Goal: Task Accomplishment & Management: Complete application form

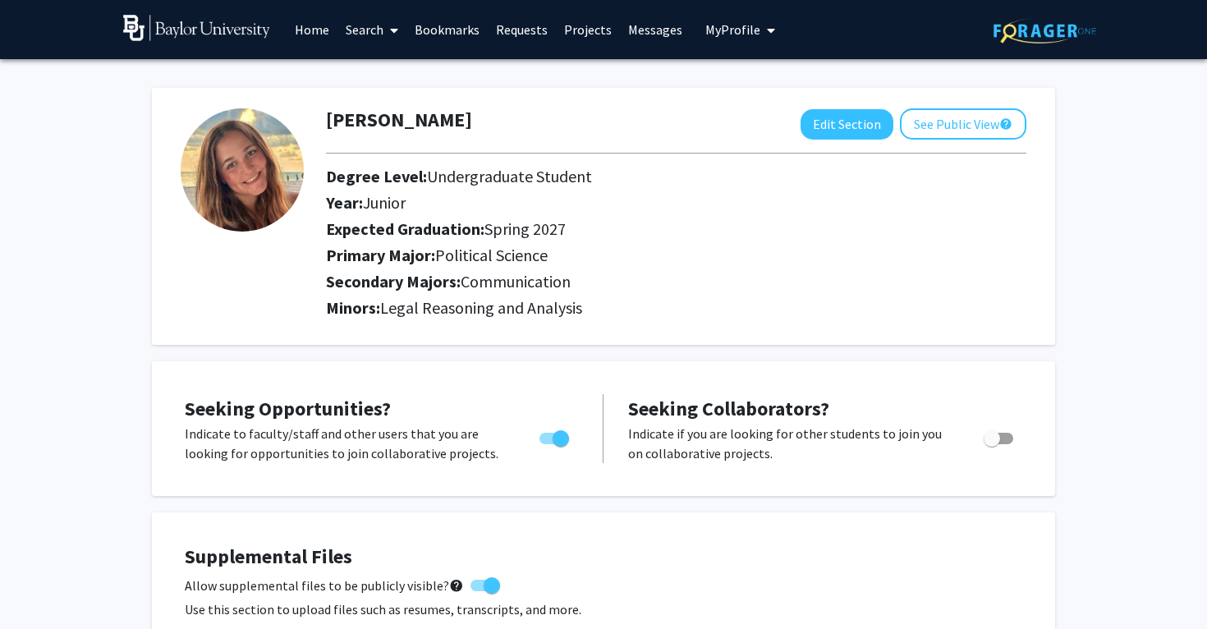
click at [366, 34] on link "Search" at bounding box center [371, 29] width 69 height 57
click at [381, 69] on span "Faculty/Staff" at bounding box center [397, 75] width 121 height 33
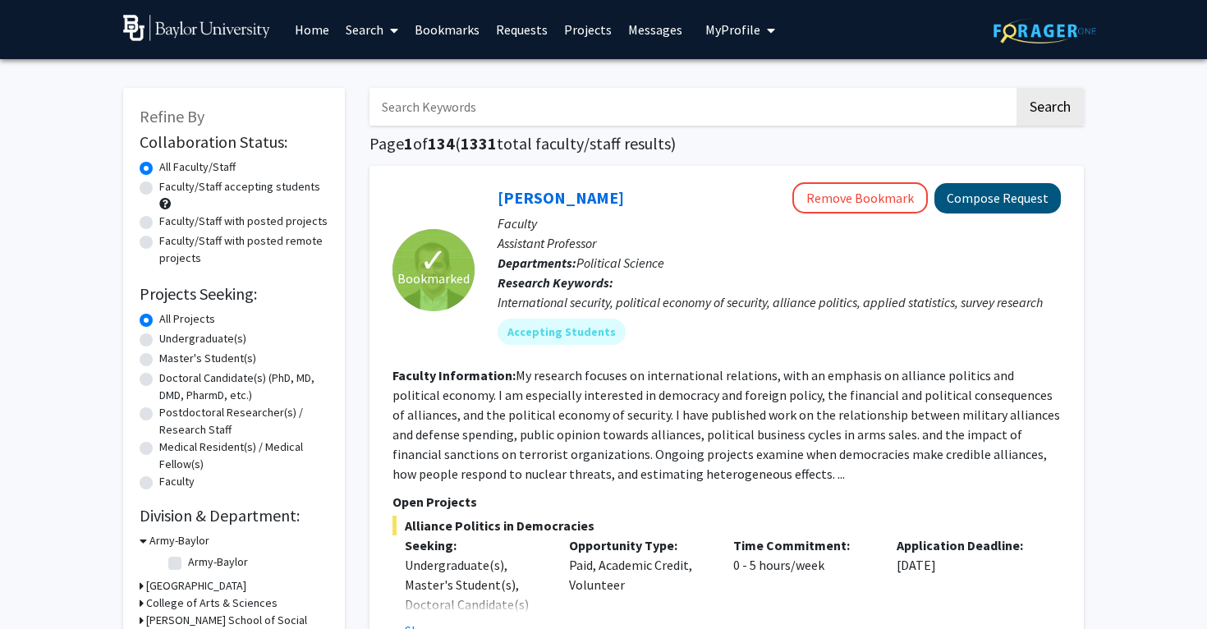
click at [1000, 199] on button "Compose Request" at bounding box center [997, 198] width 126 height 30
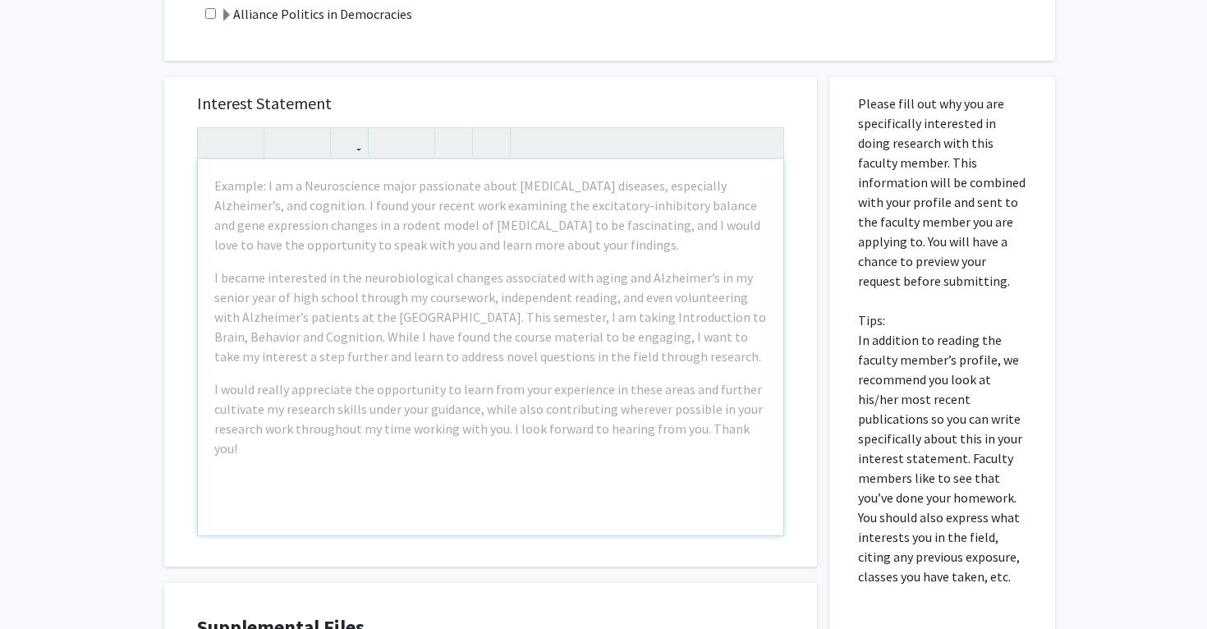
scroll to position [580, 0]
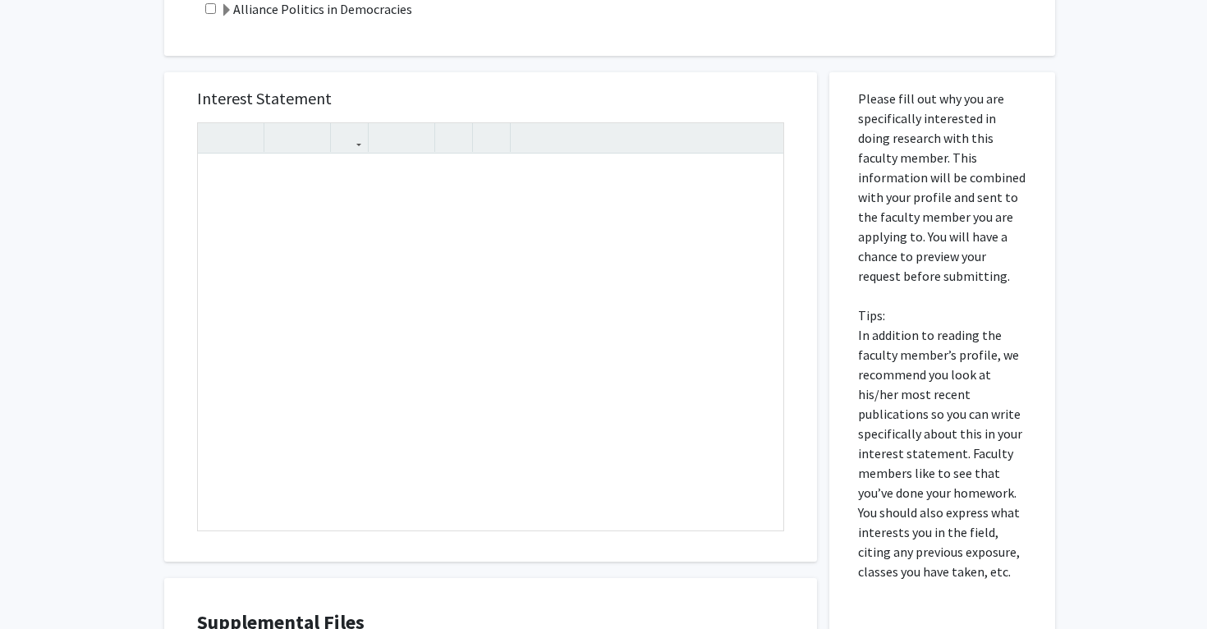
click at [107, 212] on div "All Requests Request for Joshua Alley Request for Joshua Alley Departments: Pol…" at bounding box center [603, 170] width 1207 height 1383
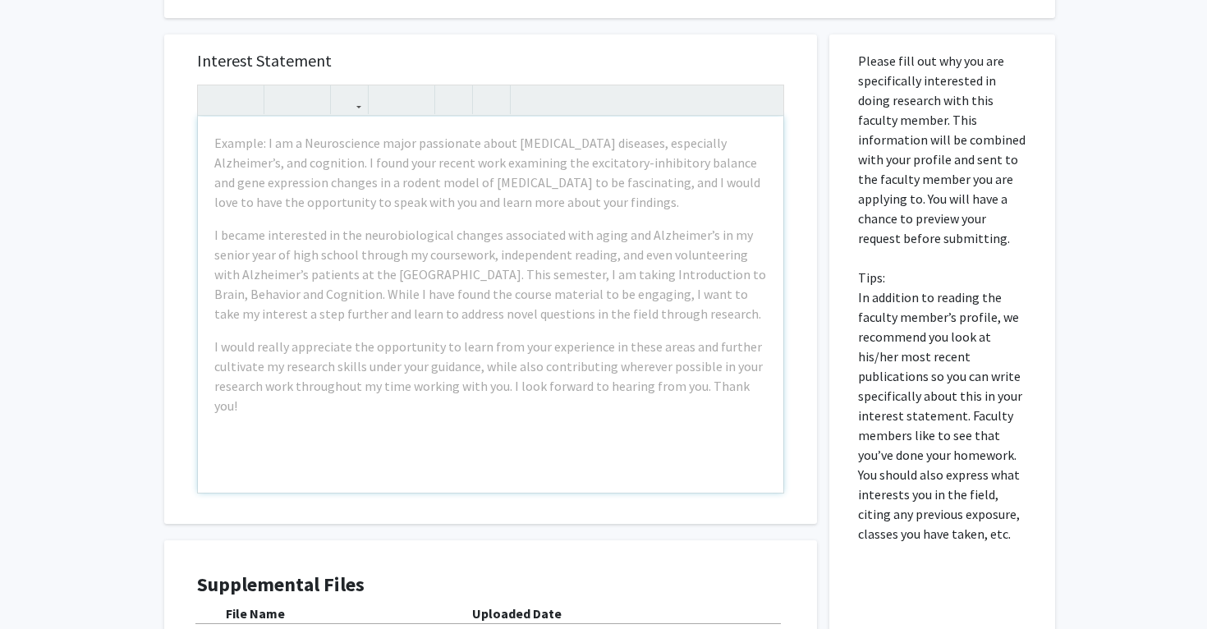
scroll to position [644, 0]
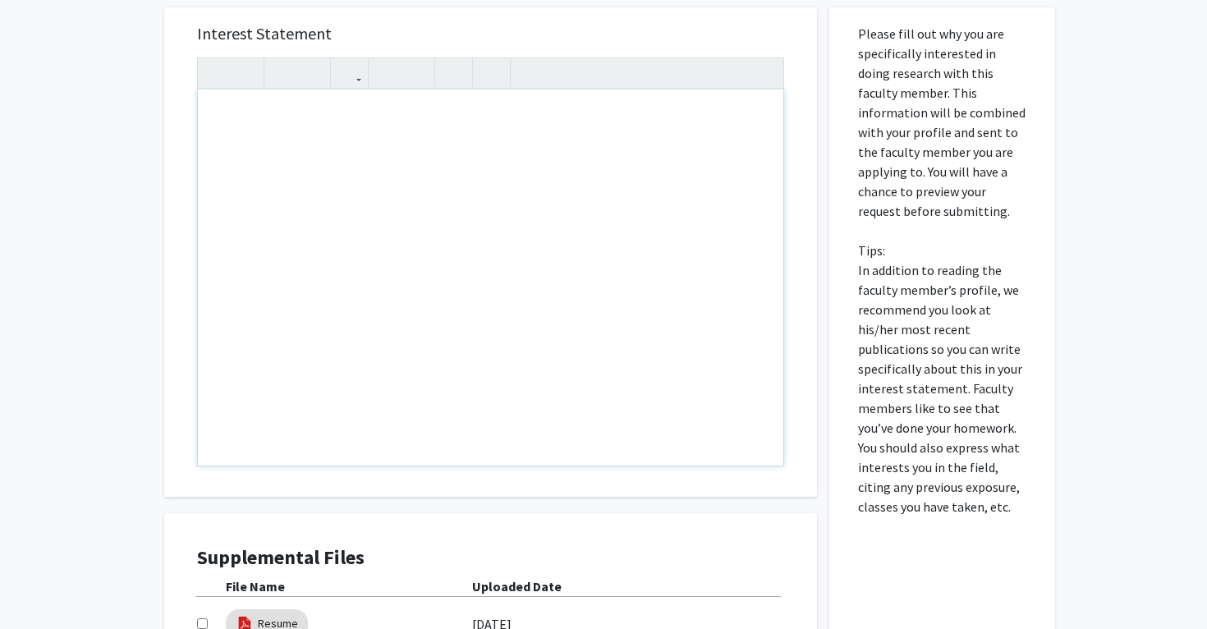
click at [296, 311] on div "Note to users with screen readers: Please press Alt+0 or Option+0 to deactivate…" at bounding box center [490, 277] width 585 height 376
click at [156, 300] on div "Interest Statement Insert link Remove link Supplemental Files File Name Uploade…" at bounding box center [490, 375] width 677 height 769
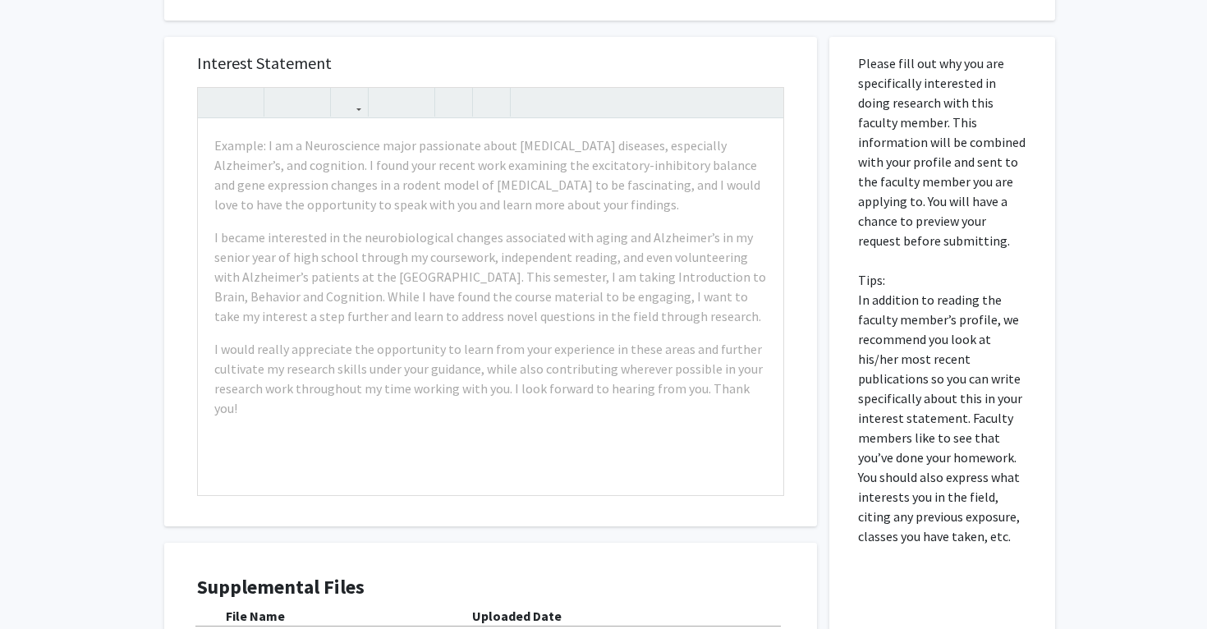
scroll to position [595, 0]
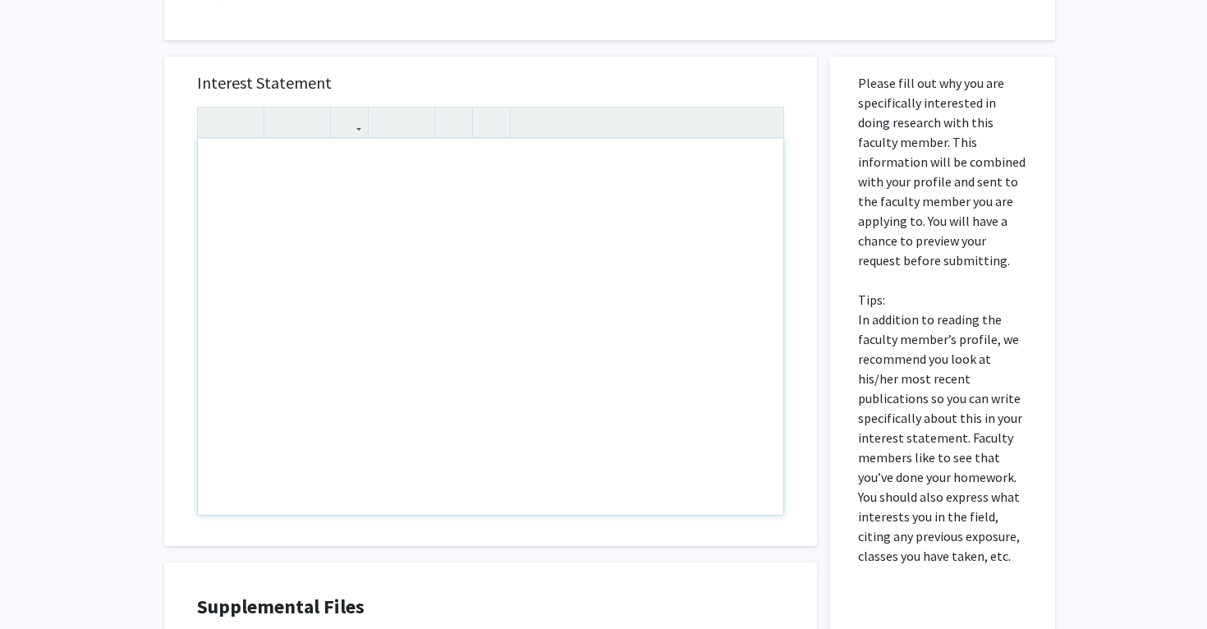
click at [273, 187] on div "Note to users with screen readers: Please press Alt+0 or Option+0 to deactivate…" at bounding box center [490, 327] width 585 height 376
paste div "Note to users with screen readers: Please press Alt+0 or Option+0 to deactivate…"
type textarea "<p>I am a Political Science and Communications double major on the Pre-Law trac…"
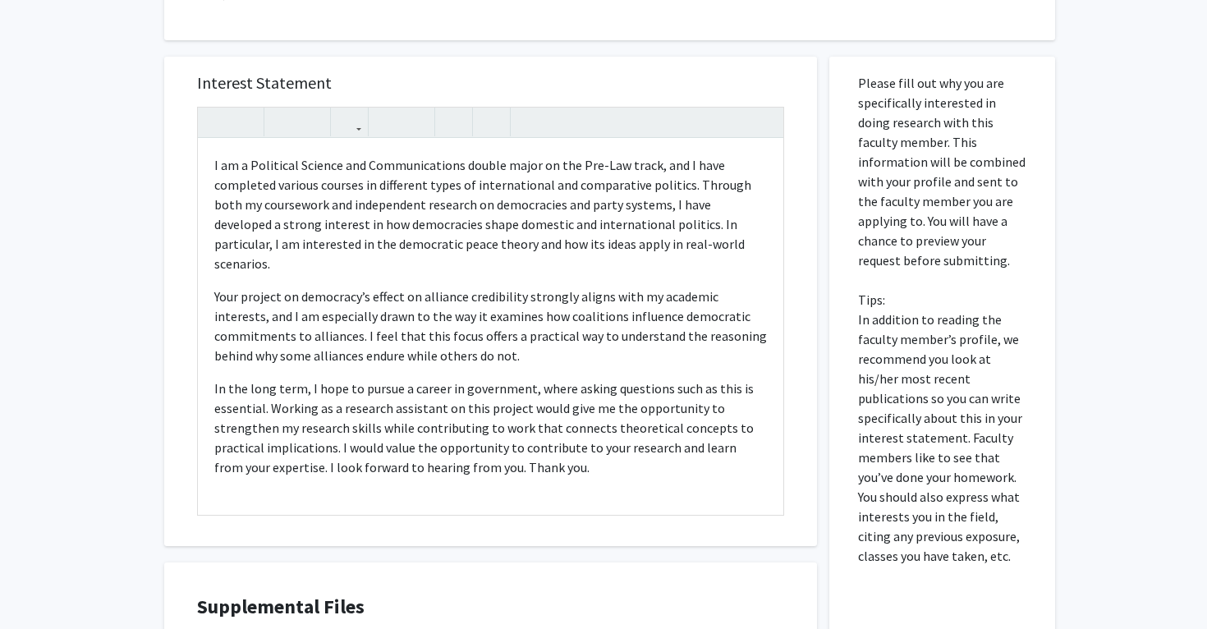
click at [135, 198] on div "All Requests Request for Joshua Alley Request for Joshua Alley Departments: Pol…" at bounding box center [603, 155] width 1207 height 1383
click at [227, 436] on p "In the long term, I hope to pursue a career in government, where asking questio…" at bounding box center [490, 427] width 553 height 99
click at [215, 378] on p "In the long term, I hope to pursue a career in government, where asking questio…" at bounding box center [490, 427] width 553 height 99
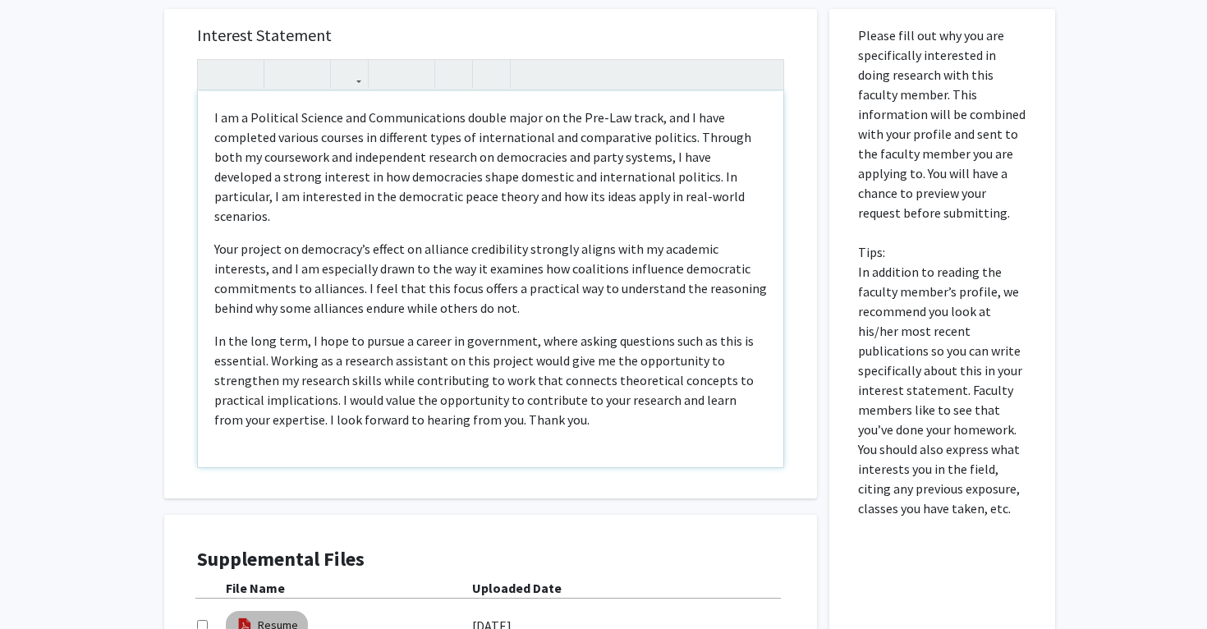
scroll to position [633, 0]
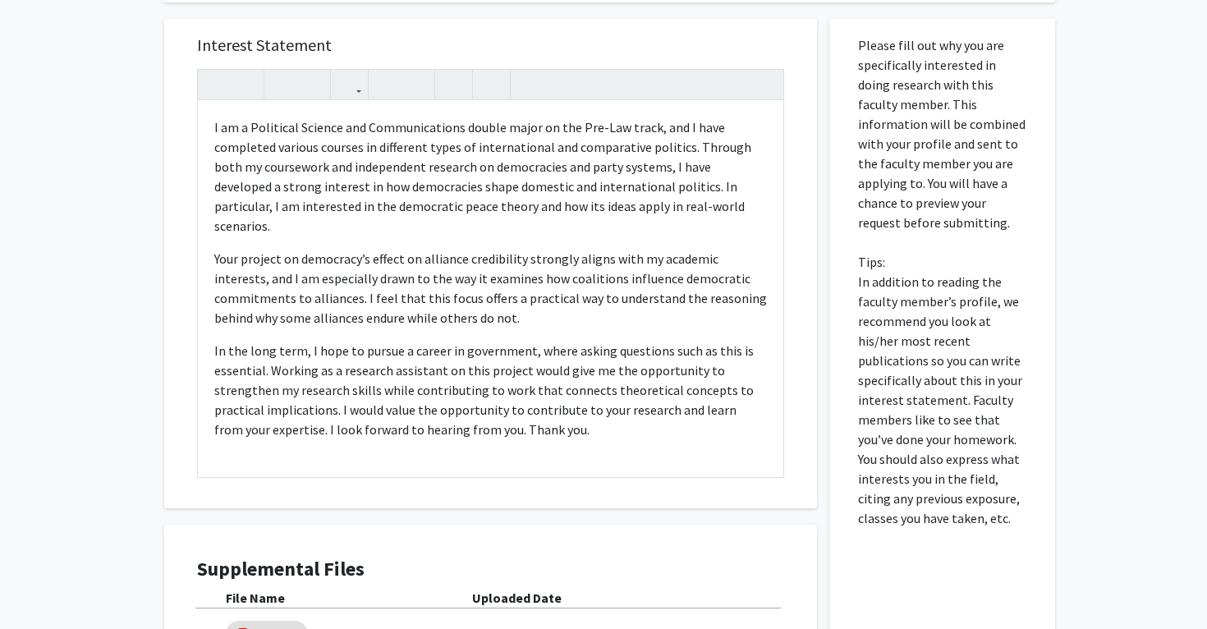
click at [126, 277] on div "All Requests Request for Joshua Alley Request for Joshua Alley Departments: Pol…" at bounding box center [603, 117] width 1207 height 1383
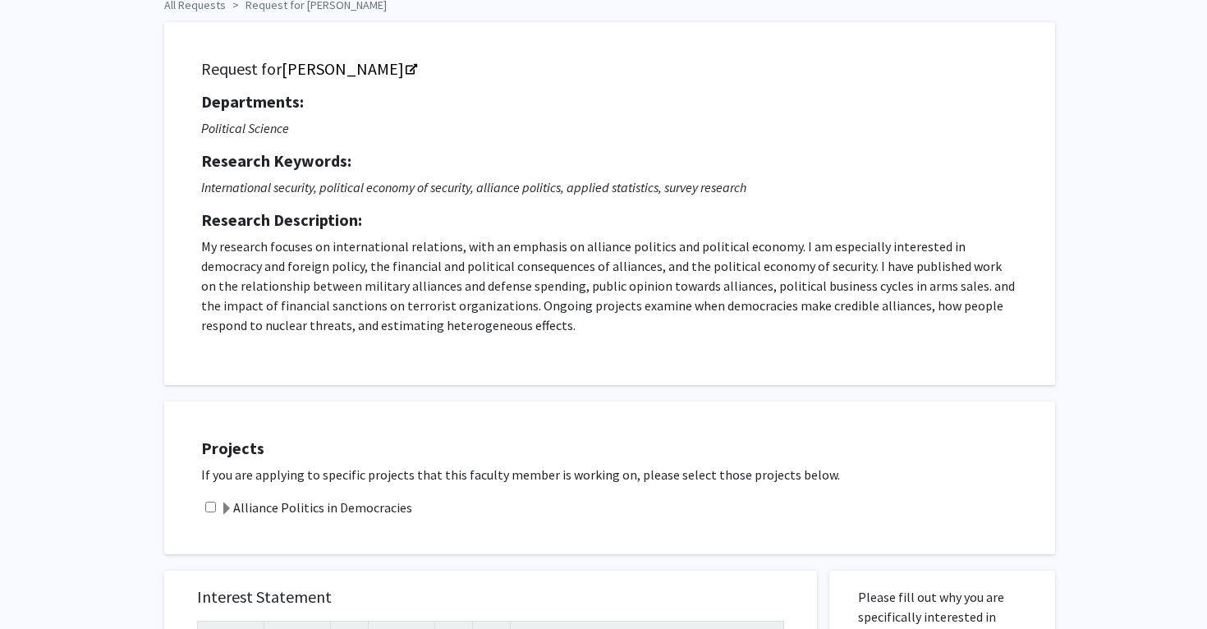
scroll to position [69, 0]
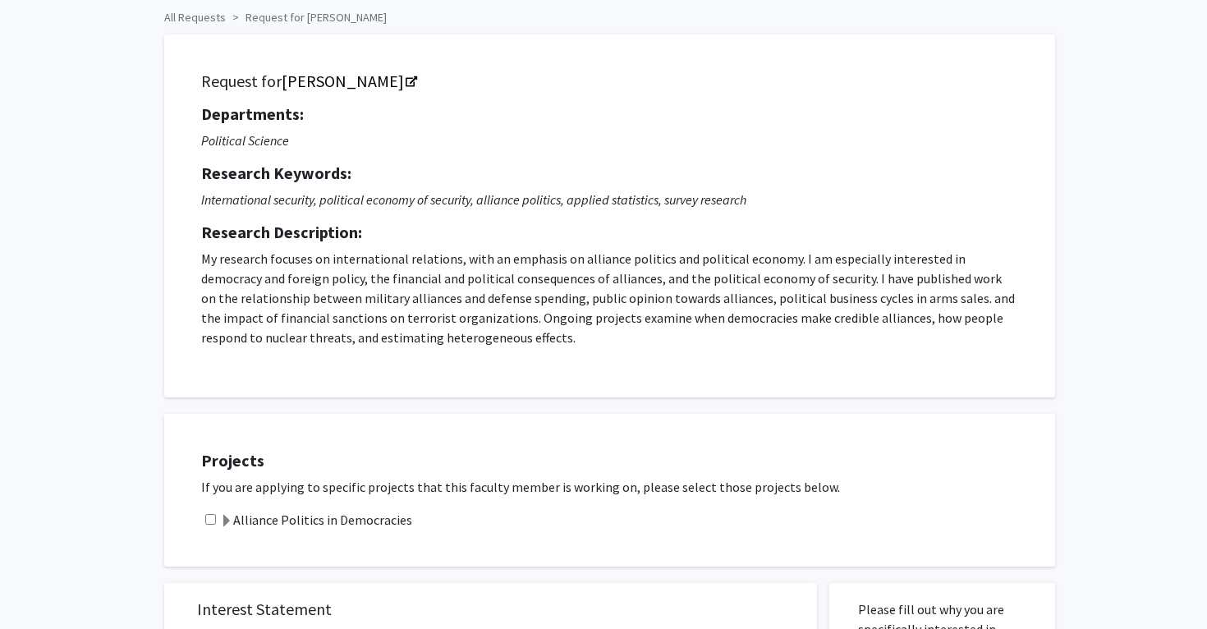
click at [212, 525] on input "checkbox" at bounding box center [210, 519] width 11 height 11
checkbox input "true"
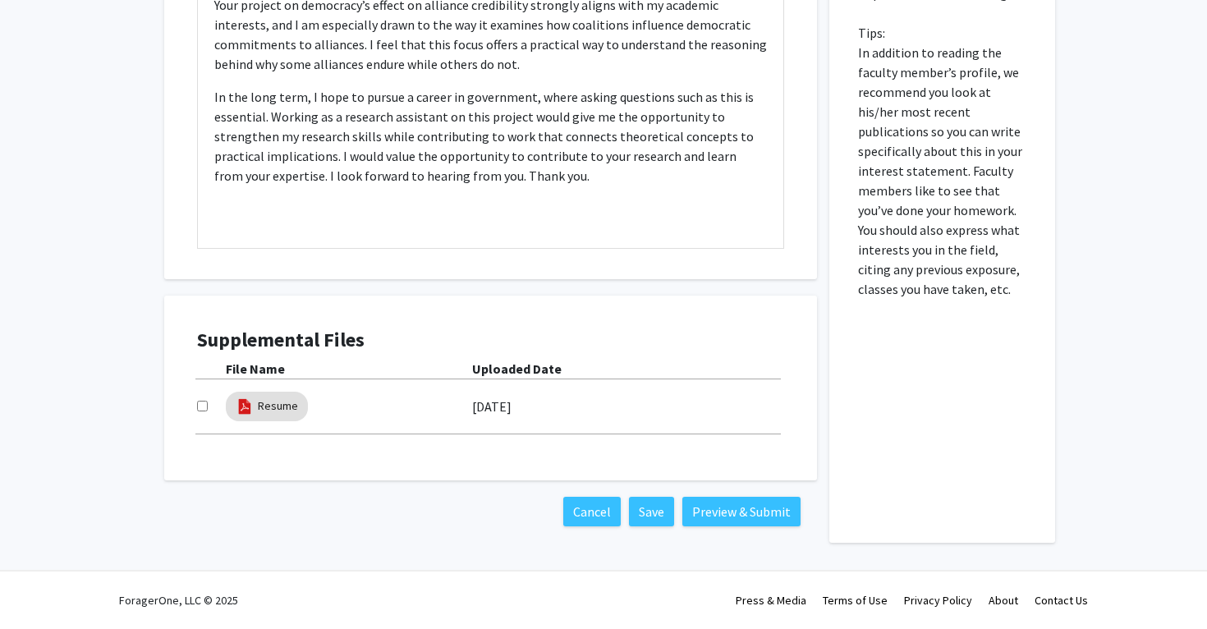
scroll to position [864, 0]
click at [199, 415] on div at bounding box center [211, 407] width 29 height 20
click at [199, 411] on input "checkbox" at bounding box center [202, 406] width 11 height 11
checkbox input "true"
click at [255, 491] on div "Cancel Save Preview & Submit" at bounding box center [490, 511] width 653 height 62
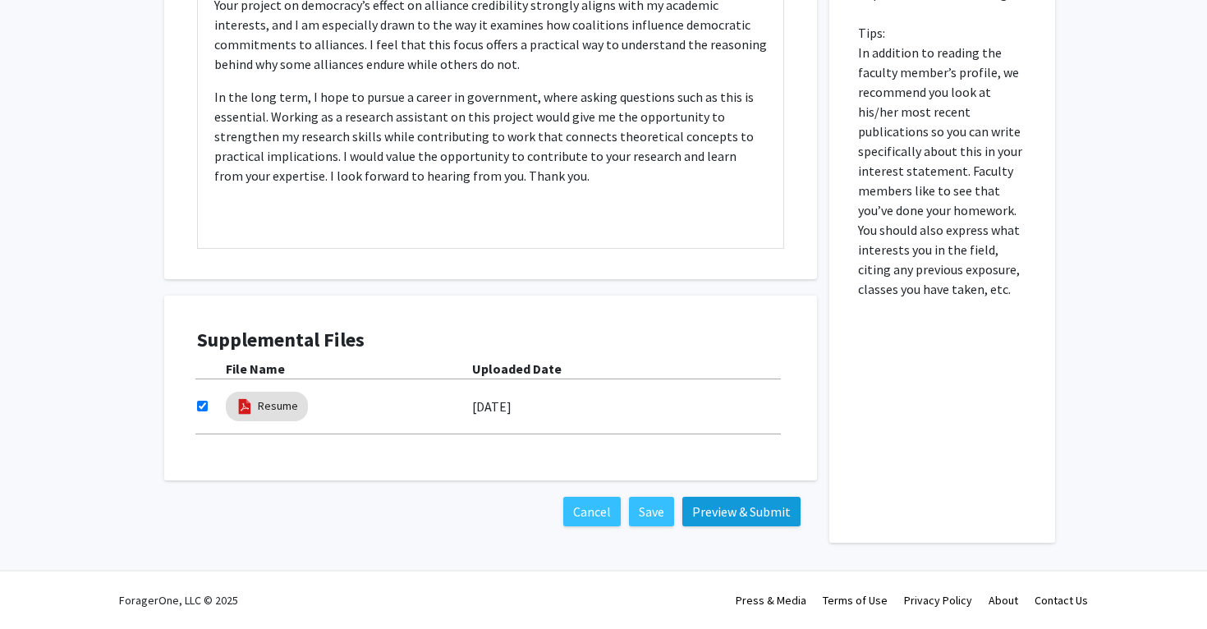
click at [732, 507] on button "Preview & Submit" at bounding box center [741, 512] width 118 height 30
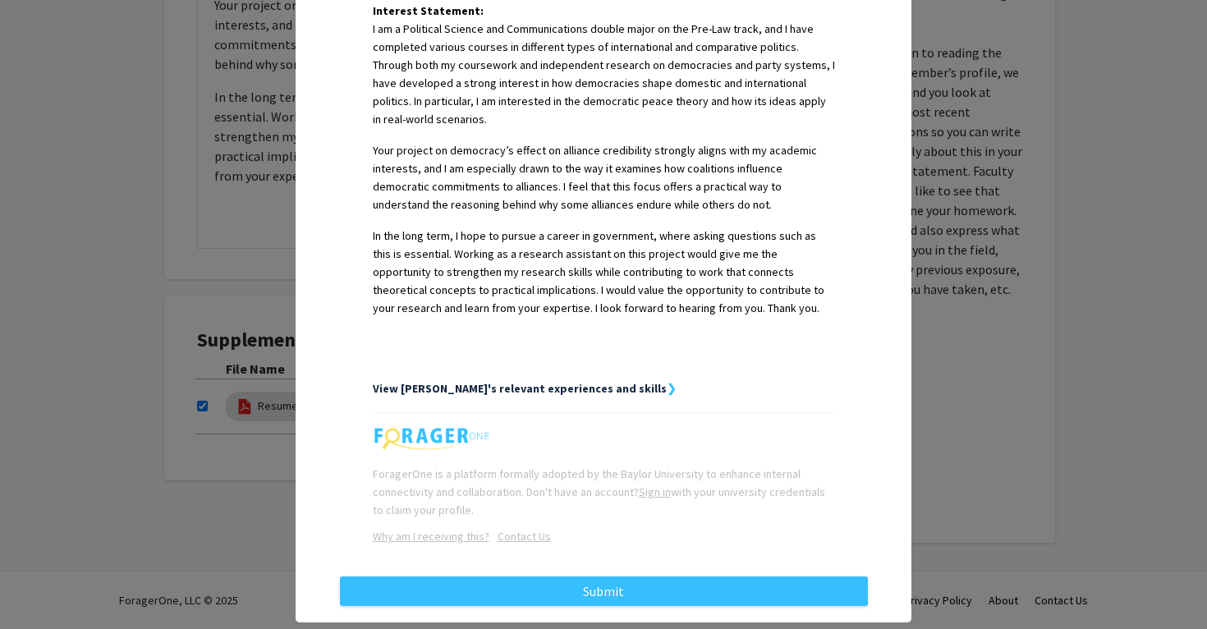
scroll to position [432, 0]
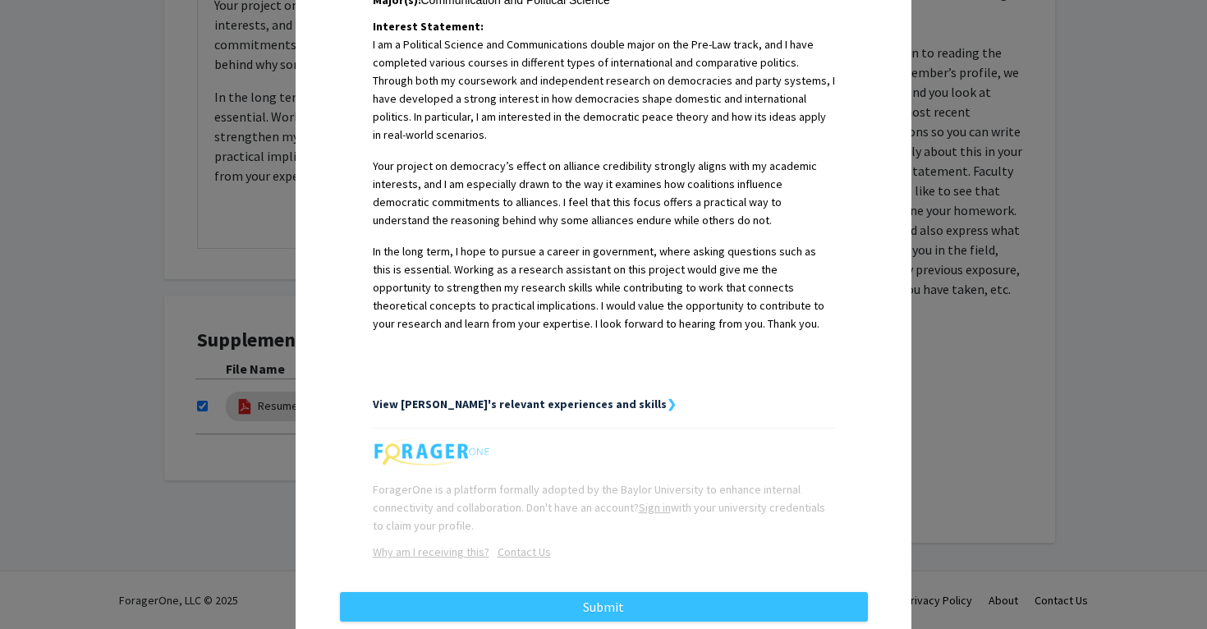
click at [485, 397] on strong "View Reina's relevant experiences and skills" at bounding box center [520, 404] width 294 height 15
click at [667, 397] on strong "❯" at bounding box center [672, 404] width 10 height 15
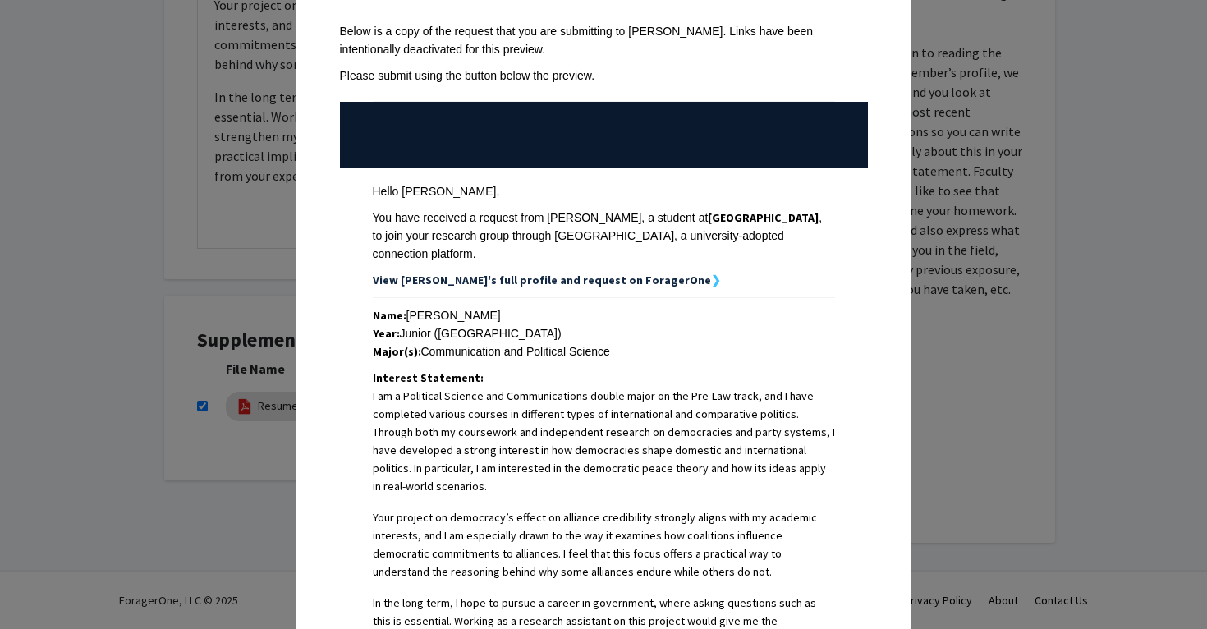
scroll to position [60, 0]
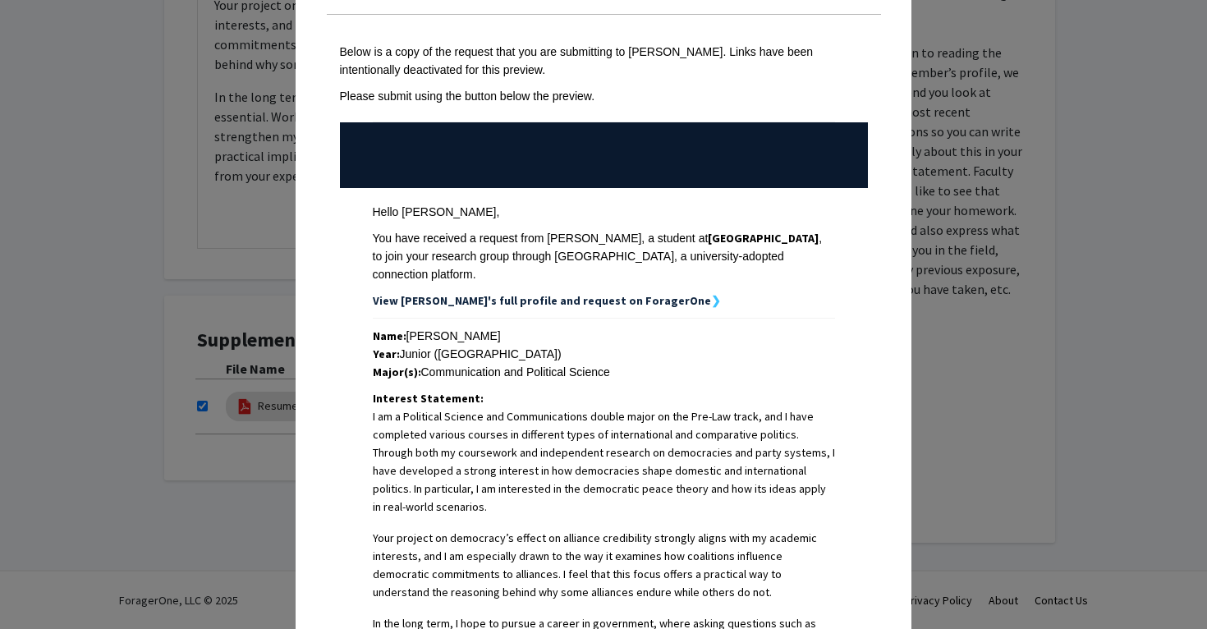
click at [122, 158] on div "Request Preview × Below is a copy of the request that you are submitting to Jos…" at bounding box center [603, 314] width 1207 height 629
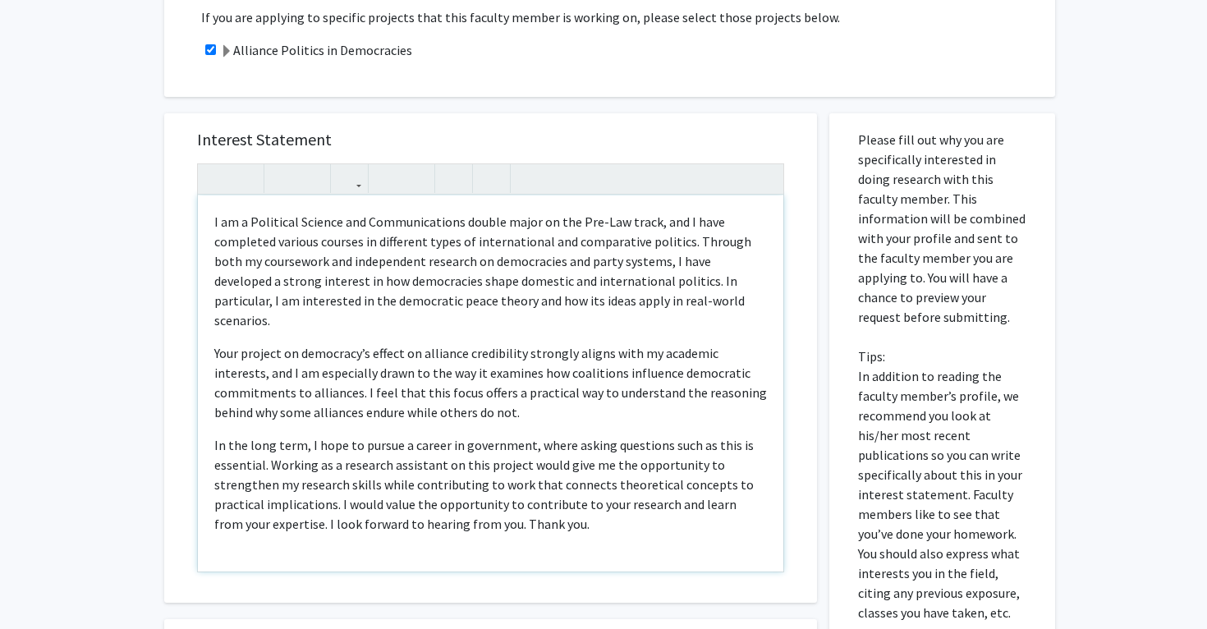
scroll to position [530, 0]
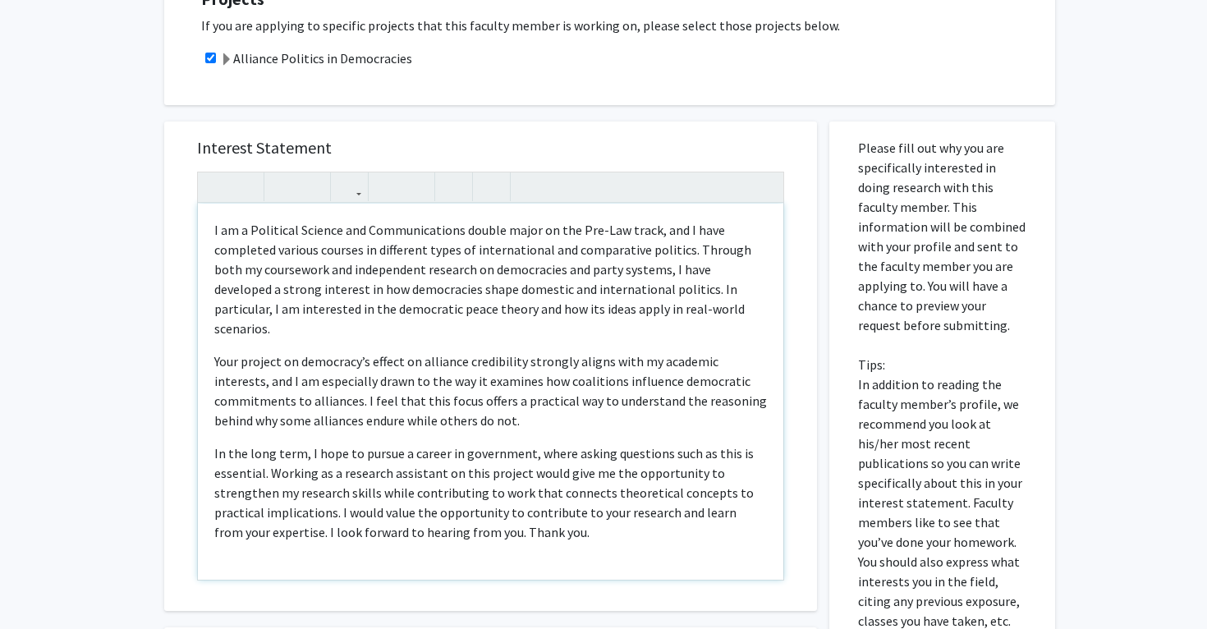
click at [214, 240] on p "I am a Political Science and Communications double major on the Pre-Law track, …" at bounding box center [490, 279] width 553 height 118
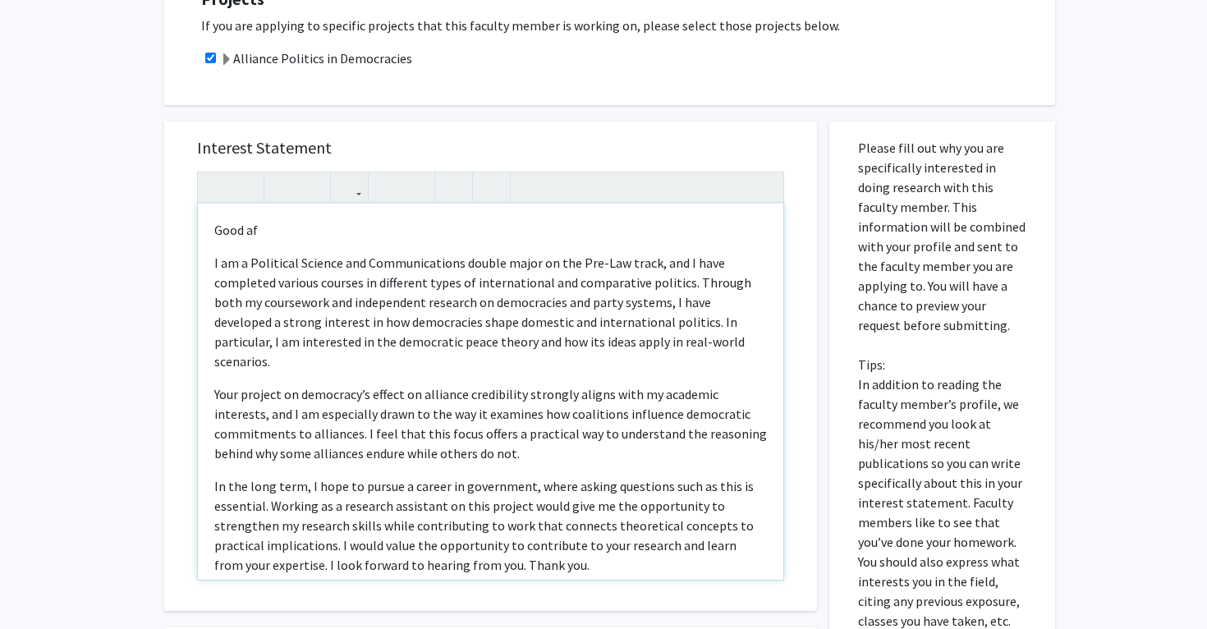
click at [290, 227] on p "Good af" at bounding box center [490, 230] width 553 height 20
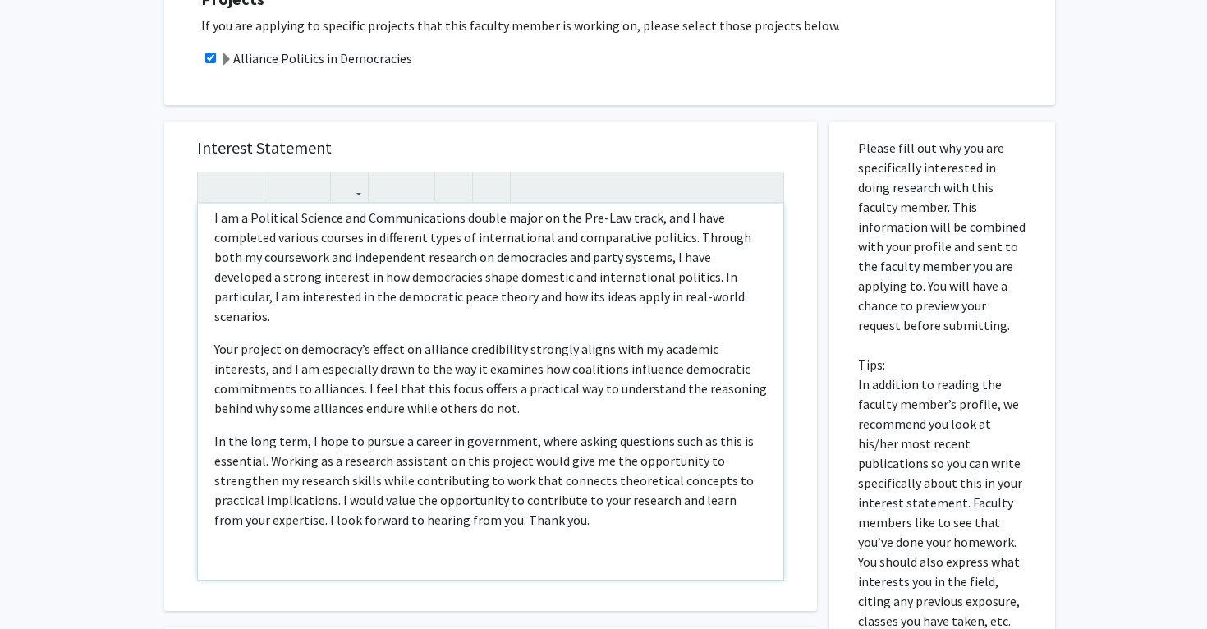
scroll to position [44, 0]
click at [492, 502] on p "In the long term, I hope to pursue a career in government, where asking questio…" at bounding box center [490, 481] width 553 height 99
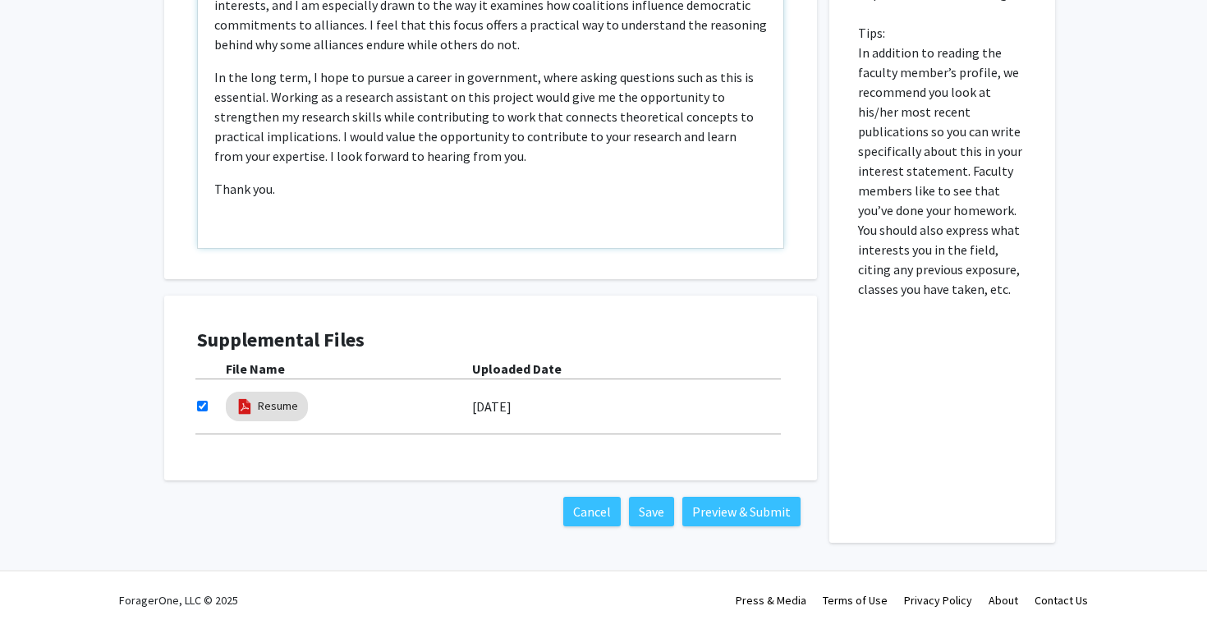
scroll to position [864, 0]
click at [717, 514] on button "Preview & Submit" at bounding box center [741, 512] width 118 height 30
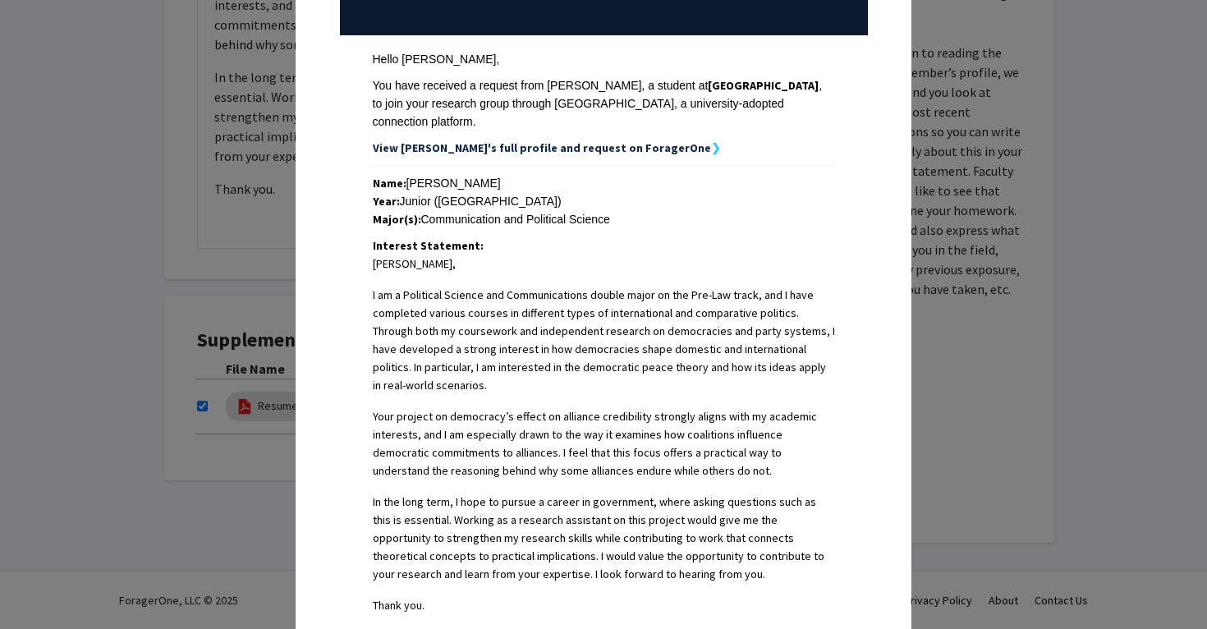
scroll to position [208, 0]
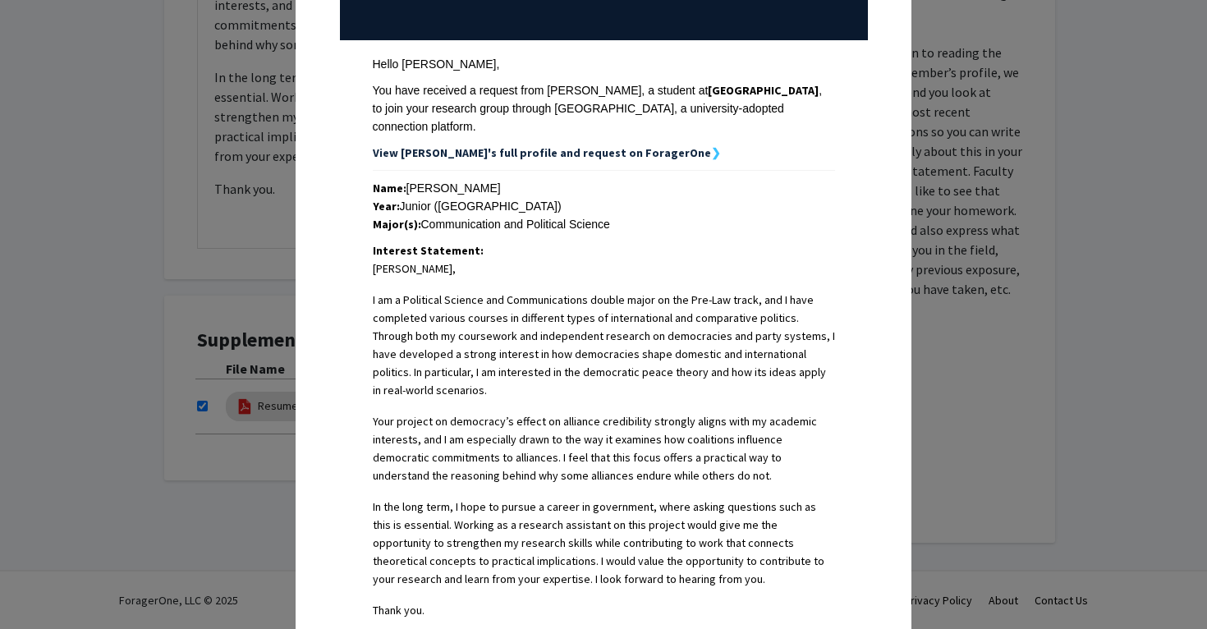
click at [454, 215] on div "Major(s): Communication and Political Science" at bounding box center [604, 224] width 462 height 18
click at [499, 241] on div "Interest Statement: Dr. Alley, I am a Political Science and Communications doub…" at bounding box center [604, 454] width 462 height 427
drag, startPoint x: 525, startPoint y: 209, endPoint x: 657, endPoint y: 209, distance: 131.4
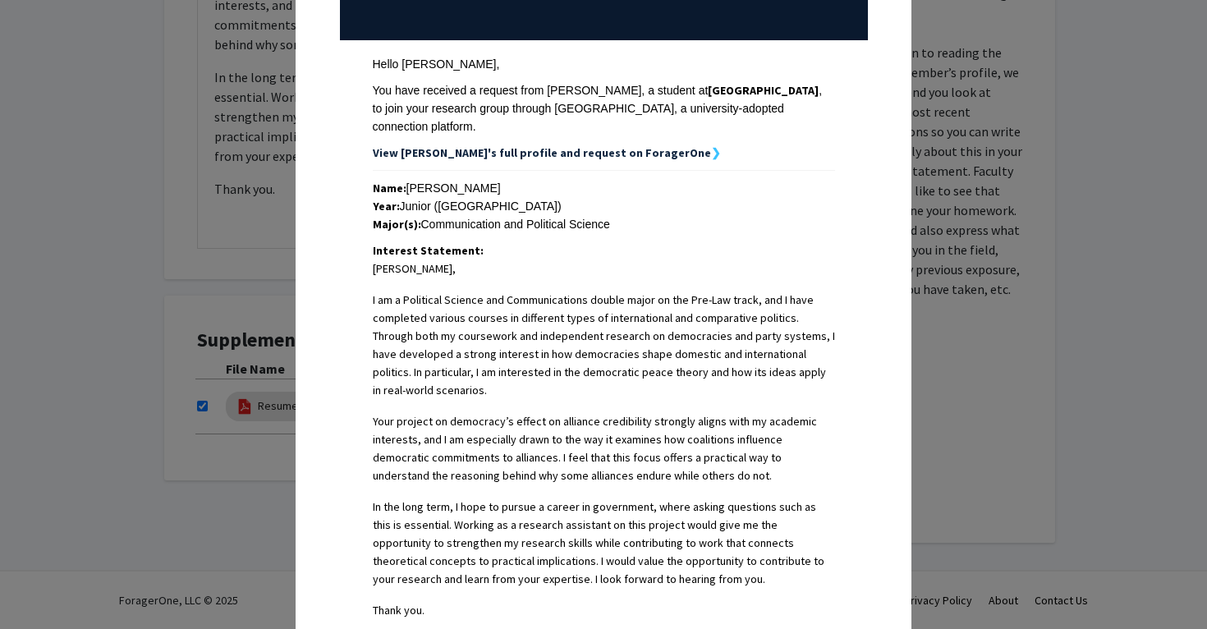
click at [657, 215] on div "Major(s): Communication and Political Science" at bounding box center [604, 224] width 462 height 18
click at [572, 215] on div "Major(s): Communication and Political Science" at bounding box center [604, 224] width 462 height 18
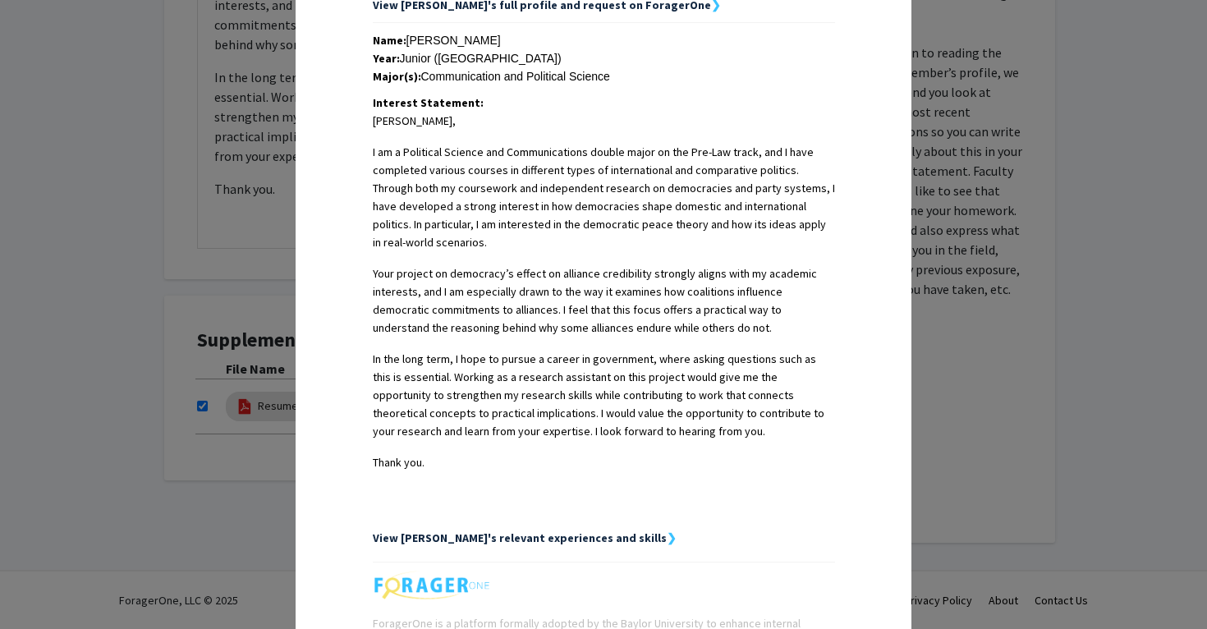
scroll to position [359, 0]
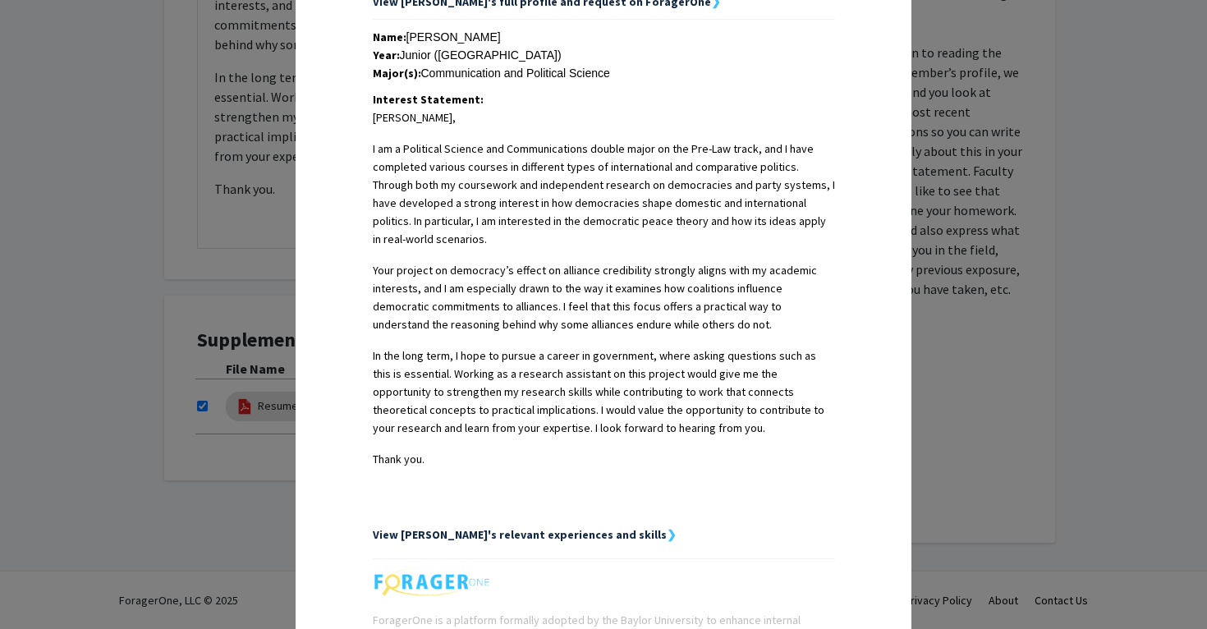
click at [613, 310] on p "Your project on democracy’s effect on alliance credibility strongly aligns with…" at bounding box center [604, 297] width 462 height 72
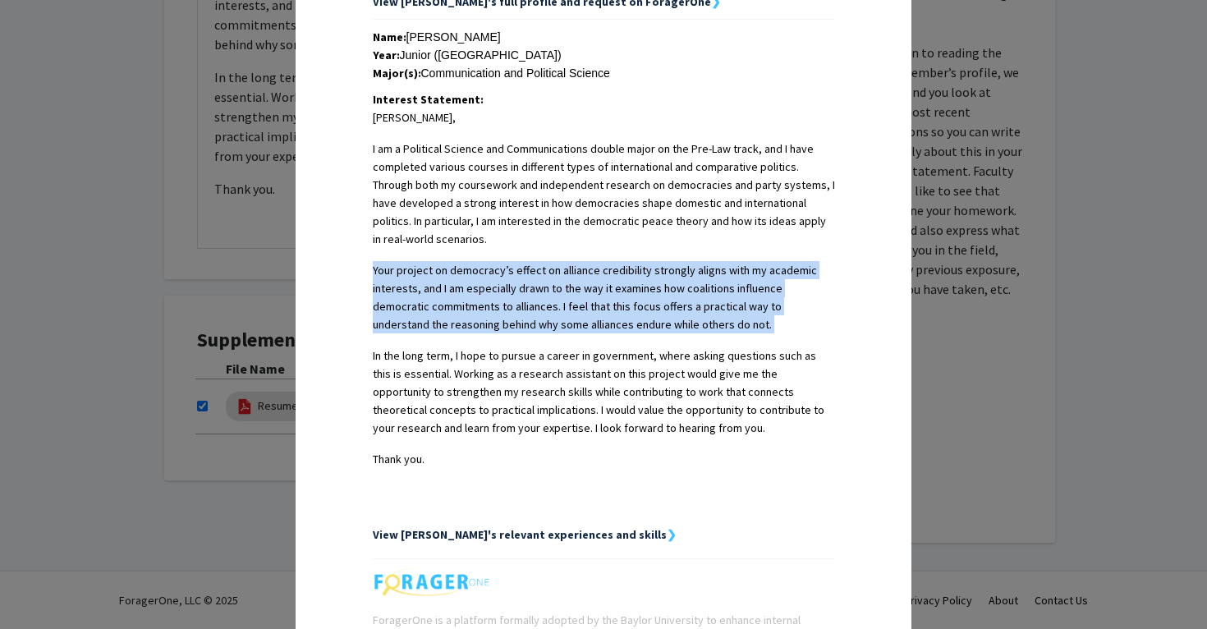
click at [613, 310] on p "Your project on democracy’s effect on alliance credibility strongly aligns with…" at bounding box center [604, 297] width 462 height 72
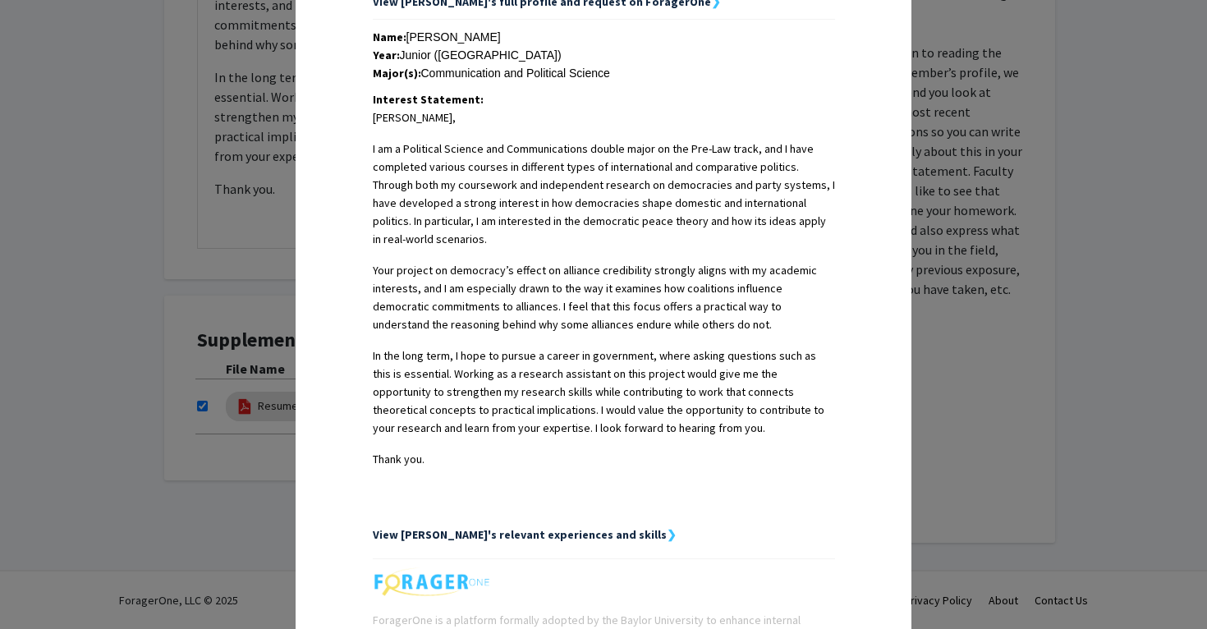
click at [621, 346] on p "In the long term, I hope to pursue a career in government, where asking questio…" at bounding box center [604, 391] width 462 height 90
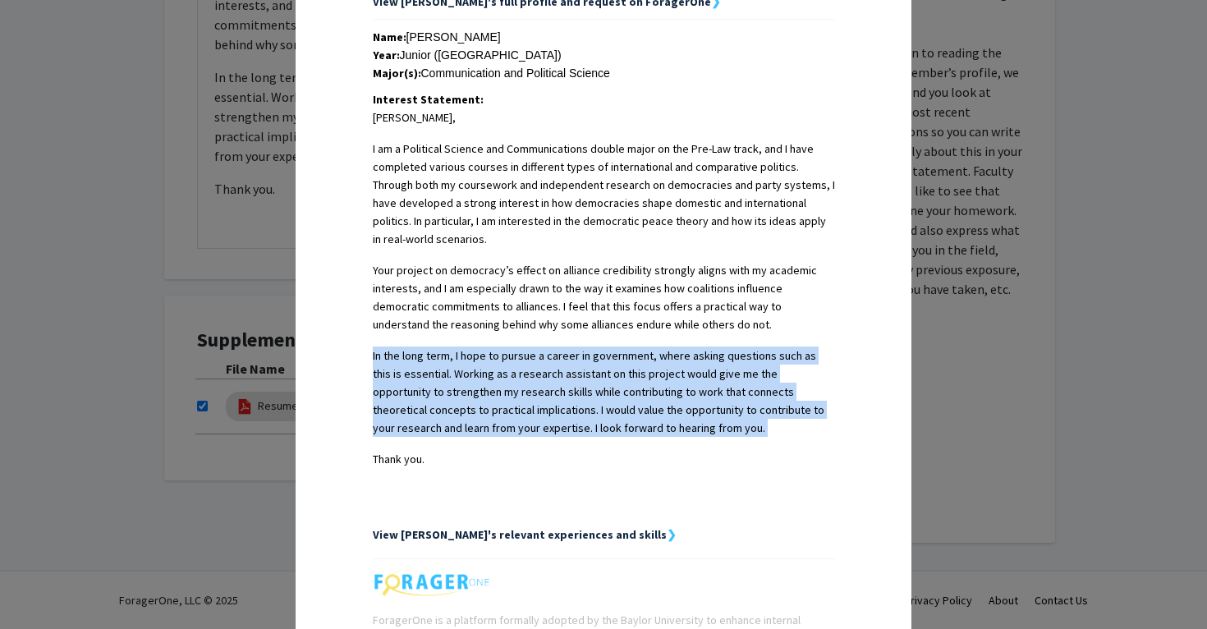
click at [621, 346] on p "In the long term, I hope to pursue a career in government, where asking questio…" at bounding box center [604, 391] width 462 height 90
click at [622, 368] on p "In the long term, I hope to pursue a career in government, where asking questio…" at bounding box center [604, 391] width 462 height 90
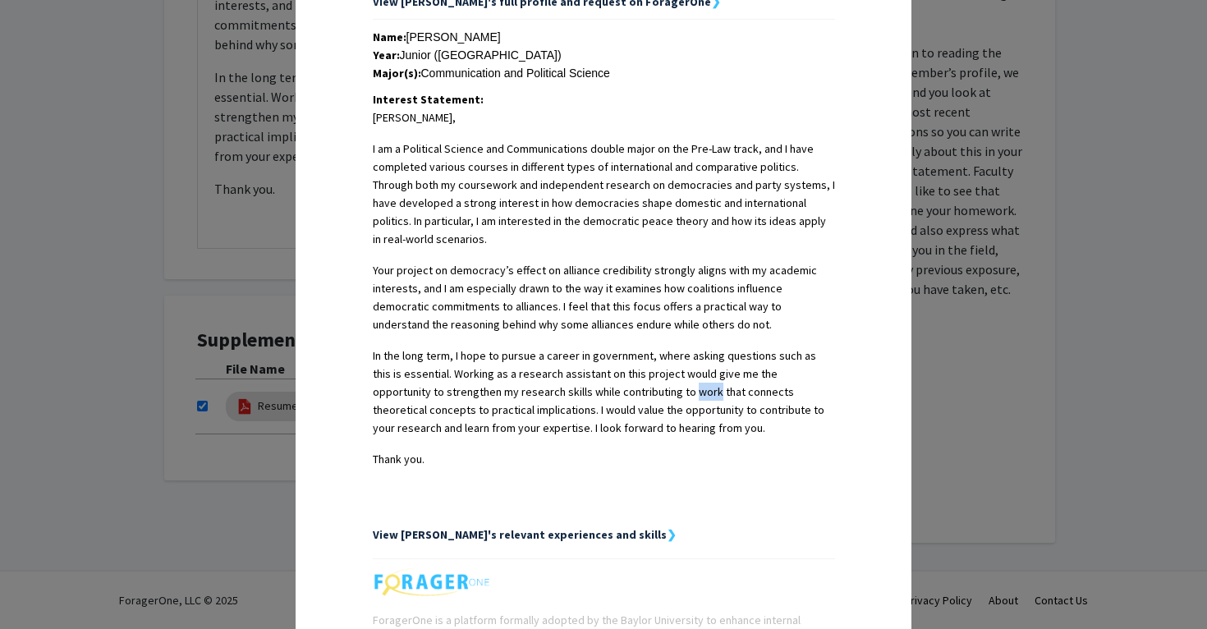
click at [622, 368] on p "In the long term, I hope to pursue a career in government, where asking questio…" at bounding box center [604, 391] width 462 height 90
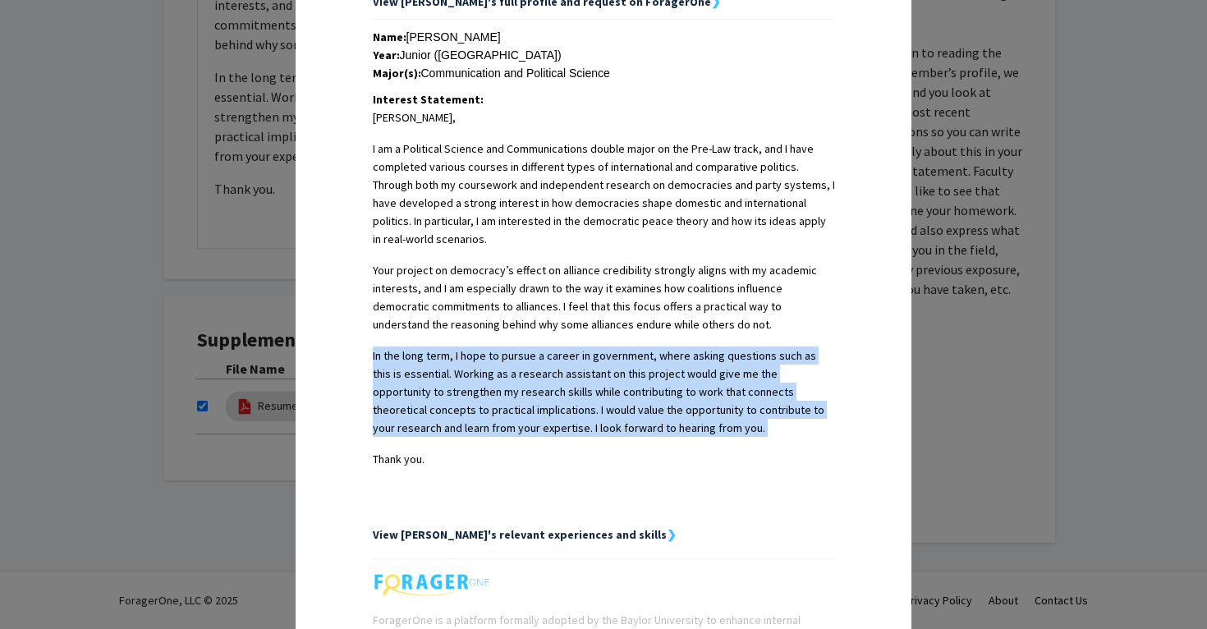
click at [622, 368] on p "In the long term, I hope to pursue a career in government, where asking questio…" at bounding box center [604, 391] width 462 height 90
click at [612, 346] on p "In the long term, I hope to pursue a career in government, where asking questio…" at bounding box center [604, 391] width 462 height 90
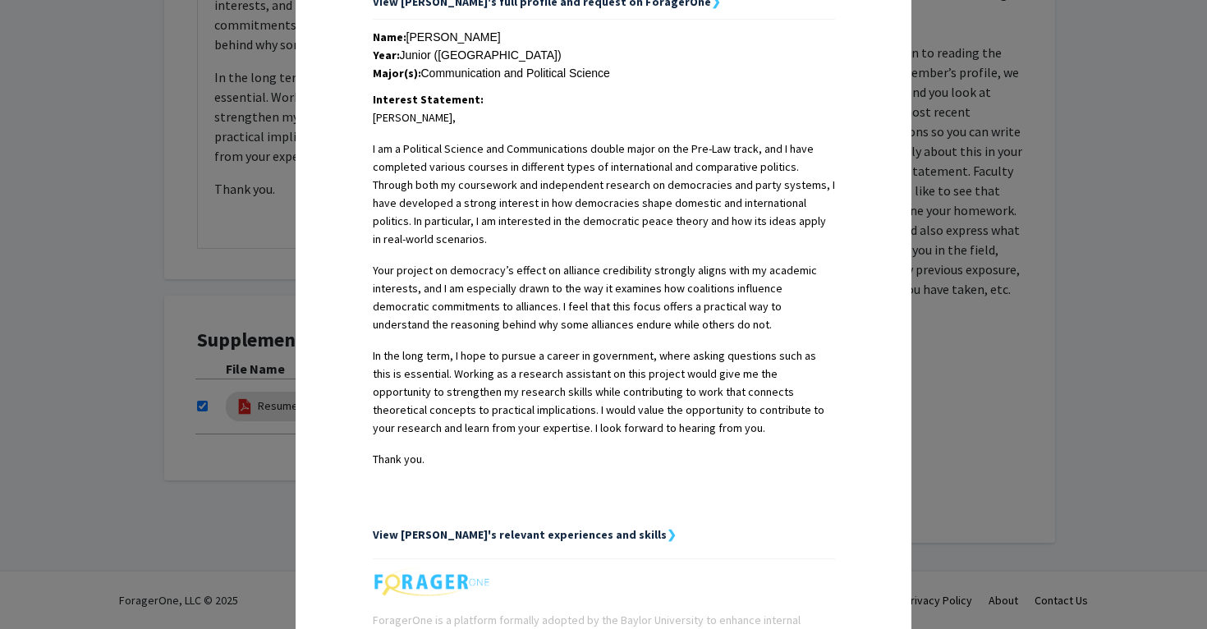
click at [576, 378] on p "In the long term, I hope to pursue a career in government, where asking questio…" at bounding box center [604, 391] width 462 height 90
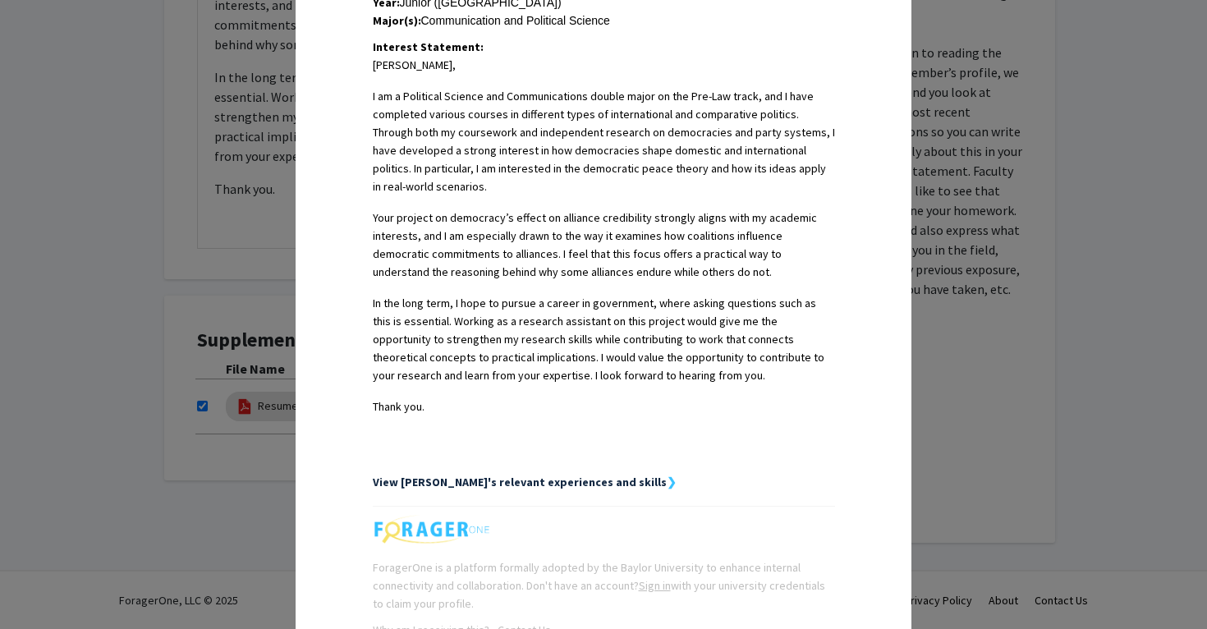
scroll to position [416, 0]
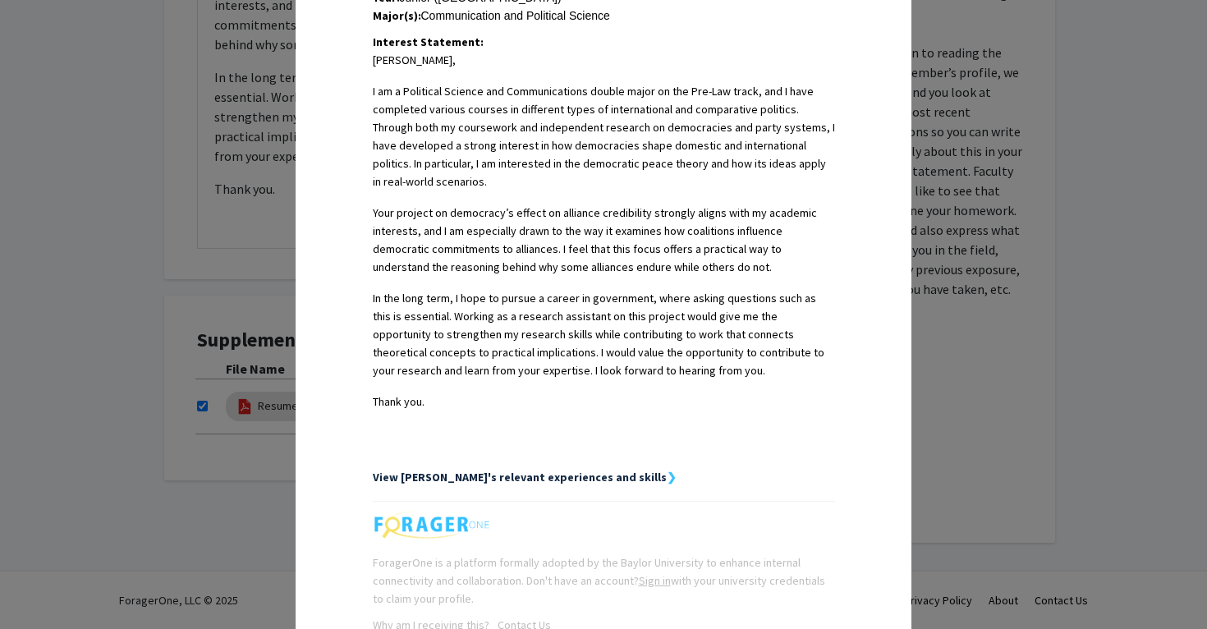
click at [248, 173] on div "Request Preview × Below is a copy of the request that you are submitting to Jos…" at bounding box center [603, 314] width 1207 height 629
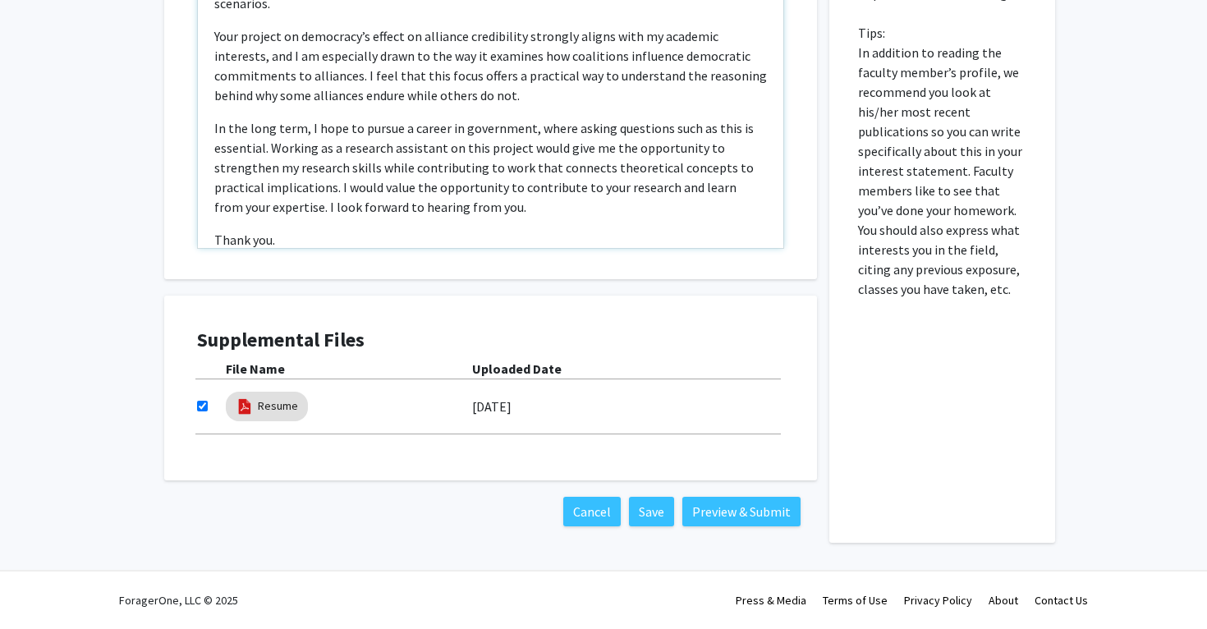
scroll to position [22, 0]
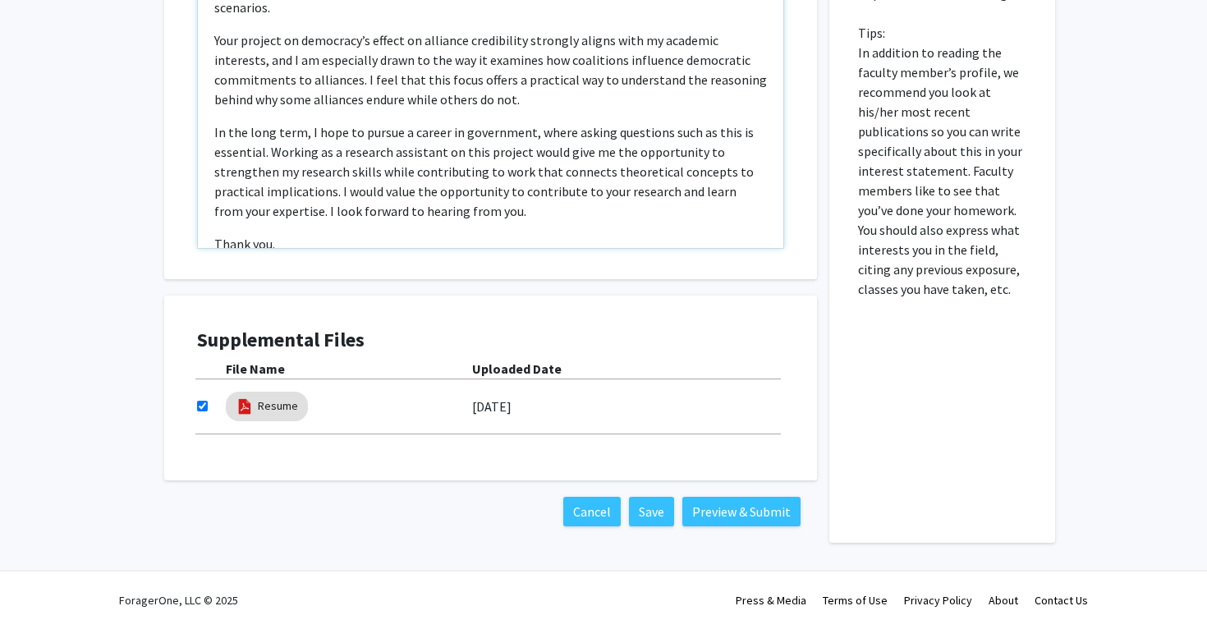
click at [372, 151] on p "In the long term, I hope to pursue a career in government, where asking questio…" at bounding box center [490, 171] width 553 height 99
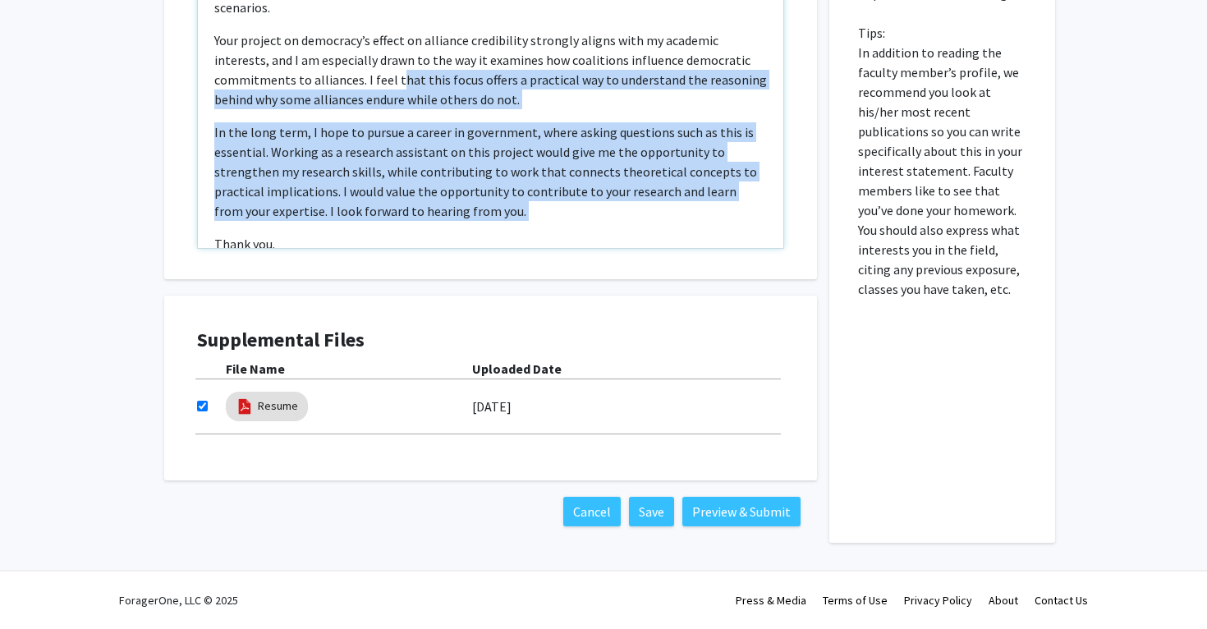
drag, startPoint x: 514, startPoint y: 207, endPoint x: 309, endPoint y: 34, distance: 268.6
click at [309, 34] on div "Dr. Alley, I am a Political Science and Communications double major on the Pre-…" at bounding box center [490, 60] width 585 height 376
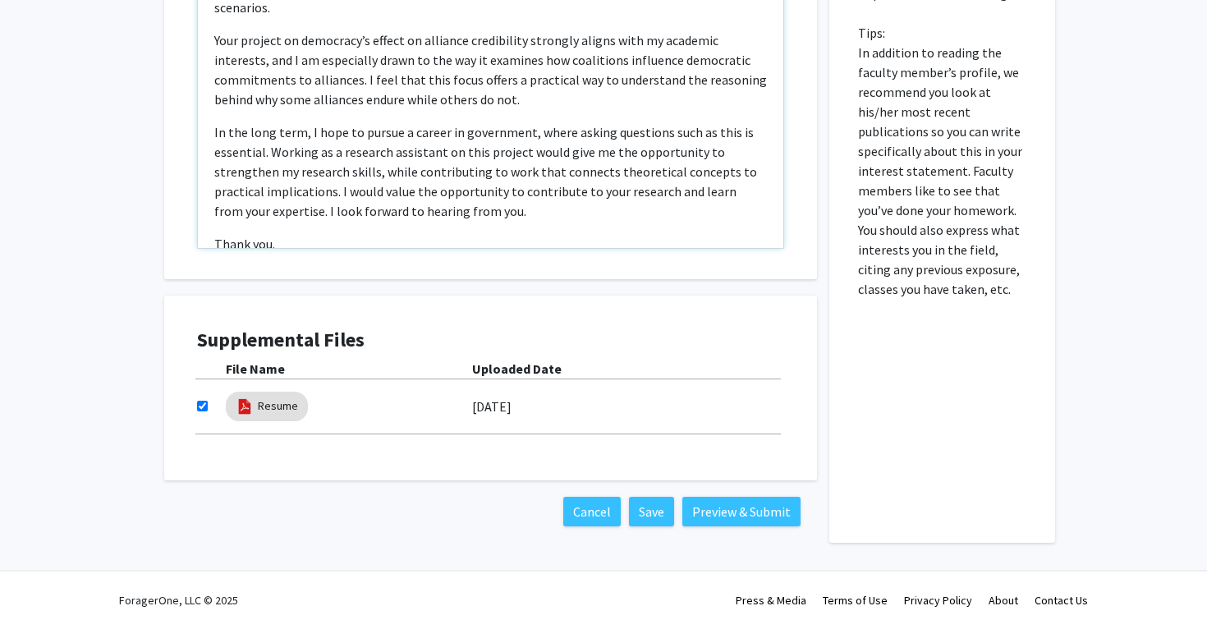
click at [337, 170] on p "In the long term, I hope to pursue a career in government, where asking questio…" at bounding box center [490, 171] width 553 height 99
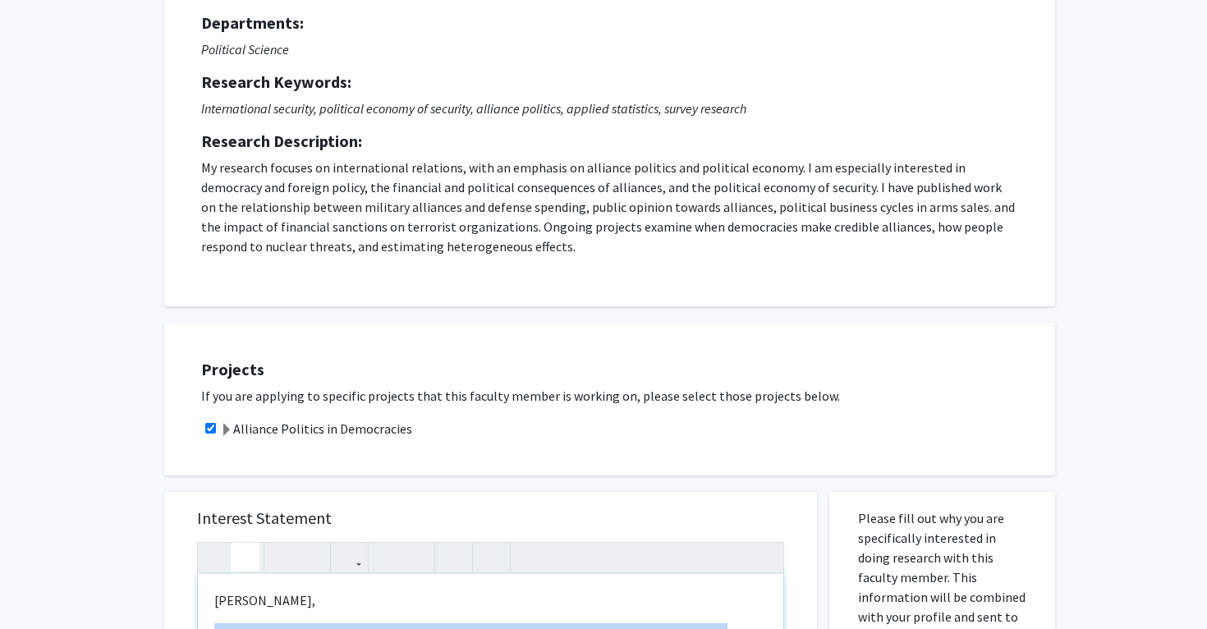
scroll to position [218, 0]
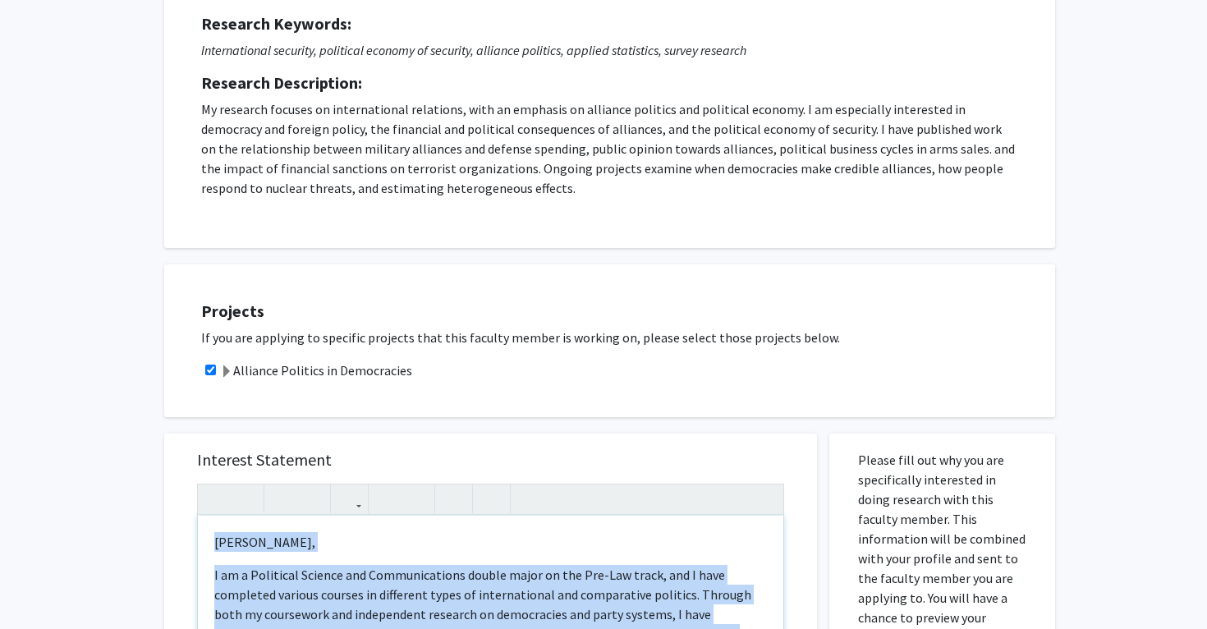
drag, startPoint x: 327, startPoint y: 227, endPoint x: 212, endPoint y: 534, distance: 328.6
copy div "Dr. Alley, I am a Political Science and Communications double major on the Pre-…"
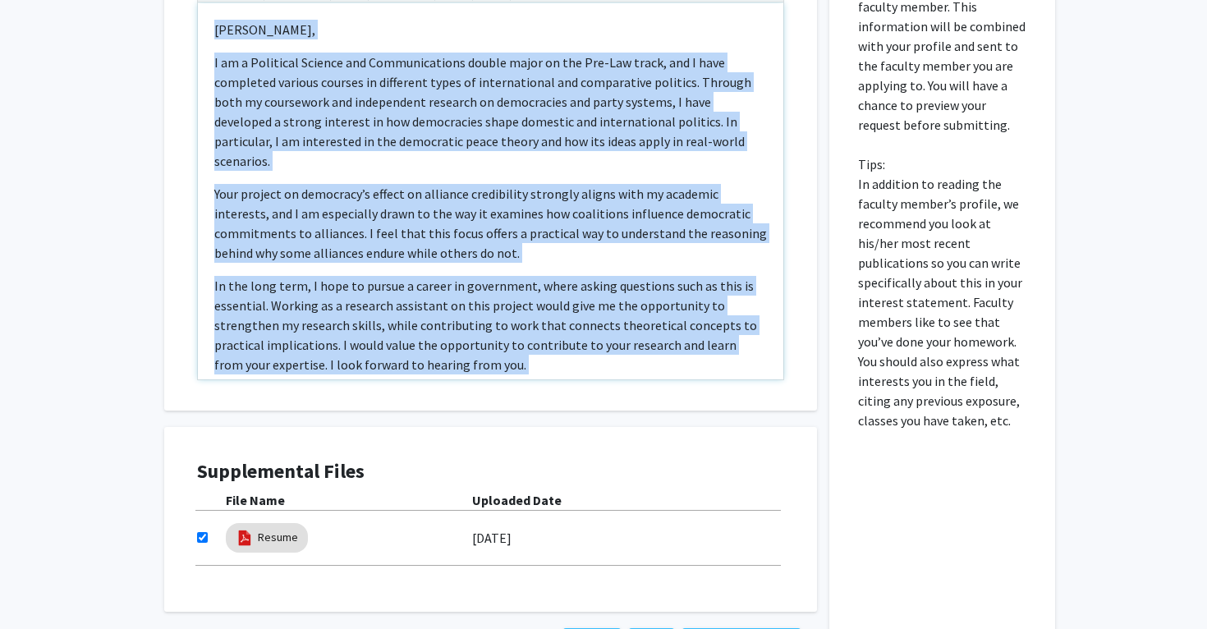
scroll to position [786, 0]
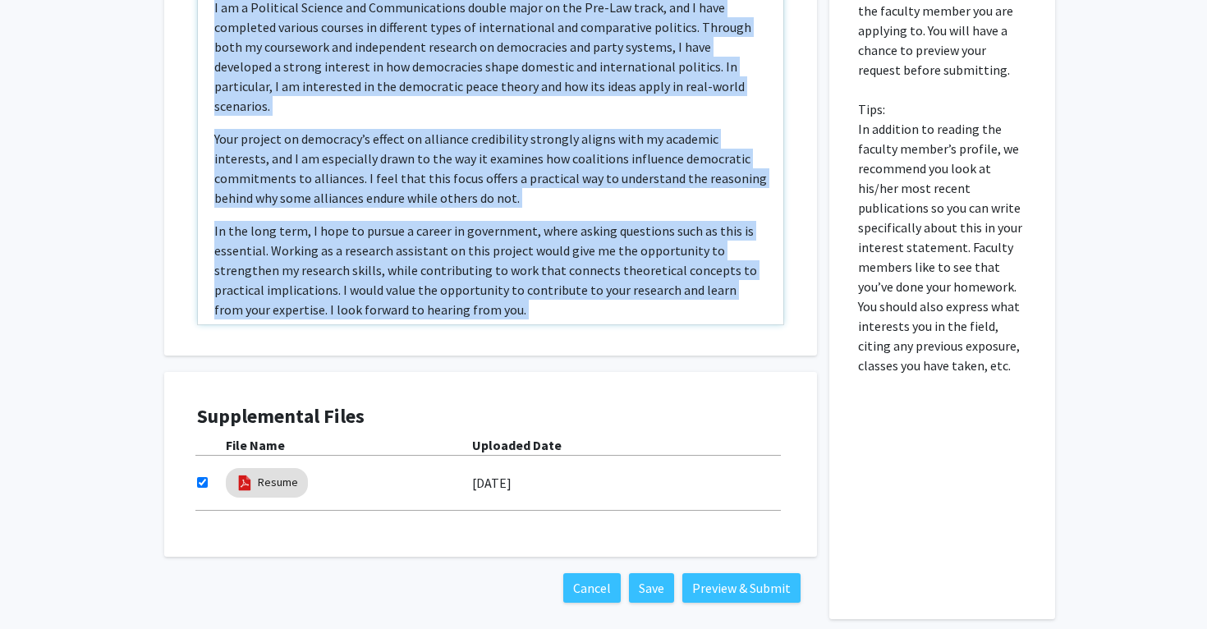
click at [359, 174] on p "Your project on democracy’s effect on alliance credibility strongly aligns with…" at bounding box center [490, 168] width 553 height 79
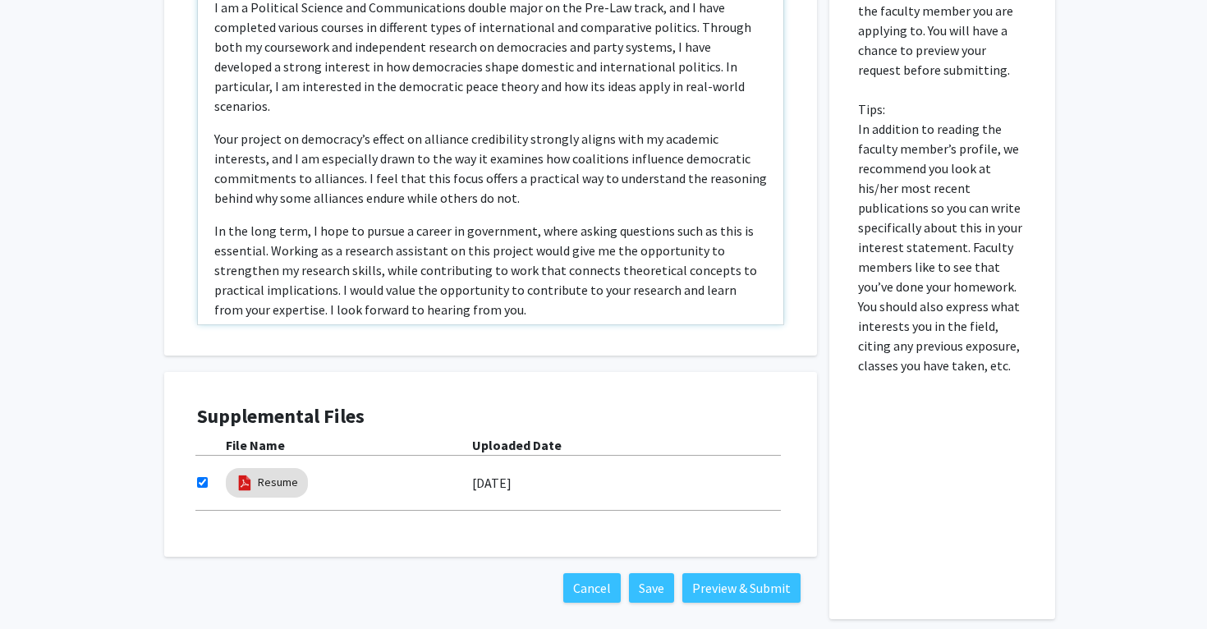
click at [329, 221] on p "In the long term, I hope to pursue a career in government, where asking questio…" at bounding box center [490, 270] width 553 height 99
click at [420, 241] on p "In the long term, I plan to pursue a career in government, where asking questio…" at bounding box center [490, 270] width 553 height 99
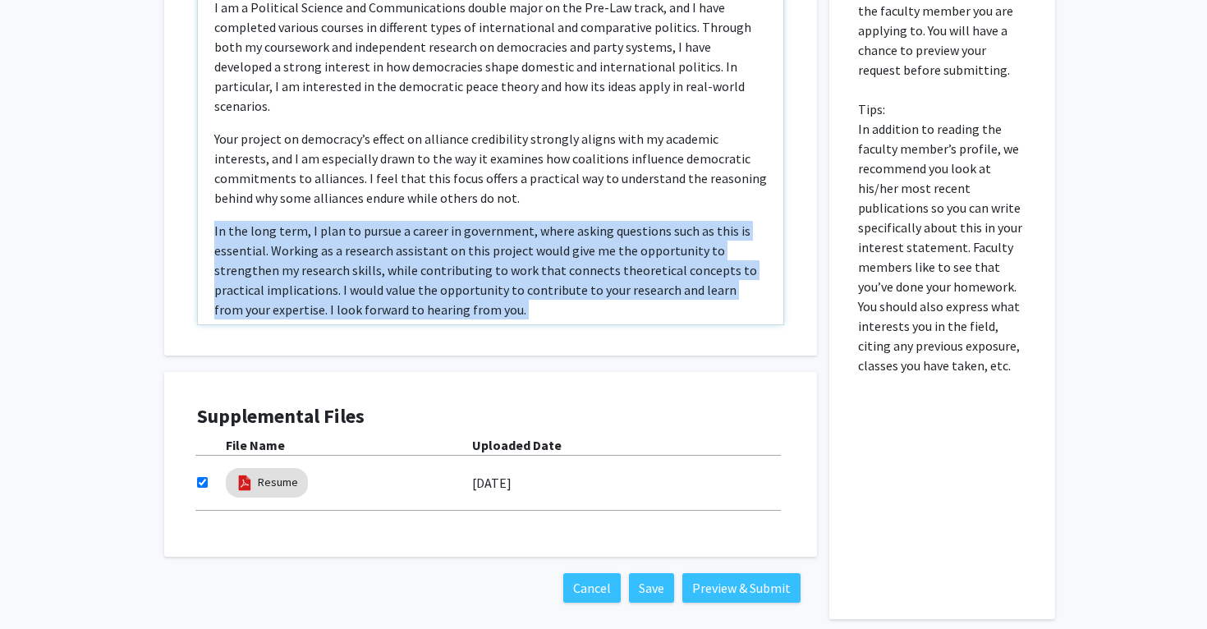
click at [420, 241] on p "In the long term, I plan to pursue a career in government, where asking questio…" at bounding box center [490, 270] width 553 height 99
click at [434, 245] on p "In the long term, I plan to pursue a career in government, where asking questio…" at bounding box center [490, 270] width 553 height 99
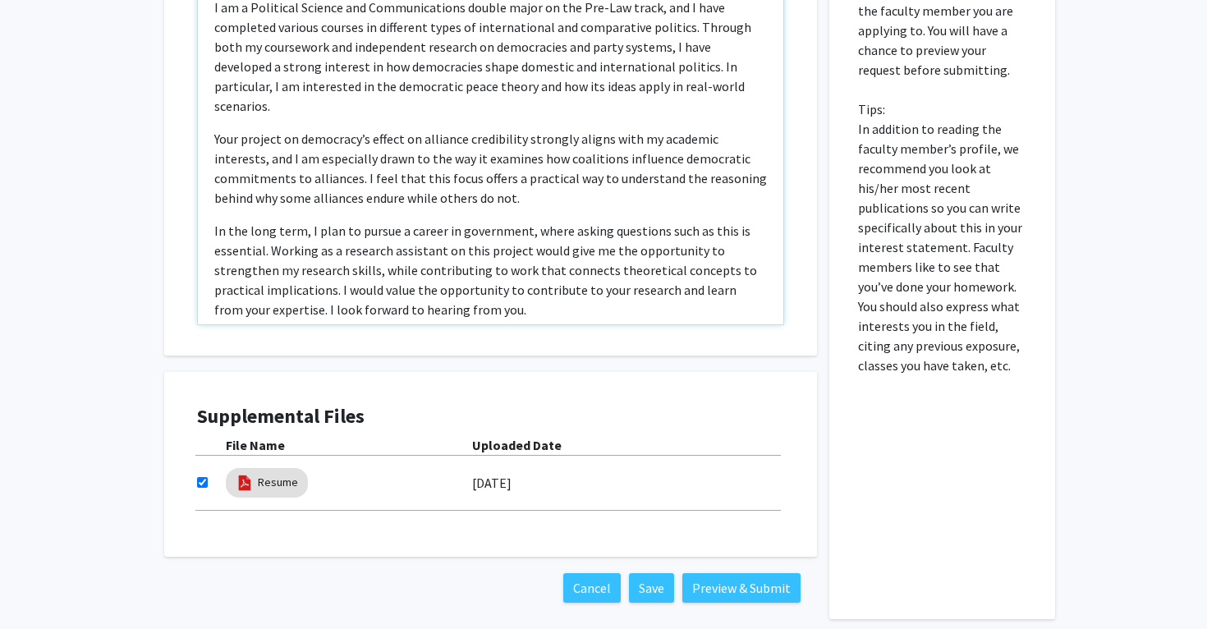
click at [463, 277] on p "In the long term, I plan to pursue a career in government, where asking questio…" at bounding box center [490, 270] width 553 height 99
click at [459, 297] on p "In the long term, I plan to pursue a career in government, where asking questio…" at bounding box center [490, 270] width 553 height 99
click at [504, 305] on div "Dr. Alley, I am a Political Science and Communications double major on the Pre-…" at bounding box center [490, 136] width 585 height 376
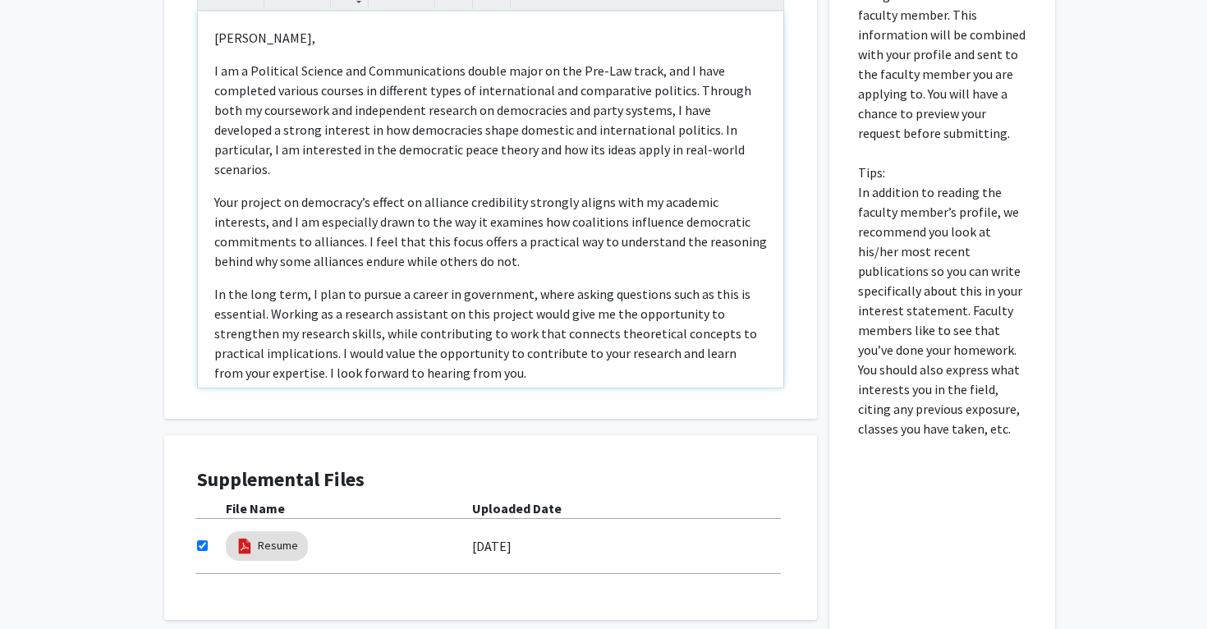
scroll to position [704, 0]
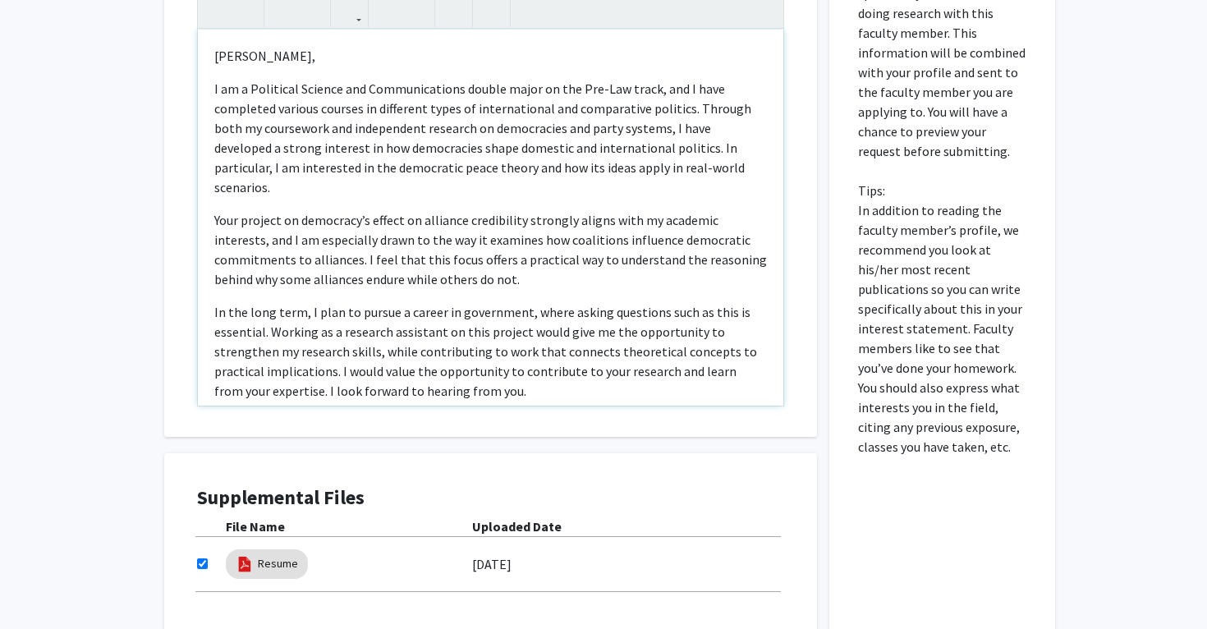
click at [250, 94] on p "I am a Political Science and Communications double major on the Pre-Law track, …" at bounding box center [490, 138] width 553 height 118
click at [562, 91] on p "I am a double major in Political Science and Communications double major on the…" at bounding box center [490, 138] width 553 height 118
click at [561, 94] on p "I am a double major in Political Science and Communications major on the Pre-La…" at bounding box center [490, 138] width 553 height 118
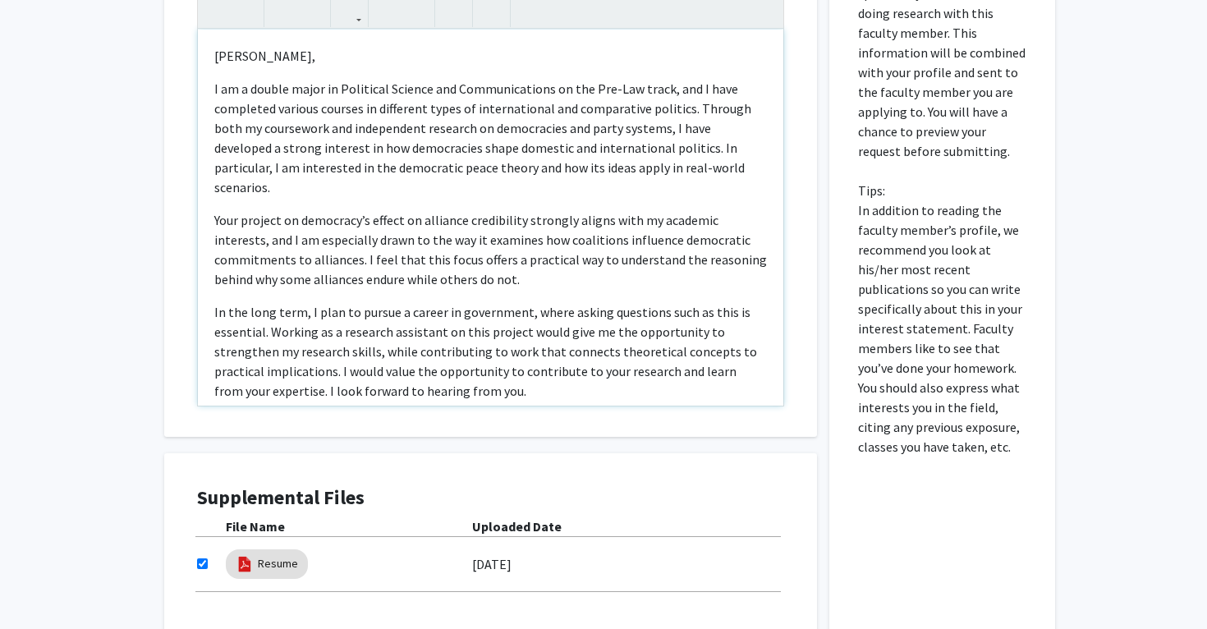
click at [554, 173] on p "I am a double major in Political Science and Communications on the Pre-Law trac…" at bounding box center [490, 138] width 553 height 118
click at [1172, 0] on div "All Requests Request for Joshua Alley Request for Joshua Alley Departments: Pol…" at bounding box center [603, 46] width 1207 height 1383
click at [489, 242] on p "Your project on democracy’s effect on alliance credibility strongly aligns with…" at bounding box center [490, 249] width 553 height 79
click at [617, 244] on p "Your project on democracy’s effect on alliance credibility strongly aligns with…" at bounding box center [490, 249] width 553 height 79
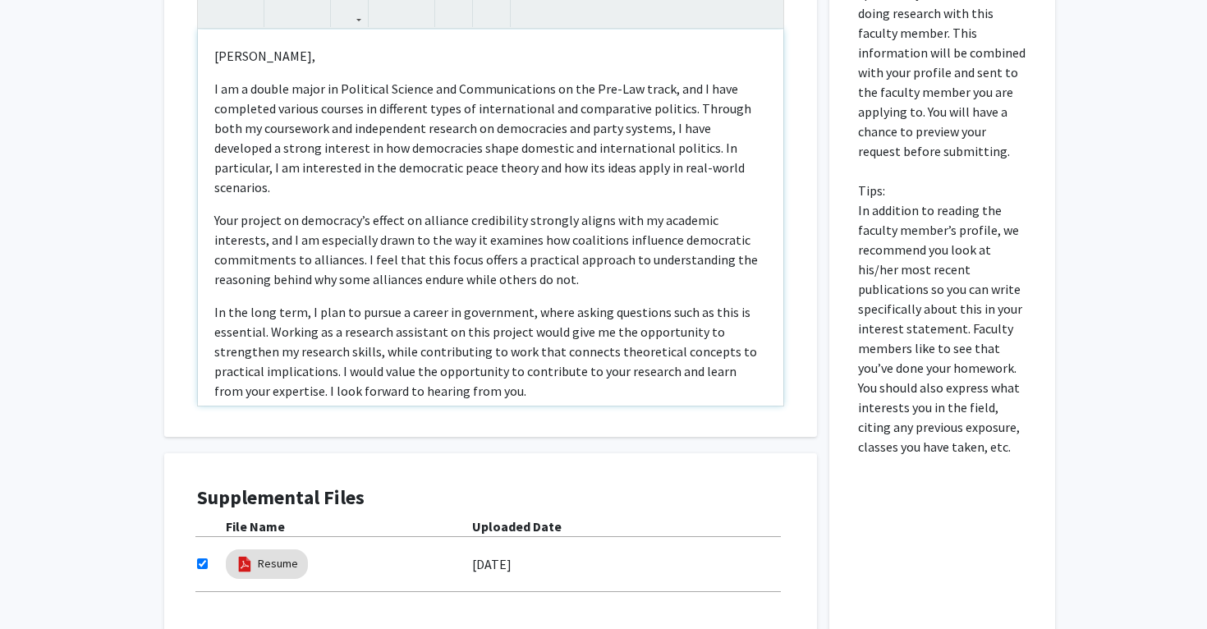
scroll to position [15, 0]
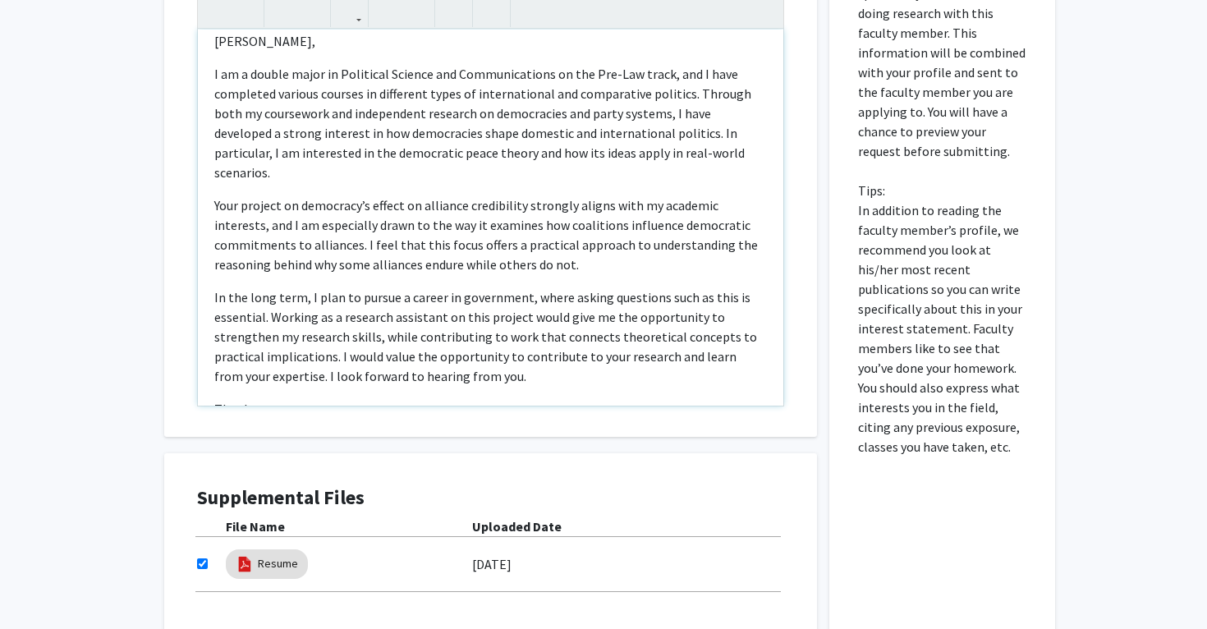
click at [571, 304] on p "In the long term, I plan to pursue a career in government, where asking questio…" at bounding box center [490, 336] width 553 height 99
click at [625, 304] on p "In the long term, I plan to pursue a career in government, where asking questio…" at bounding box center [490, 336] width 553 height 99
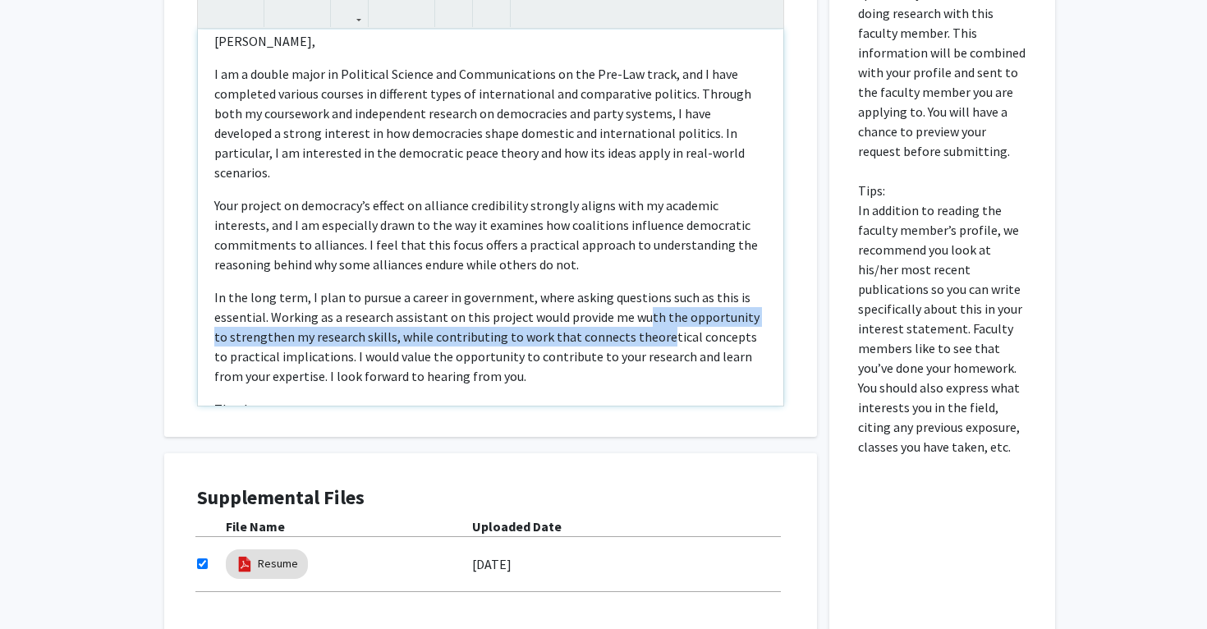
click at [640, 307] on p "In the long term, I plan to pursue a career in government, where asking questio…" at bounding box center [490, 336] width 553 height 99
click at [641, 302] on p "In the long term, I plan to pursue a career in government, where asking questio…" at bounding box center [490, 336] width 553 height 99
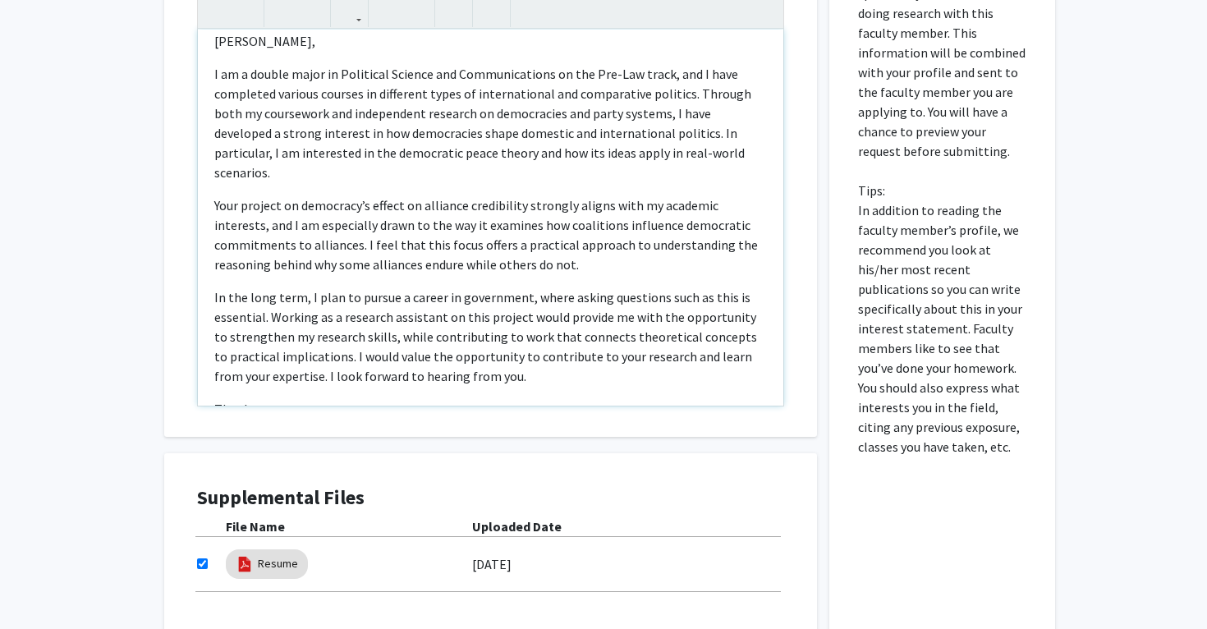
click at [390, 346] on p "In the long term, I plan to pursue a career in government, where asking questio…" at bounding box center [490, 336] width 553 height 99
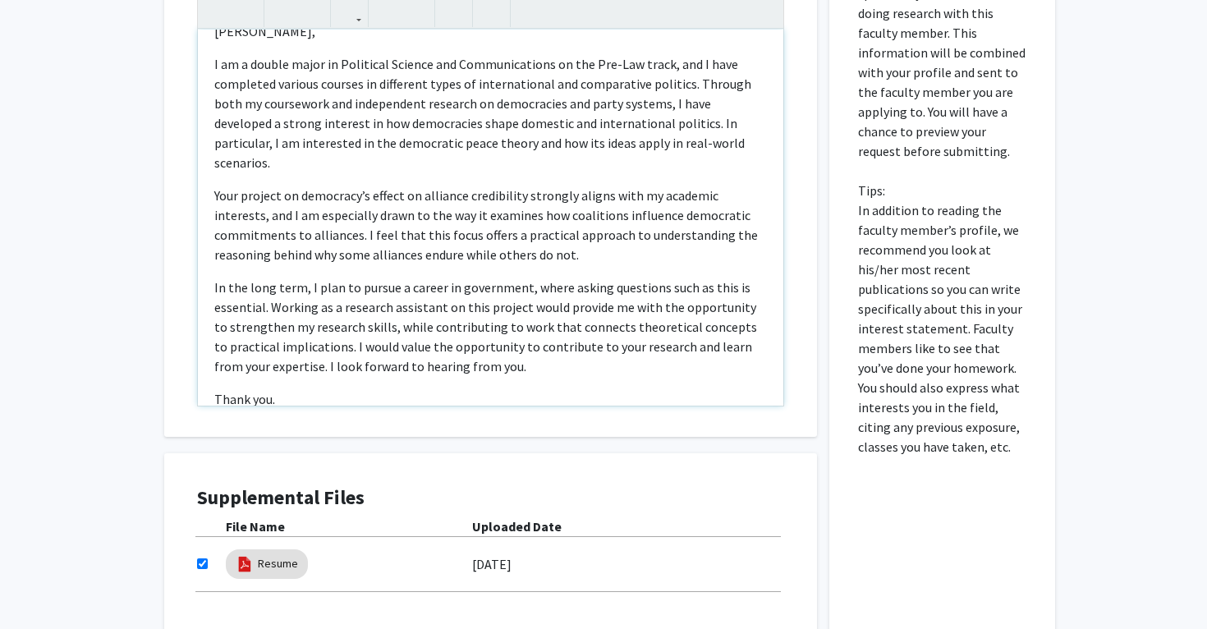
click at [475, 332] on p "In the long term, I plan to pursue a career in government, where asking questio…" at bounding box center [490, 326] width 553 height 99
click at [268, 351] on p "In the long term, I plan to pursue a career in government, where asking questio…" at bounding box center [490, 326] width 553 height 99
type textarea "<p>Dr. Alley,&nbsp;</p><p>I am a double major in Political Science and Communic…"
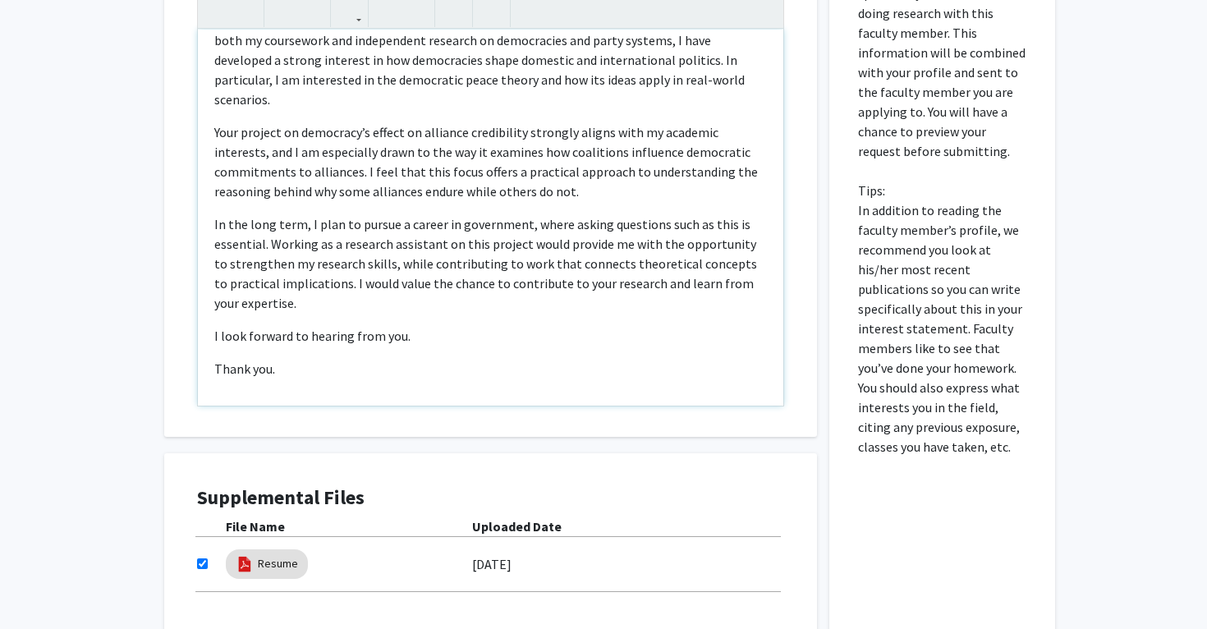
scroll to position [100, 0]
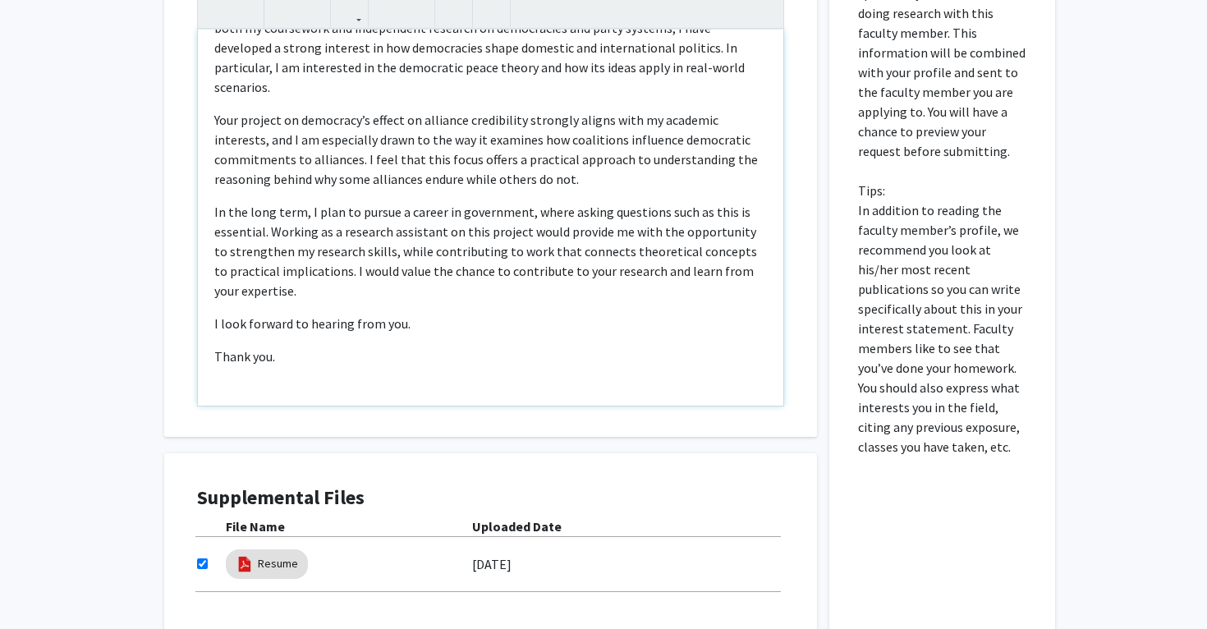
click at [241, 318] on div "Dr. Alley, I am a double major in Political Science and Communications on the P…" at bounding box center [490, 218] width 585 height 376
click at [411, 372] on div "Dr. Alley, I am a double major in Political Science and Communications on the P…" at bounding box center [490, 218] width 585 height 376
click at [139, 326] on div "All Requests Request for Joshua Alley Request for Joshua Alley Departments: Pol…" at bounding box center [603, 46] width 1207 height 1383
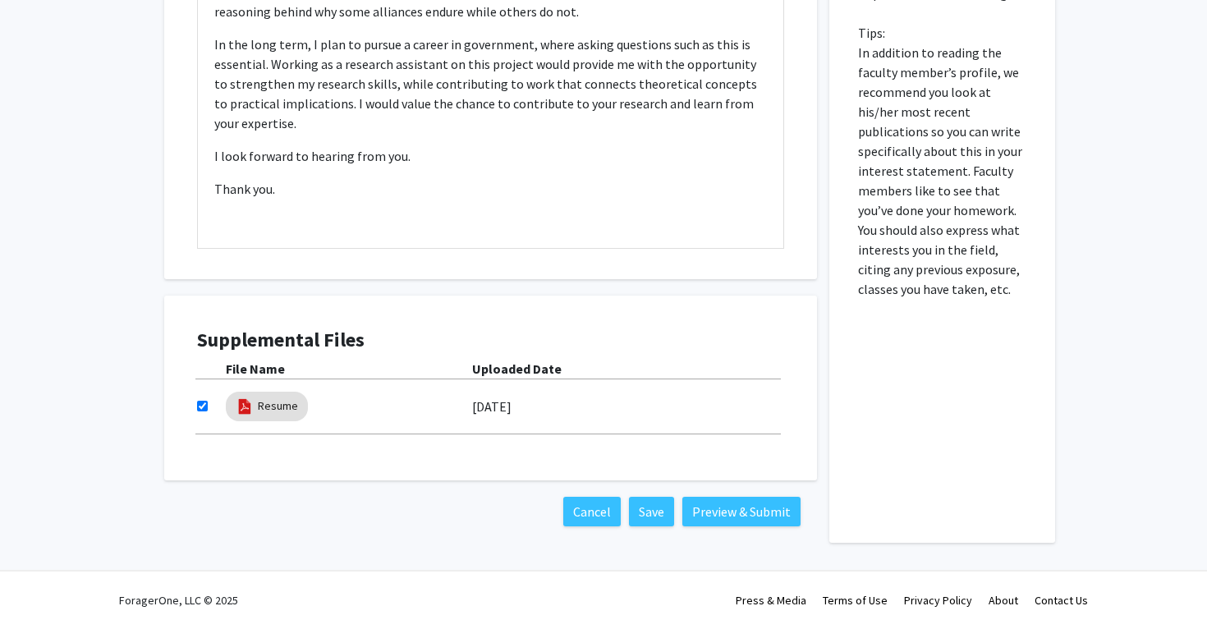
scroll to position [864, 0]
click at [733, 513] on button "Preview & Submit" at bounding box center [741, 512] width 118 height 30
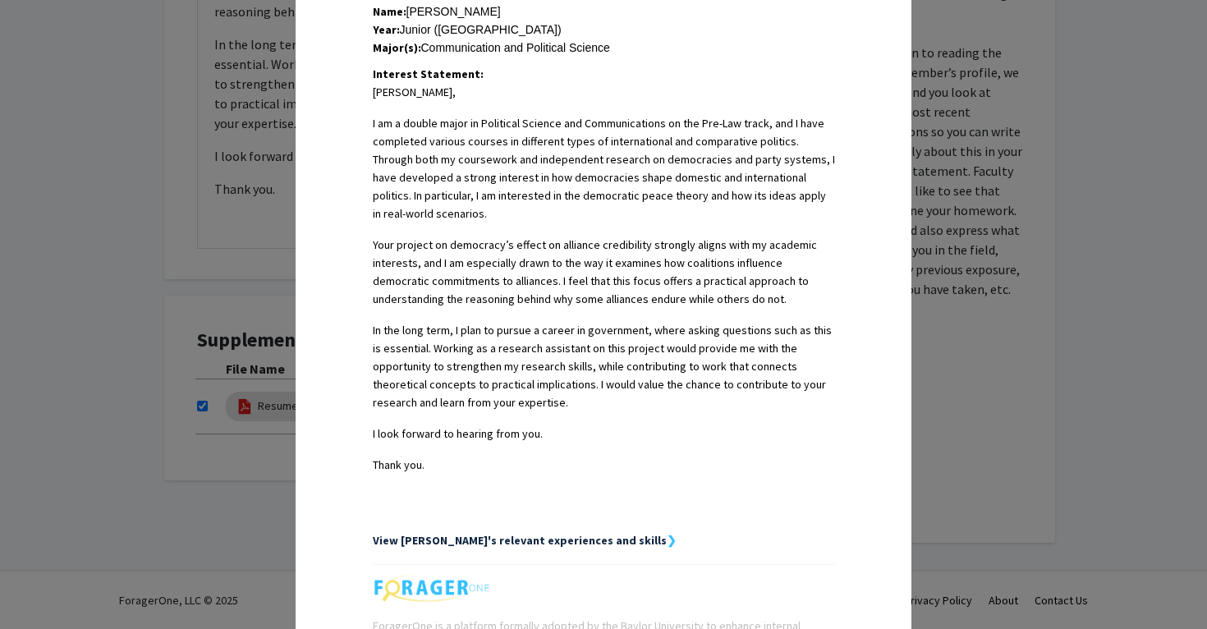
scroll to position [386, 0]
click at [237, 123] on div "Request Preview × Below is a copy of the request that you are submitting to Jos…" at bounding box center [603, 314] width 1207 height 629
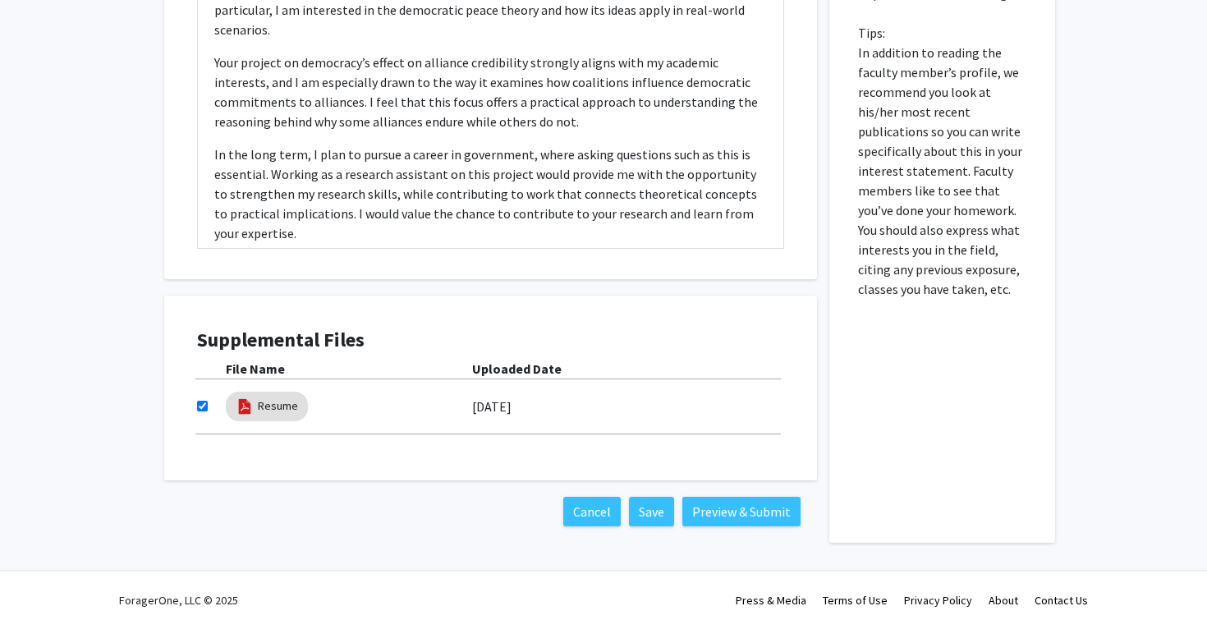
scroll to position [864, 0]
click at [727, 513] on button "Preview & Submit" at bounding box center [741, 512] width 118 height 30
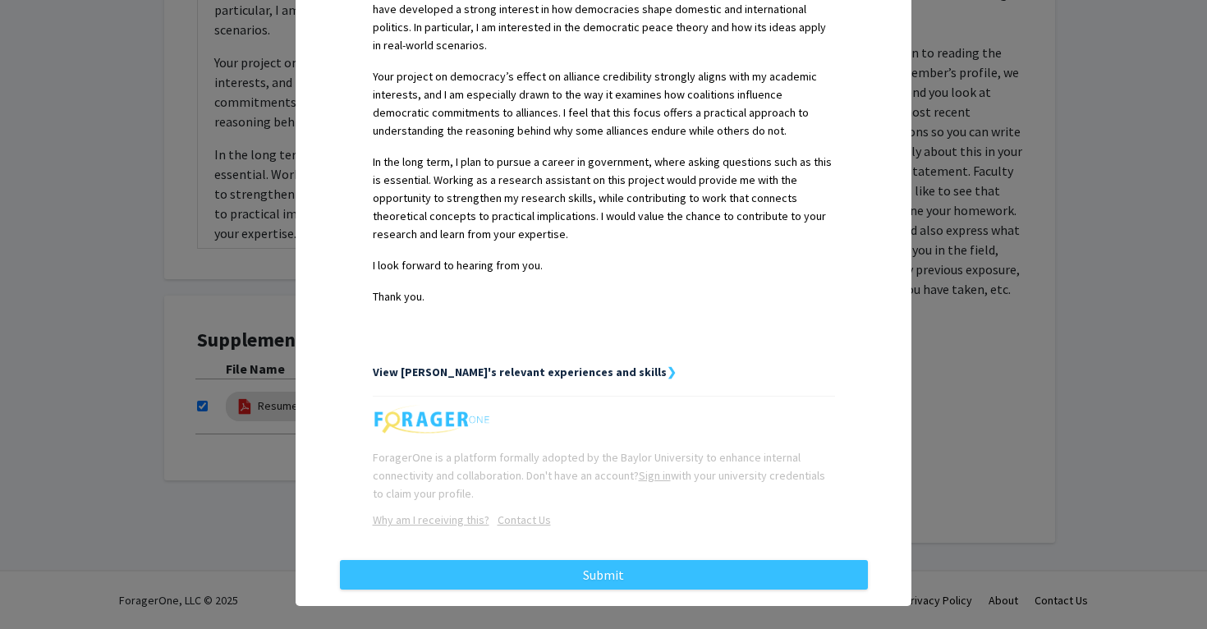
scroll to position [551, 0]
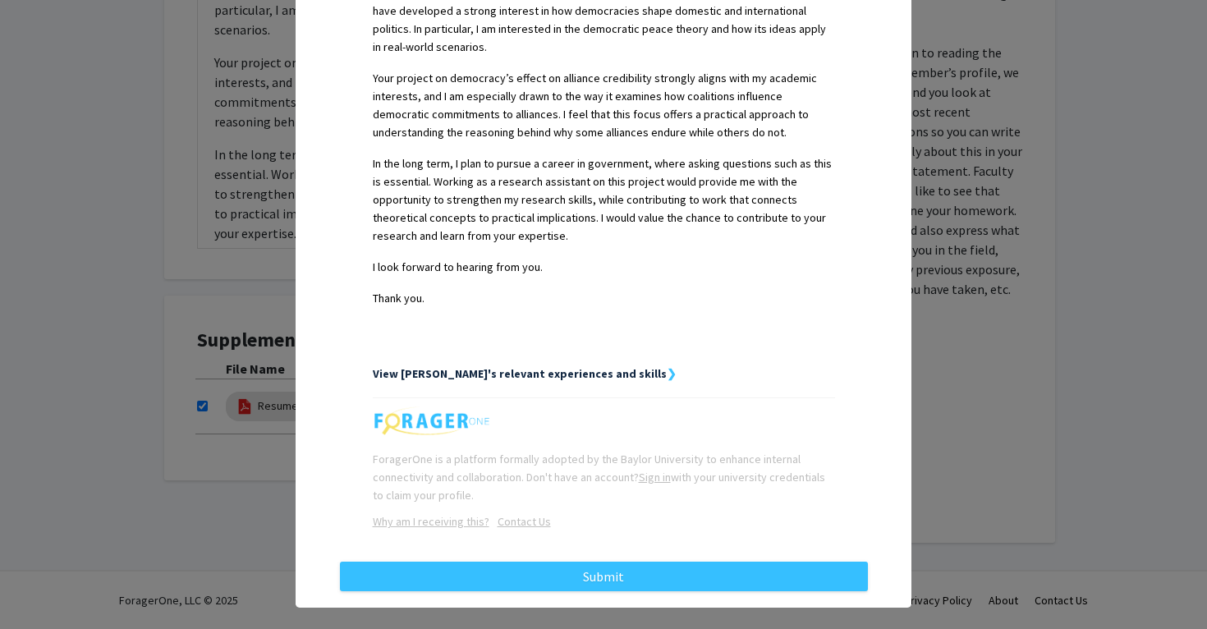
click at [490, 366] on strong "View Reina's relevant experiences and skills" at bounding box center [520, 373] width 294 height 15
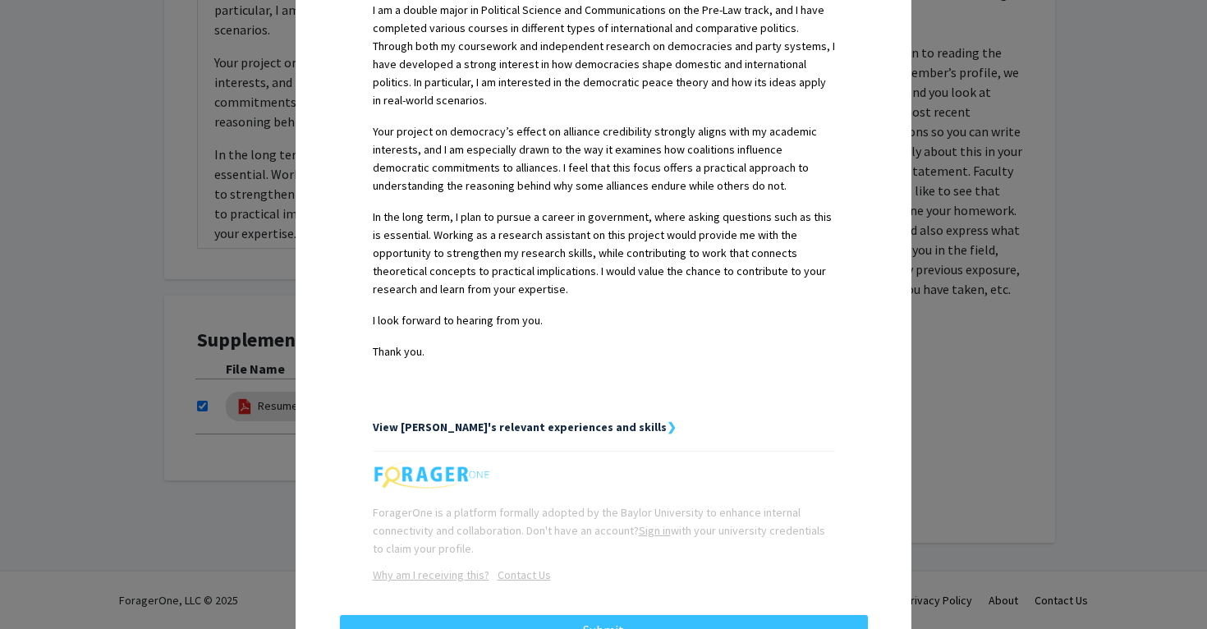
scroll to position [521, 0]
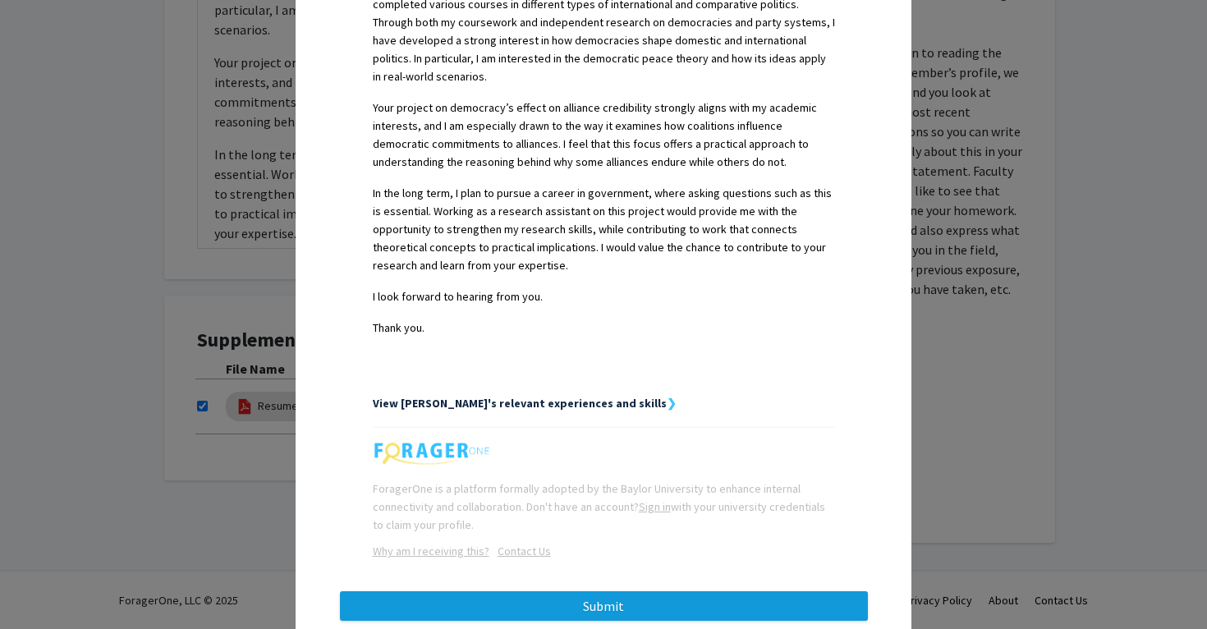
click at [566, 591] on button "Submit" at bounding box center [604, 606] width 528 height 30
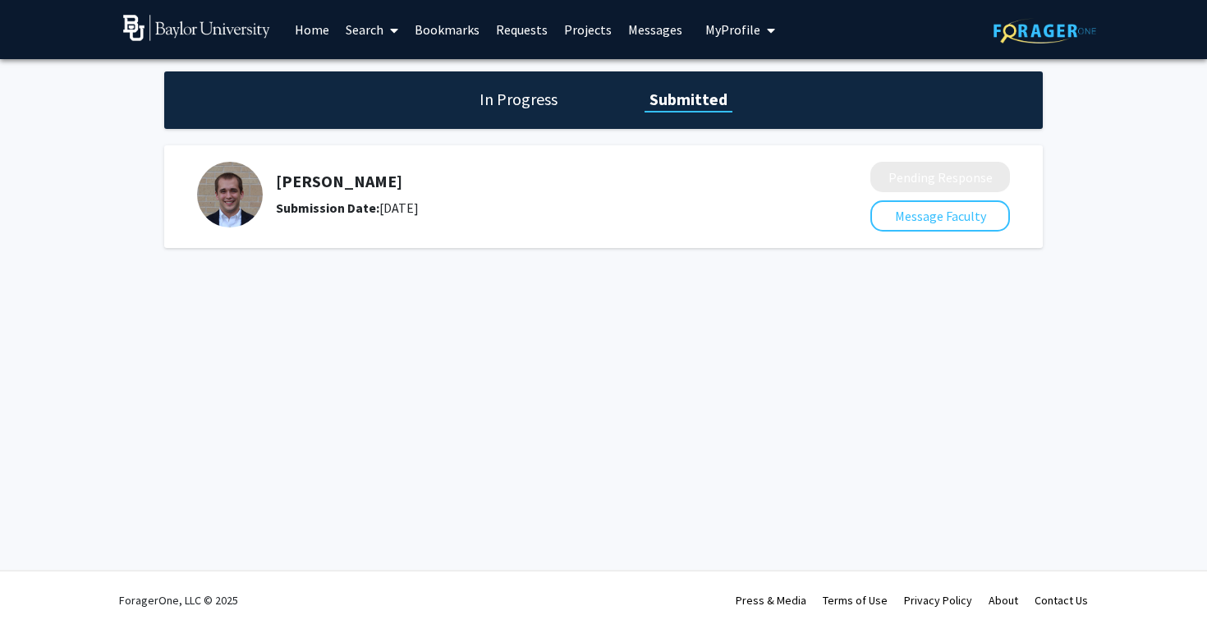
click at [725, 16] on button "My Profile" at bounding box center [740, 29] width 80 height 59
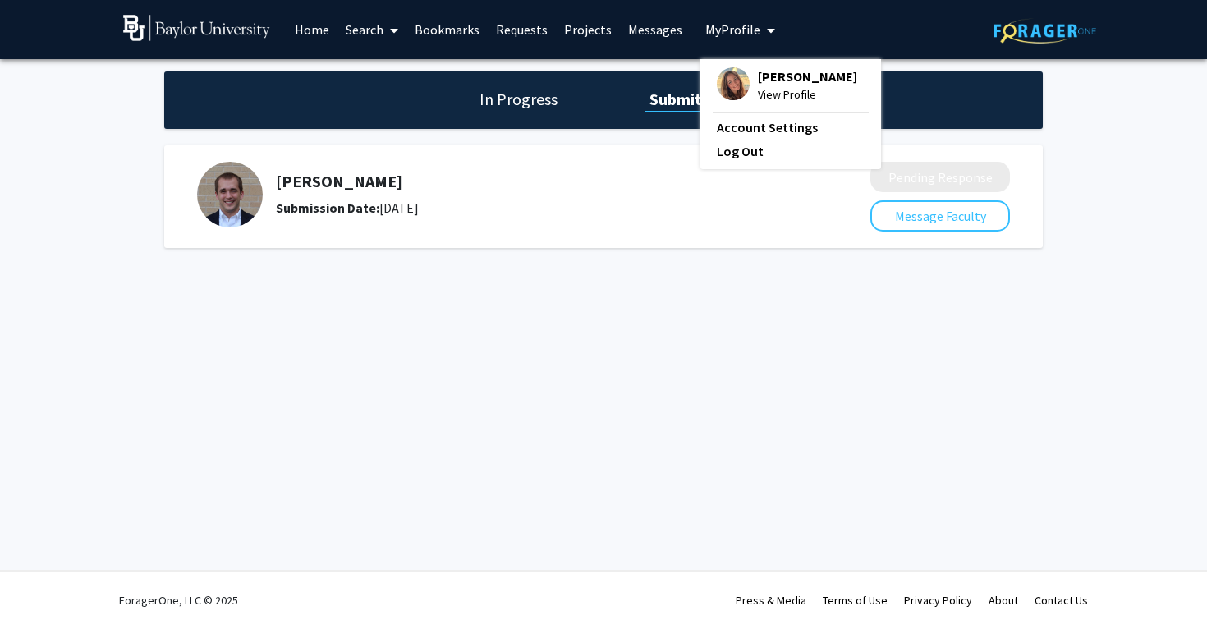
click at [740, 89] on img at bounding box center [733, 83] width 33 height 33
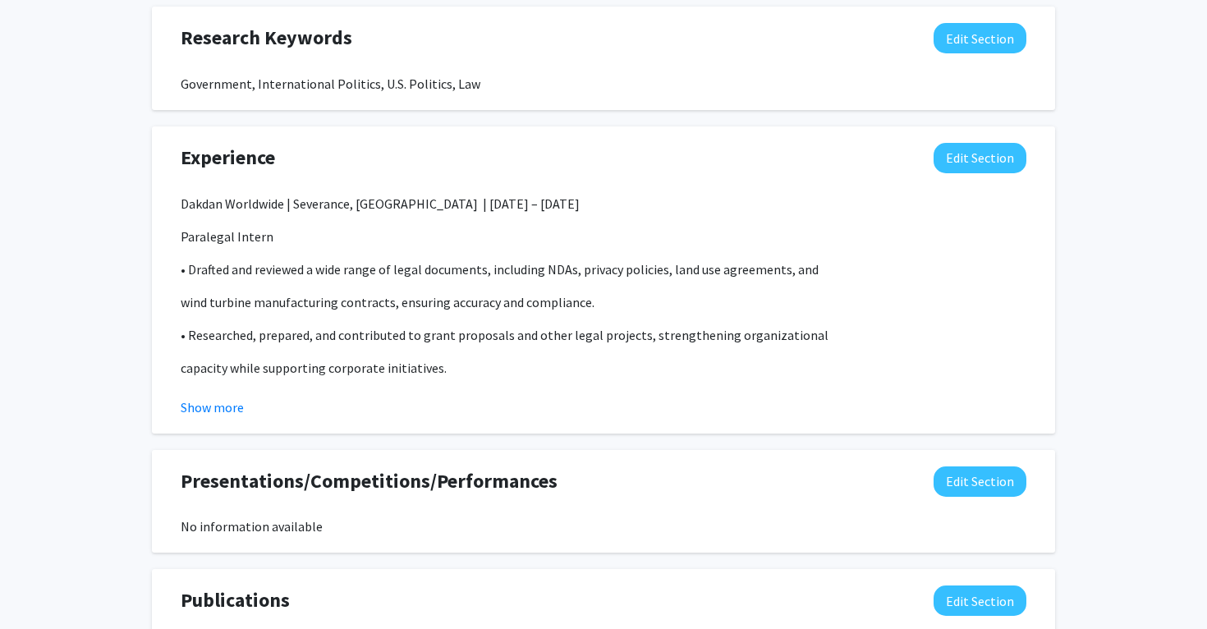
scroll to position [1019, 0]
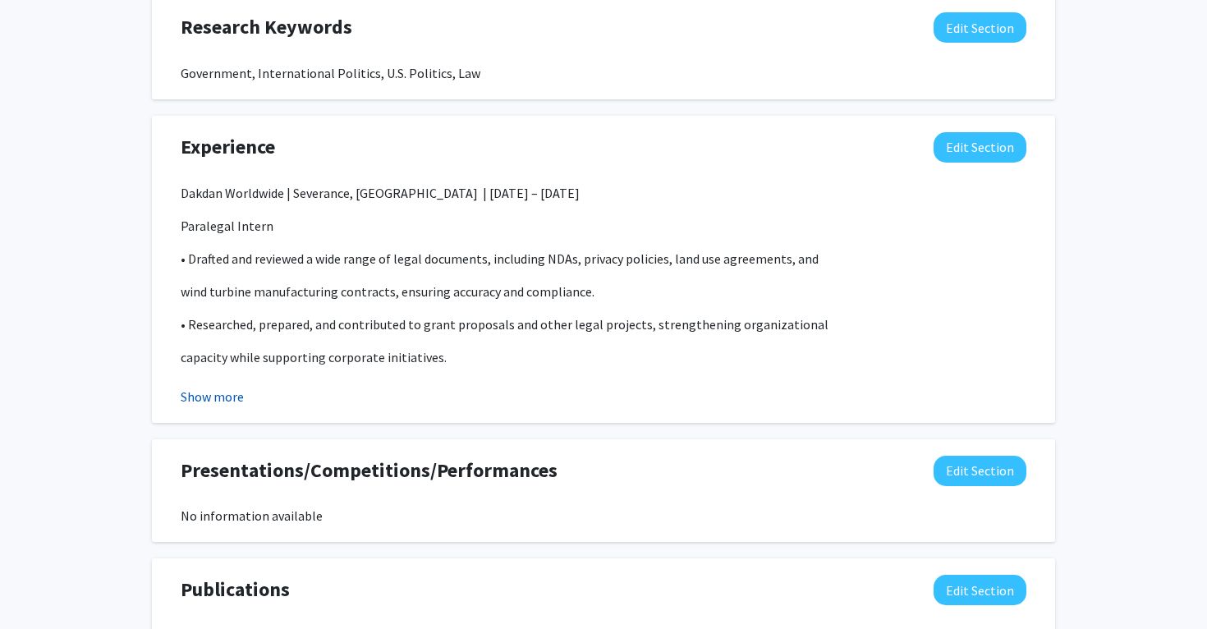
click at [230, 392] on button "Show more" at bounding box center [212, 397] width 63 height 20
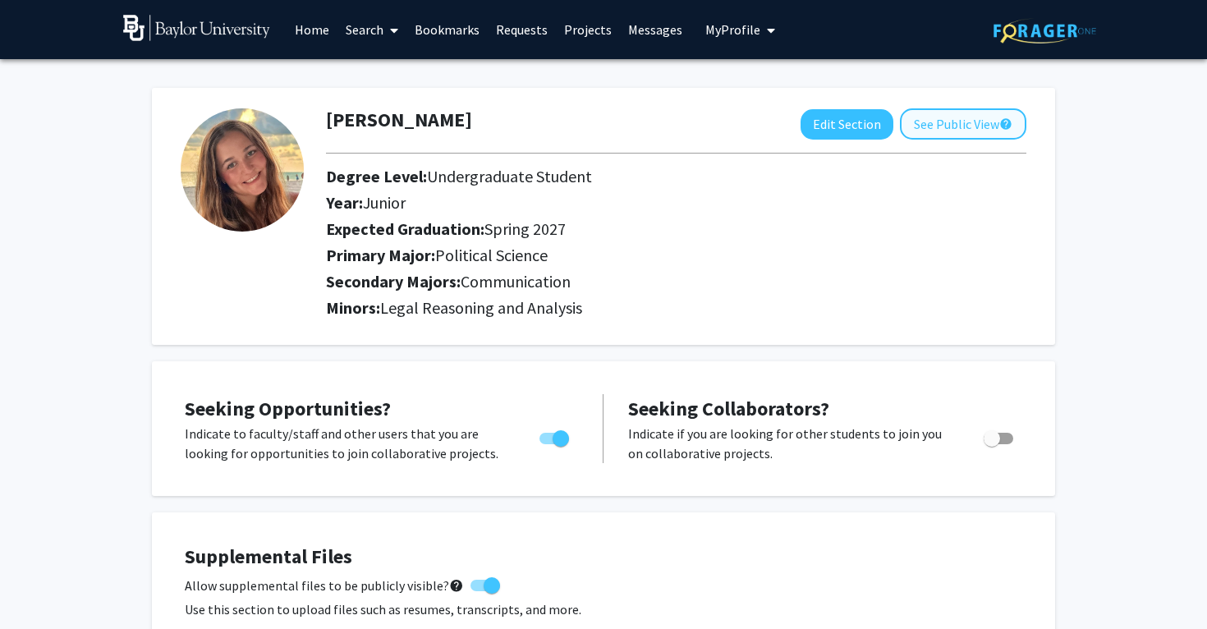
scroll to position [0, 0]
click at [947, 124] on button "See Public View help" at bounding box center [963, 123] width 126 height 31
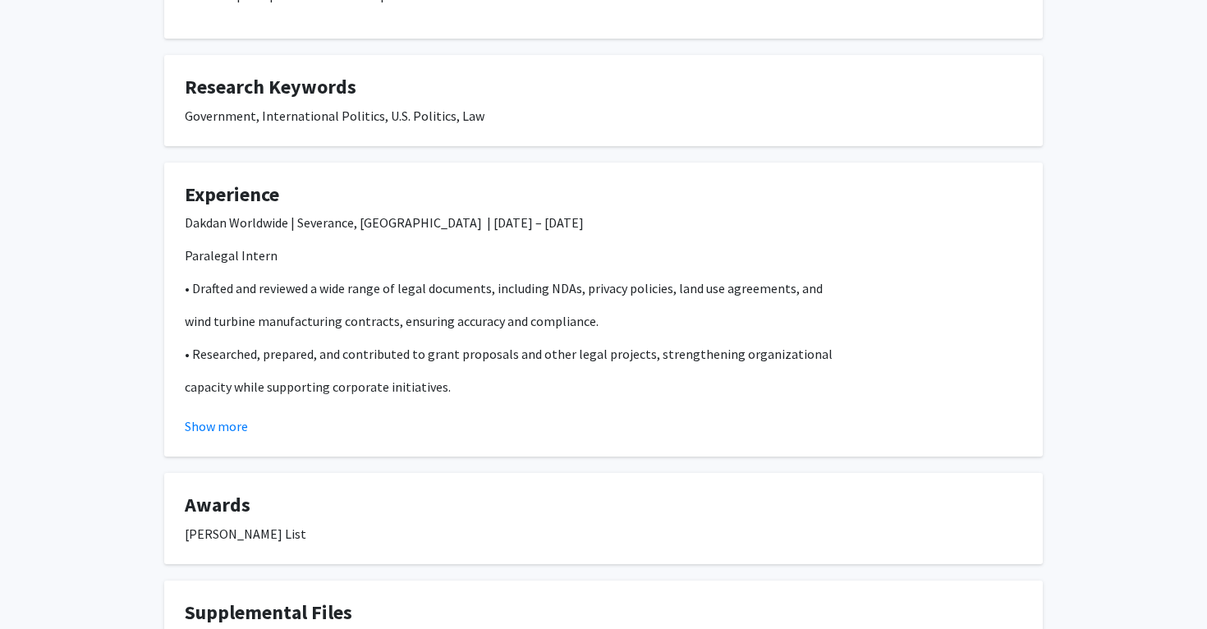
scroll to position [438, 0]
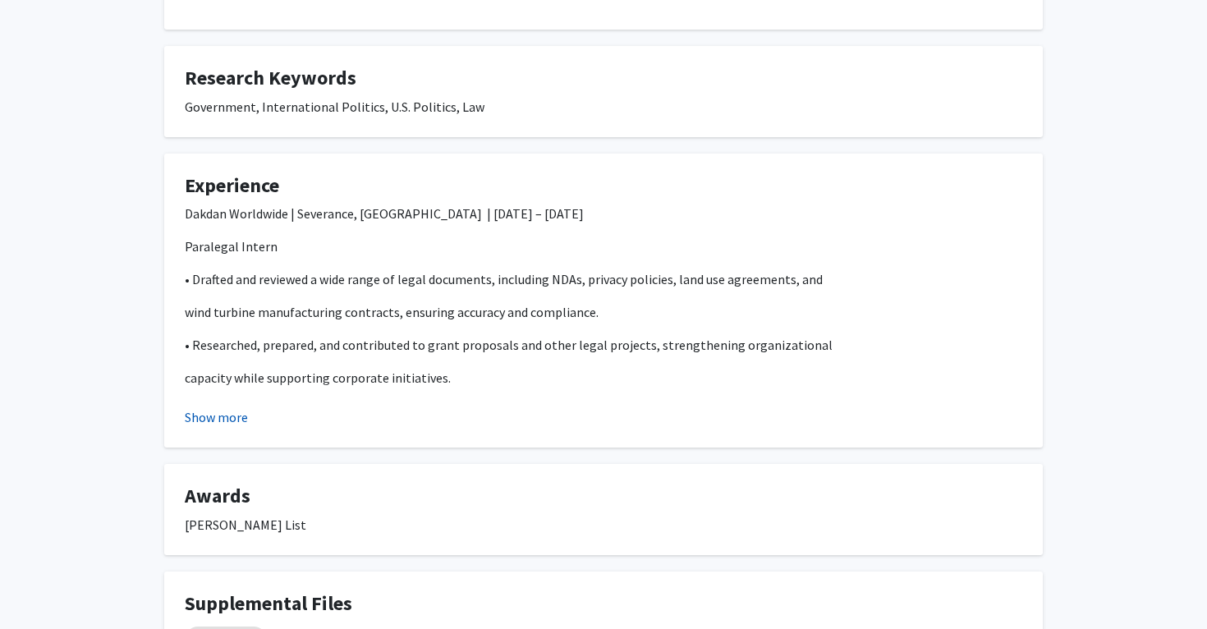
click at [218, 408] on button "Show more" at bounding box center [216, 417] width 63 height 20
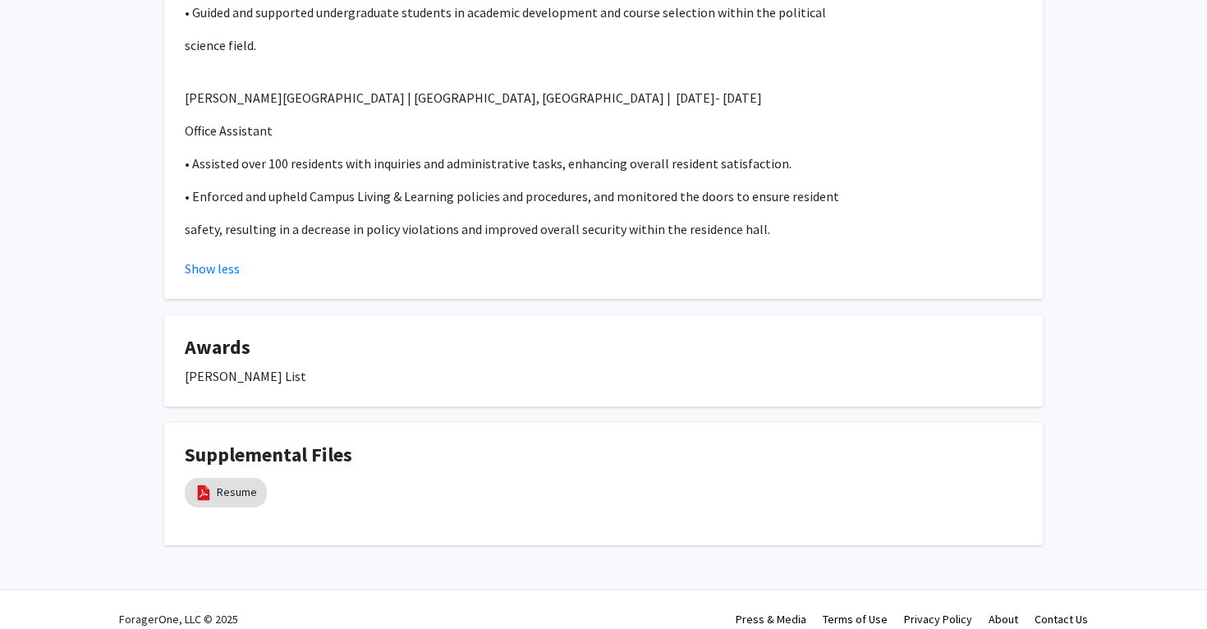
scroll to position [1157, 0]
click at [218, 368] on div "Deans's List" at bounding box center [603, 378] width 837 height 20
click at [226, 485] on link "Resume" at bounding box center [237, 493] width 40 height 17
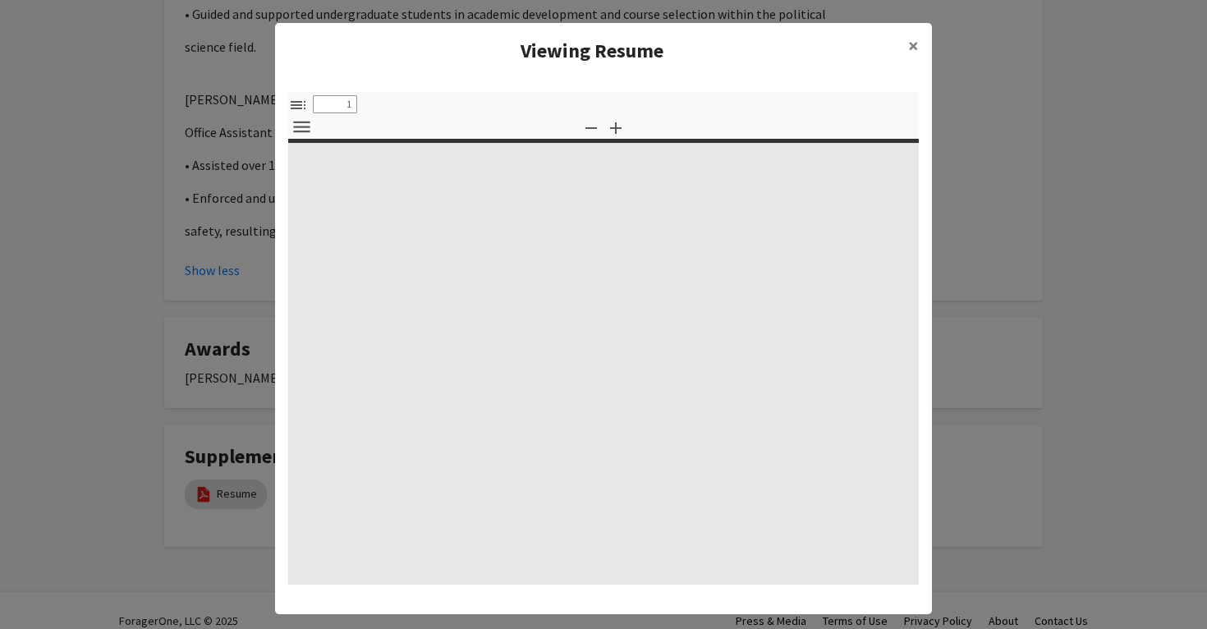
select select "custom"
type input "0"
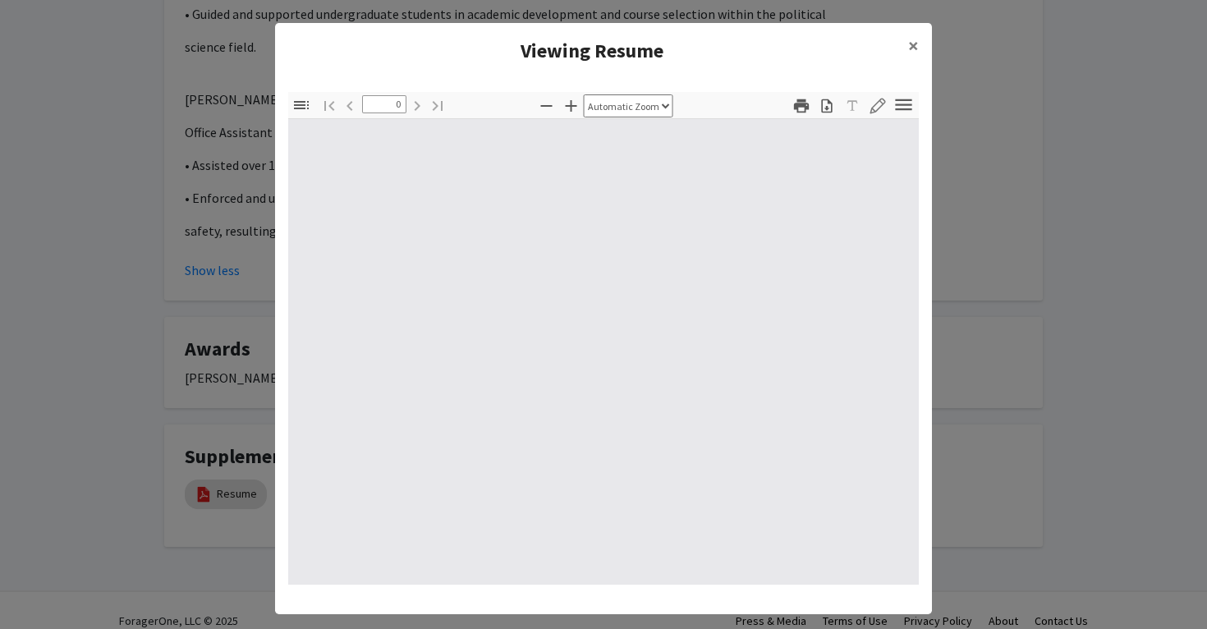
select select "custom"
type input "1"
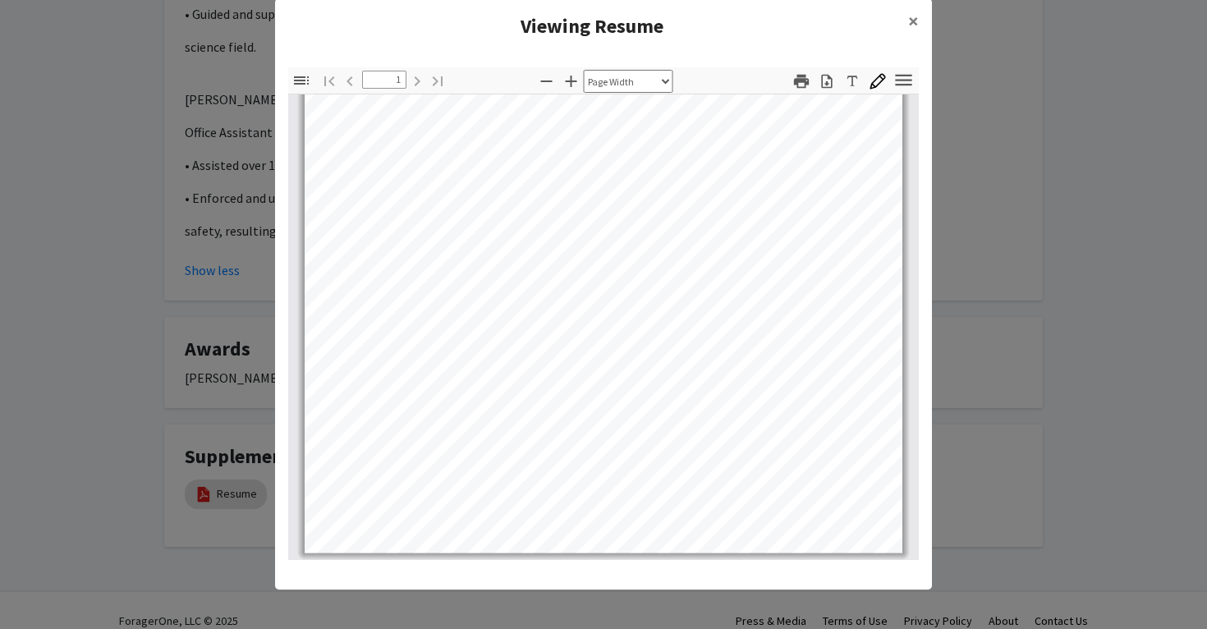
scroll to position [25, 0]
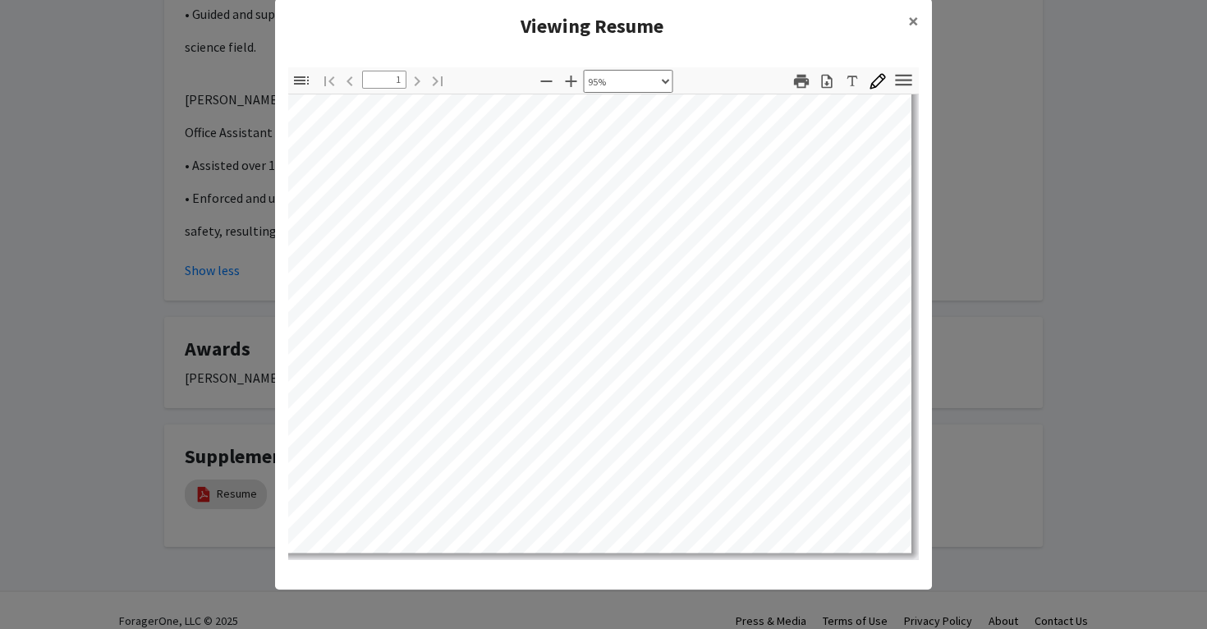
select select "custom"
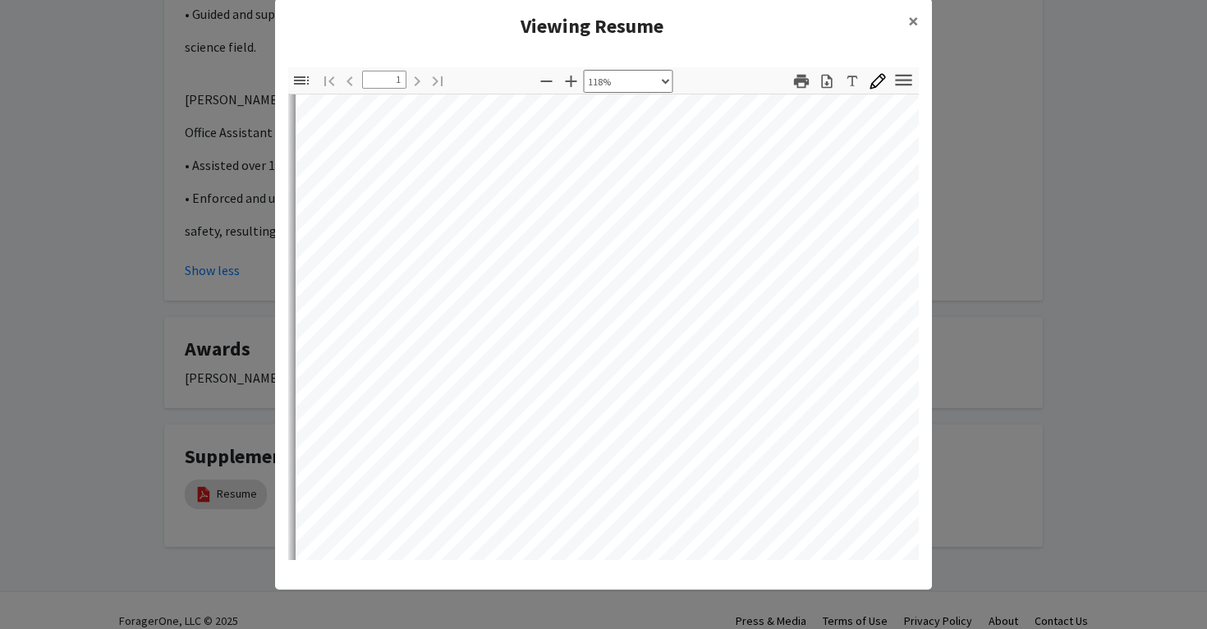
scroll to position [537, 0]
click at [95, 396] on modal-container "Viewing Resume × Thumbnails Document Outline Attachments Layers Current Outline…" at bounding box center [603, 314] width 1207 height 629
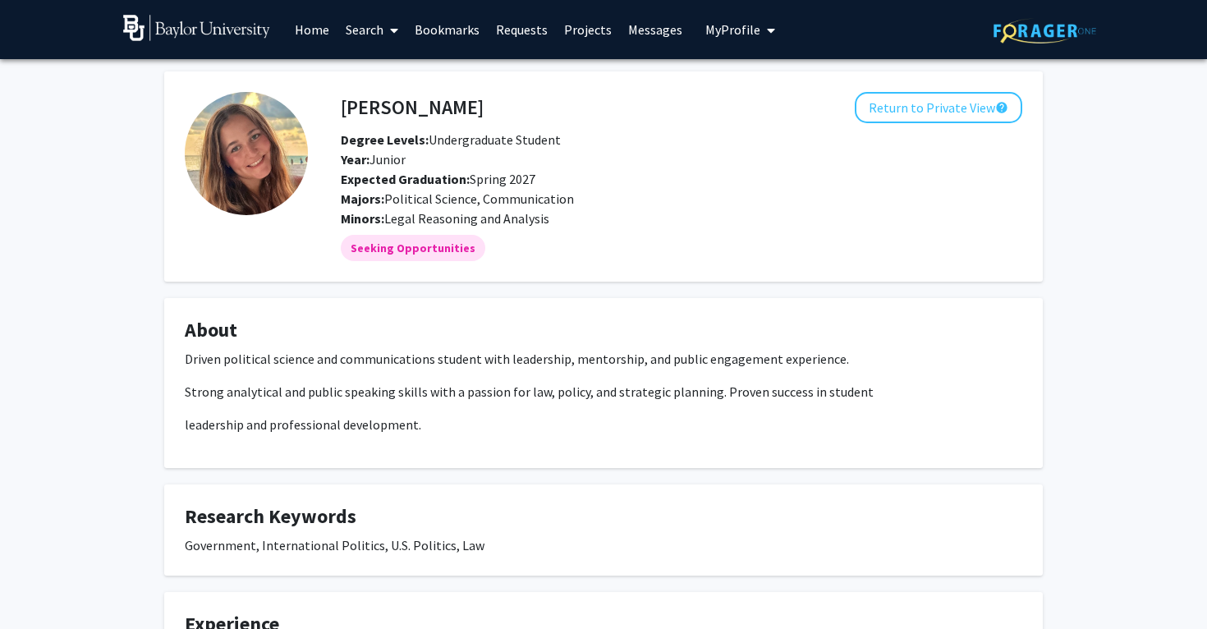
scroll to position [0, 0]
click at [911, 109] on button "Return to Private View help" at bounding box center [938, 107] width 167 height 31
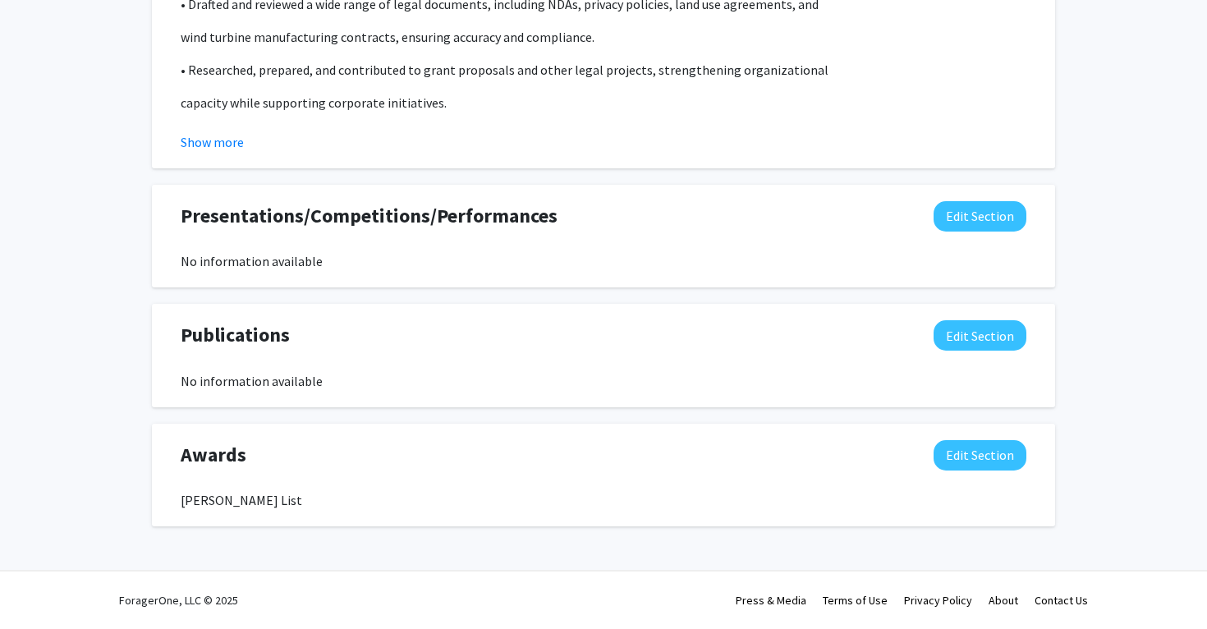
scroll to position [1276, 0]
click at [479, 213] on span "Presentations/Competitions/Performances" at bounding box center [369, 216] width 377 height 30
click at [954, 454] on button "Edit Section" at bounding box center [979, 455] width 93 height 30
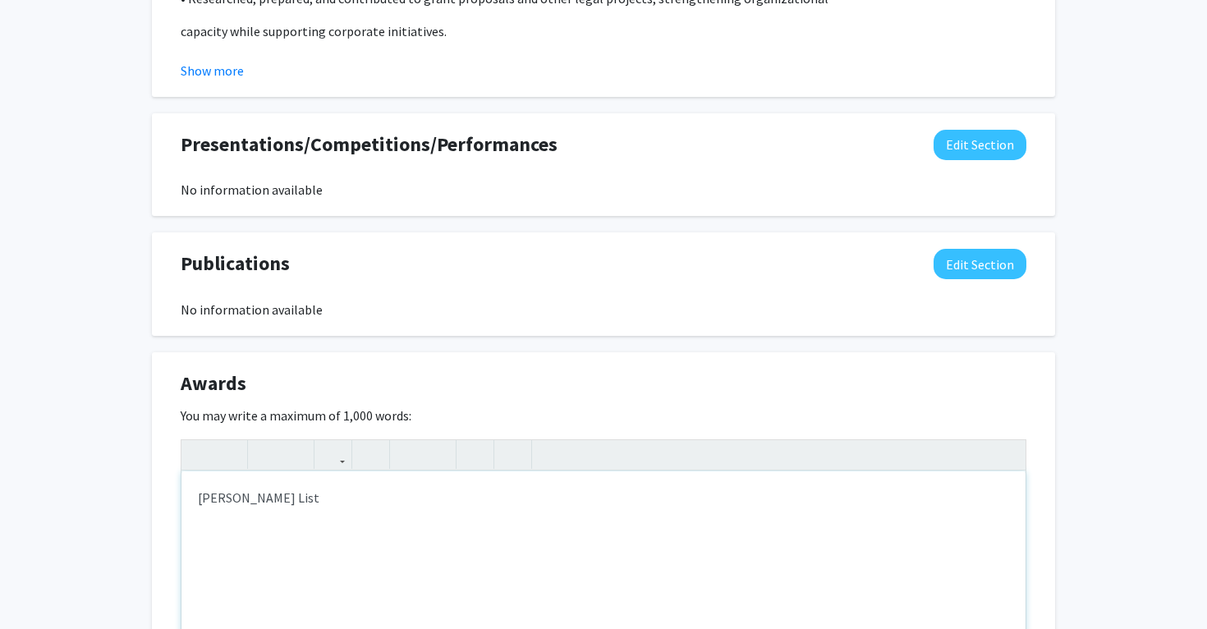
scroll to position [1404, 0]
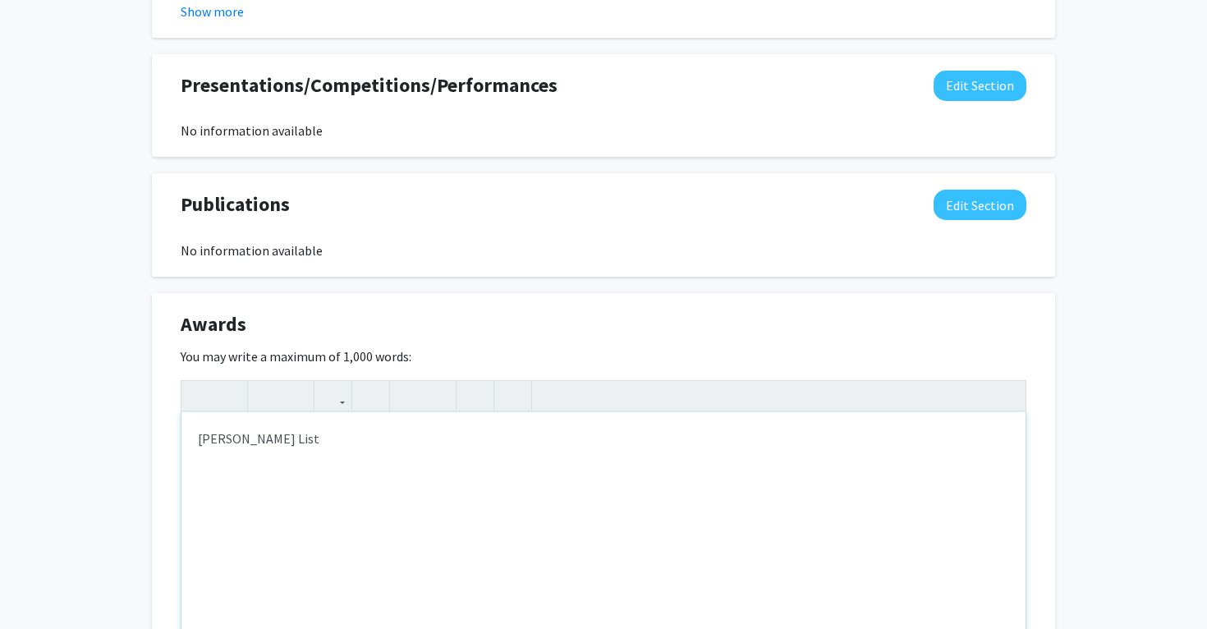
click at [440, 460] on div "Deans's List" at bounding box center [603, 535] width 844 height 246
click at [200, 445] on div "Deans's List" at bounding box center [603, 535] width 844 height 246
click at [312, 449] on div "- [PERSON_NAME] List" at bounding box center [603, 535] width 844 height 246
drag, startPoint x: 241, startPoint y: 479, endPoint x: 177, endPoint y: 478, distance: 64.9
click at [177, 478] on div "Awards Edit Section You may write a maximum of 1,000 words: <p>- Deans's List</…" at bounding box center [603, 523] width 903 height 461
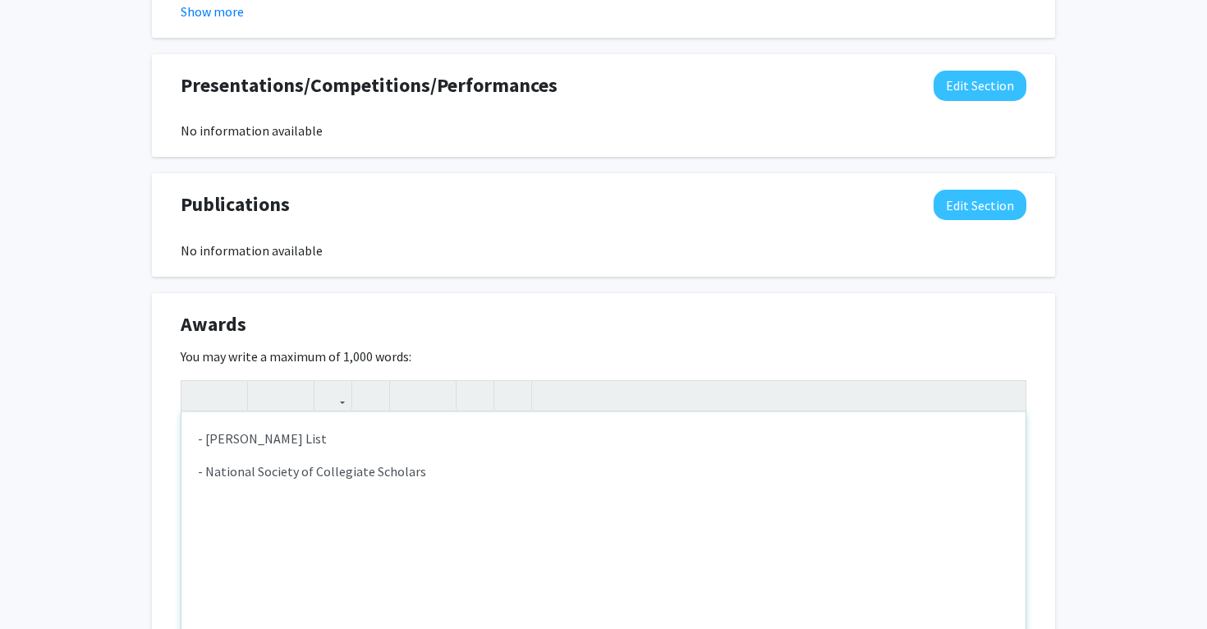
click at [449, 484] on div "- Deans's List - National Society of Collegiate Scholars" at bounding box center [603, 535] width 844 height 246
type textarea "<p>- Deans's List</p><p>- National Society of Collegiate Scholars, Baylor Chapt…"
click at [498, 506] on div "- Deans's List - National Society of Collegiate Scholars, Baylor Chapter" at bounding box center [603, 535] width 844 height 246
click at [172, 496] on div "Awards Edit Section You may write a maximum of 1,000 words: <p>- Deans's List</…" at bounding box center [603, 523] width 903 height 461
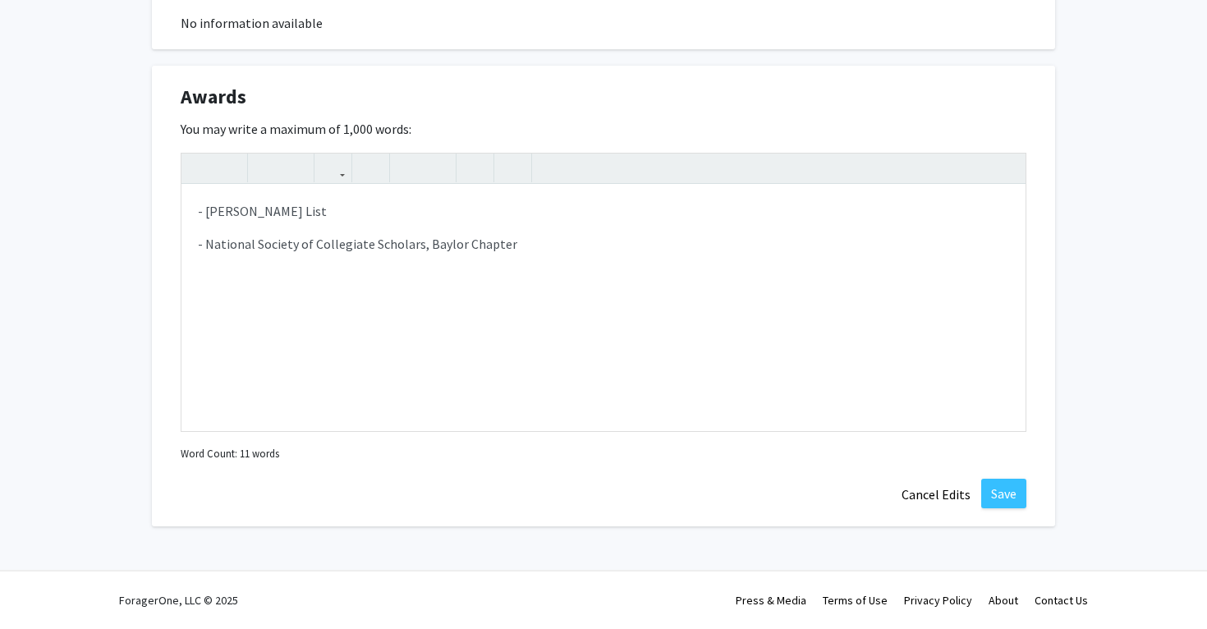
scroll to position [1634, 0]
click at [1002, 499] on button "Save" at bounding box center [1003, 494] width 45 height 30
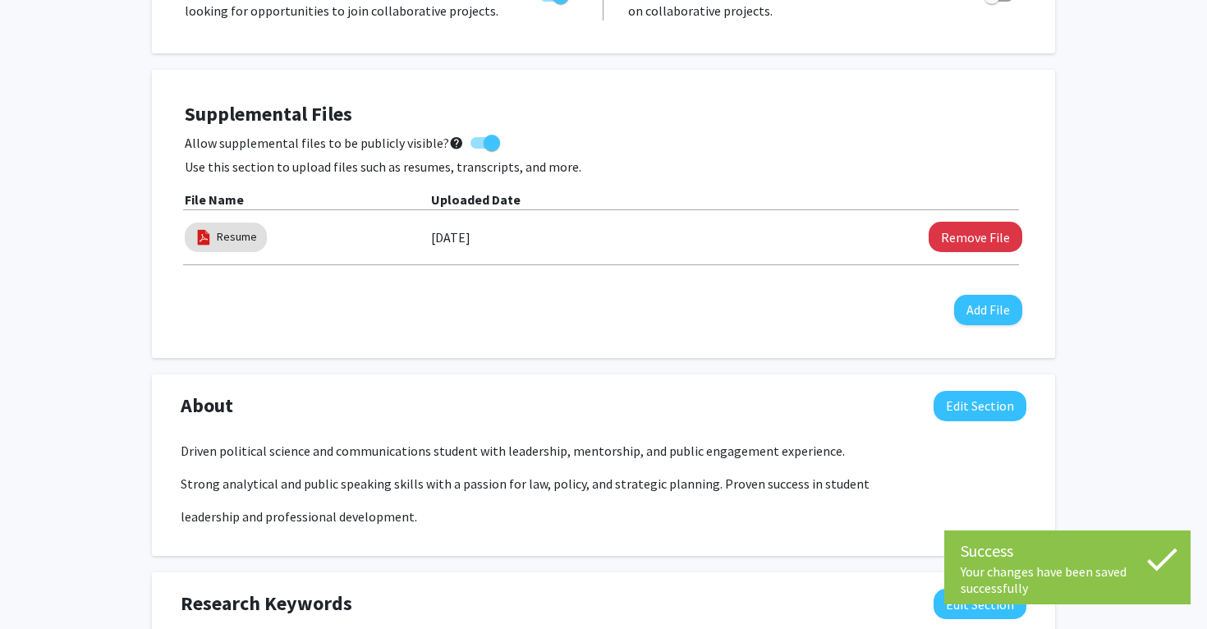
scroll to position [56, 0]
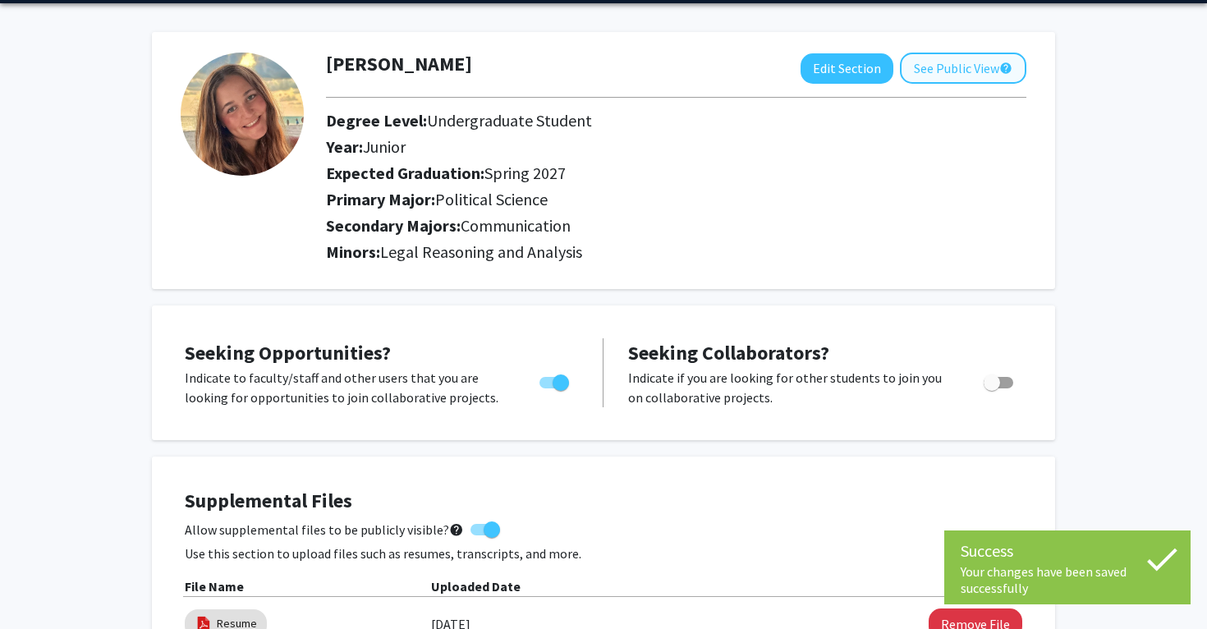
click at [943, 62] on button "See Public View help" at bounding box center [963, 68] width 126 height 31
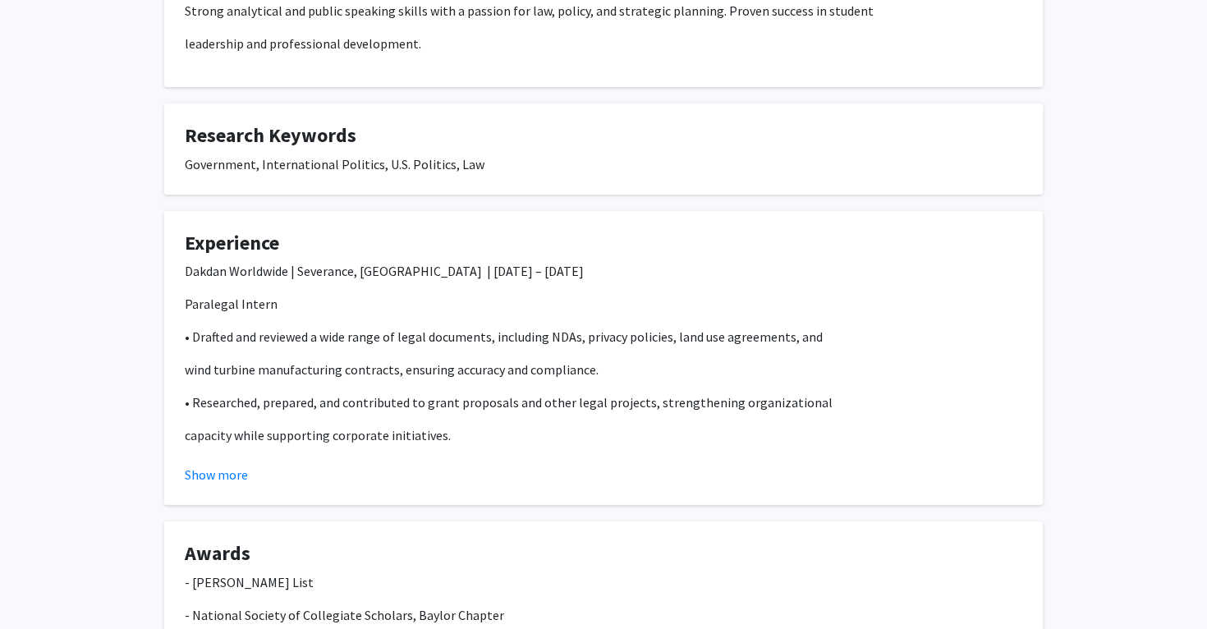
scroll to position [378, 0]
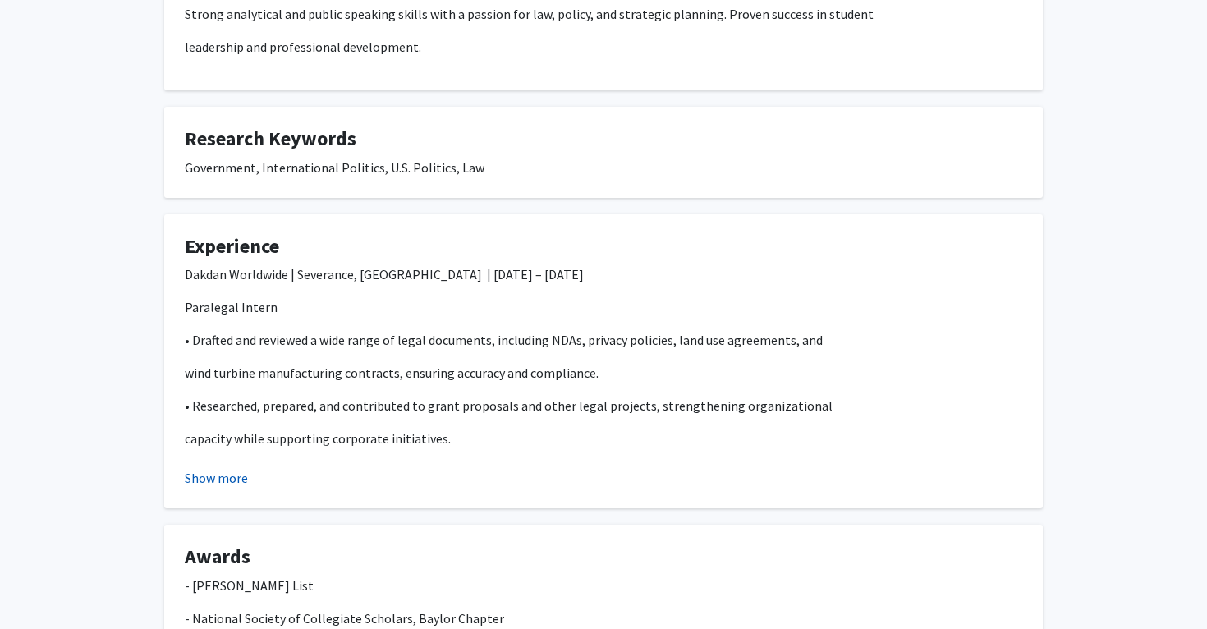
click at [192, 478] on button "Show more" at bounding box center [216, 478] width 63 height 20
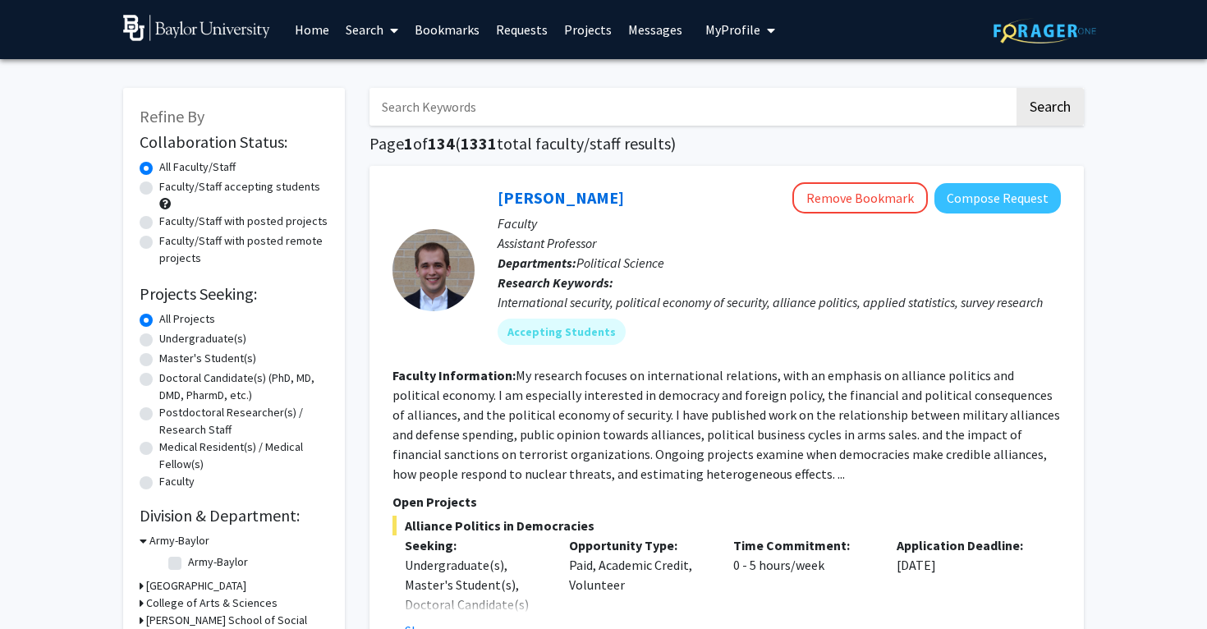
click at [567, 103] on input "Search Keywords" at bounding box center [691, 107] width 644 height 38
type input "politics"
click at [1049, 109] on button "Search" at bounding box center [1049, 107] width 67 height 38
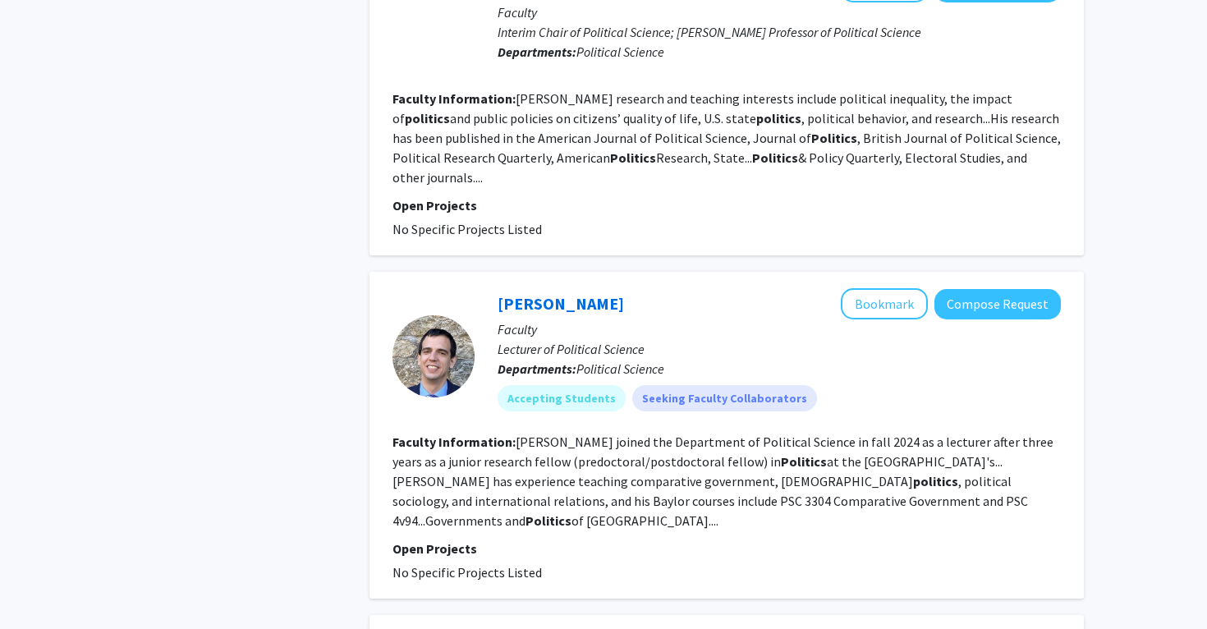
scroll to position [773, 0]
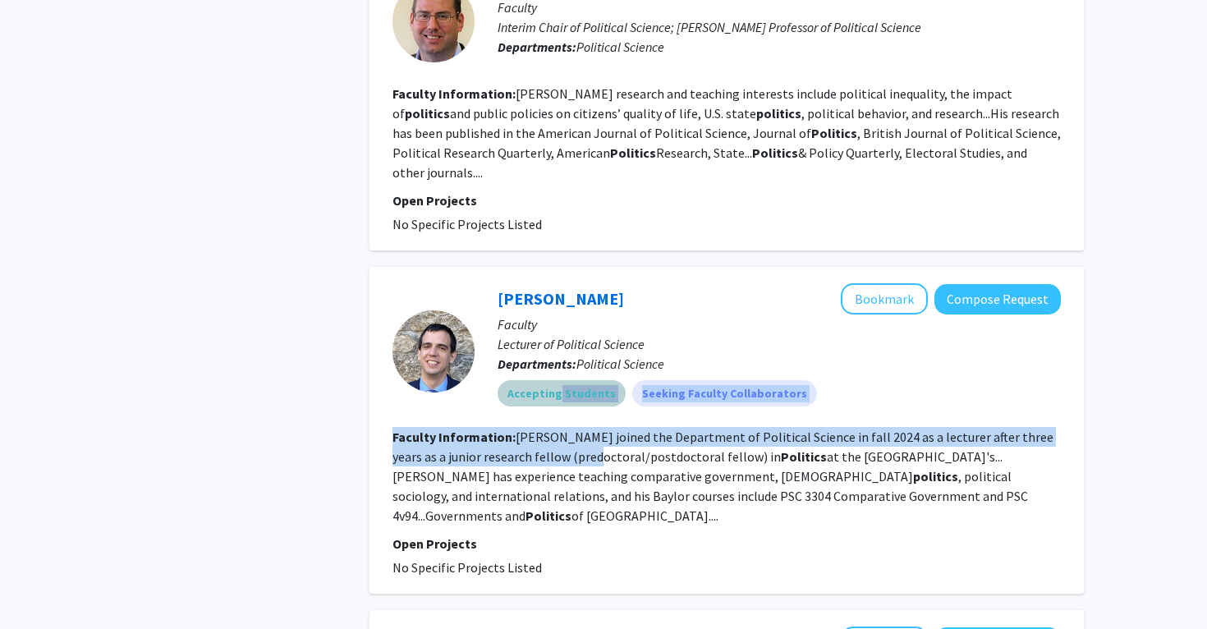
drag, startPoint x: 554, startPoint y: 374, endPoint x: 549, endPoint y: 439, distance: 65.0
click at [549, 439] on fg-search-faculty "[PERSON_NAME] Bookmark Compose Request Faculty Lecturer of Political Science De…" at bounding box center [726, 430] width 668 height 294
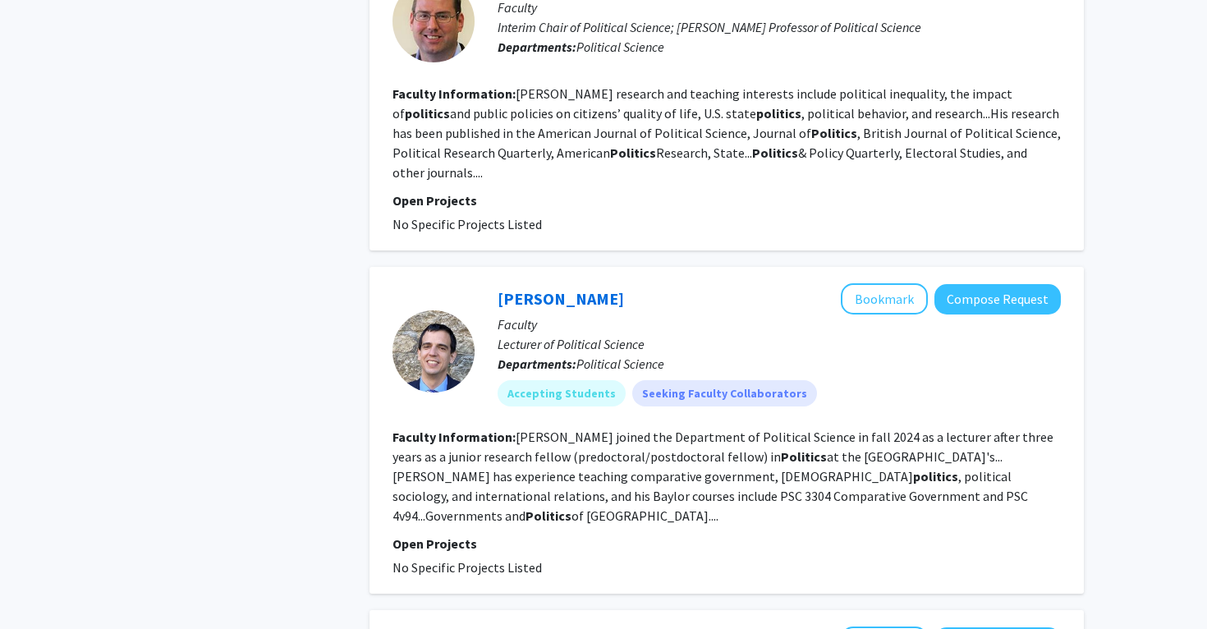
click at [549, 464] on fg-read-more "[PERSON_NAME] joined the Department of Political Science in fall 2024 as a lect…" at bounding box center [722, 476] width 661 height 95
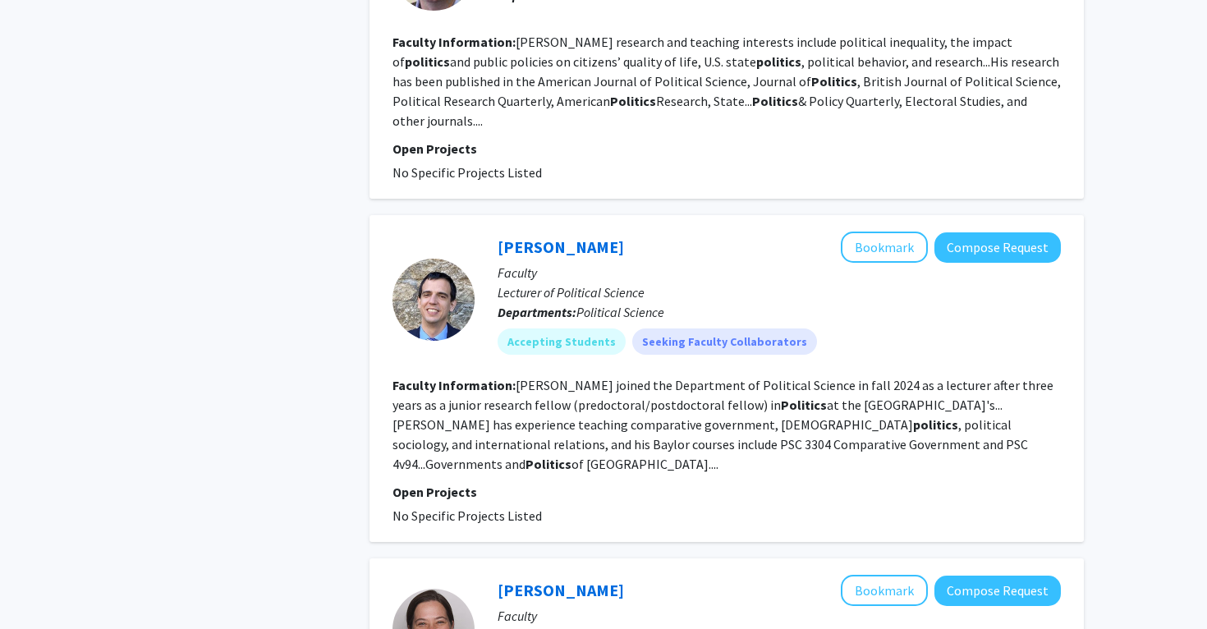
scroll to position [832, 0]
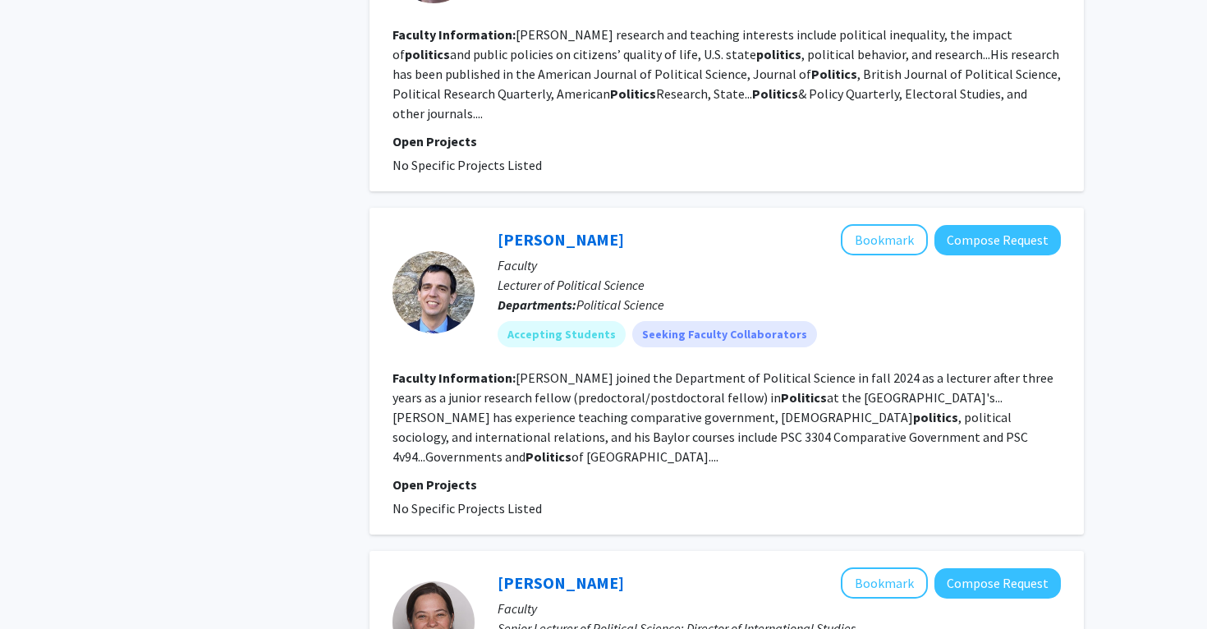
click at [548, 393] on fg-read-more "[PERSON_NAME] joined the Department of Political Science in fall 2024 as a lect…" at bounding box center [722, 416] width 661 height 95
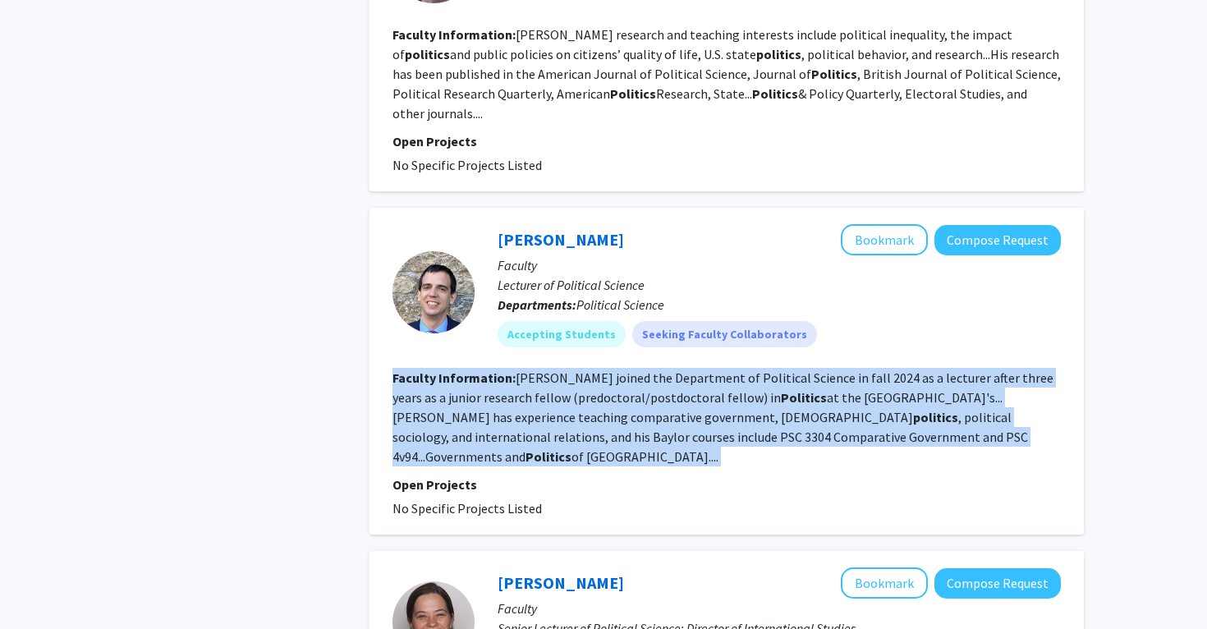
click at [548, 393] on fg-read-more "[PERSON_NAME] joined the Department of Political Science in fall 2024 as a lect…" at bounding box center [722, 416] width 661 height 95
click at [539, 421] on fg-read-more "[PERSON_NAME] joined the Department of Political Science in fall 2024 as a lect…" at bounding box center [722, 416] width 661 height 95
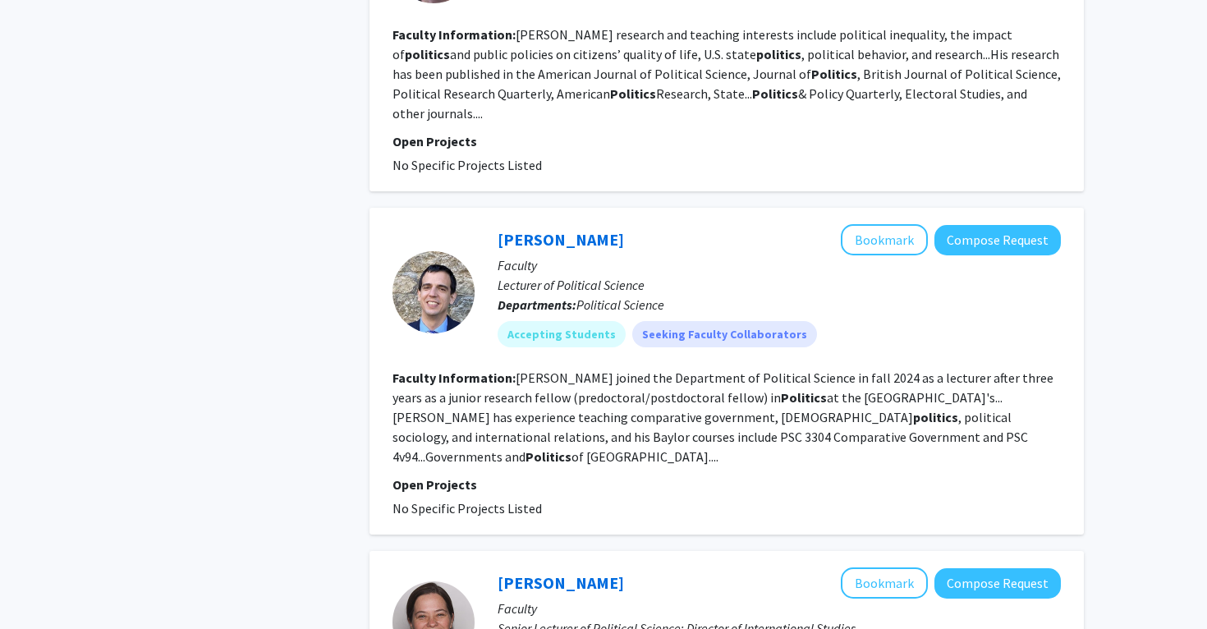
click at [491, 500] on span "No Specific Projects Listed" at bounding box center [466, 508] width 149 height 16
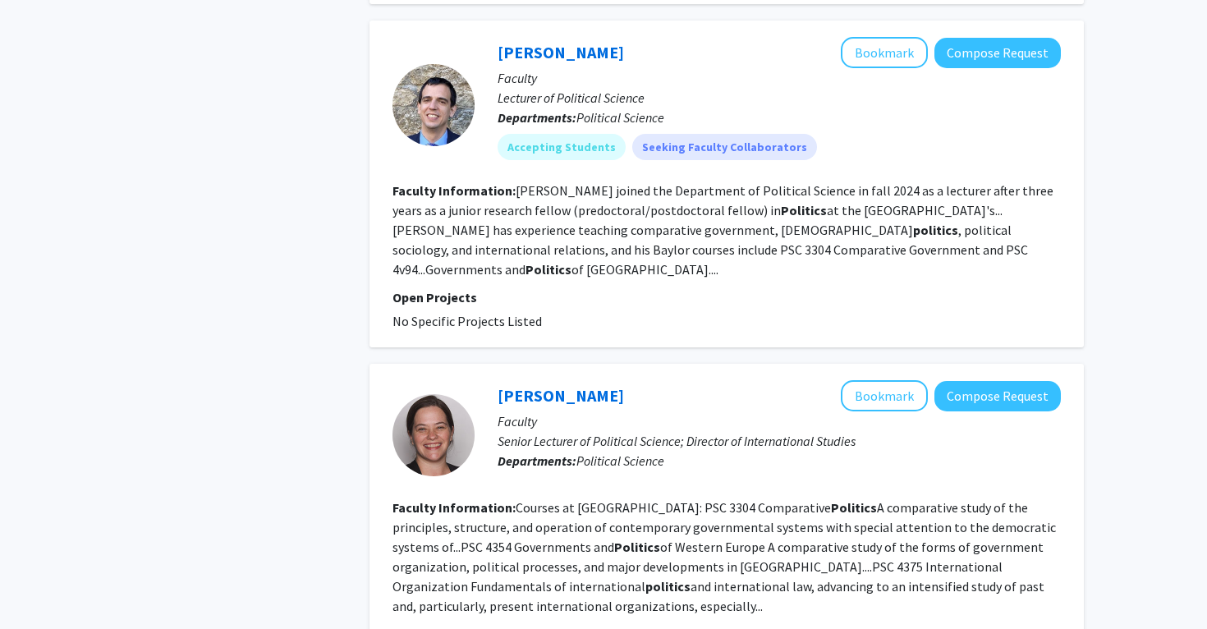
scroll to position [1017, 0]
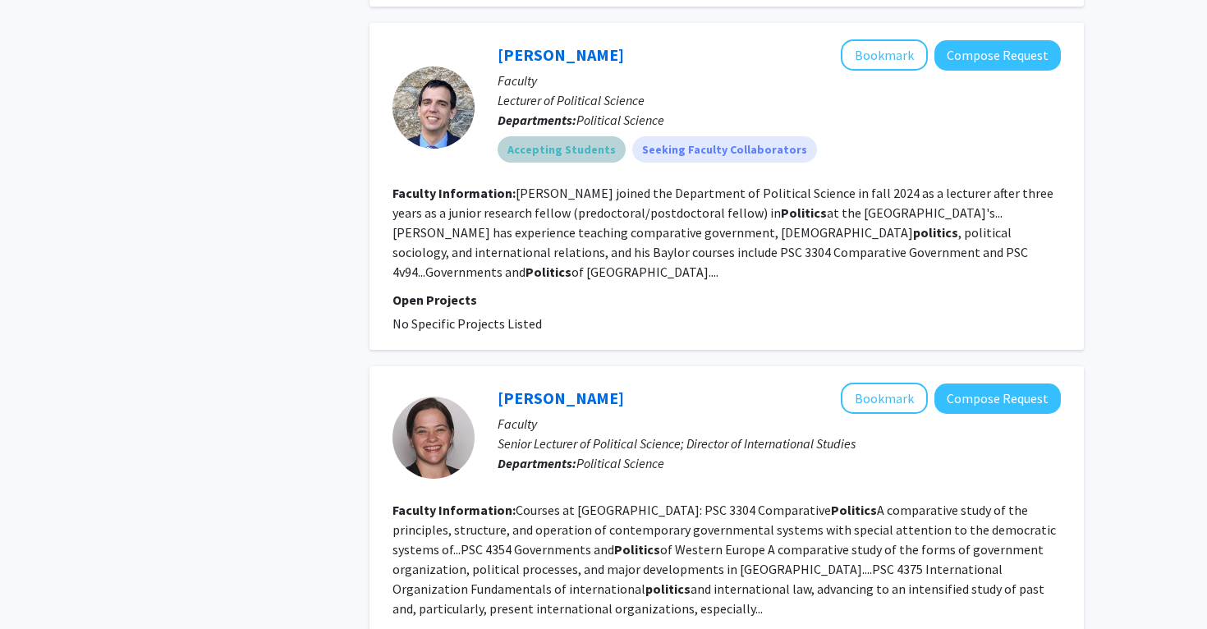
click at [538, 136] on mat-chip "Accepting Students" at bounding box center [562, 149] width 128 height 26
click at [515, 44] on link "[PERSON_NAME]" at bounding box center [561, 54] width 126 height 21
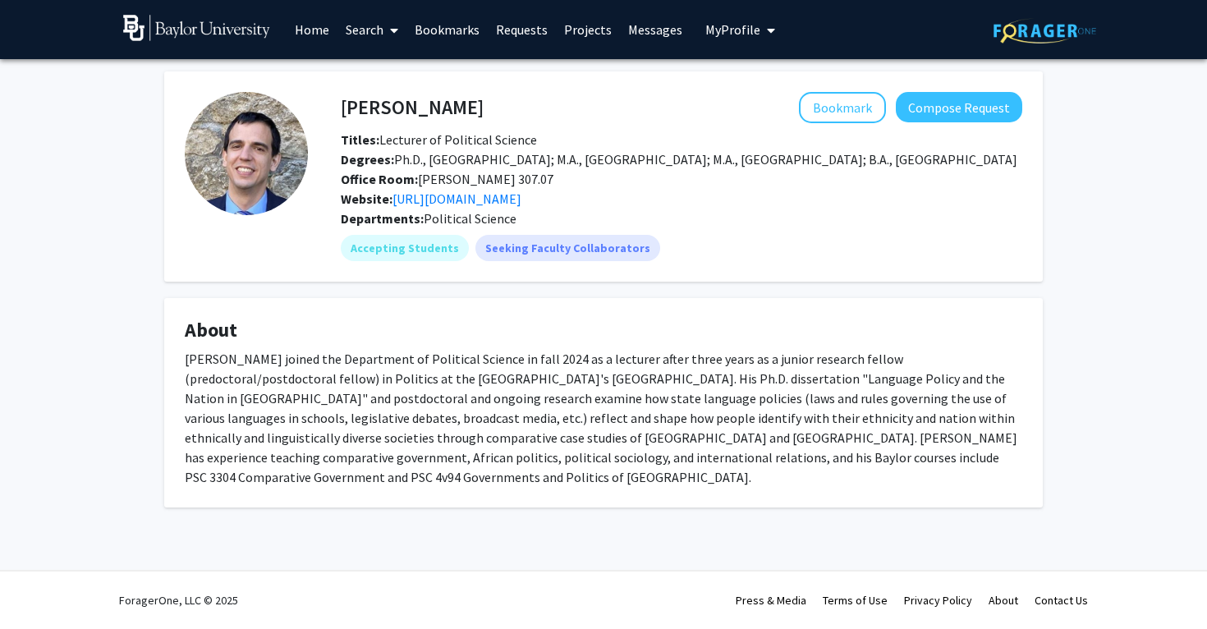
click at [279, 150] on img at bounding box center [246, 153] width 123 height 123
click at [431, 204] on link "[URL][DOMAIN_NAME]" at bounding box center [456, 198] width 129 height 16
click at [393, 250] on mat-chip "Accepting Students" at bounding box center [405, 248] width 128 height 26
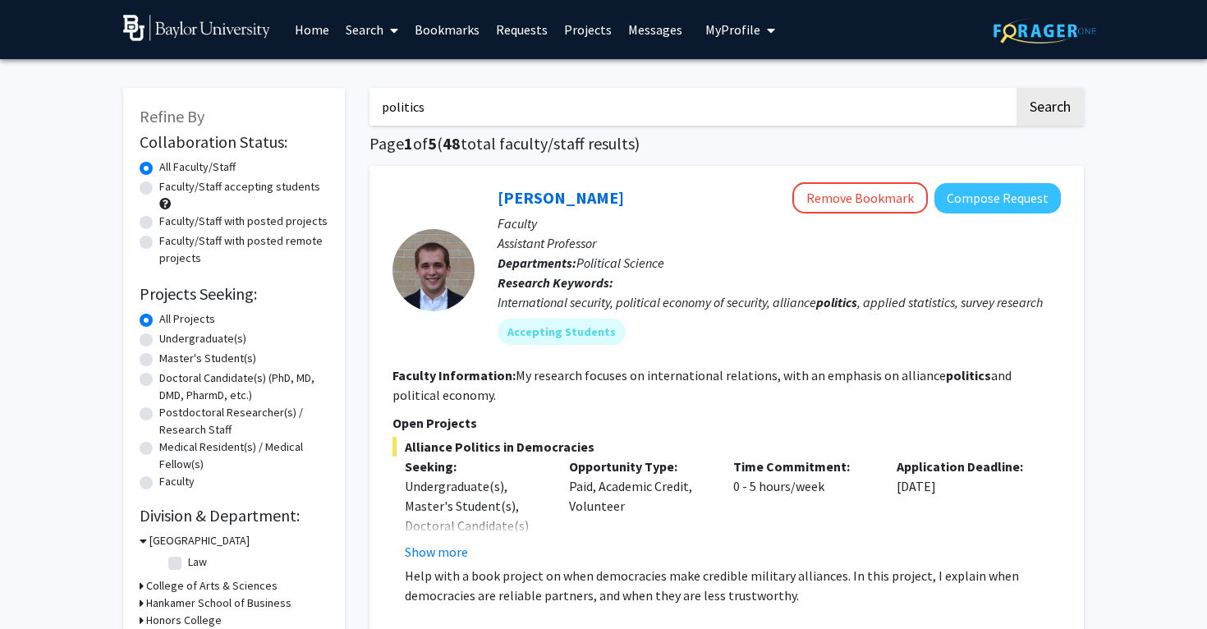
click at [159, 189] on label "Faculty/Staff accepting students" at bounding box center [239, 186] width 161 height 17
click at [159, 189] on input "Faculty/Staff accepting students" at bounding box center [164, 183] width 11 height 11
radio input "true"
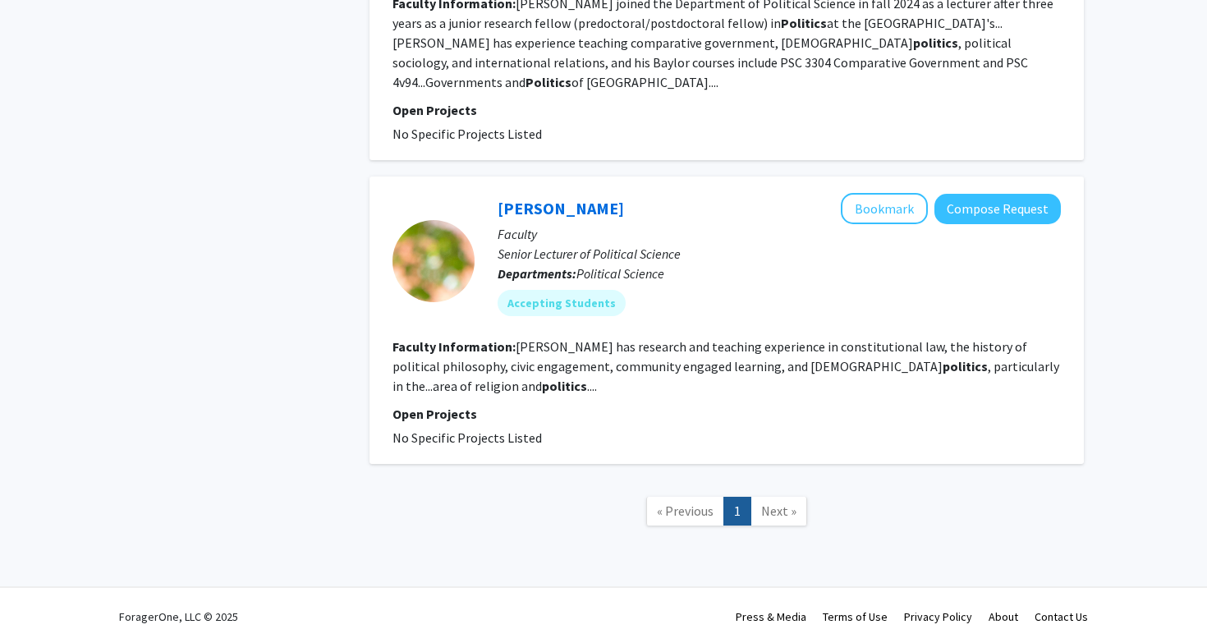
scroll to position [888, 0]
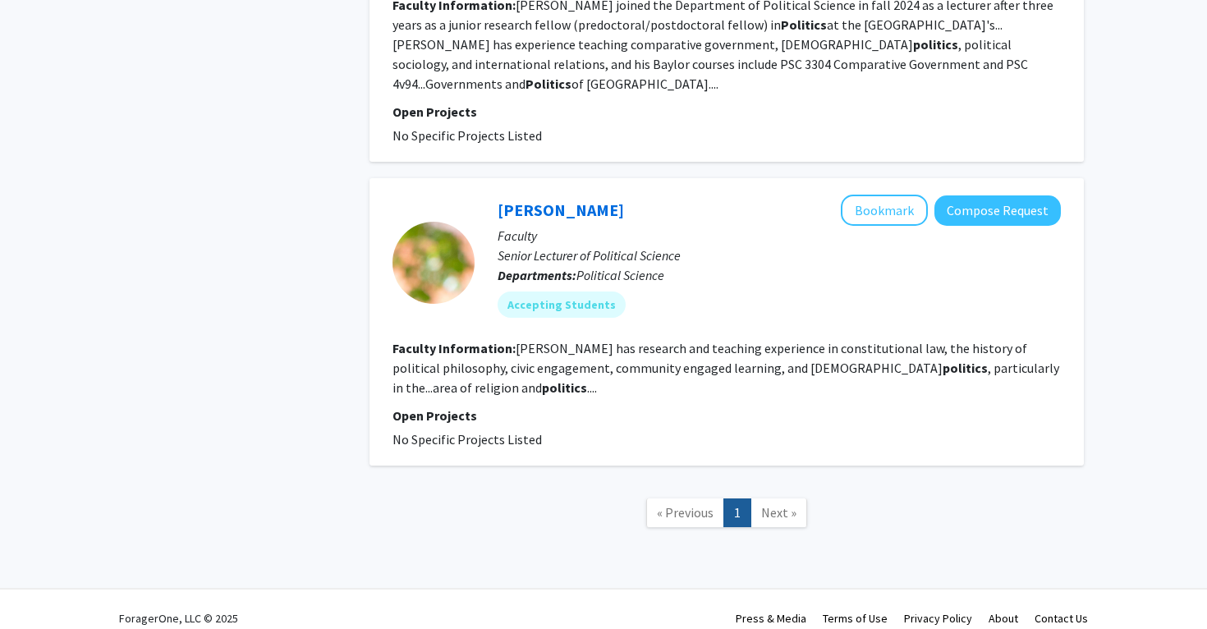
click at [441, 431] on span "No Specific Projects Listed" at bounding box center [466, 439] width 149 height 16
click at [471, 386] on fg-search-faculty "[PERSON_NAME] Bookmark Compose Request Faculty Senior Lecturer of Political Sci…" at bounding box center [726, 322] width 668 height 255
click at [529, 199] on link "[PERSON_NAME]" at bounding box center [561, 209] width 126 height 21
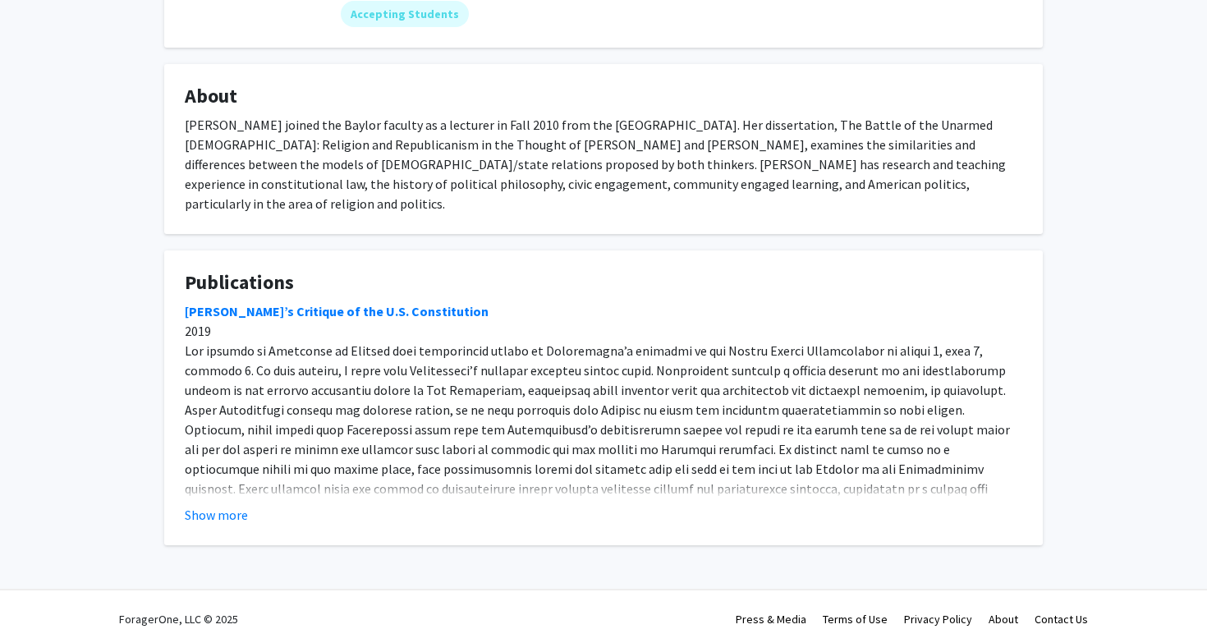
scroll to position [232, 0]
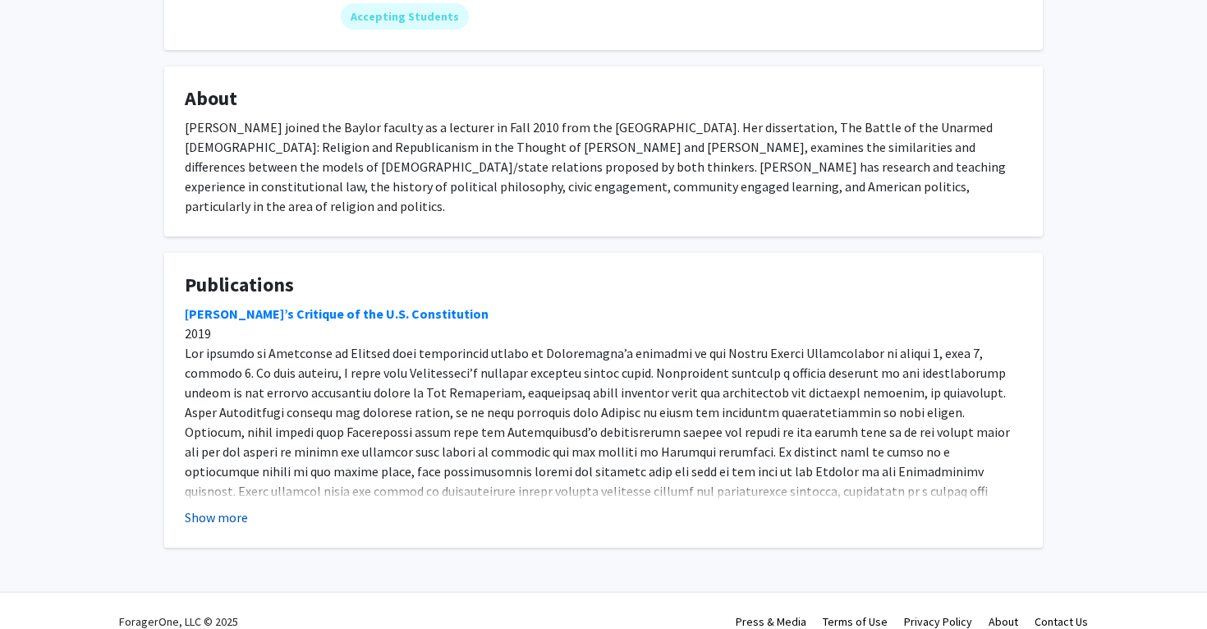
click at [215, 507] on button "Show more" at bounding box center [216, 517] width 63 height 20
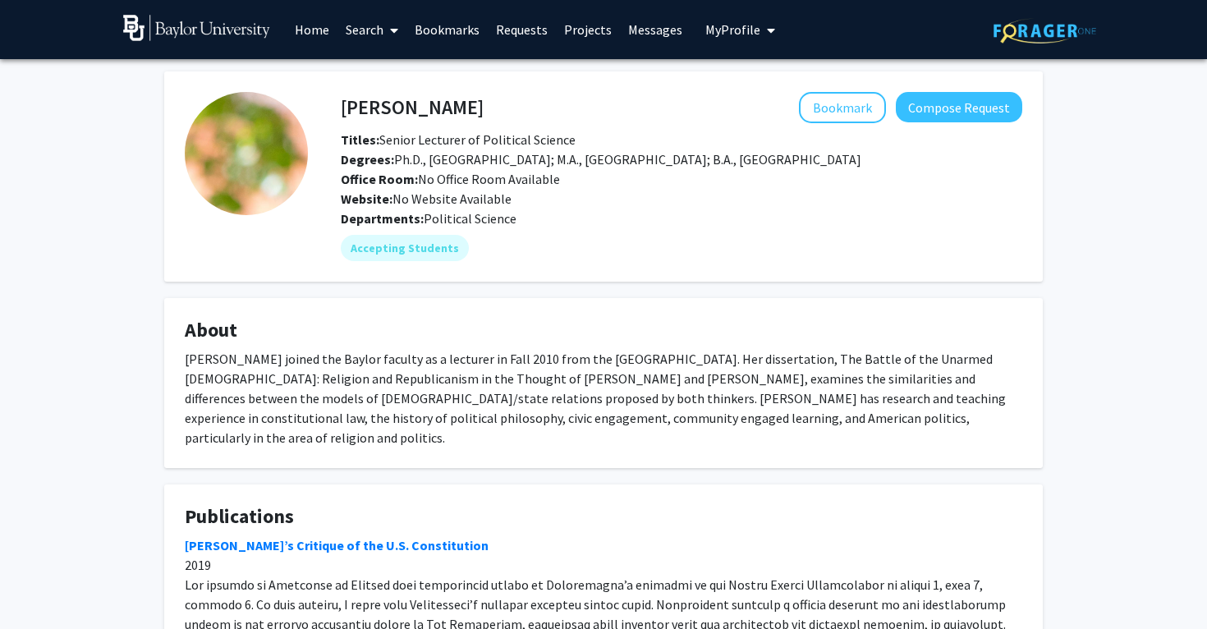
scroll to position [0, 0]
click at [204, 412] on div "[PERSON_NAME] joined the Baylor faculty as a lecturer in Fall 2010 from the [GE…" at bounding box center [603, 398] width 837 height 99
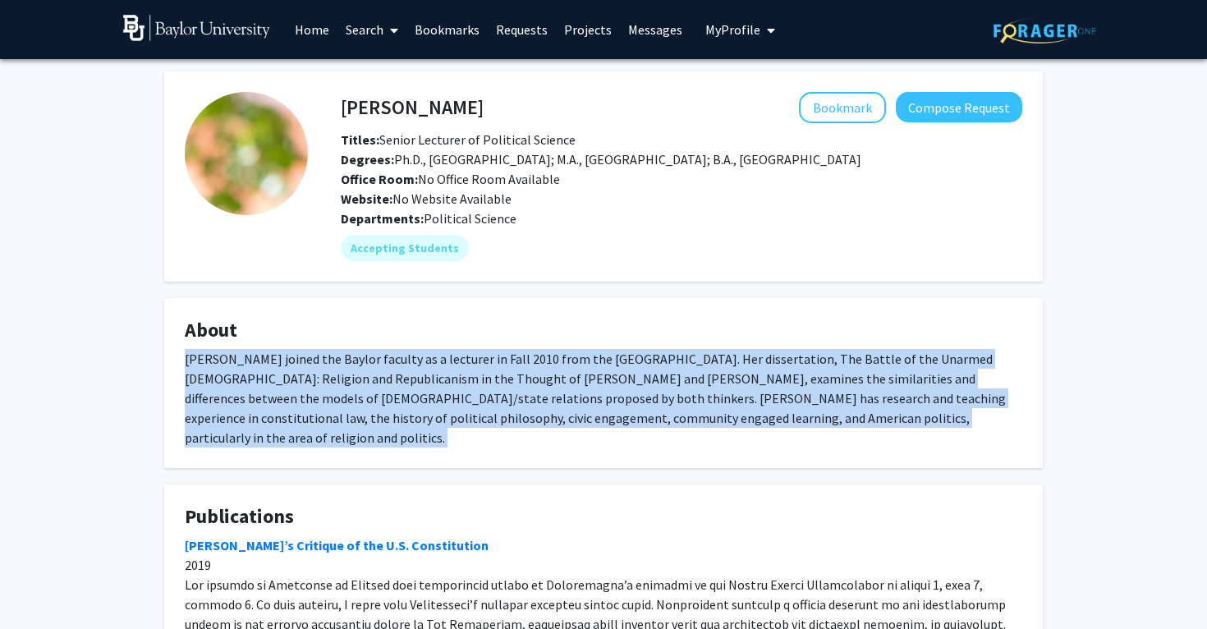
click at [204, 412] on div "[PERSON_NAME] joined the Baylor faculty as a lecturer in Fall 2010 from the [GE…" at bounding box center [603, 398] width 837 height 99
click at [202, 389] on div "[PERSON_NAME] joined the Baylor faculty as a lecturer in Fall 2010 from the [GE…" at bounding box center [603, 398] width 837 height 99
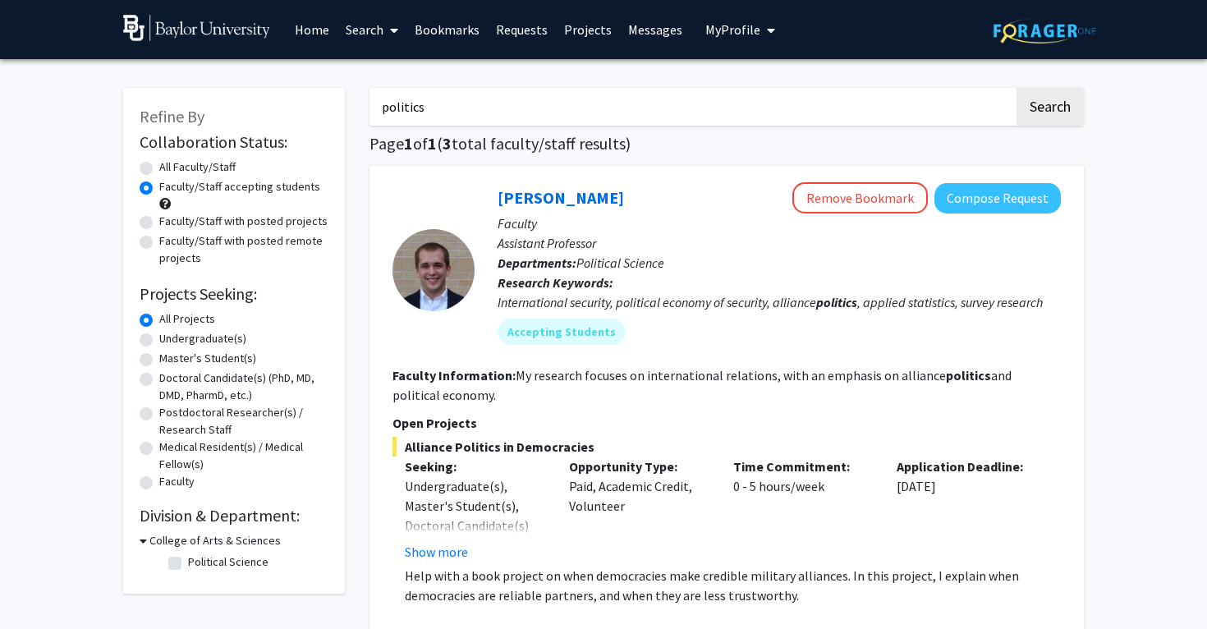
click at [463, 120] on input "politics" at bounding box center [691, 107] width 644 height 38
type input "government"
click at [1049, 109] on button "Search" at bounding box center [1049, 107] width 67 height 38
radio input "true"
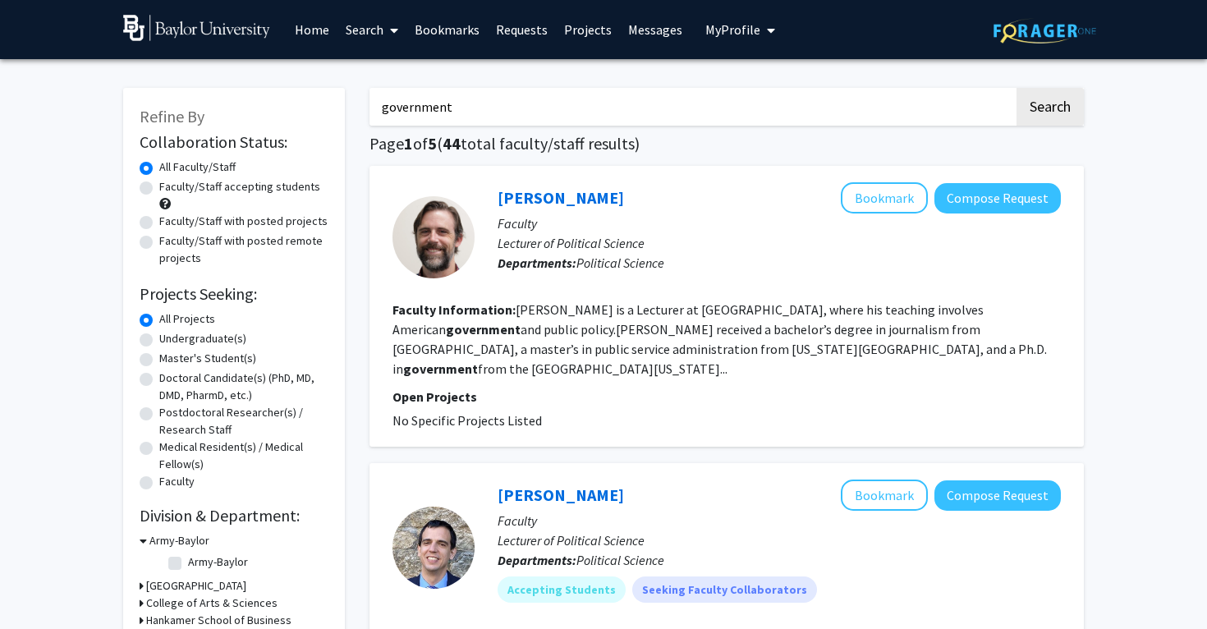
click at [159, 188] on label "Faculty/Staff accepting students" at bounding box center [239, 186] width 161 height 17
click at [159, 188] on input "Faculty/Staff accepting students" at bounding box center [164, 183] width 11 height 11
radio input "true"
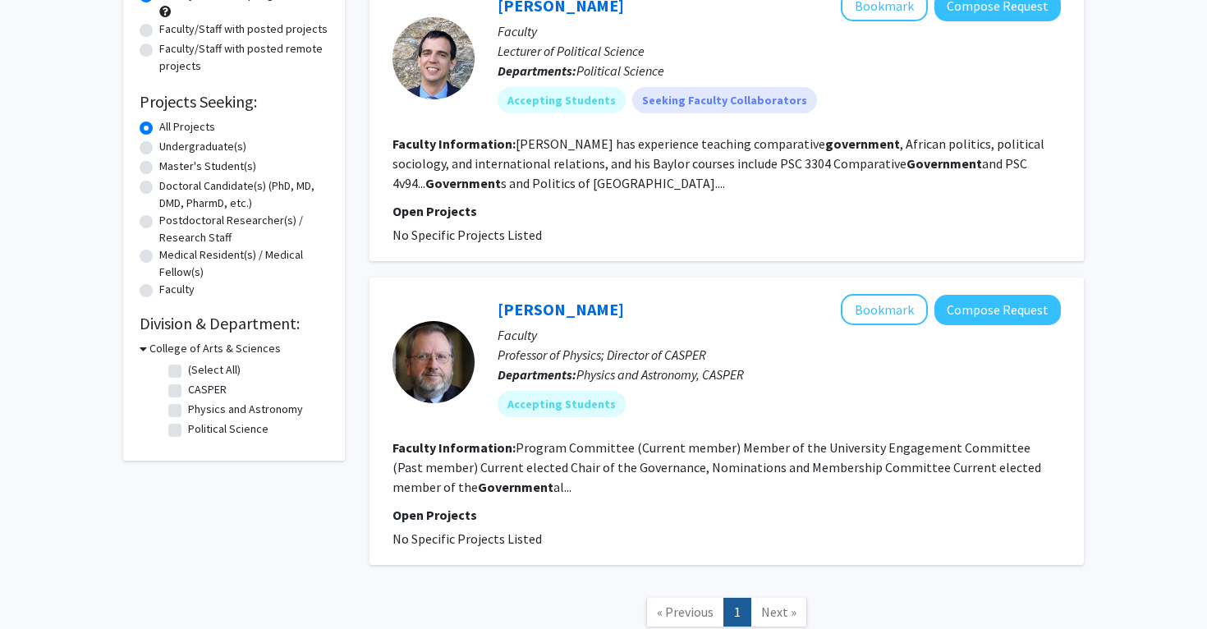
scroll to position [194, 0]
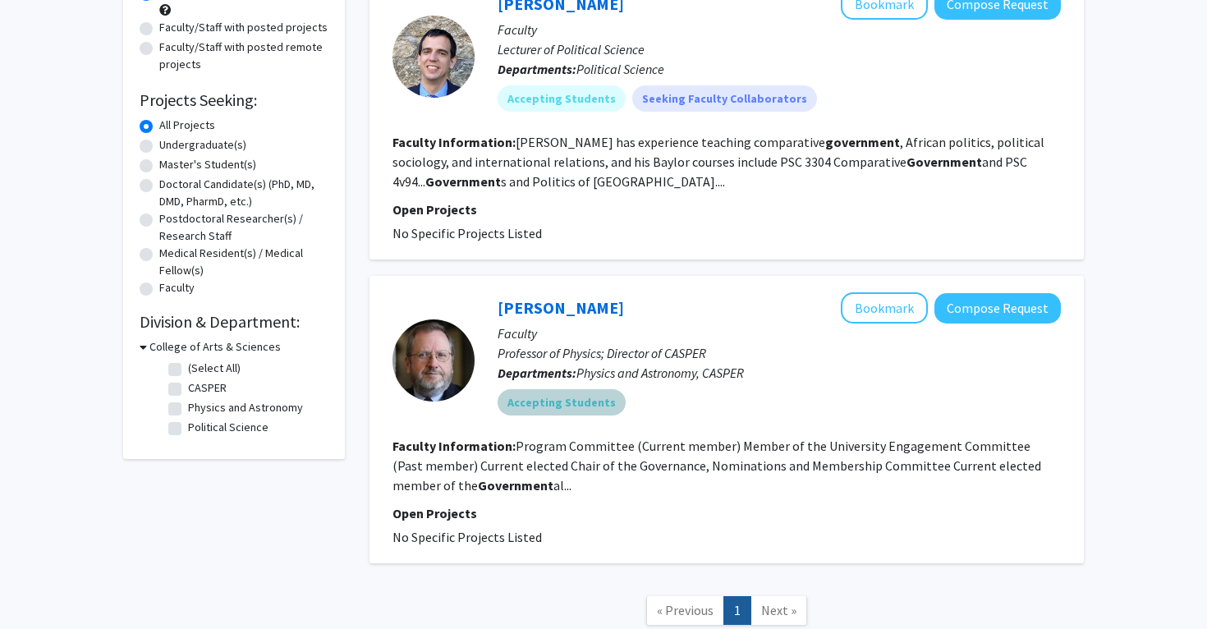
click at [534, 415] on mat-chip "Accepting Students" at bounding box center [562, 402] width 128 height 26
click at [528, 314] on link "[PERSON_NAME]" at bounding box center [561, 307] width 126 height 21
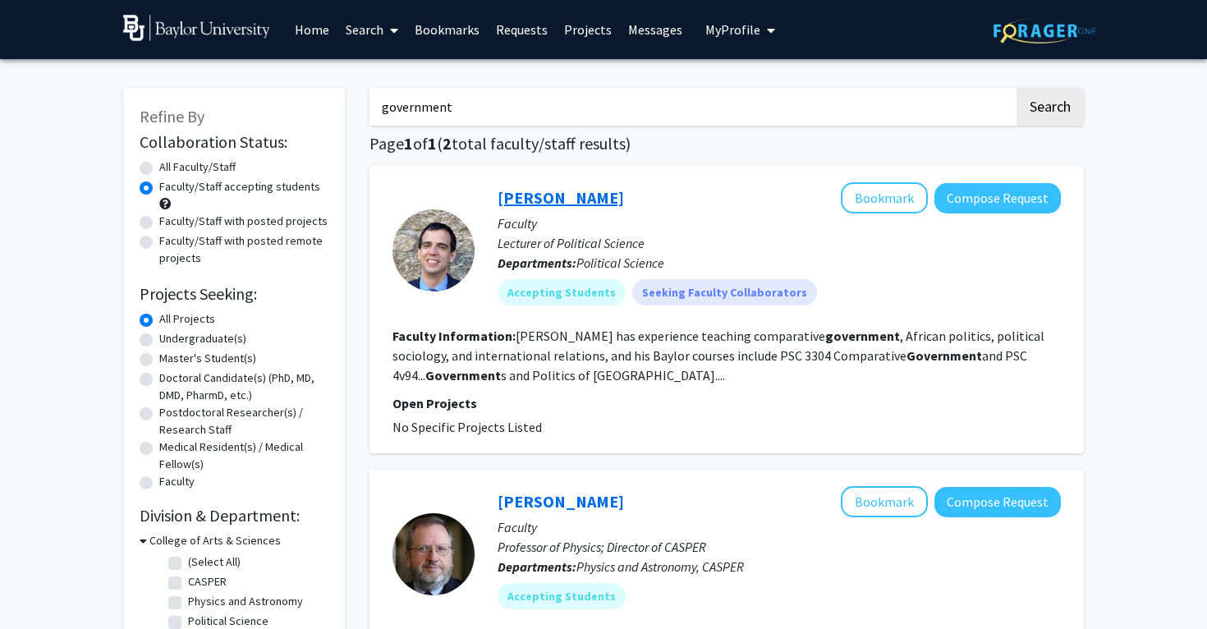
click at [521, 204] on link "[PERSON_NAME]" at bounding box center [561, 197] width 126 height 21
click at [454, 214] on div at bounding box center [433, 249] width 82 height 135
click at [516, 204] on link "[PERSON_NAME]" at bounding box center [561, 197] width 126 height 21
click at [430, 117] on input "government" at bounding box center [691, 107] width 644 height 38
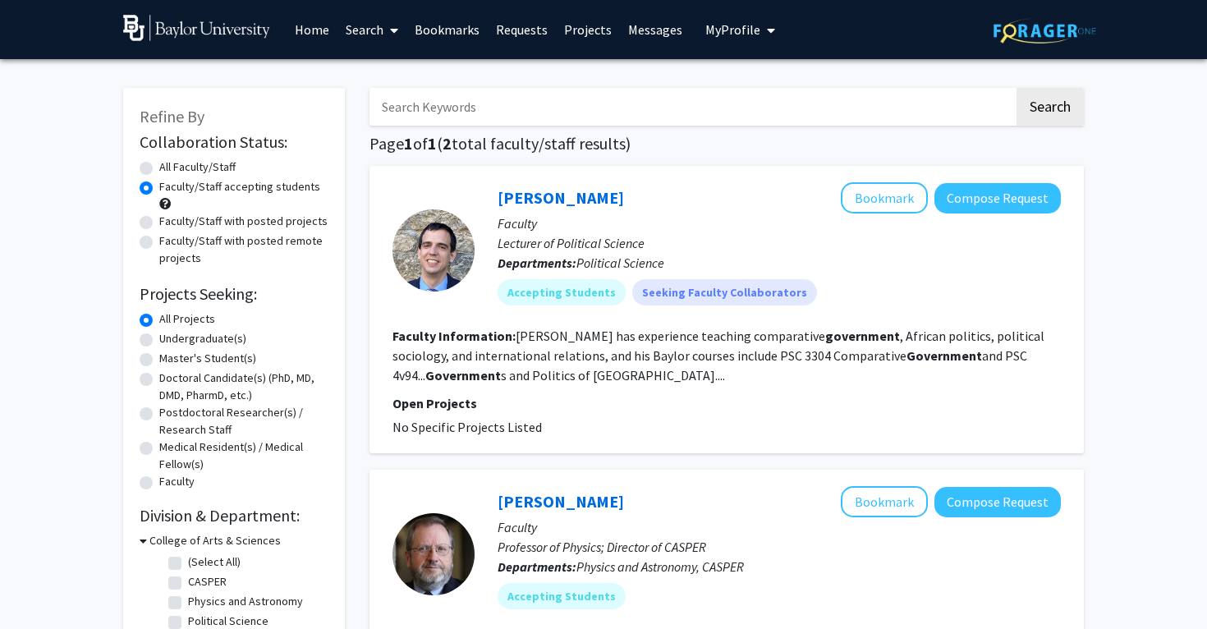
click at [199, 170] on label "All Faculty/Staff" at bounding box center [197, 166] width 76 height 17
click at [170, 169] on input "All Faculty/Staff" at bounding box center [164, 163] width 11 height 11
radio input "true"
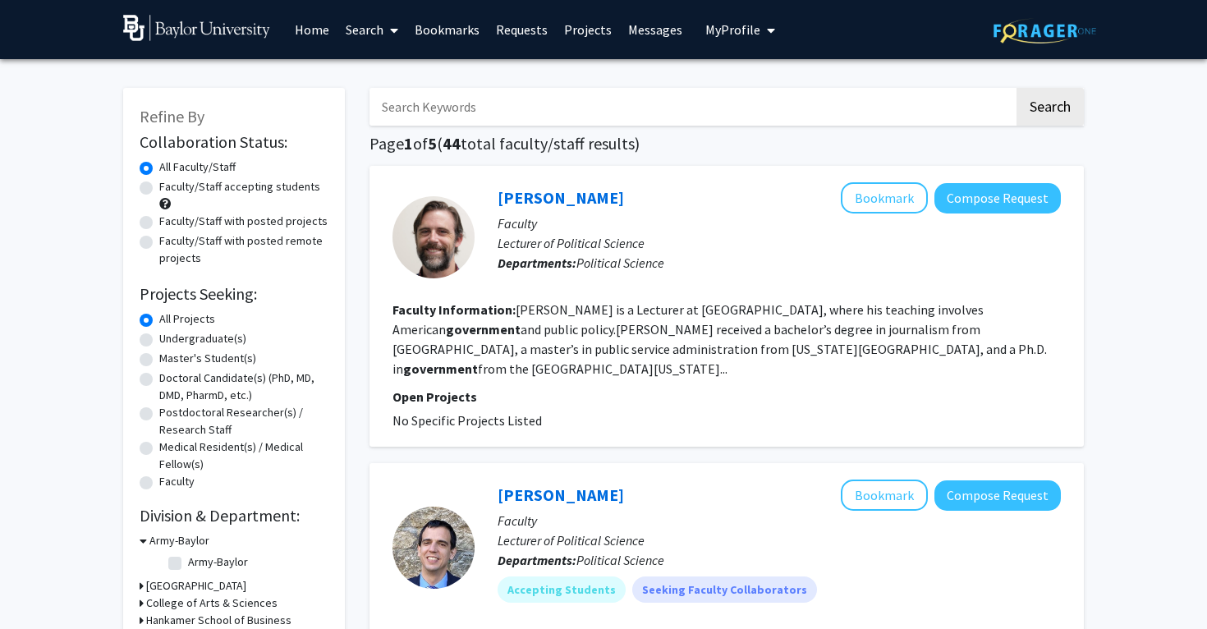
click at [434, 120] on input "Search Keywords" at bounding box center [691, 107] width 644 height 38
click at [1049, 109] on button "Search" at bounding box center [1049, 107] width 67 height 38
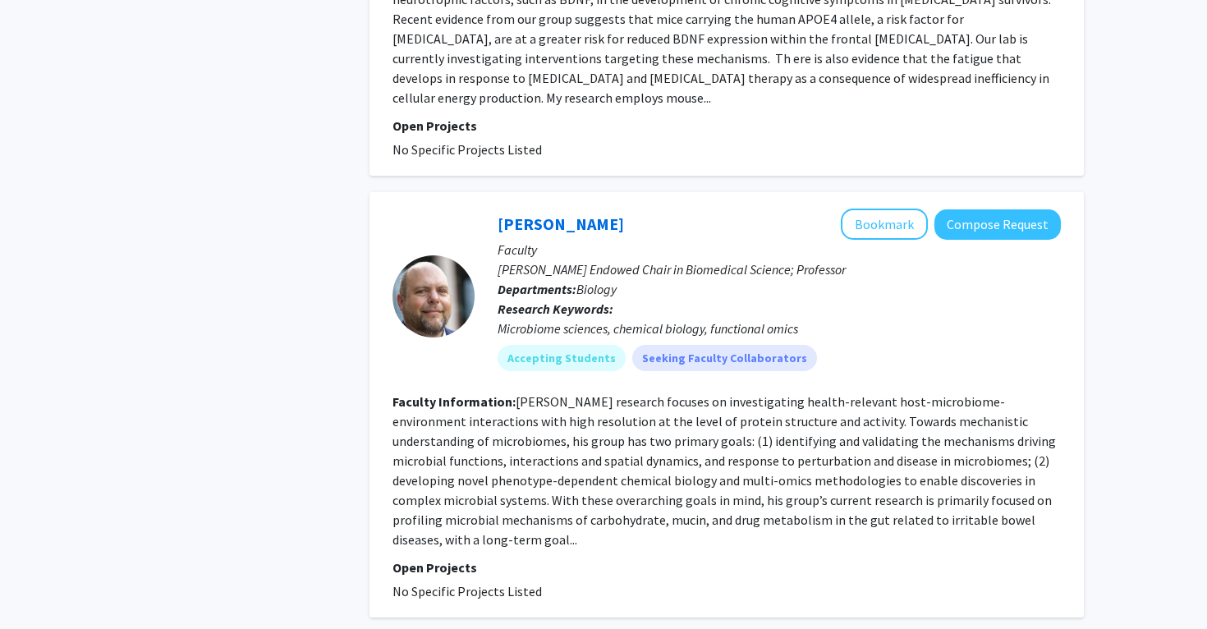
scroll to position [5272, 0]
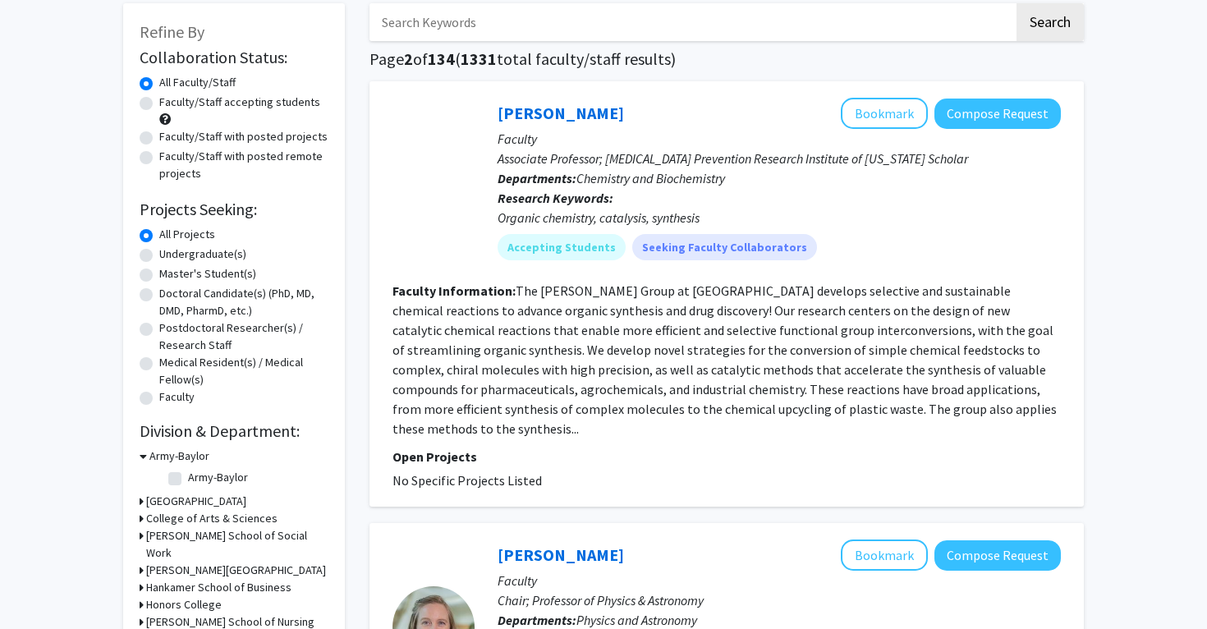
scroll to position [161, 0]
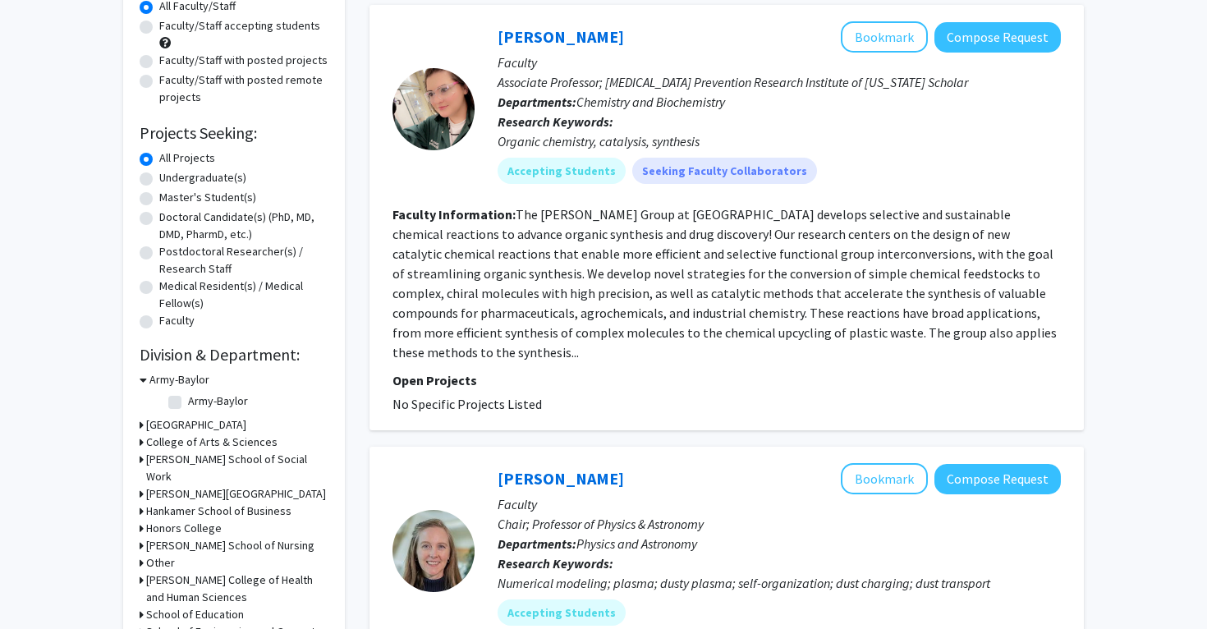
click at [178, 431] on h3 "[GEOGRAPHIC_DATA]" at bounding box center [196, 424] width 100 height 17
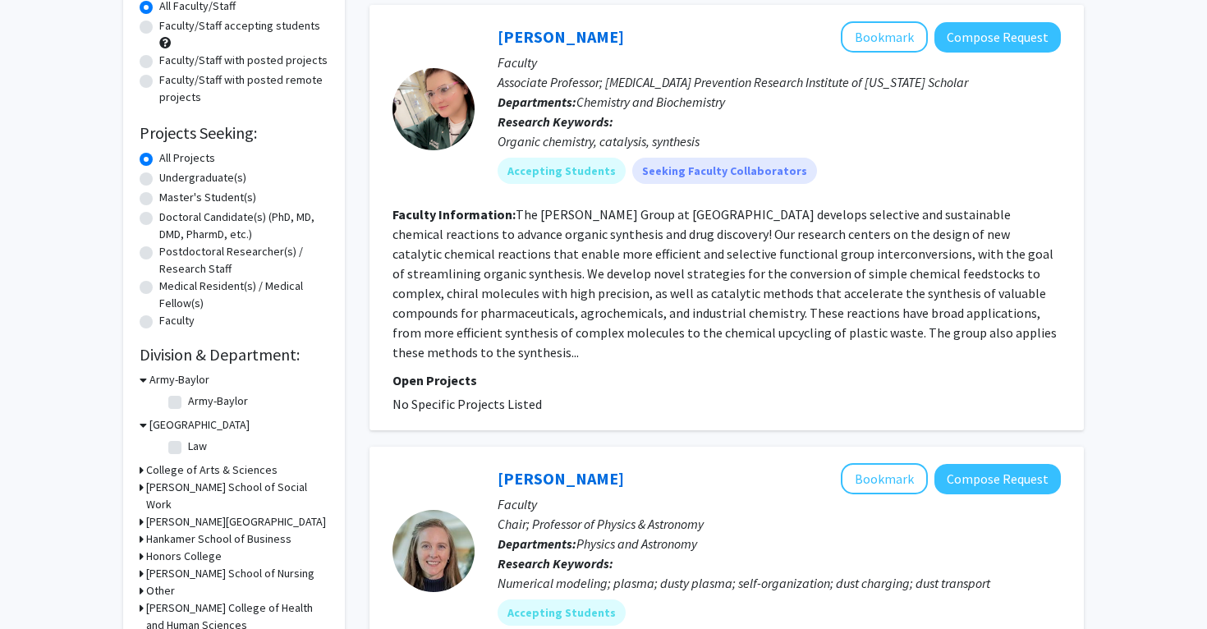
click at [188, 446] on label "Law" at bounding box center [197, 446] width 19 height 17
click at [188, 446] on input "Law" at bounding box center [193, 443] width 11 height 11
checkbox input "true"
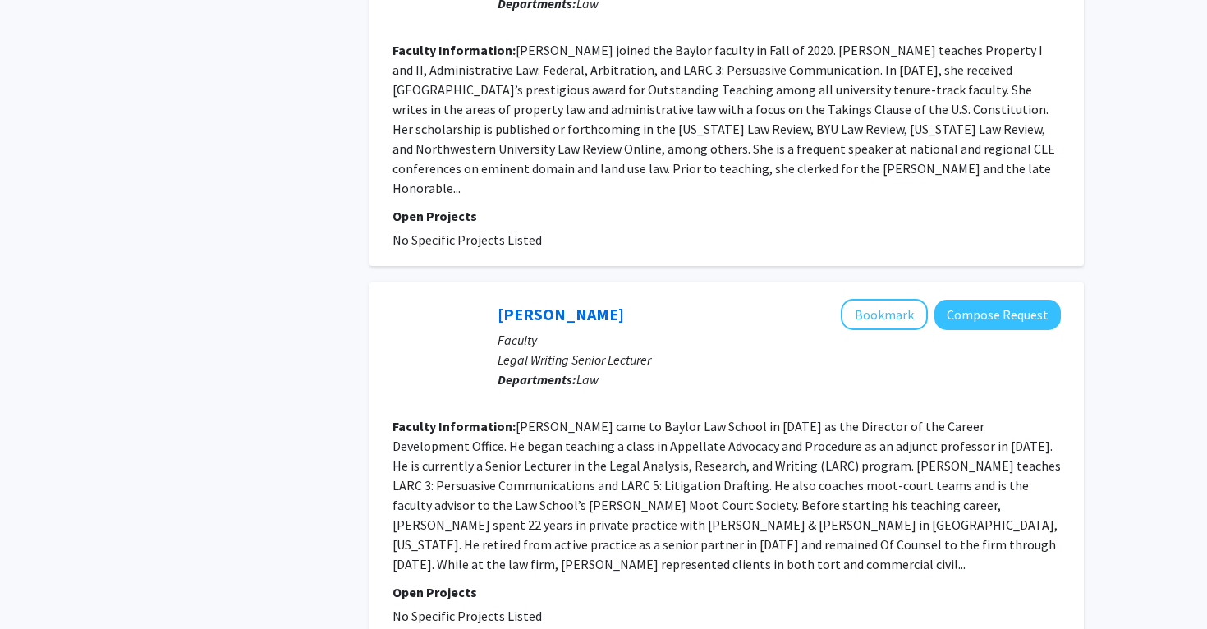
scroll to position [3267, 0]
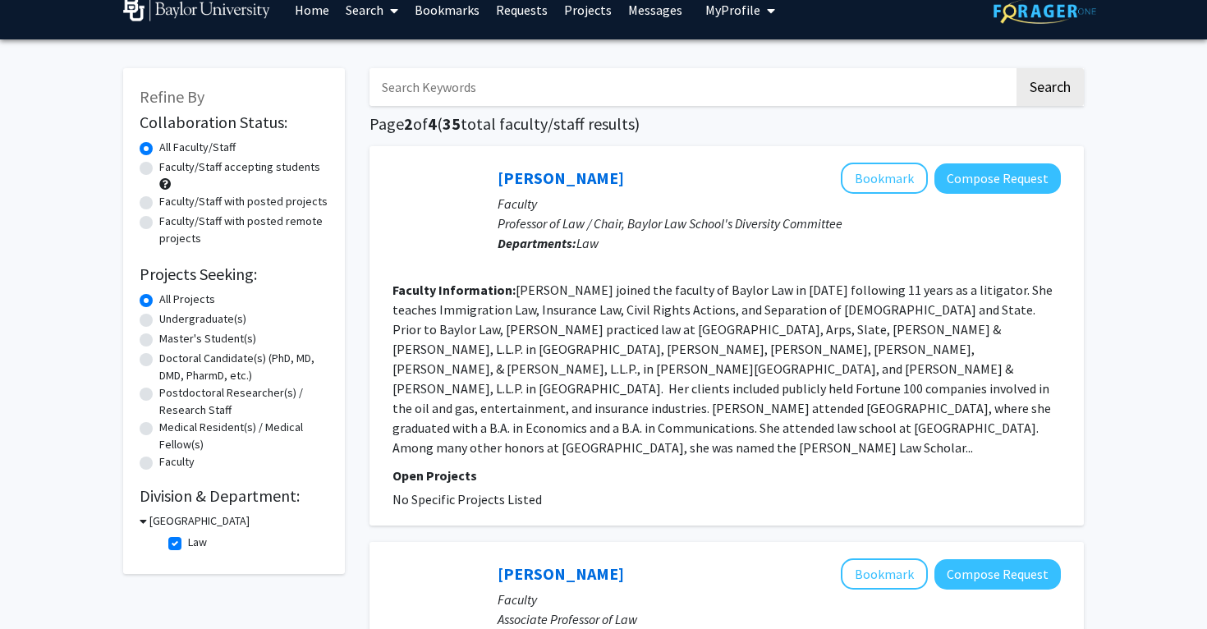
scroll to position [21, 0]
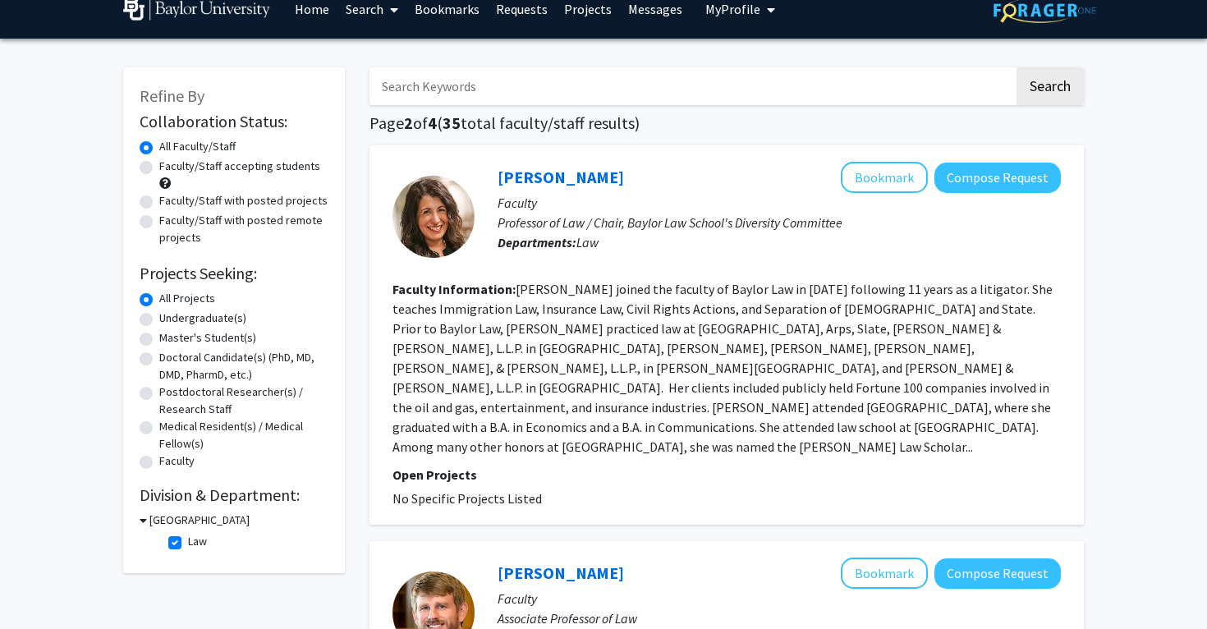
click at [158, 173] on div "Faculty/Staff accepting students" at bounding box center [234, 175] width 189 height 34
click at [139, 169] on div "Refine By Collaboration Status: Collaboration Status All Faculty/Staff Collabor…" at bounding box center [234, 320] width 222 height 506
click at [159, 169] on label "Faculty/Staff accepting students" at bounding box center [239, 166] width 161 height 17
click at [159, 168] on input "Faculty/Staff accepting students" at bounding box center [164, 163] width 11 height 11
radio input "true"
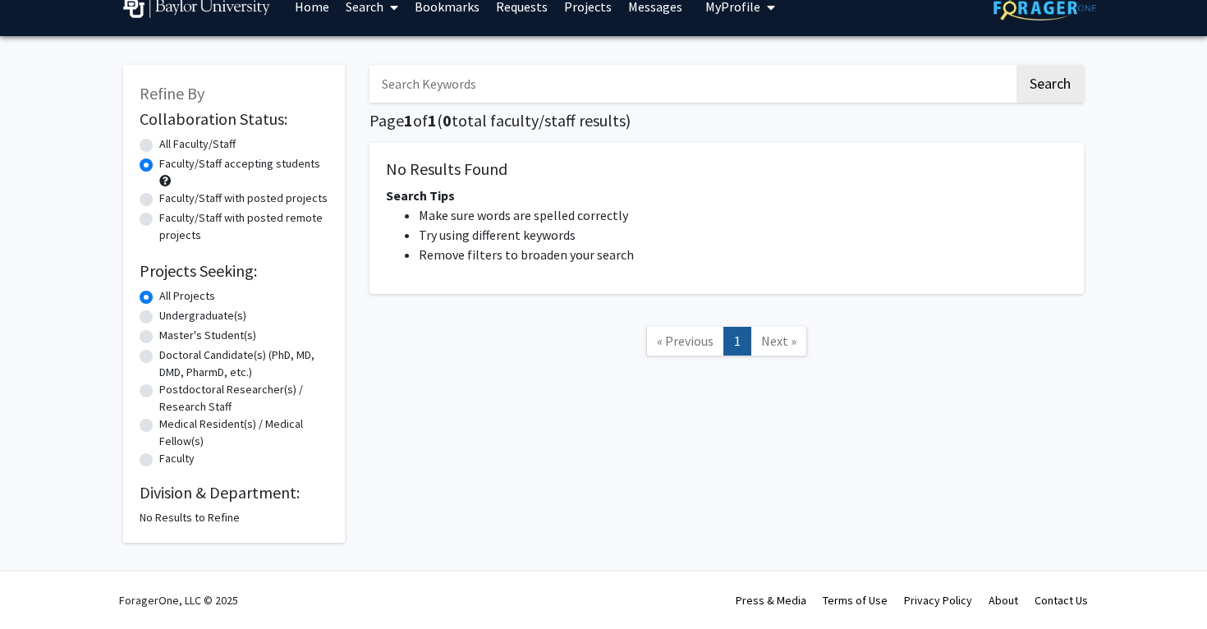
scroll to position [25, 0]
click at [159, 144] on label "All Faculty/Staff" at bounding box center [197, 143] width 76 height 17
click at [159, 144] on input "All Faculty/Staff" at bounding box center [164, 140] width 11 height 11
radio input "true"
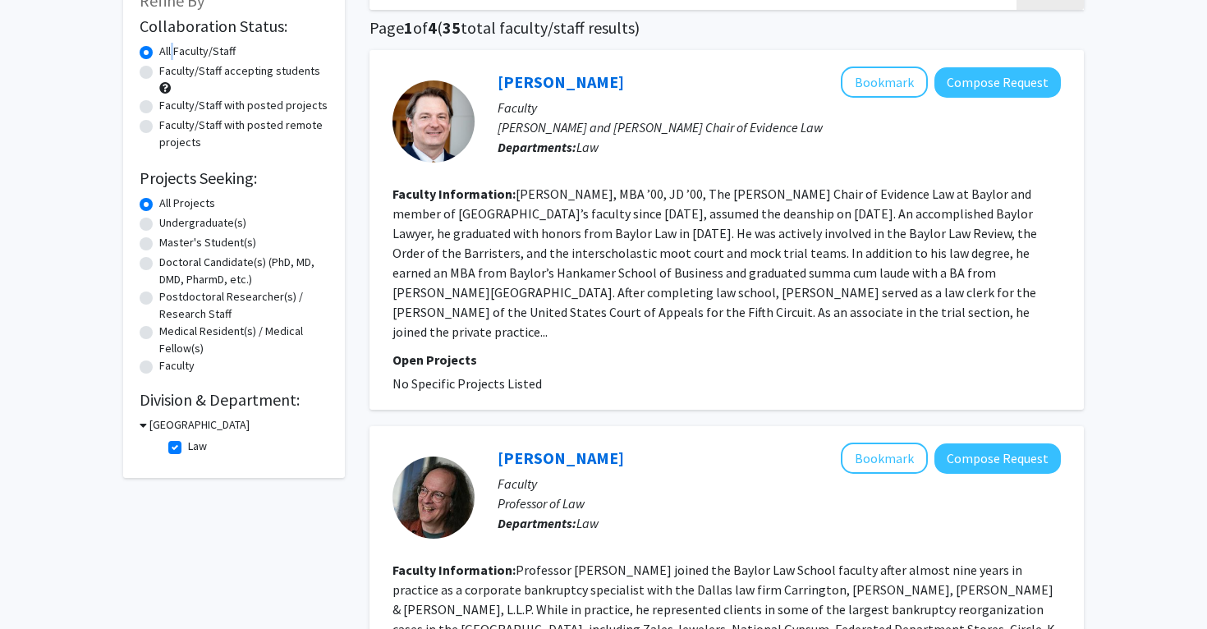
scroll to position [127, 0]
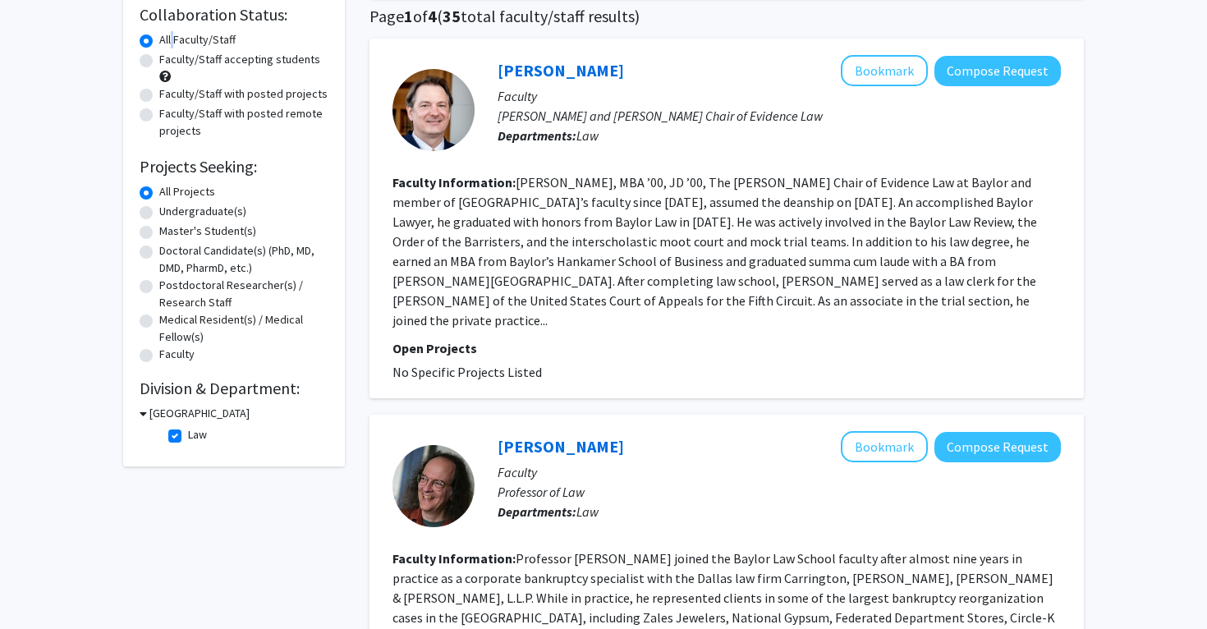
click at [188, 439] on label "Law" at bounding box center [197, 434] width 19 height 17
click at [188, 437] on input "Law" at bounding box center [193, 431] width 11 height 11
checkbox input "false"
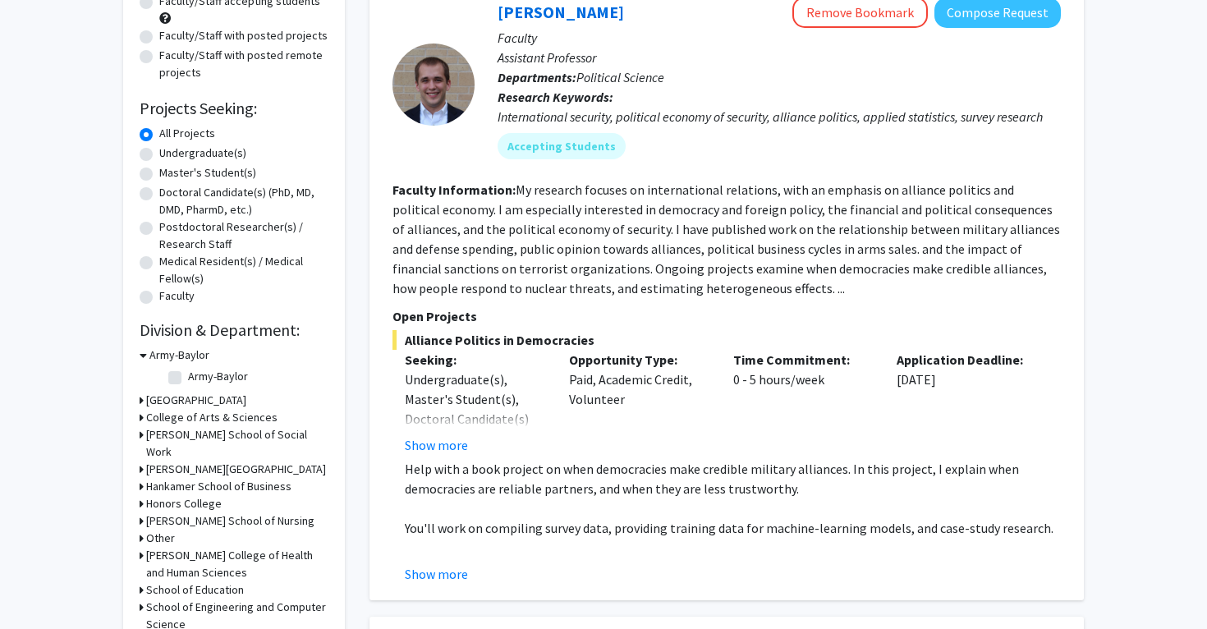
scroll to position [328, 0]
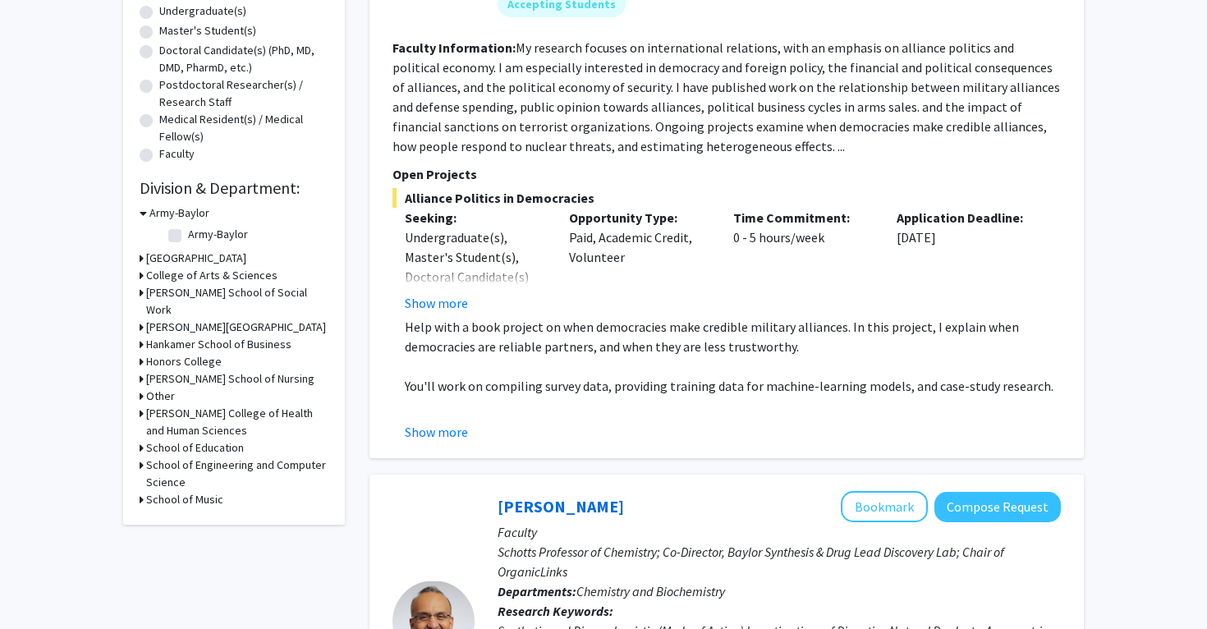
click at [188, 243] on label "Army-Baylor" at bounding box center [218, 234] width 60 height 17
click at [188, 236] on input "Army-Baylor" at bounding box center [193, 231] width 11 height 11
checkbox input "true"
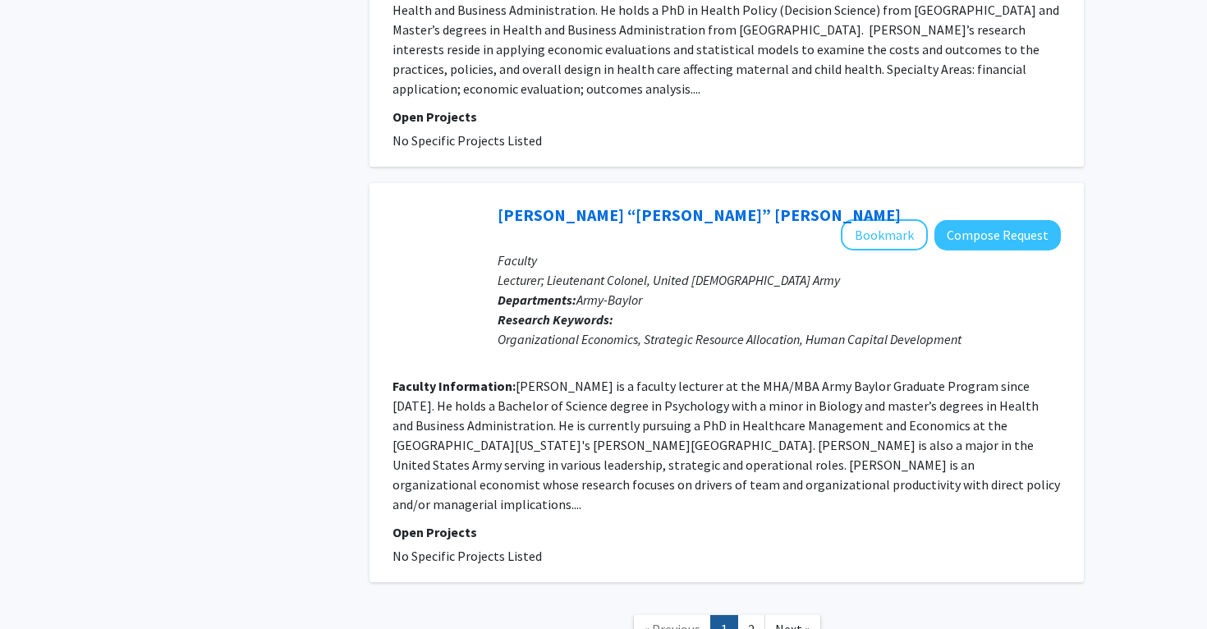
scroll to position [3543, 0]
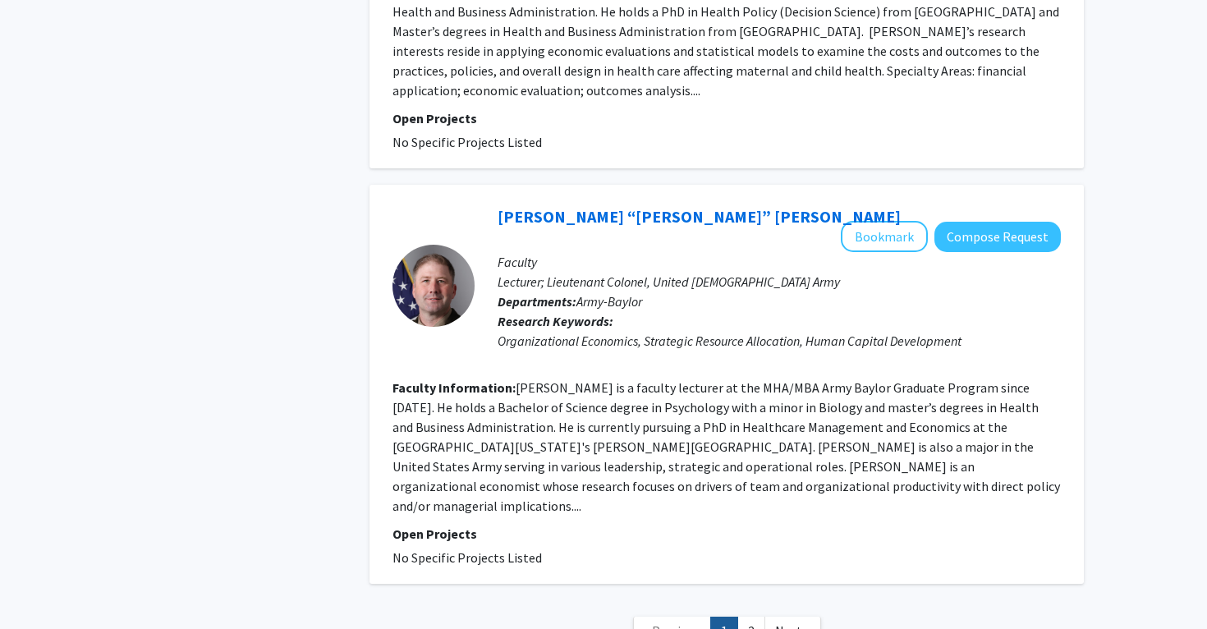
click at [738, 617] on link "1" at bounding box center [724, 631] width 28 height 29
click at [749, 617] on link "2" at bounding box center [751, 631] width 28 height 29
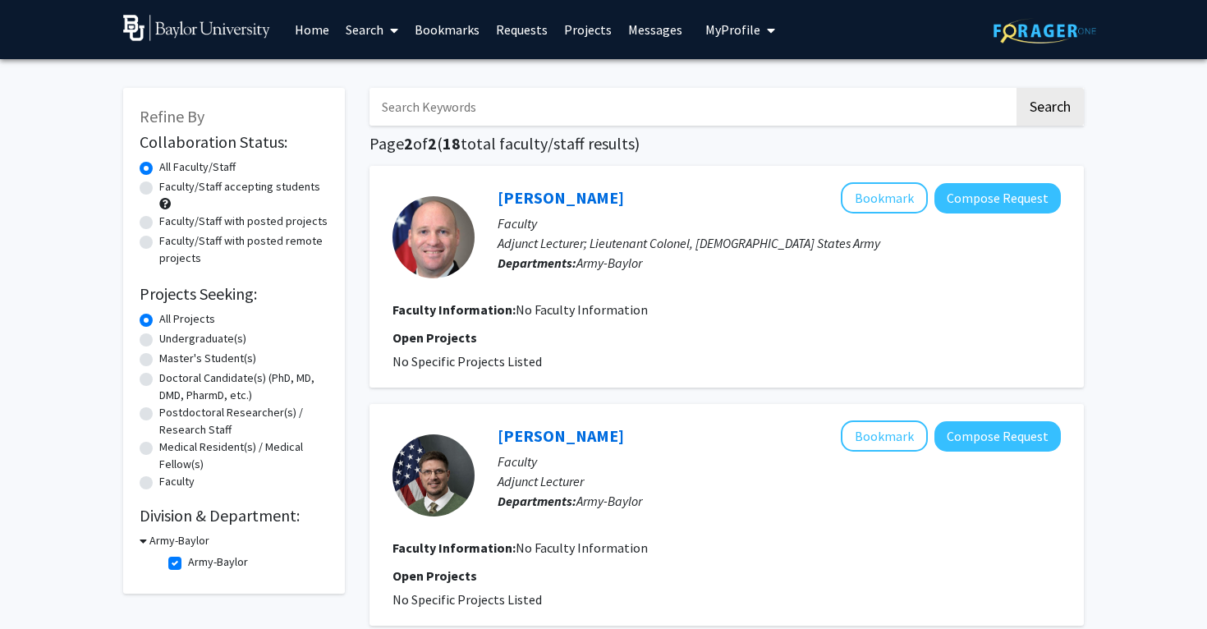
click at [188, 562] on label "Army-Baylor" at bounding box center [218, 561] width 60 height 17
click at [188, 562] on input "Army-Baylor" at bounding box center [193, 558] width 11 height 11
checkbox input "false"
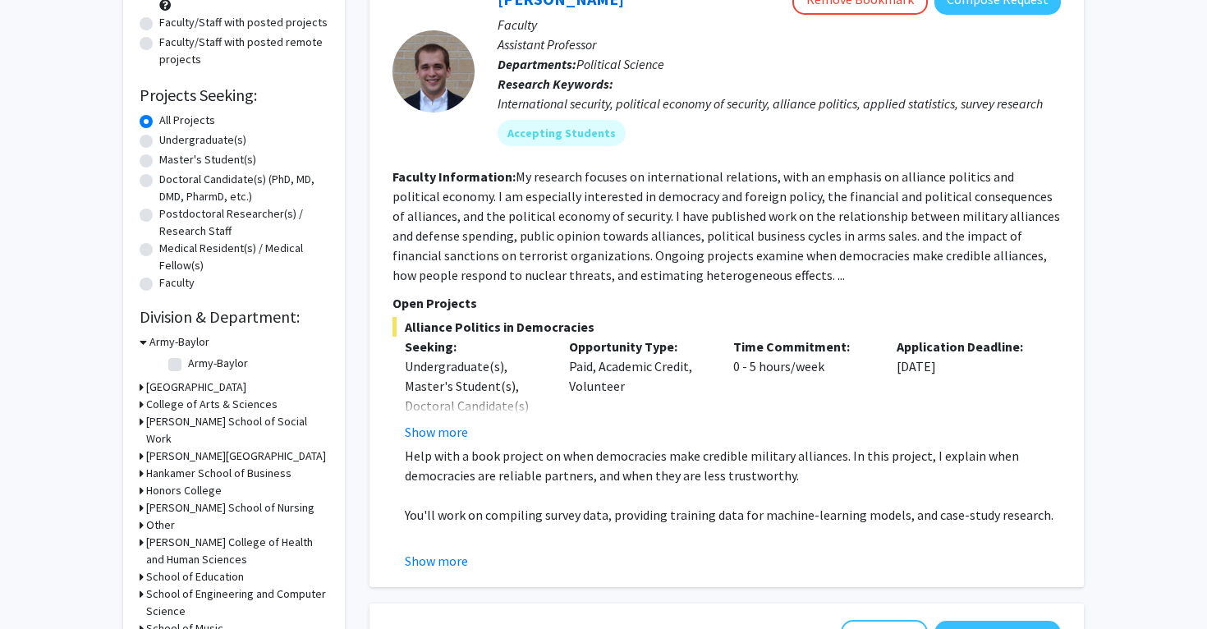
scroll to position [203, 0]
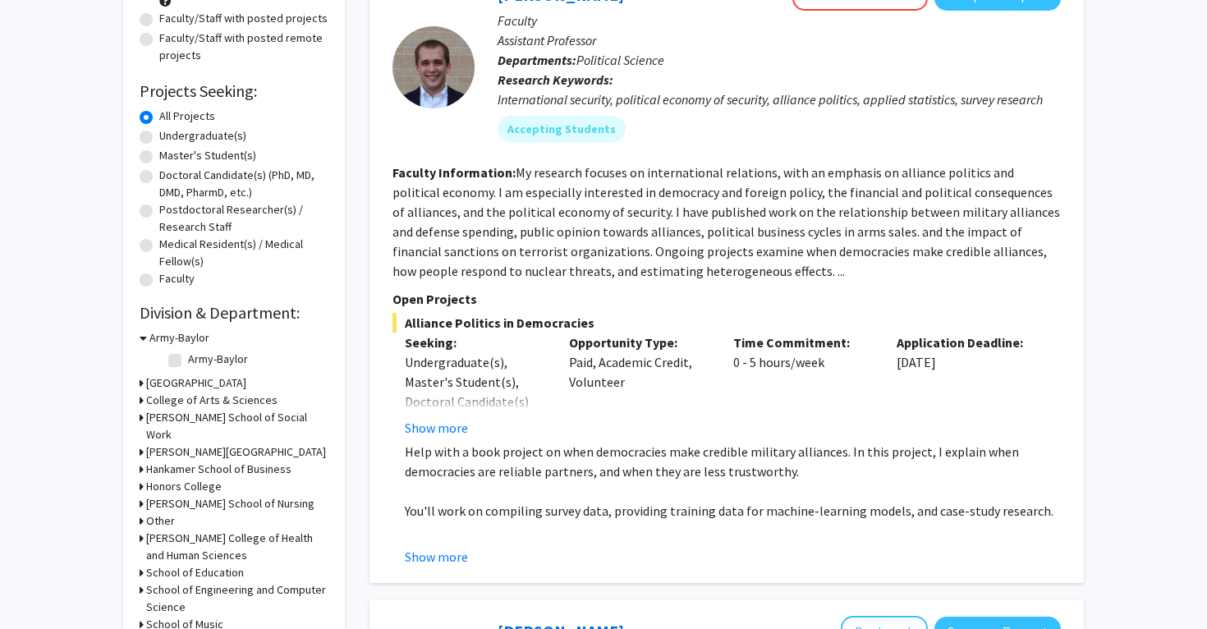
click at [142, 405] on icon at bounding box center [142, 400] width 4 height 17
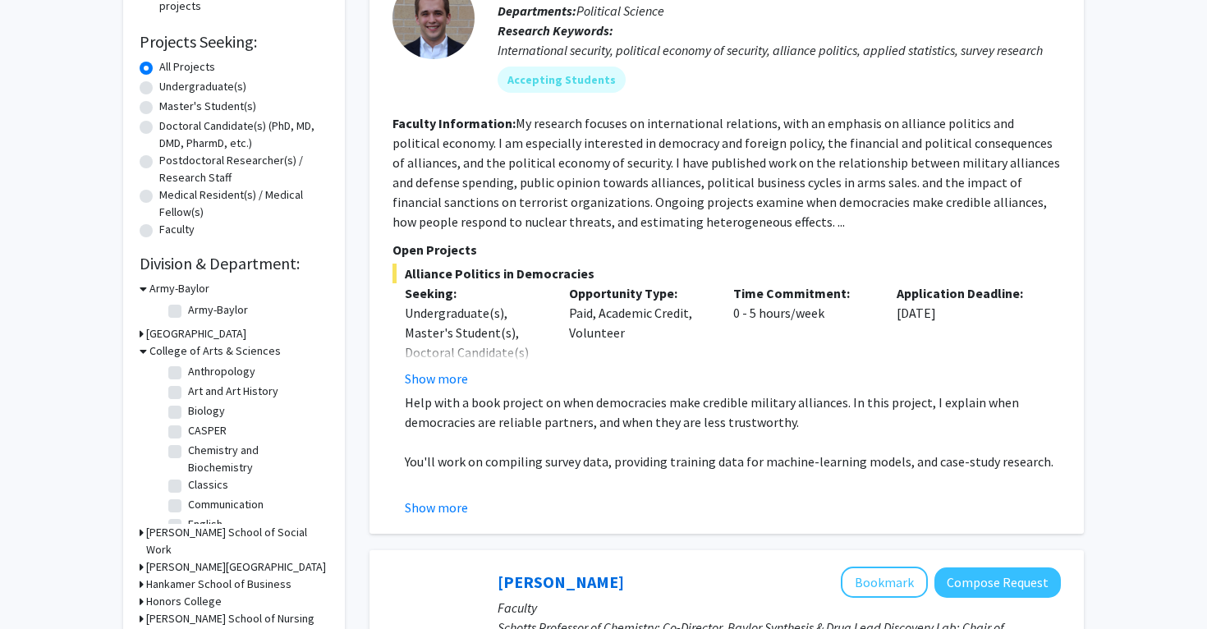
scroll to position [24, 0]
click at [188, 388] on label "Art and Art History" at bounding box center [233, 387] width 90 height 17
click at [188, 388] on input "Art and Art History" at bounding box center [193, 384] width 11 height 11
checkbox input "true"
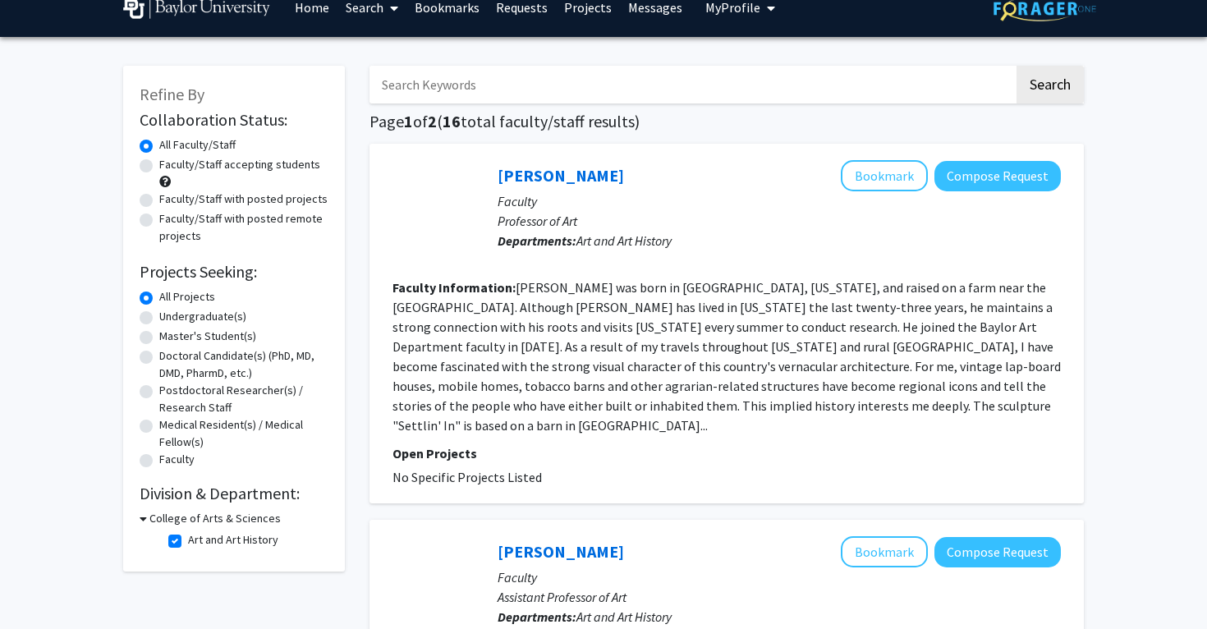
scroll to position [24, 0]
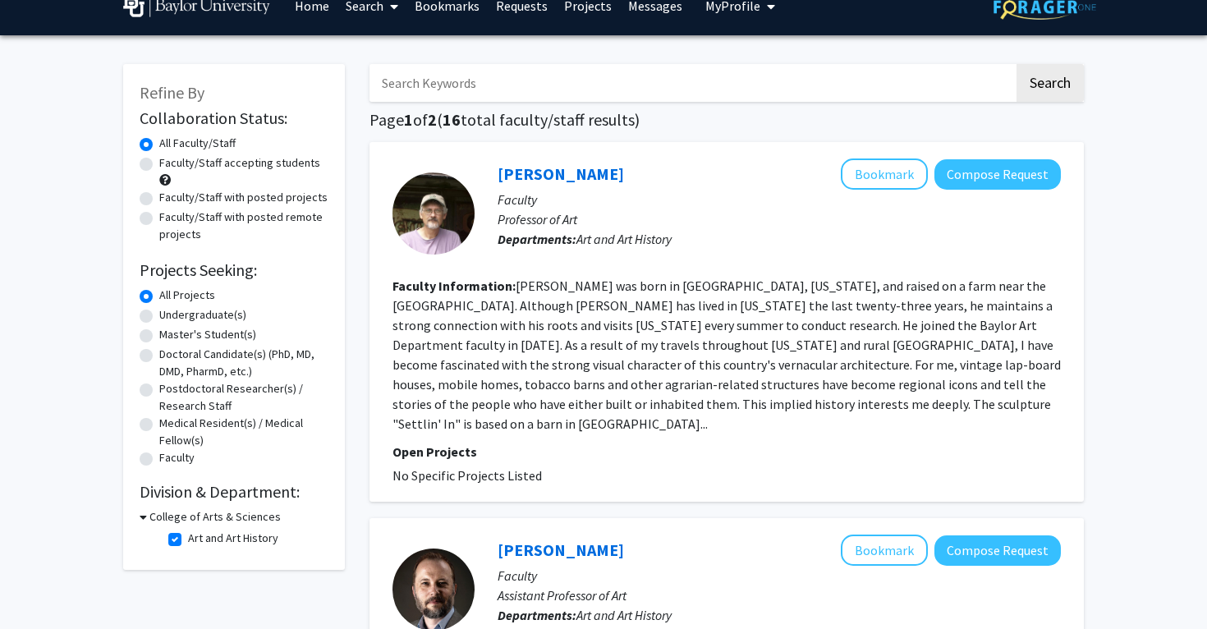
click at [159, 167] on label "Faculty/Staff accepting students" at bounding box center [239, 162] width 161 height 17
click at [159, 165] on input "Faculty/Staff accepting students" at bounding box center [164, 159] width 11 height 11
radio input "true"
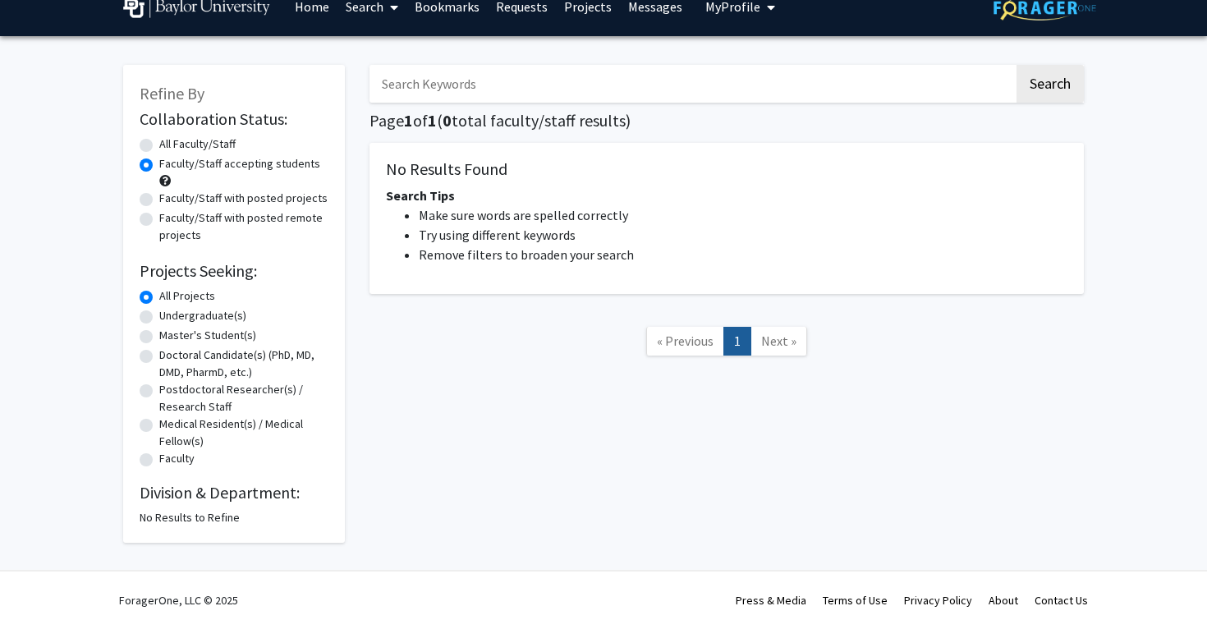
scroll to position [25, 0]
click at [159, 148] on label "All Faculty/Staff" at bounding box center [197, 143] width 76 height 17
click at [159, 146] on input "All Faculty/Staff" at bounding box center [164, 140] width 11 height 11
radio input "true"
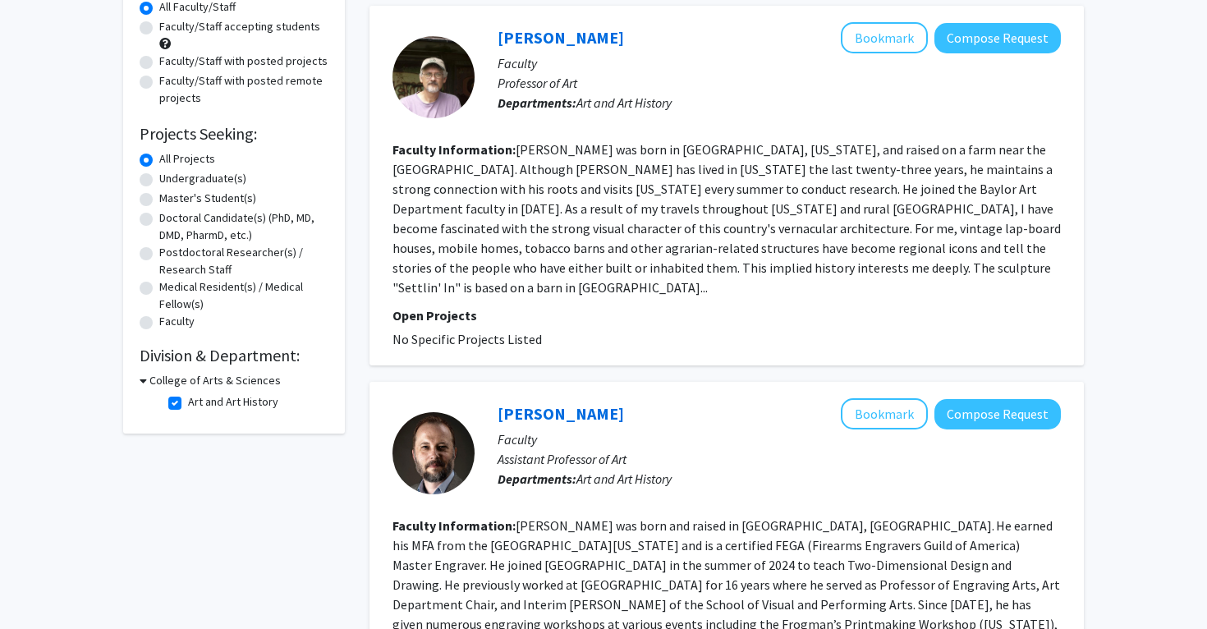
click at [188, 406] on label "Art and Art History" at bounding box center [233, 401] width 90 height 17
click at [188, 404] on input "Art and Art History" at bounding box center [193, 398] width 11 height 11
checkbox input "false"
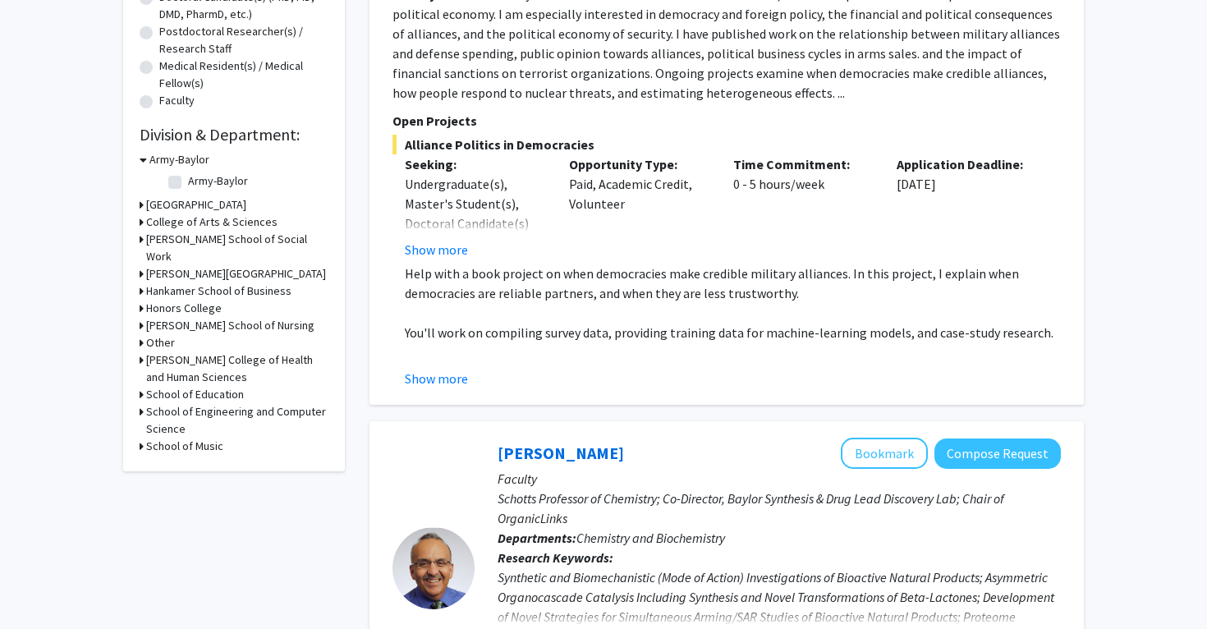
click at [138, 222] on div "Refine By Collaboration Status: Collaboration Status All Faculty/Staff Collabor…" at bounding box center [234, 89] width 222 height 764
click at [140, 222] on icon at bounding box center [142, 221] width 4 height 17
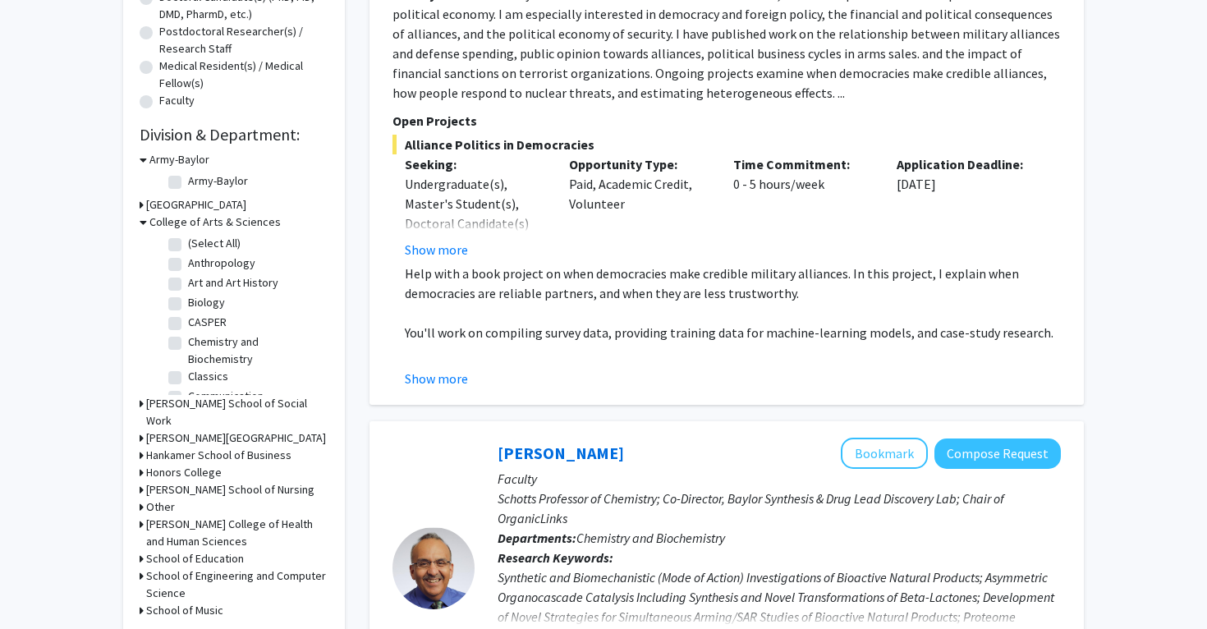
click at [188, 388] on label "Communication" at bounding box center [226, 396] width 76 height 17
click at [188, 388] on input "Communication" at bounding box center [193, 393] width 11 height 11
checkbox input "true"
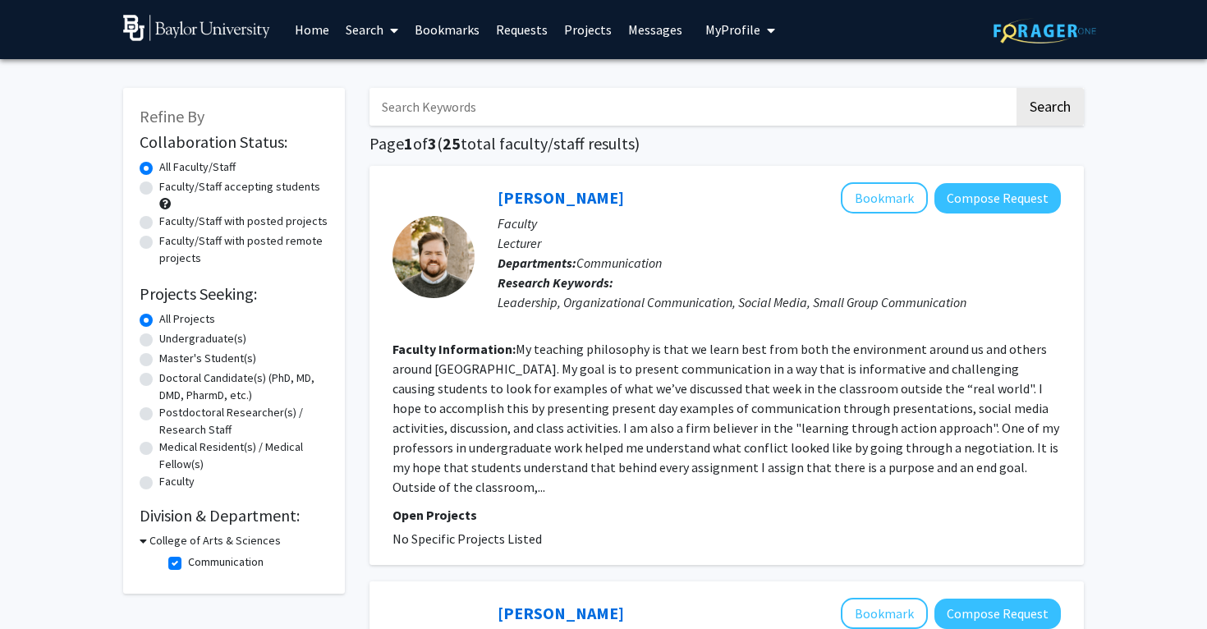
click at [144, 543] on icon at bounding box center [143, 540] width 7 height 17
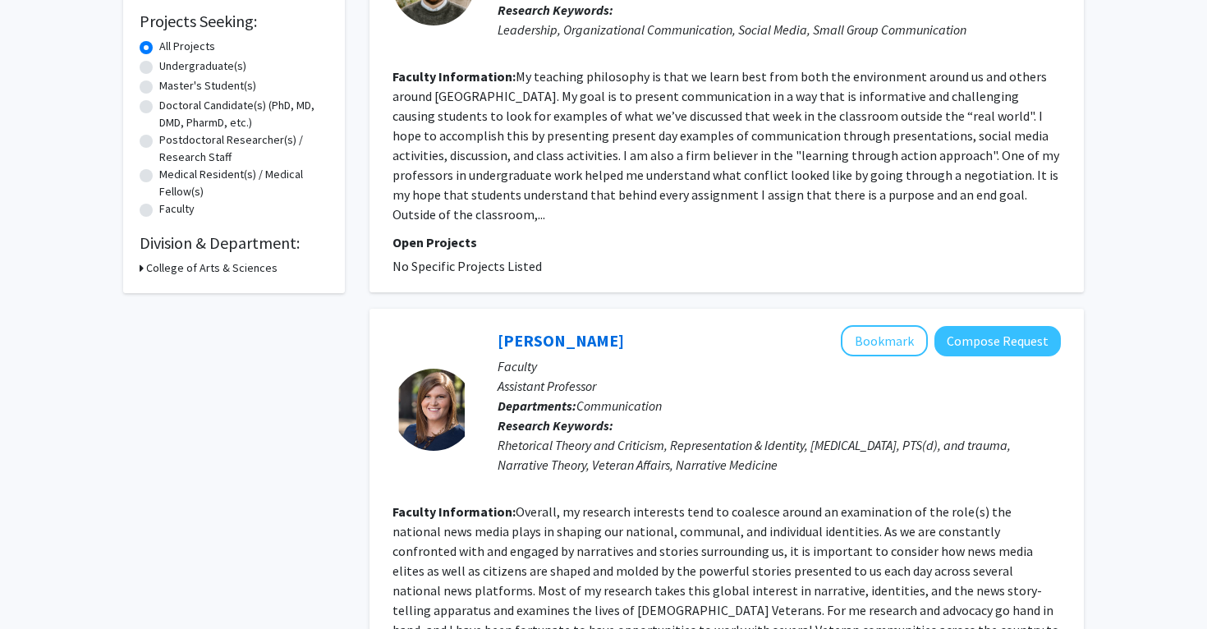
click at [154, 268] on h3 "College of Arts & Sciences" at bounding box center [211, 267] width 131 height 17
click at [181, 296] on fg-checkbox "Communication Communication" at bounding box center [246, 291] width 156 height 20
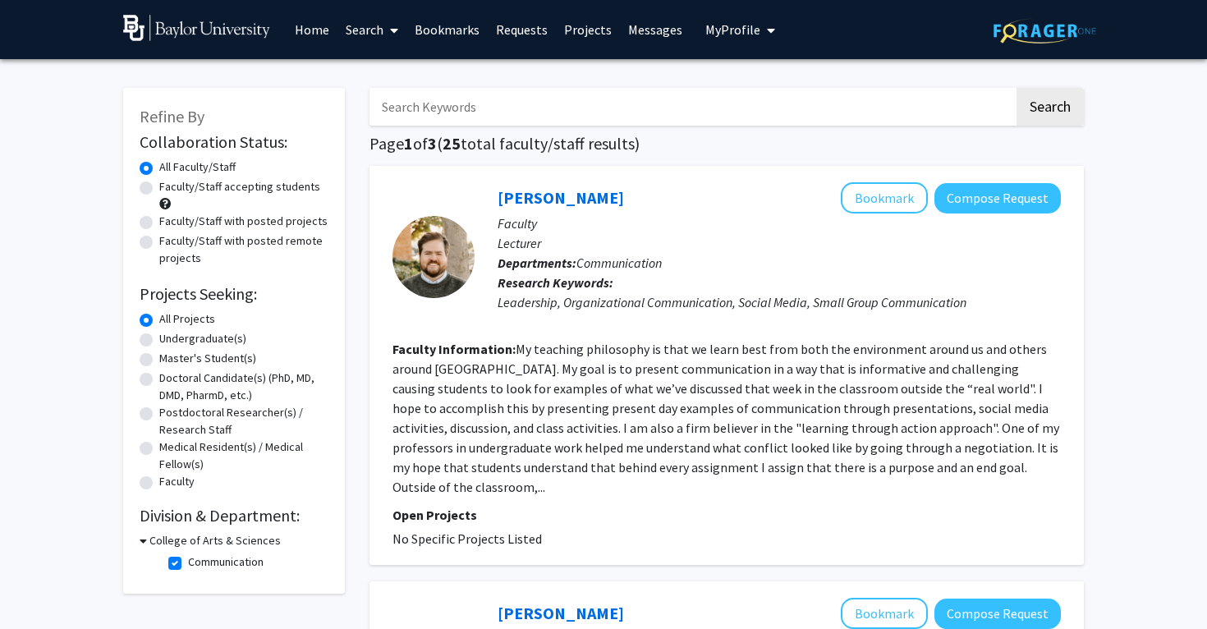
scroll to position [-2, 0]
click at [181, 191] on label "Faculty/Staff accepting students" at bounding box center [239, 186] width 161 height 17
click at [170, 189] on input "Faculty/Staff accepting students" at bounding box center [164, 183] width 11 height 11
radio input "true"
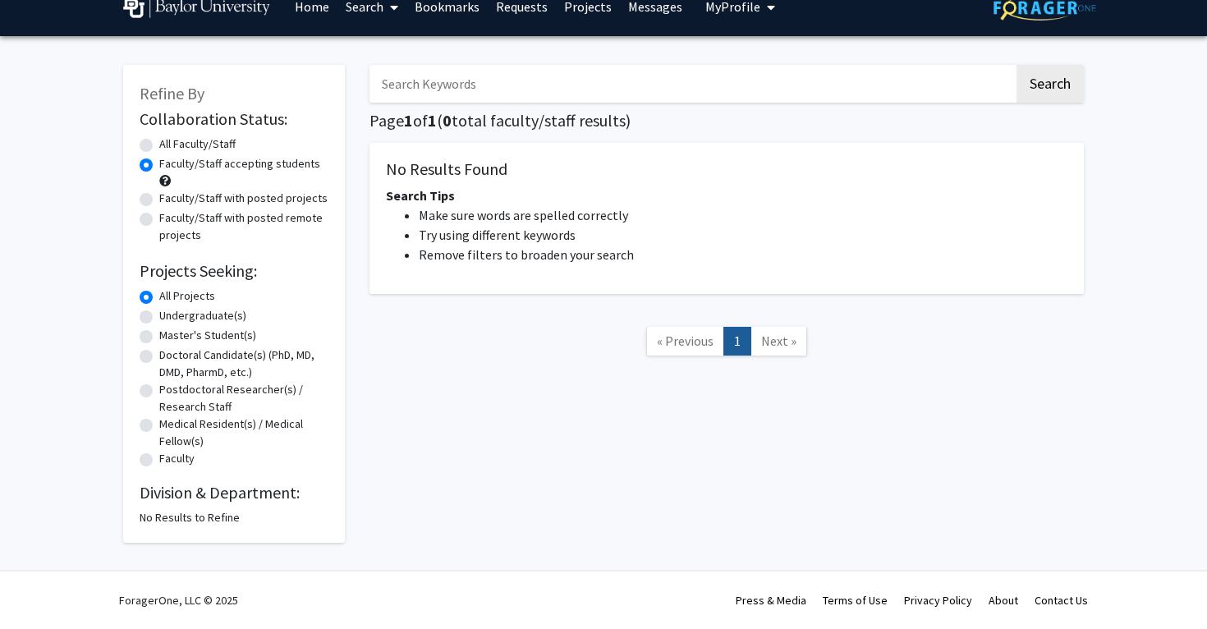
click at [189, 549] on div "Refine By Collaboration Status: Collaboration Status All Faculty/Staff Collabor…" at bounding box center [603, 307] width 1207 height 543
click at [189, 526] on div "Refine By Collaboration Status: Collaboration Status All Faculty/Staff Collabor…" at bounding box center [234, 304] width 222 height 478
click at [159, 144] on label "All Faculty/Staff" at bounding box center [197, 143] width 76 height 17
click at [159, 144] on input "All Faculty/Staff" at bounding box center [164, 140] width 11 height 11
radio input "true"
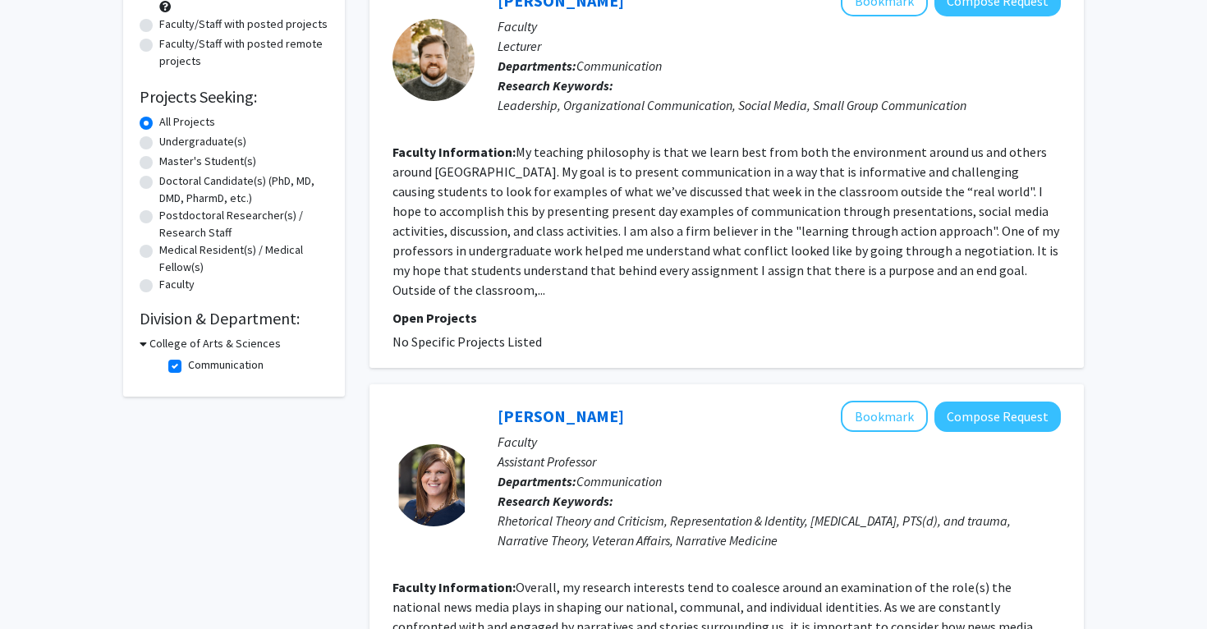
click at [188, 366] on label "Communication" at bounding box center [226, 364] width 76 height 17
click at [188, 366] on input "Communication" at bounding box center [193, 361] width 11 height 11
checkbox input "false"
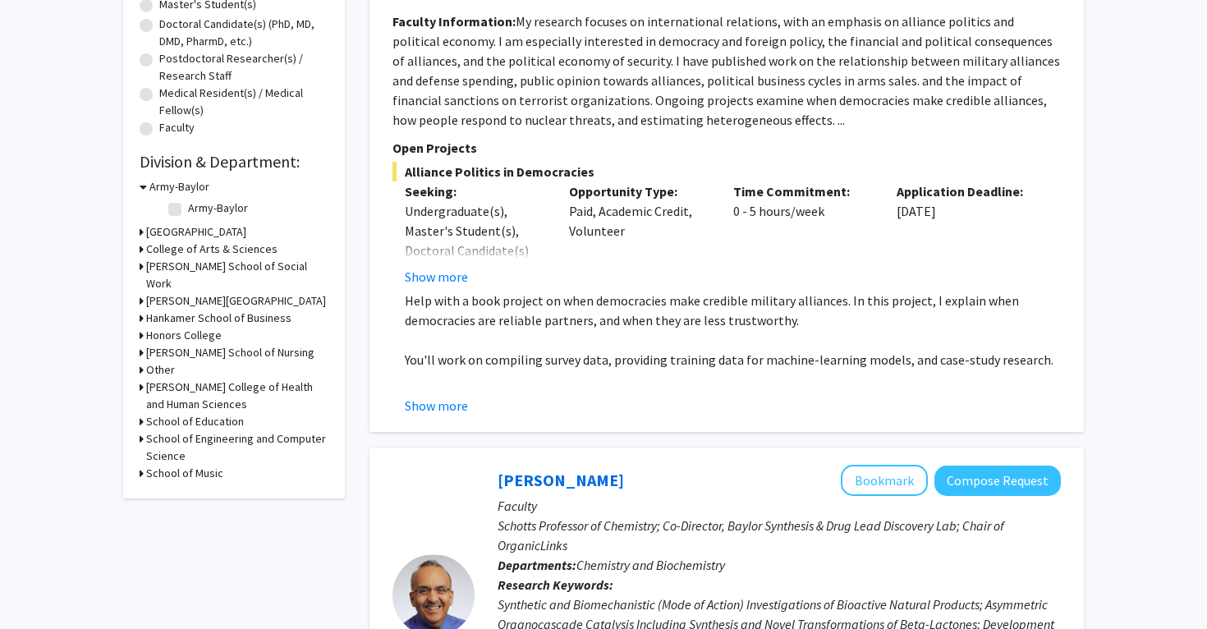
click at [144, 249] on div "College of Arts & Sciences" at bounding box center [234, 249] width 189 height 17
click at [142, 236] on icon at bounding box center [142, 231] width 4 height 17
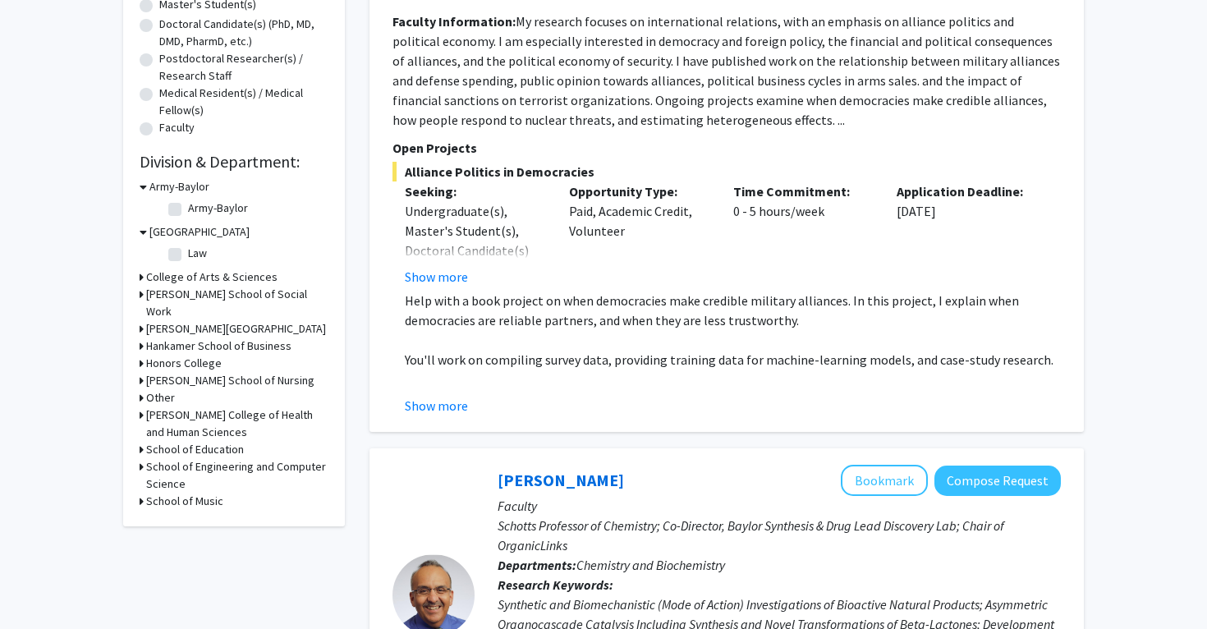
click at [139, 278] on div "Refine By Collaboration Status: Collaboration Status All Faculty/Staff Collabor…" at bounding box center [234, 130] width 222 height 792
click at [140, 281] on icon at bounding box center [142, 276] width 4 height 17
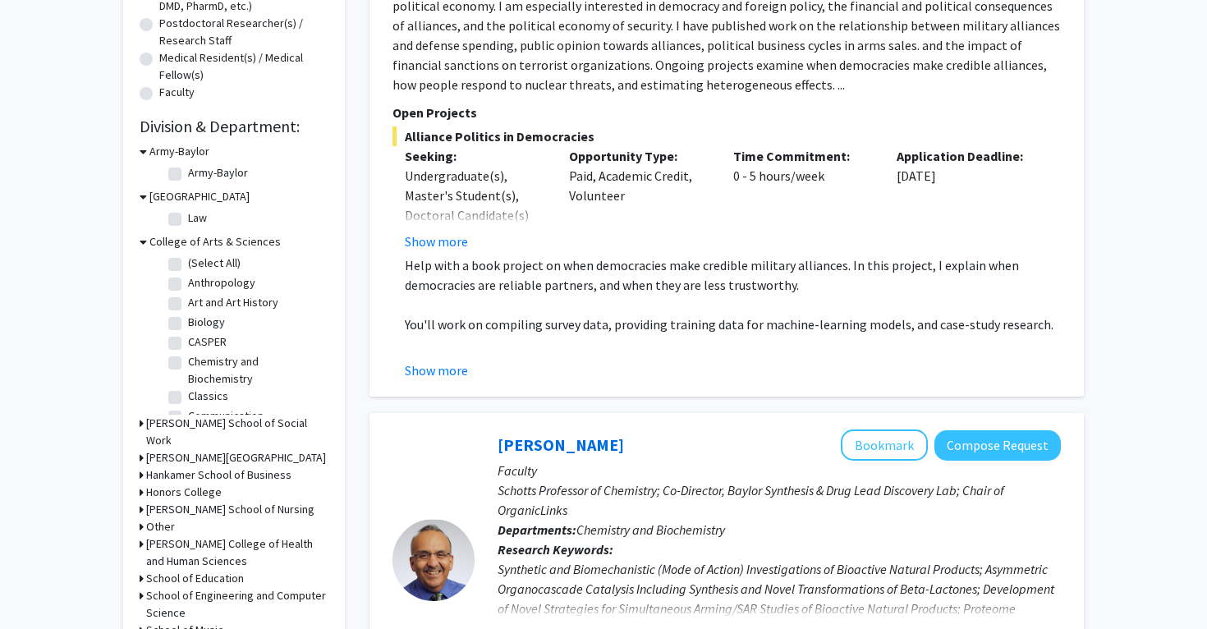
click at [188, 388] on label "Classics" at bounding box center [208, 396] width 40 height 17
click at [188, 388] on input "Classics" at bounding box center [193, 393] width 11 height 11
checkbox input "true"
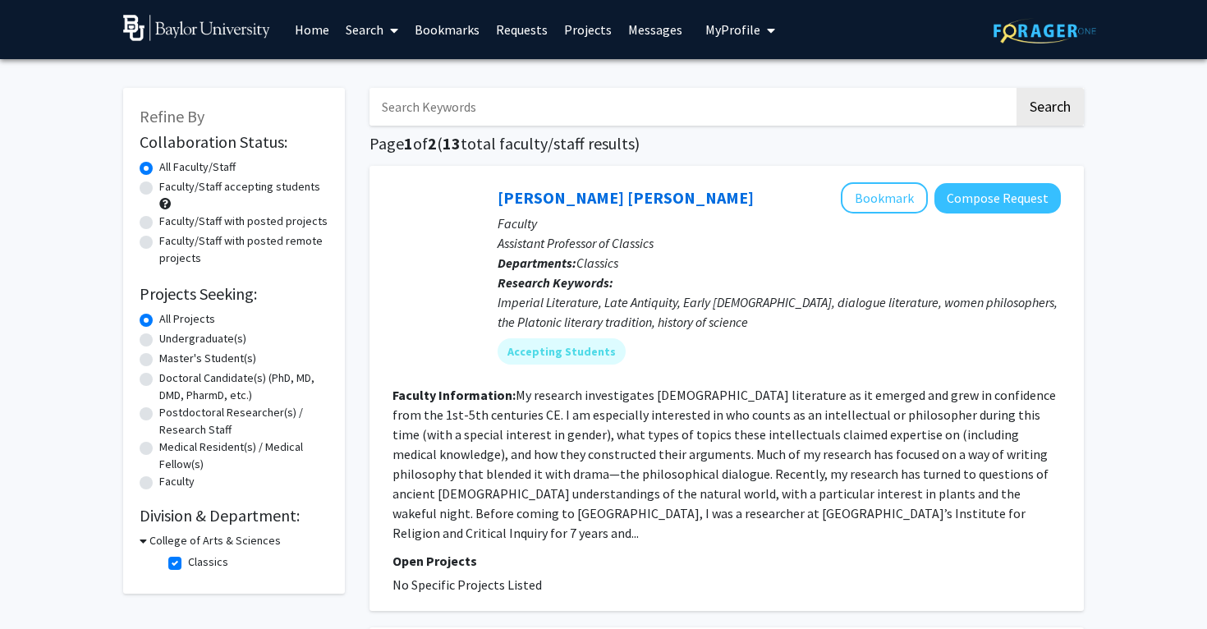
click at [159, 190] on label "Faculty/Staff accepting students" at bounding box center [239, 186] width 161 height 17
click at [159, 189] on input "Faculty/Staff accepting students" at bounding box center [164, 183] width 11 height 11
radio input "true"
click at [475, 511] on fg-read-more "My research investigates [DEMOGRAPHIC_DATA] literature as it emerged and grew i…" at bounding box center [723, 464] width 663 height 154
click at [479, 445] on section "Faculty Information: My research investigates [DEMOGRAPHIC_DATA] literature as …" at bounding box center [726, 464] width 668 height 158
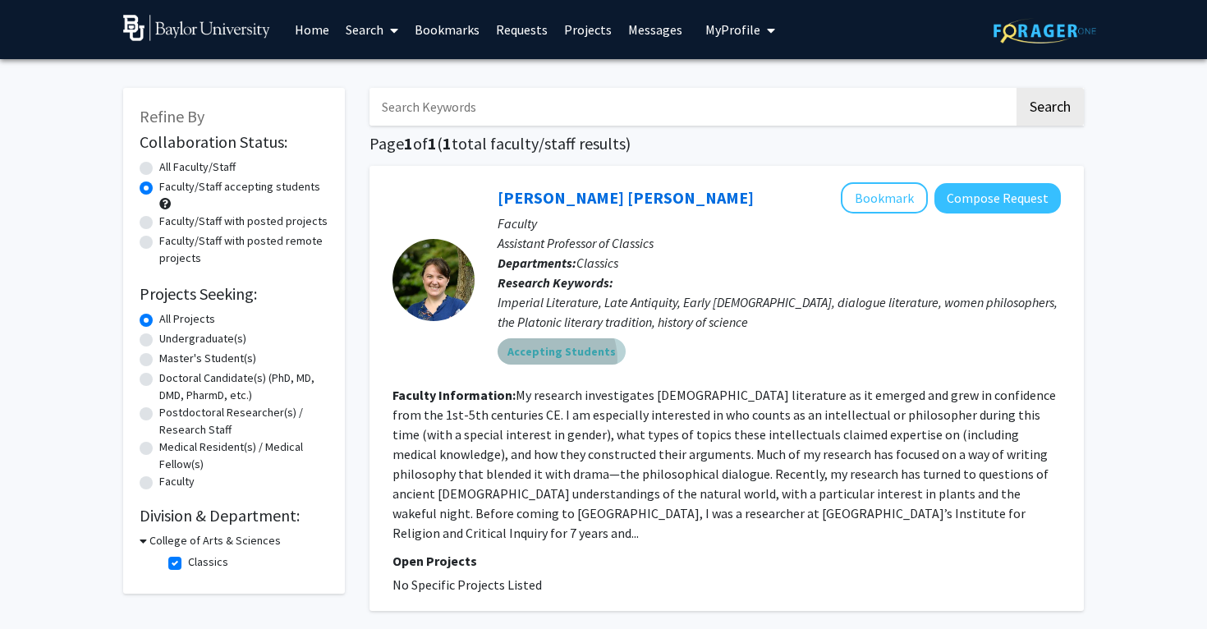
click at [543, 362] on mat-chip "Accepting Students" at bounding box center [562, 351] width 128 height 26
click at [531, 210] on div "[PERSON_NAME] [PERSON_NAME] Bookmark Compose Request" at bounding box center [779, 197] width 563 height 31
click at [532, 202] on link "[PERSON_NAME] [PERSON_NAME]" at bounding box center [626, 197] width 256 height 21
click at [159, 322] on label "All Projects" at bounding box center [187, 318] width 56 height 17
click at [159, 321] on input "All Projects" at bounding box center [164, 315] width 11 height 11
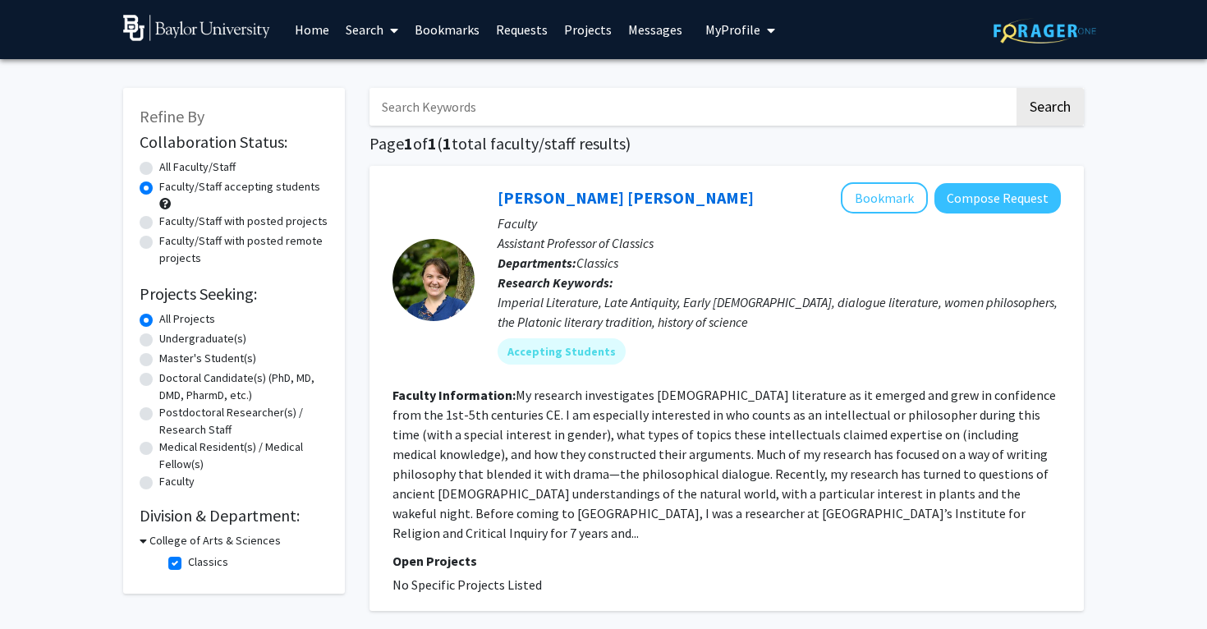
click at [159, 170] on label "All Faculty/Staff" at bounding box center [197, 166] width 76 height 17
click at [159, 169] on input "All Faculty/Staff" at bounding box center [164, 163] width 11 height 11
radio input "true"
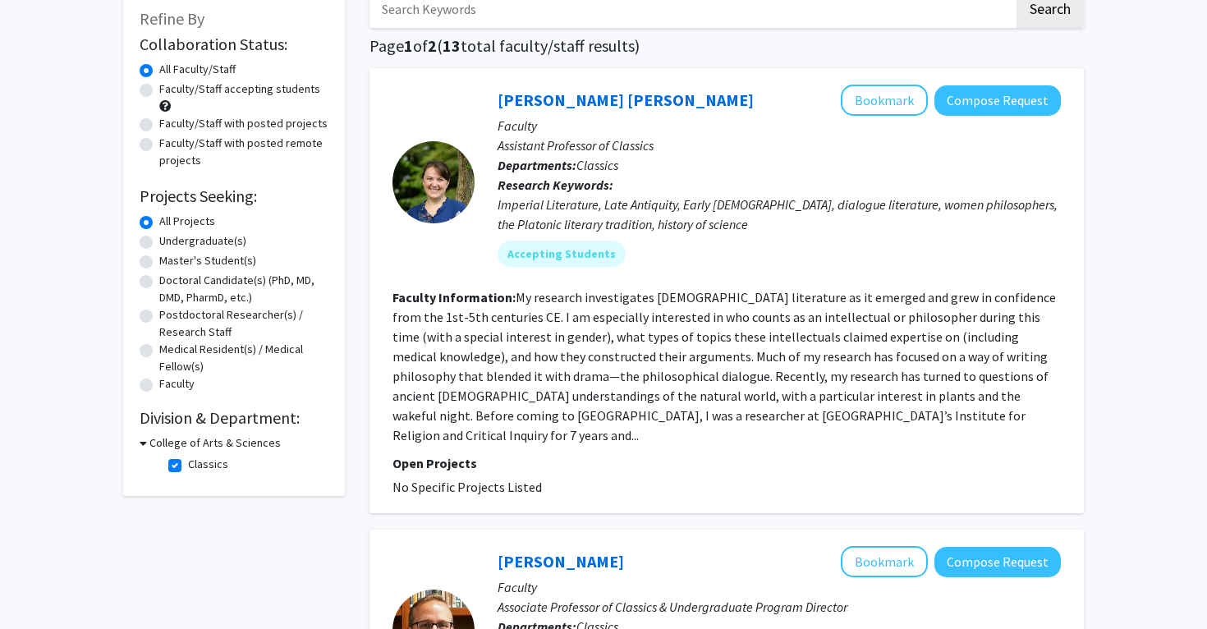
scroll to position [154, 0]
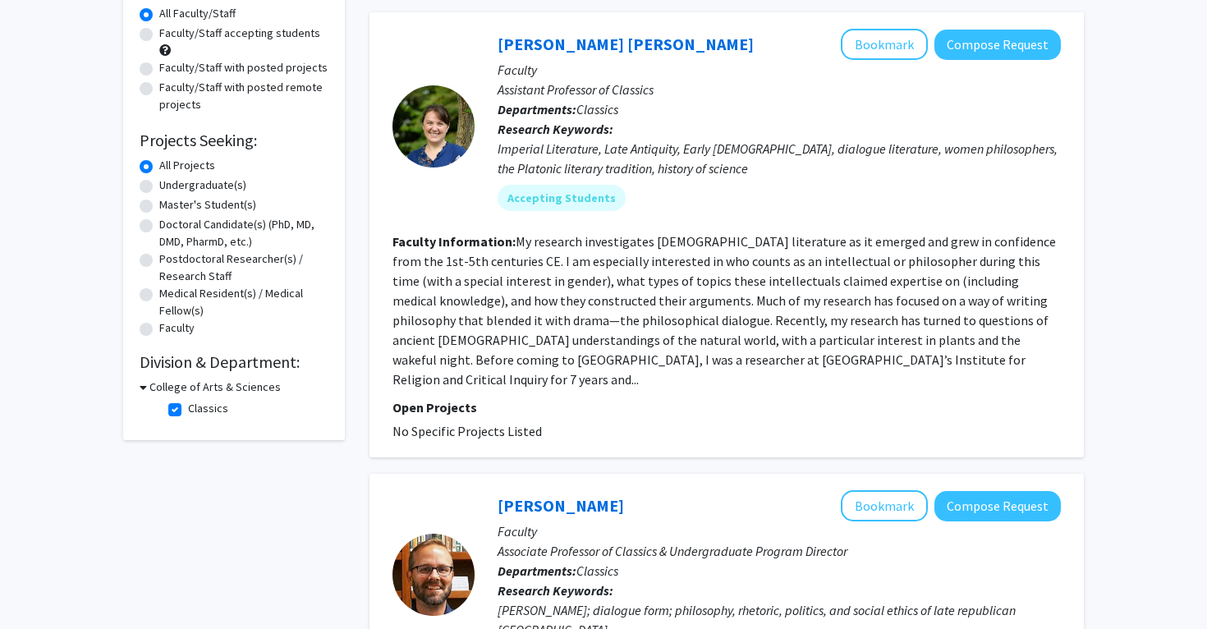
click at [188, 408] on label "Classics" at bounding box center [208, 408] width 40 height 17
click at [188, 408] on input "Classics" at bounding box center [193, 405] width 11 height 11
checkbox input "false"
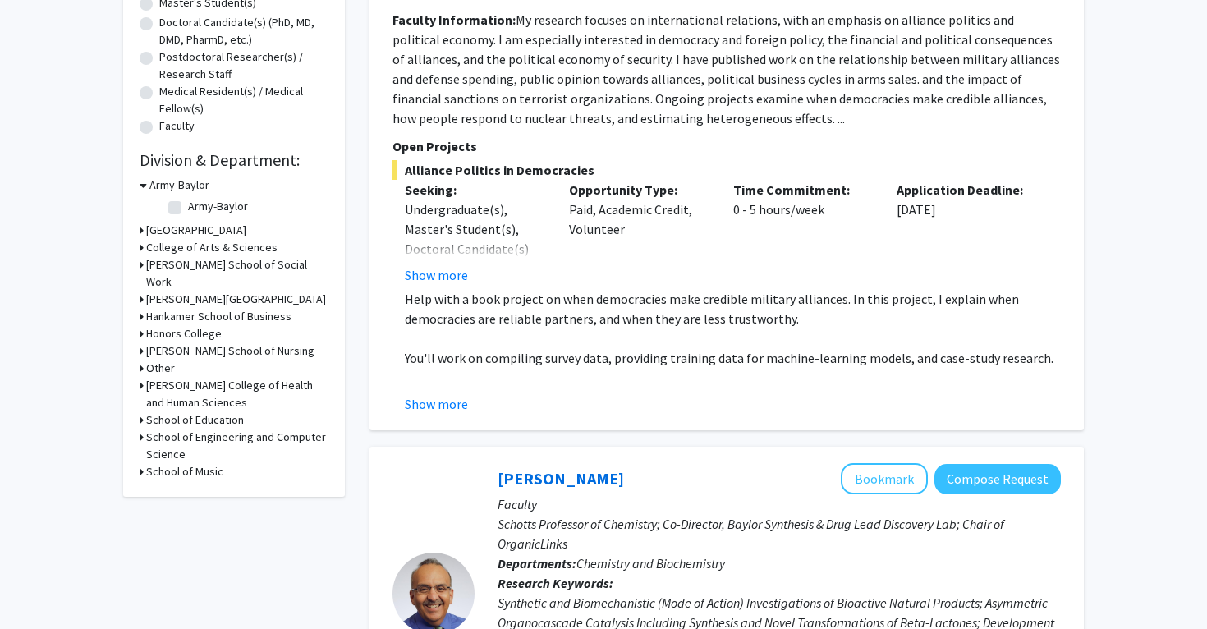
scroll to position [416, 0]
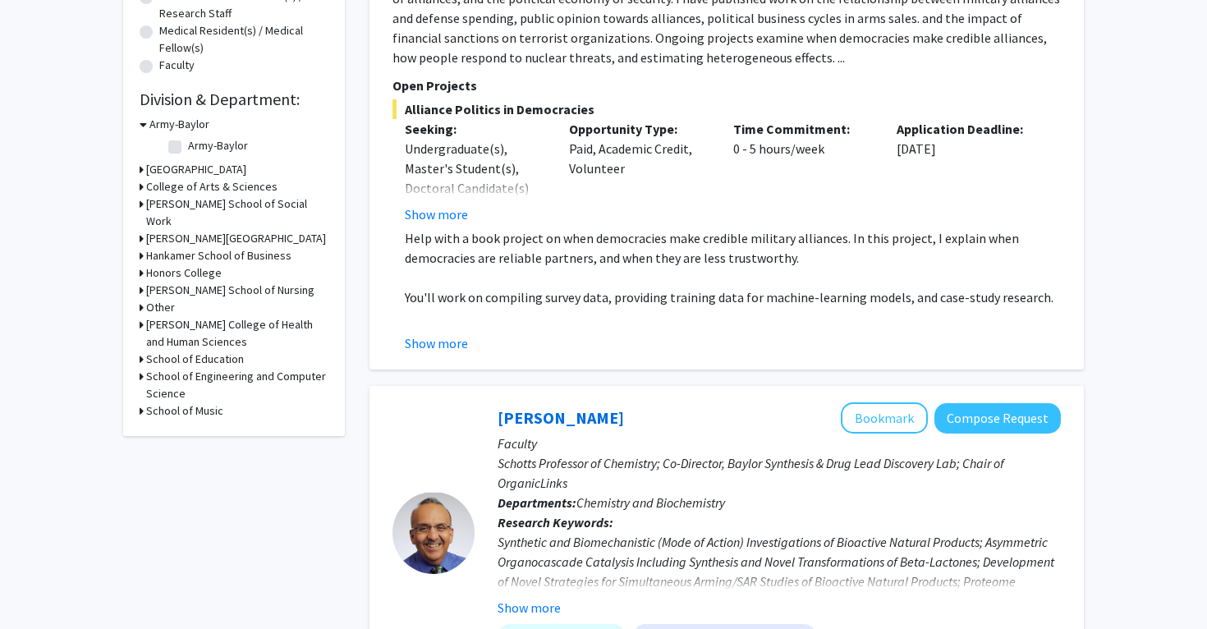
click at [140, 368] on icon at bounding box center [142, 359] width 4 height 17
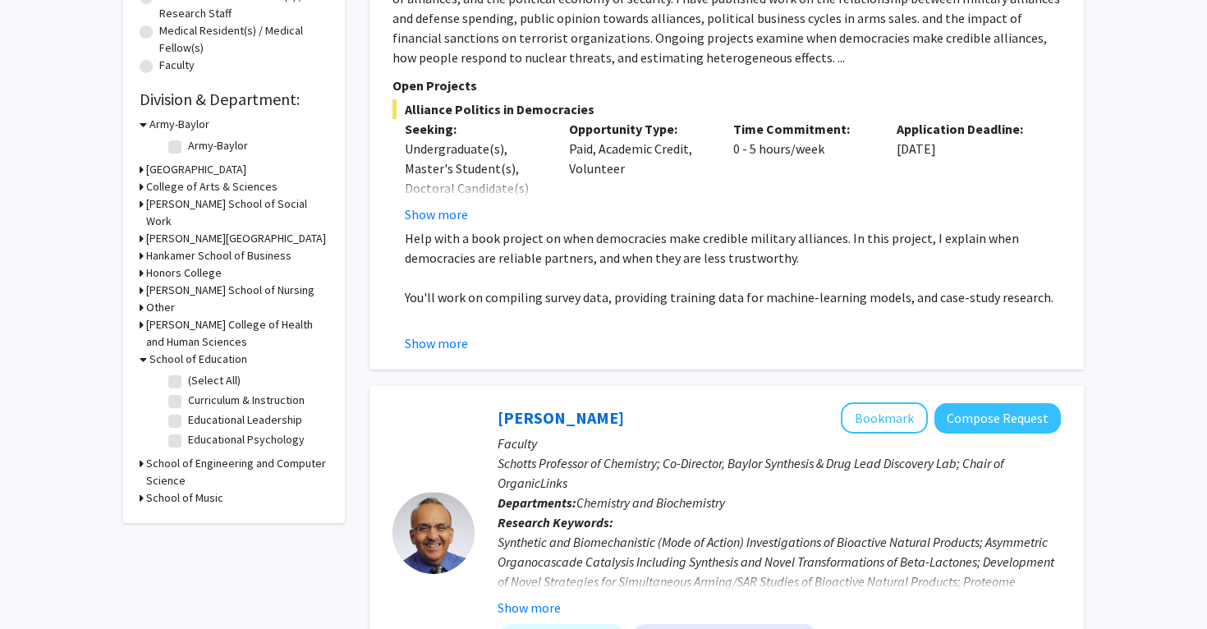
click at [139, 347] on div "Refine By Collaboration Status: Collaboration Status All Faculty/Staff Collabor…" at bounding box center [234, 97] width 222 height 851
click at [140, 333] on icon at bounding box center [142, 324] width 4 height 17
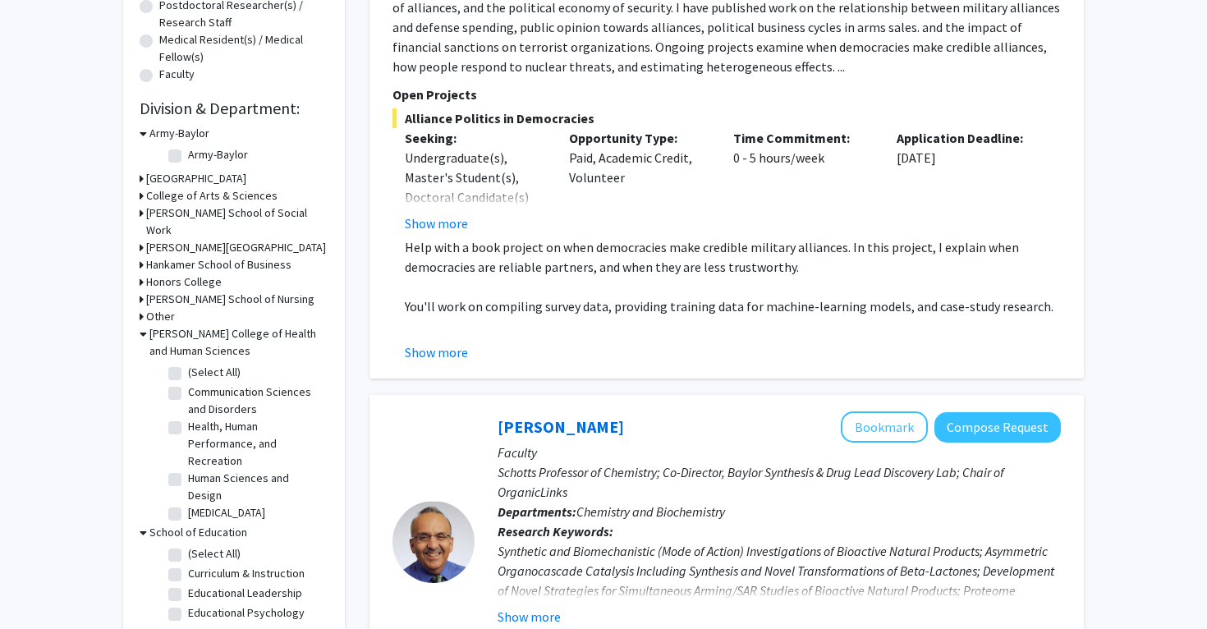
scroll to position [406, 0]
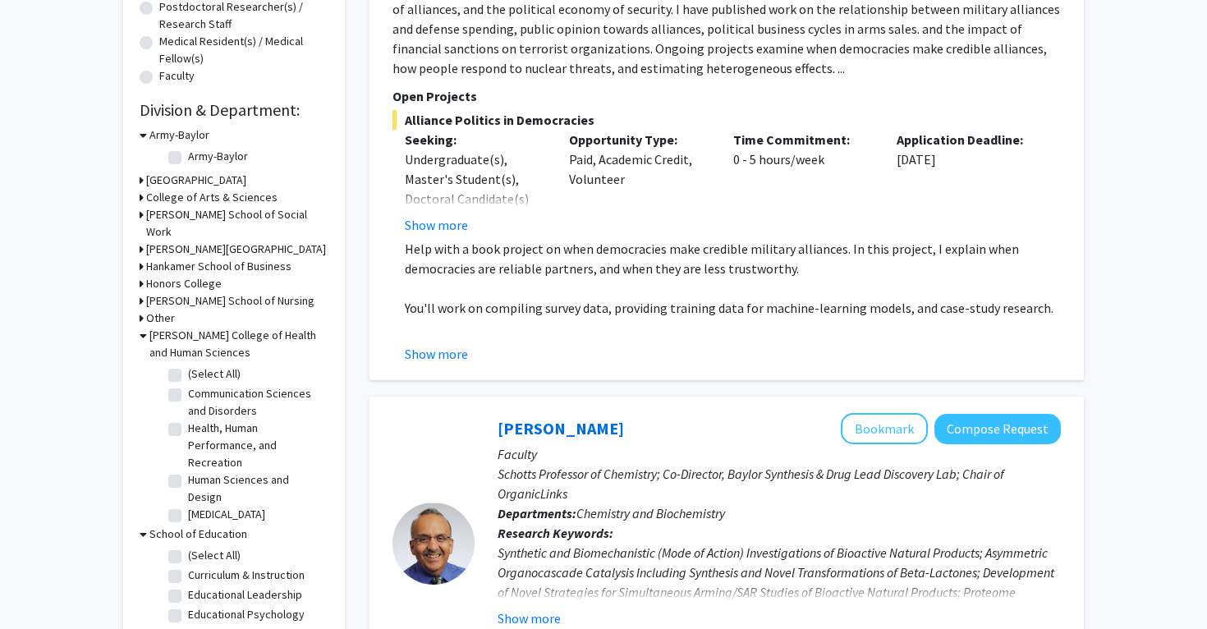
click at [143, 327] on icon at bounding box center [142, 318] width 4 height 17
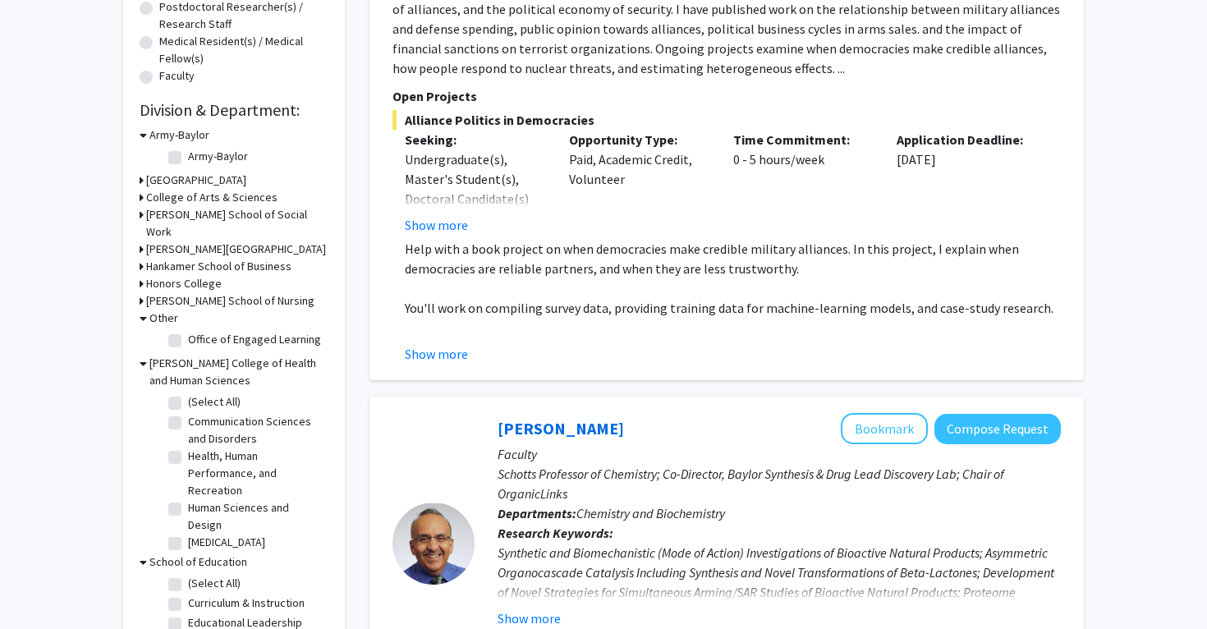
click at [140, 292] on icon at bounding box center [142, 283] width 4 height 17
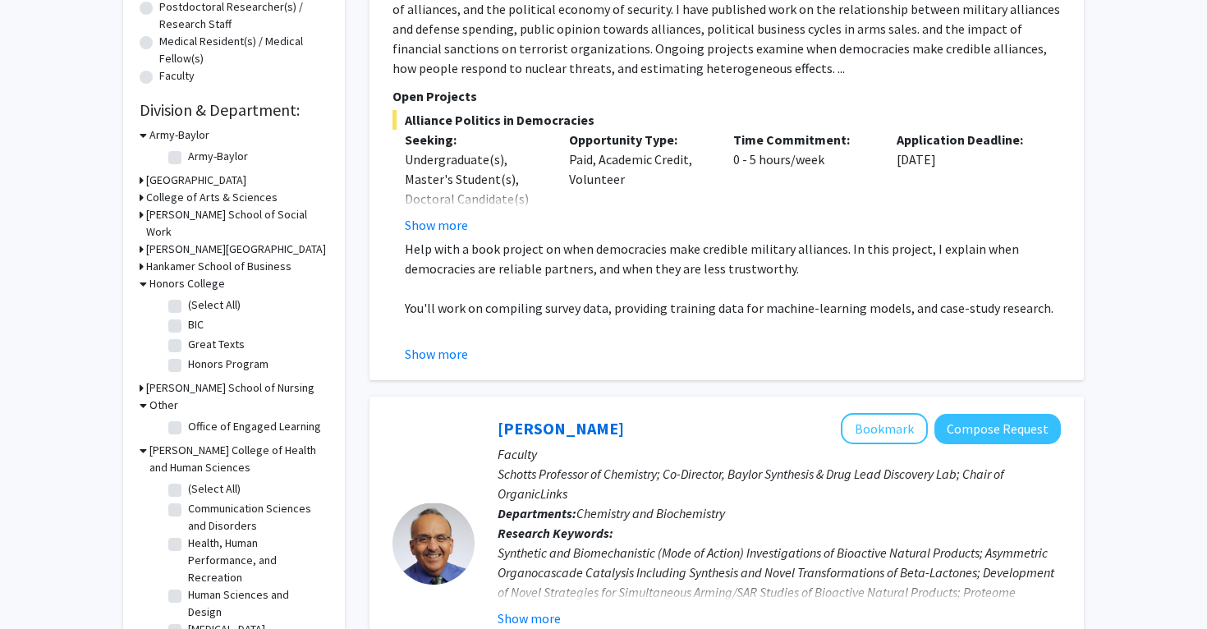
click at [138, 287] on div "Refine By Collaboration Status: Collaboration Status All Faculty/Staff Collabor…" at bounding box center [234, 247] width 222 height 1130
click at [140, 275] on icon at bounding box center [142, 266] width 4 height 17
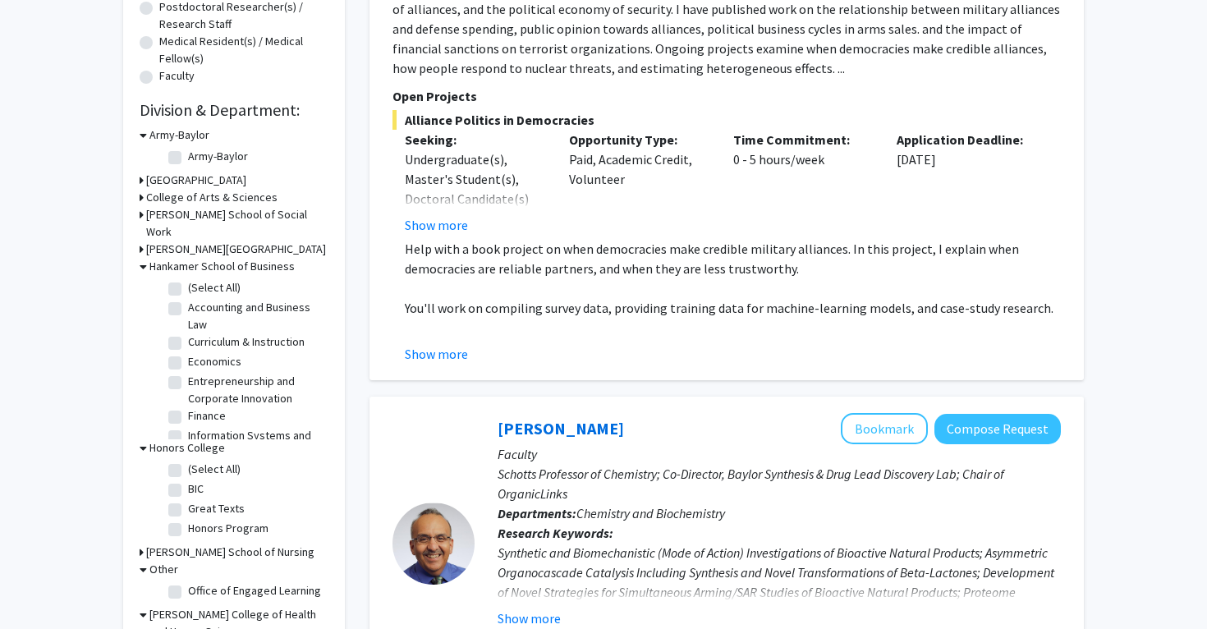
click at [188, 328] on label "Accounting and Business Law" at bounding box center [256, 316] width 136 height 34
click at [188, 310] on input "Accounting and Business Law" at bounding box center [193, 304] width 11 height 11
checkbox input "true"
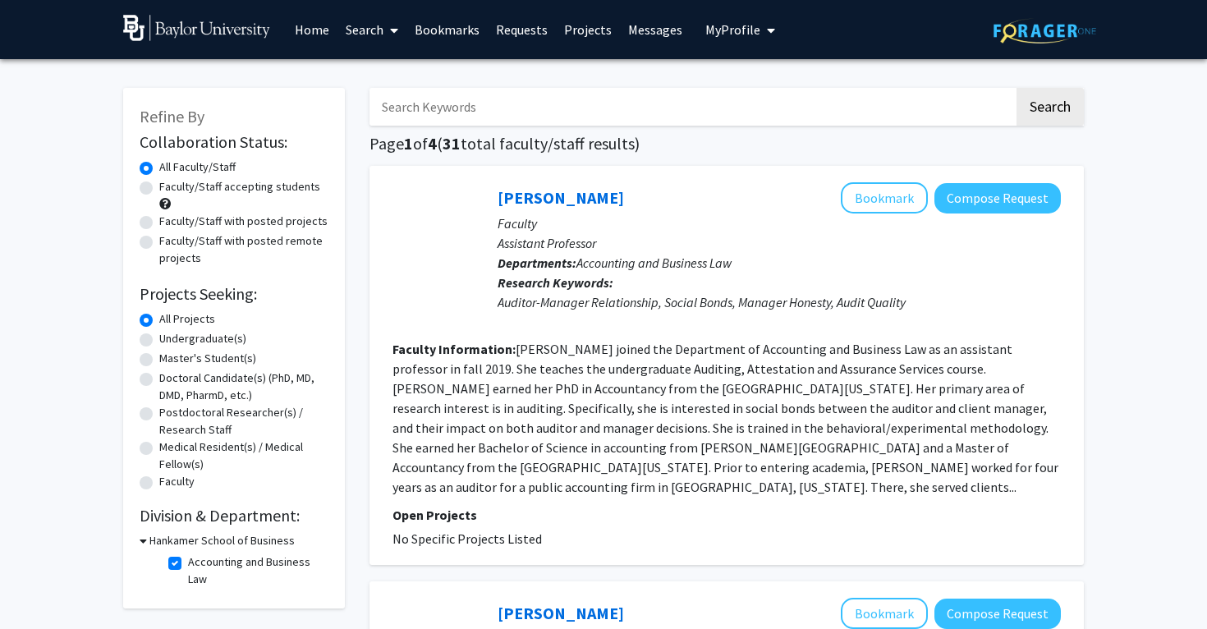
click at [153, 189] on div "Faculty/Staff accepting students" at bounding box center [234, 195] width 189 height 34
click at [159, 194] on label "Faculty/Staff accepting students" at bounding box center [239, 186] width 161 height 17
click at [159, 189] on input "Faculty/Staff accepting students" at bounding box center [164, 183] width 11 height 11
radio input "true"
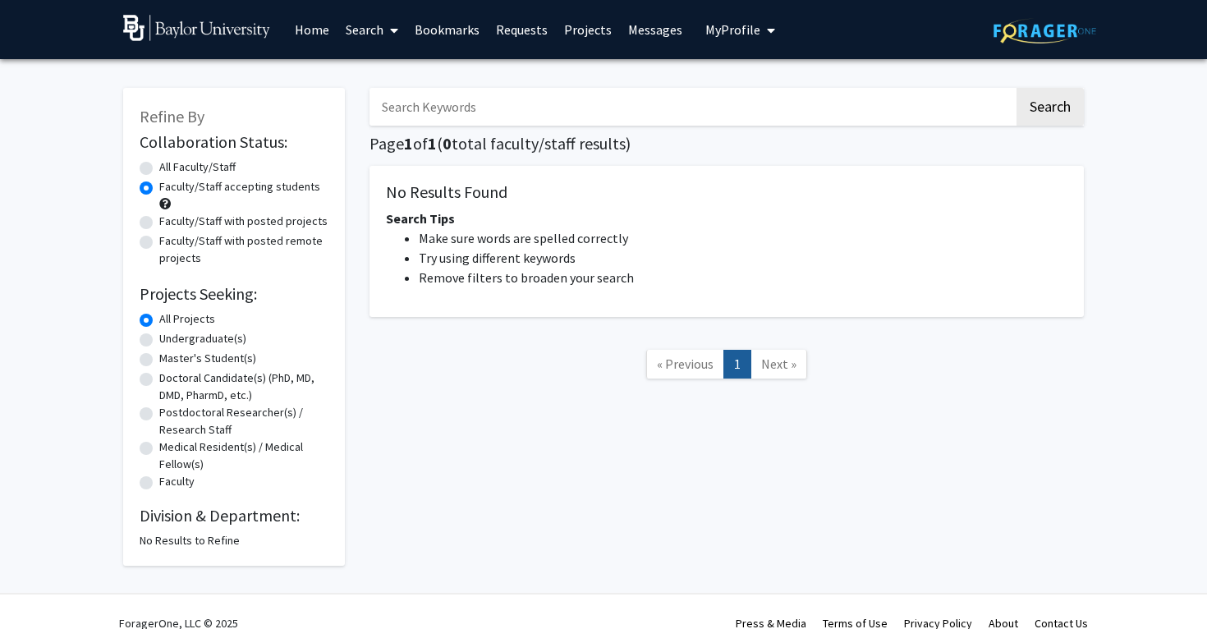
click at [142, 178] on div "All Faculty/Staff" at bounding box center [234, 168] width 189 height 20
click at [159, 167] on label "All Faculty/Staff" at bounding box center [197, 166] width 76 height 17
click at [159, 167] on input "All Faculty/Staff" at bounding box center [164, 163] width 11 height 11
radio input "true"
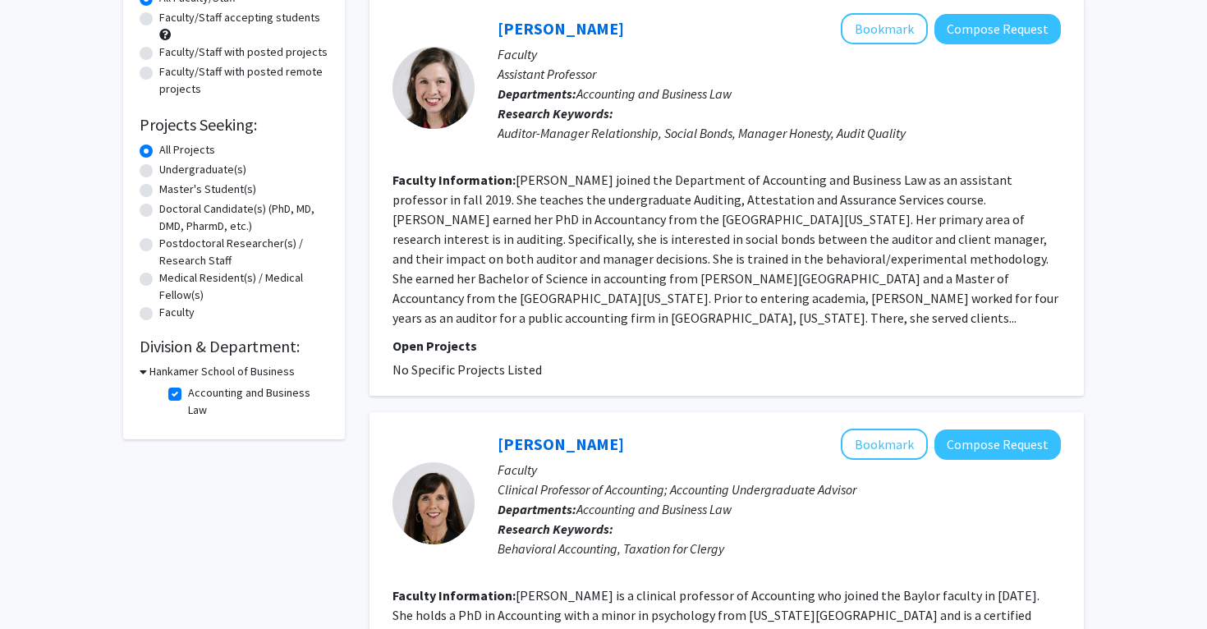
scroll to position [360, 0]
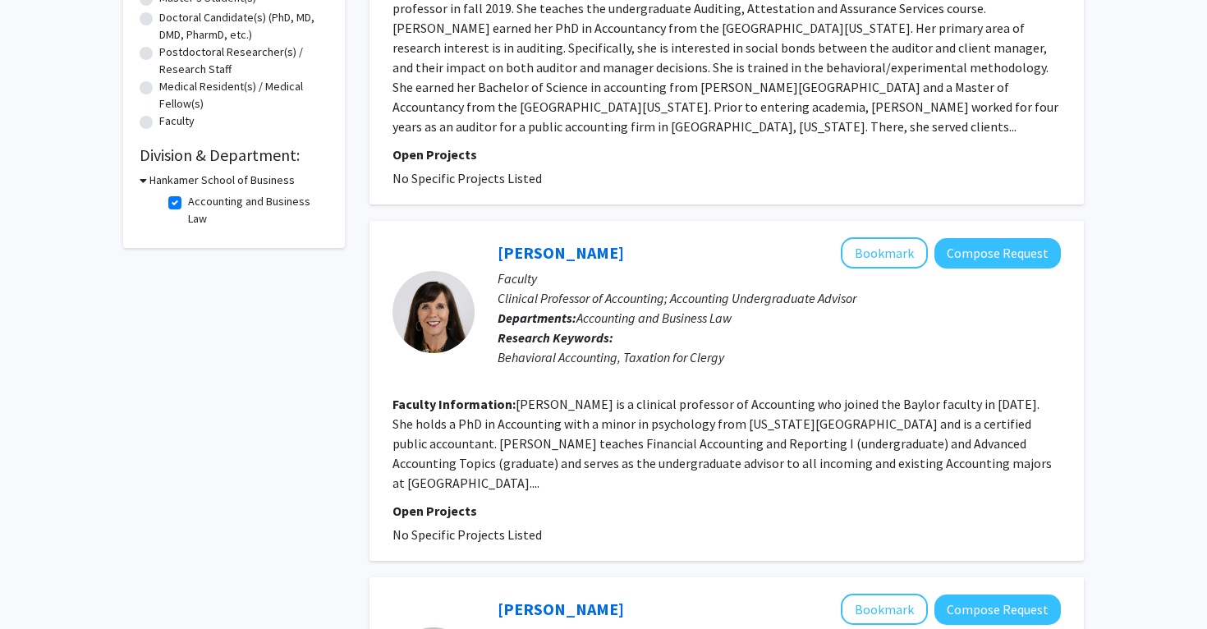
click at [143, 182] on icon at bounding box center [143, 180] width 7 height 17
click at [143, 181] on icon at bounding box center [142, 180] width 4 height 17
click at [143, 181] on icon at bounding box center [143, 180] width 7 height 17
click at [146, 181] on h3 "Hankamer School of Business" at bounding box center [218, 180] width 145 height 17
click at [188, 200] on label "Accounting and Business Law" at bounding box center [256, 210] width 136 height 34
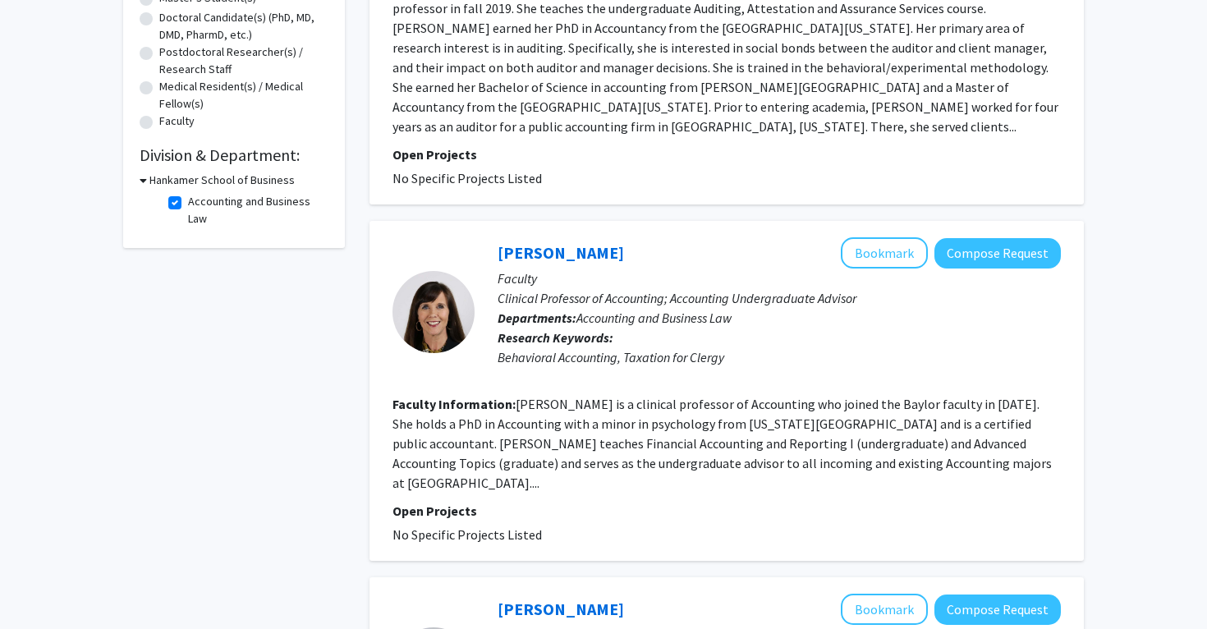
click at [188, 200] on input "Accounting and Business Law" at bounding box center [193, 198] width 11 height 11
checkbox input "false"
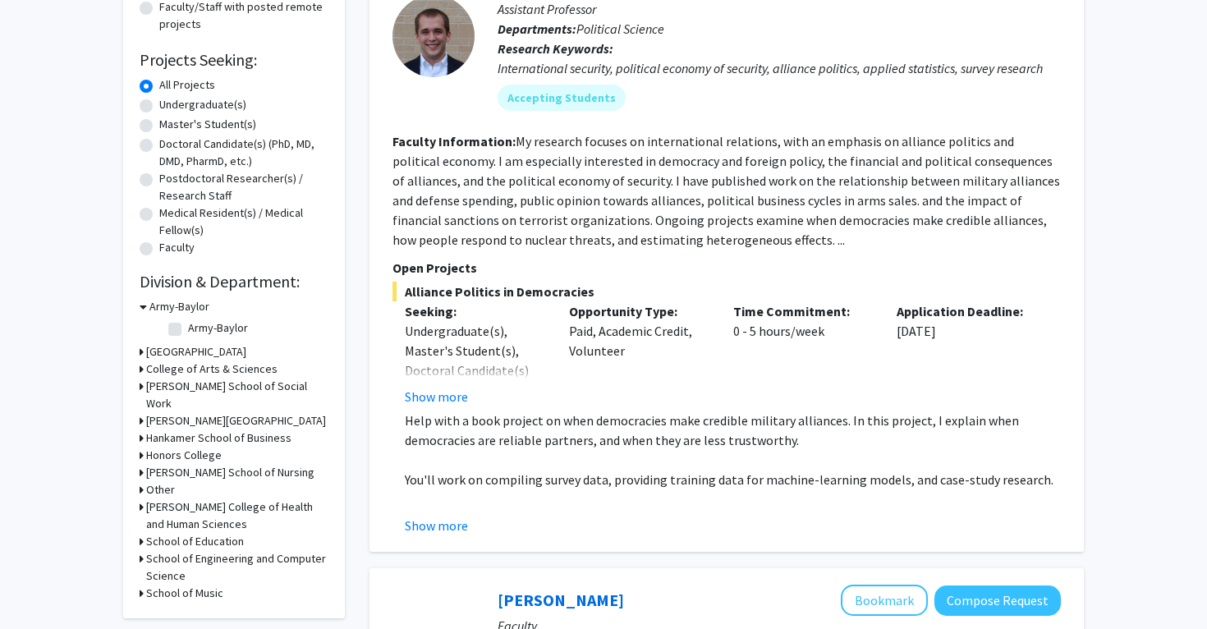
scroll to position [465, 0]
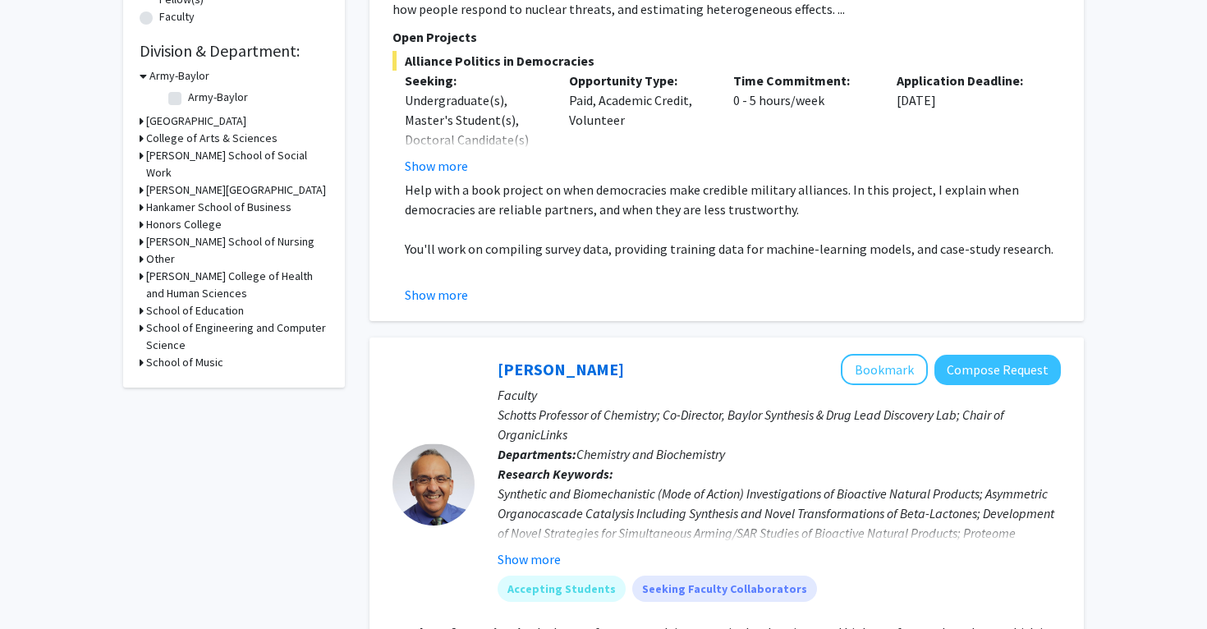
click at [140, 216] on icon at bounding box center [142, 207] width 4 height 17
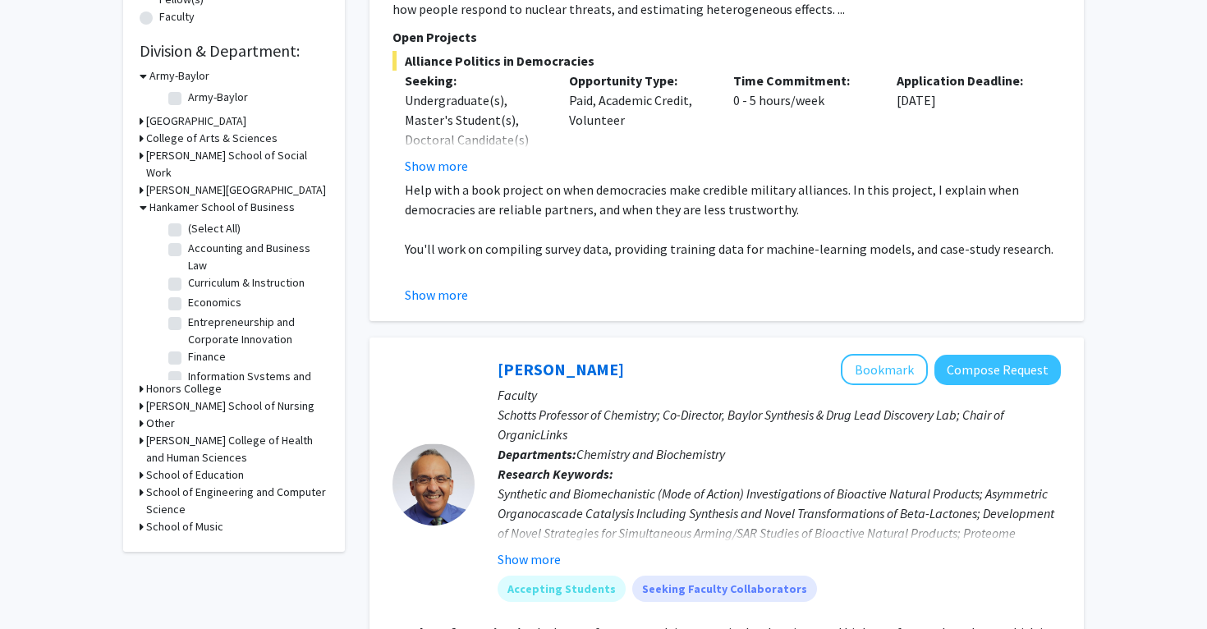
click at [188, 237] on label "(Select All)" at bounding box center [214, 228] width 53 height 17
click at [188, 231] on input "(Select All)" at bounding box center [193, 225] width 11 height 11
checkbox input "true"
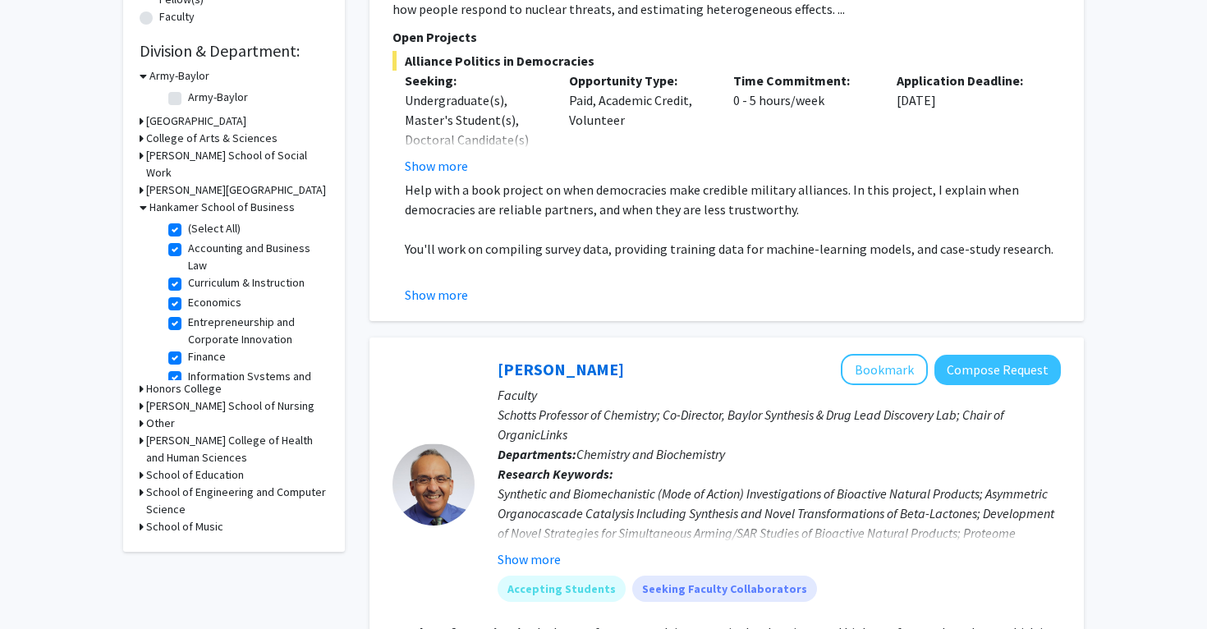
checkbox input "true"
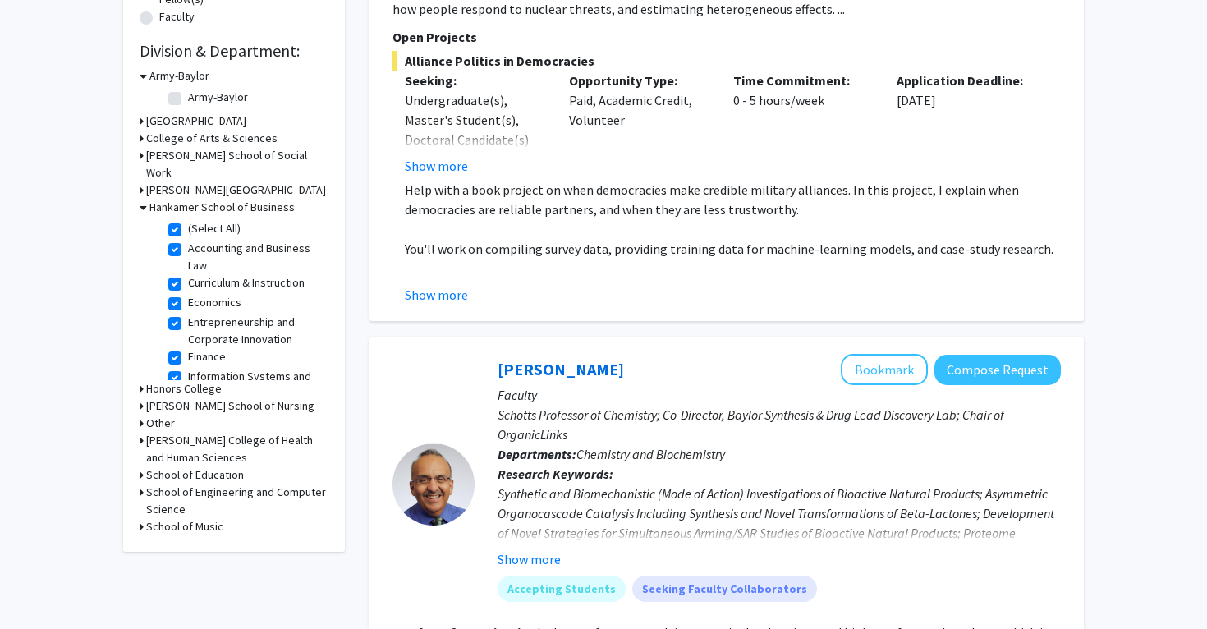
checkbox input "true"
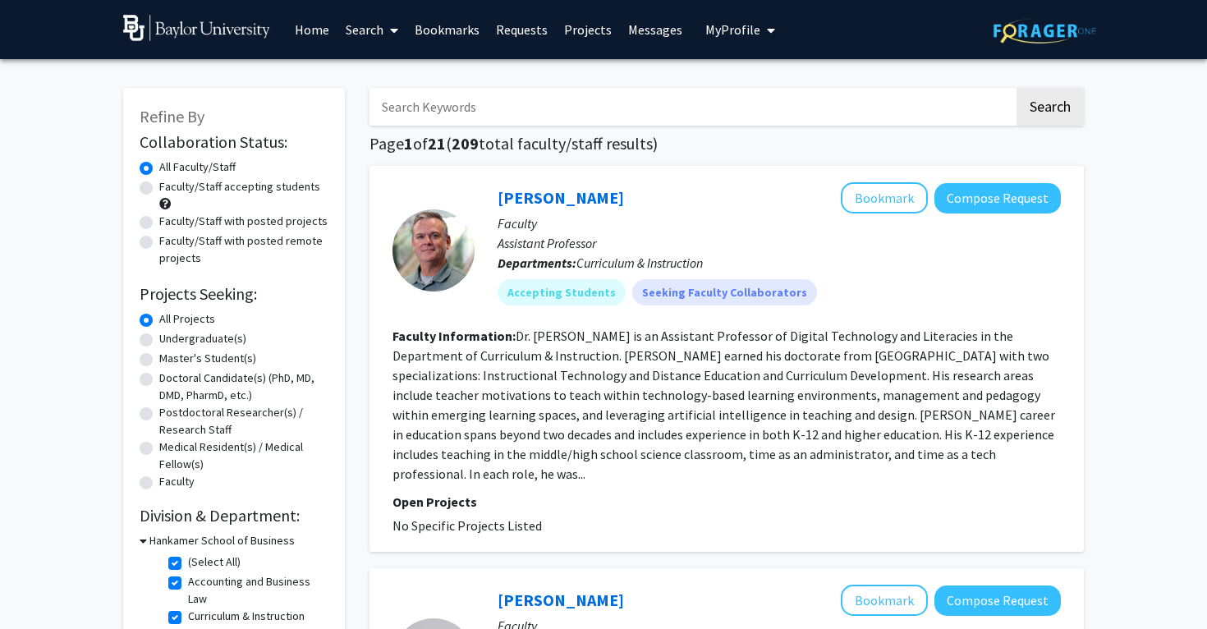
click at [162, 193] on label "Faculty/Staff accepting students" at bounding box center [239, 186] width 161 height 17
click at [162, 189] on input "Faculty/Staff accepting students" at bounding box center [164, 183] width 11 height 11
radio input "true"
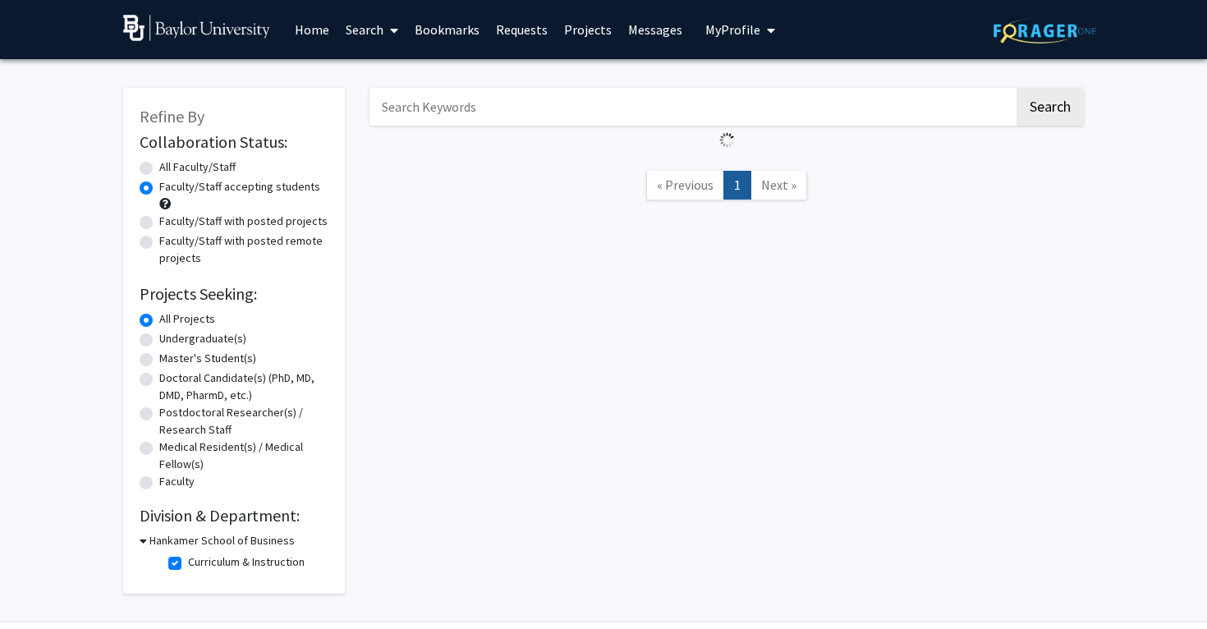
radio input "true"
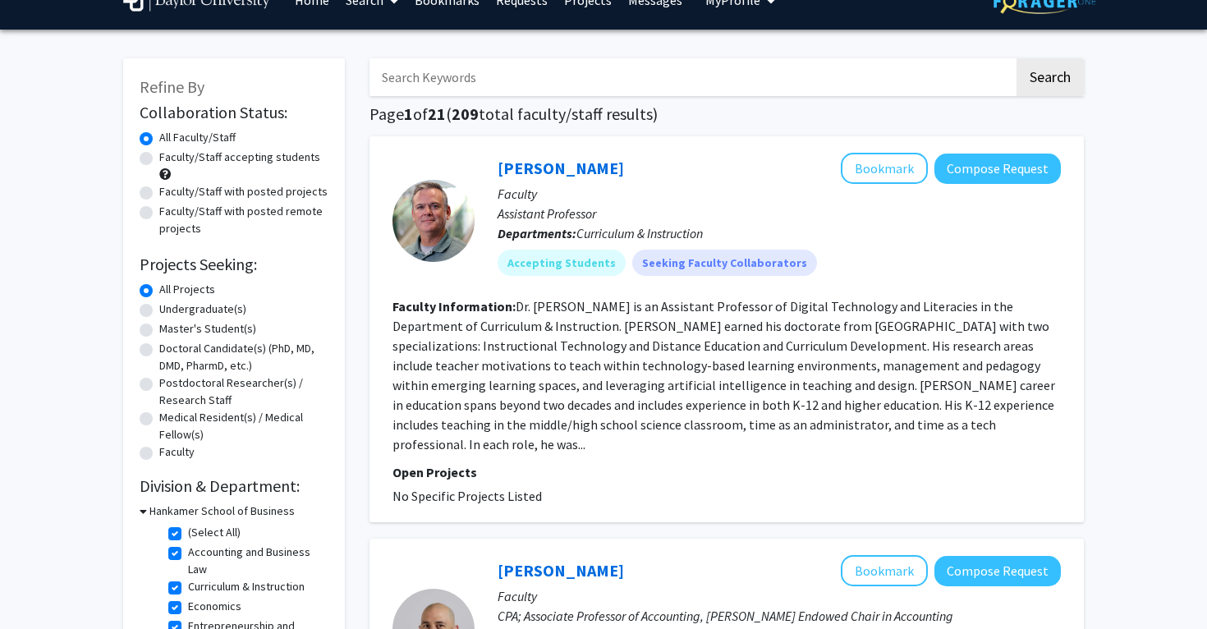
scroll to position [41, 0]
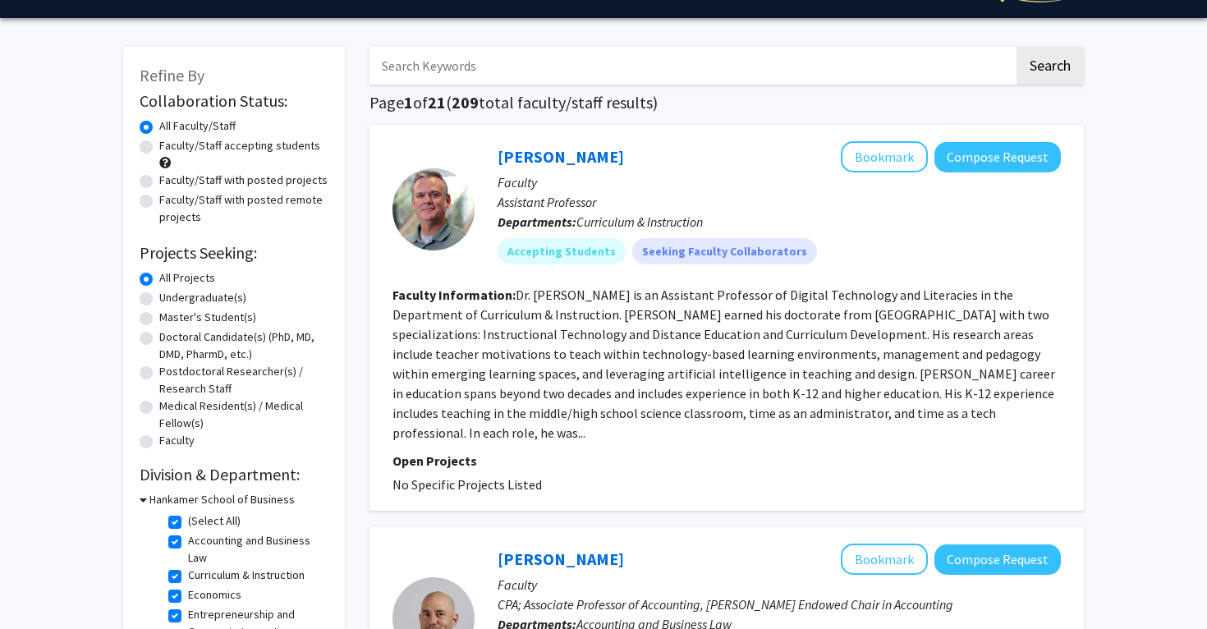
click at [188, 518] on label "(Select All)" at bounding box center [214, 520] width 53 height 17
click at [188, 518] on input "(Select All)" at bounding box center [193, 517] width 11 height 11
checkbox input "false"
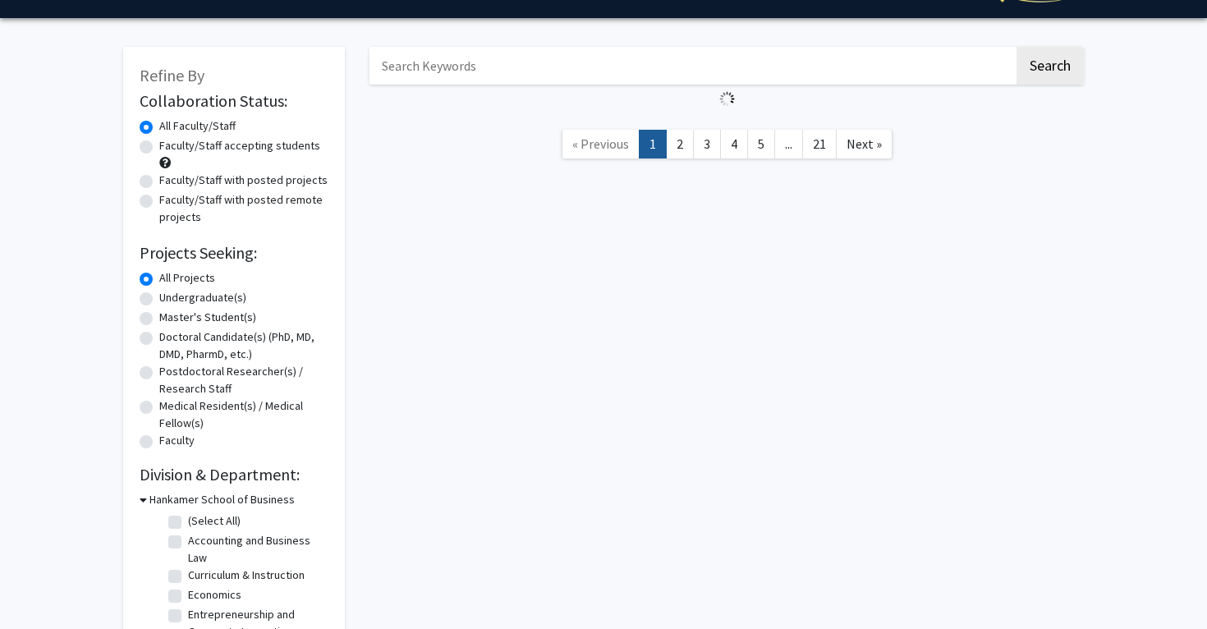
checkbox input "false"
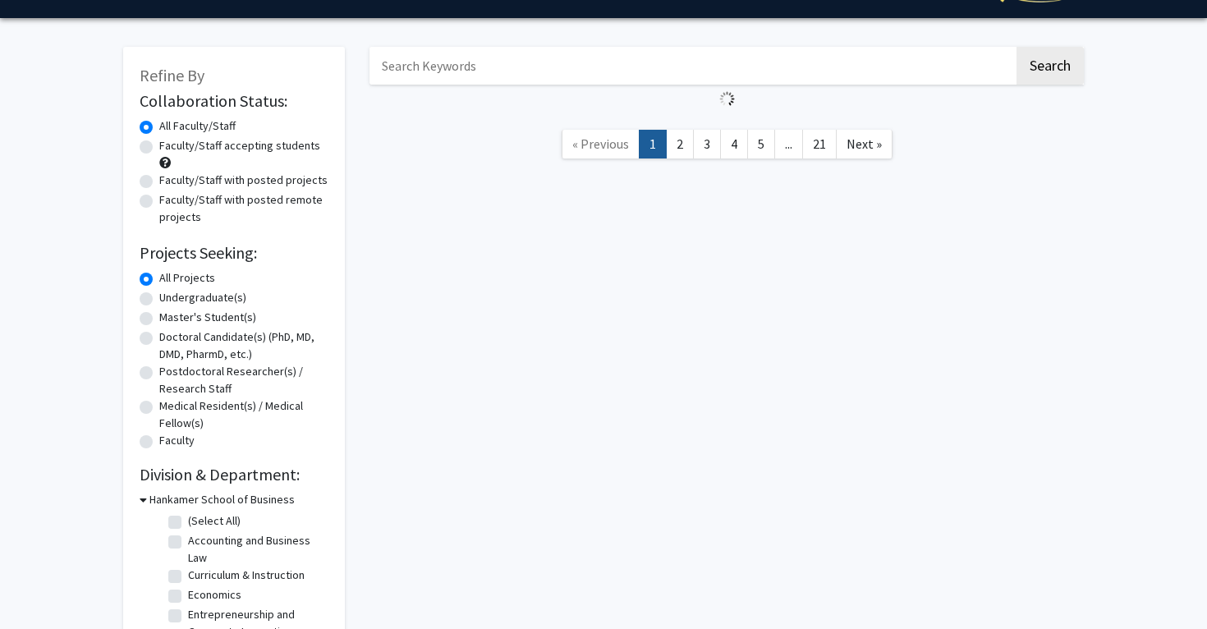
checkbox input "false"
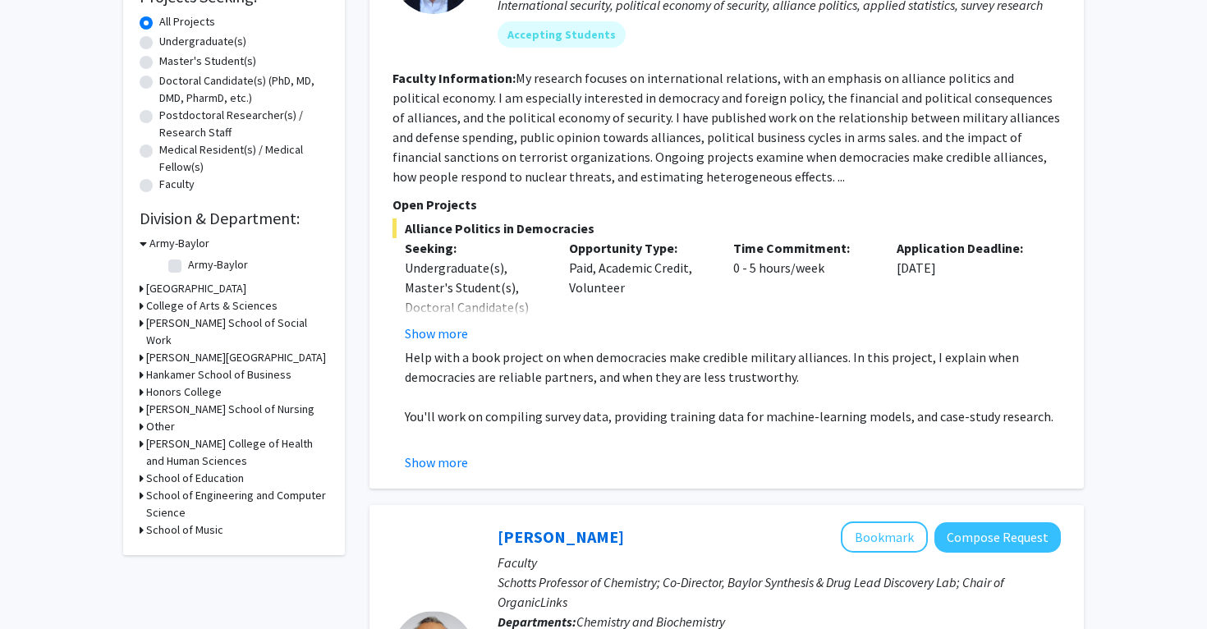
scroll to position [302, 0]
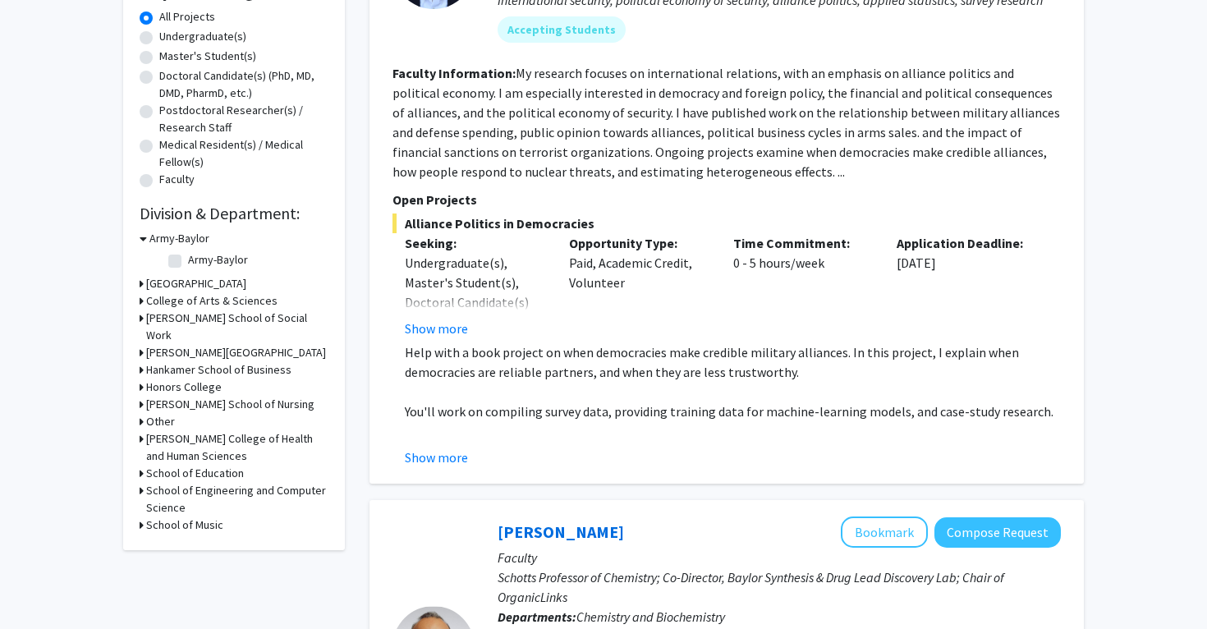
click at [151, 534] on h3 "School of Music" at bounding box center [184, 524] width 77 height 17
click at [188, 555] on label "(Select All)" at bounding box center [214, 546] width 53 height 17
click at [188, 548] on input "(Select All)" at bounding box center [193, 543] width 11 height 11
checkbox input "true"
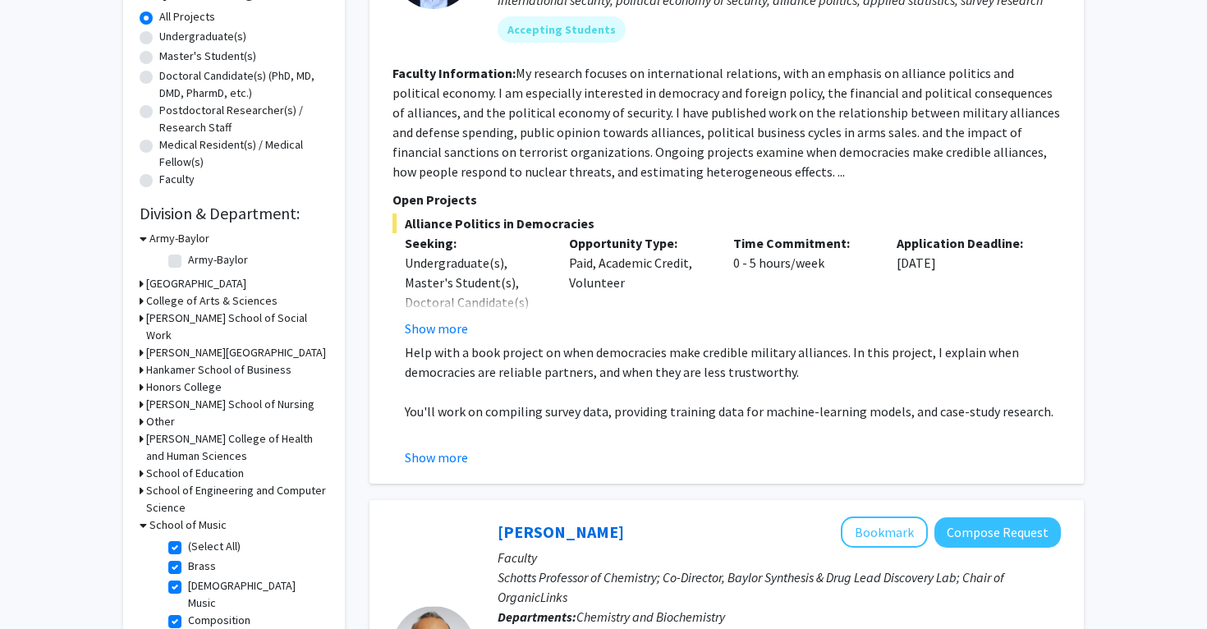
checkbox input "true"
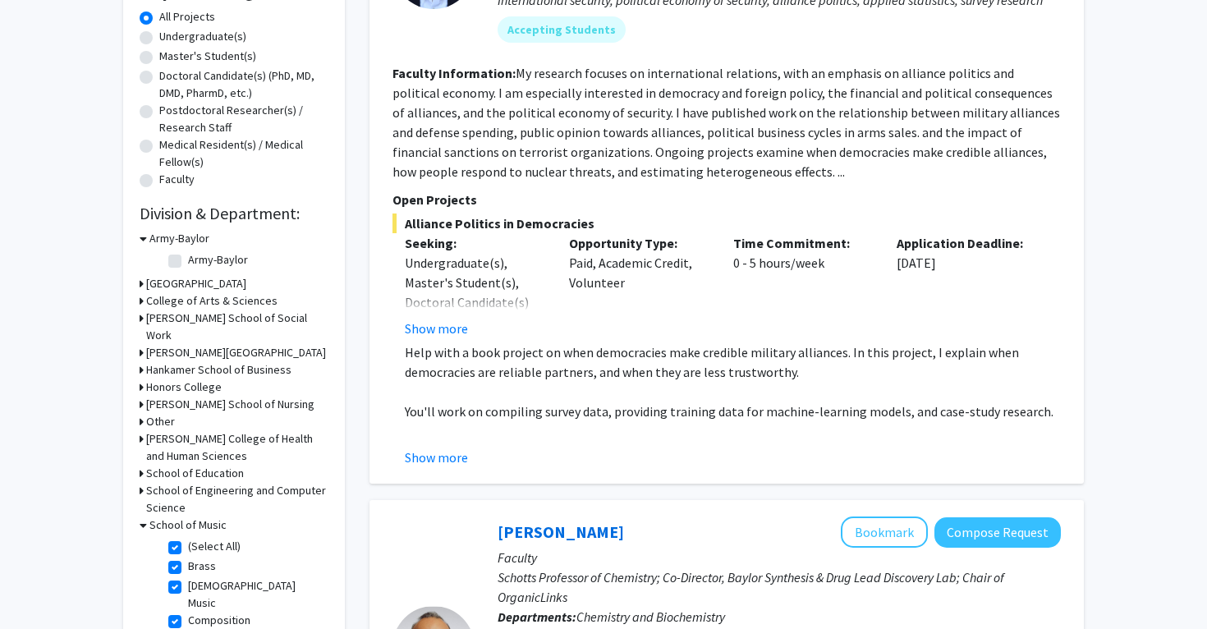
checkbox input "true"
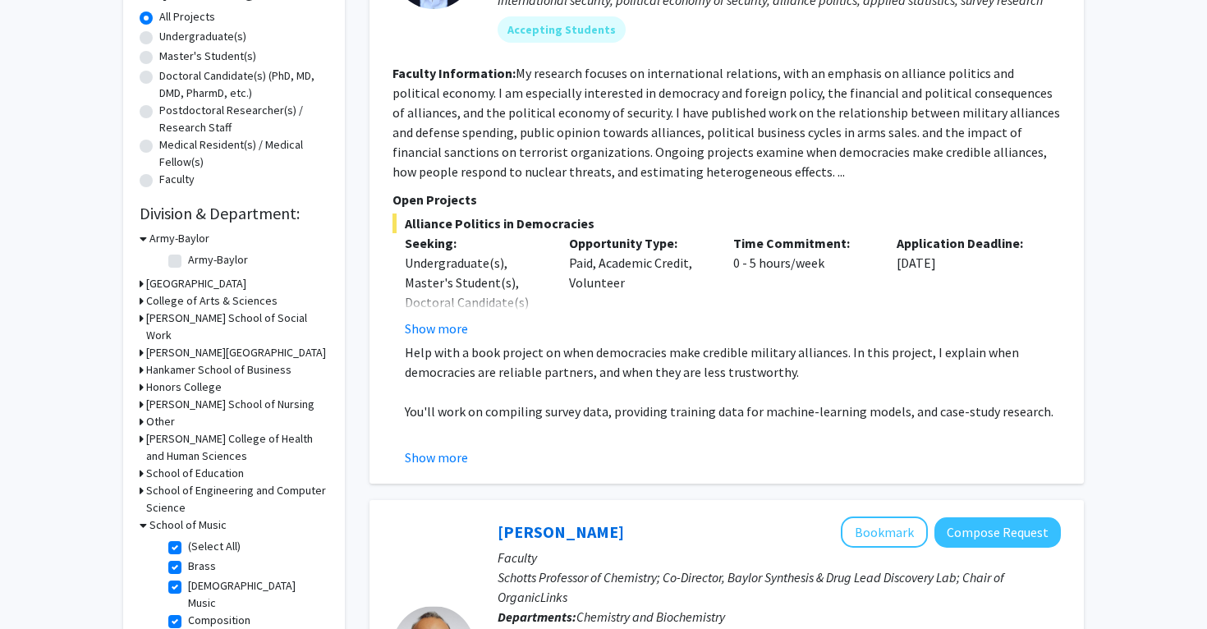
checkbox input "true"
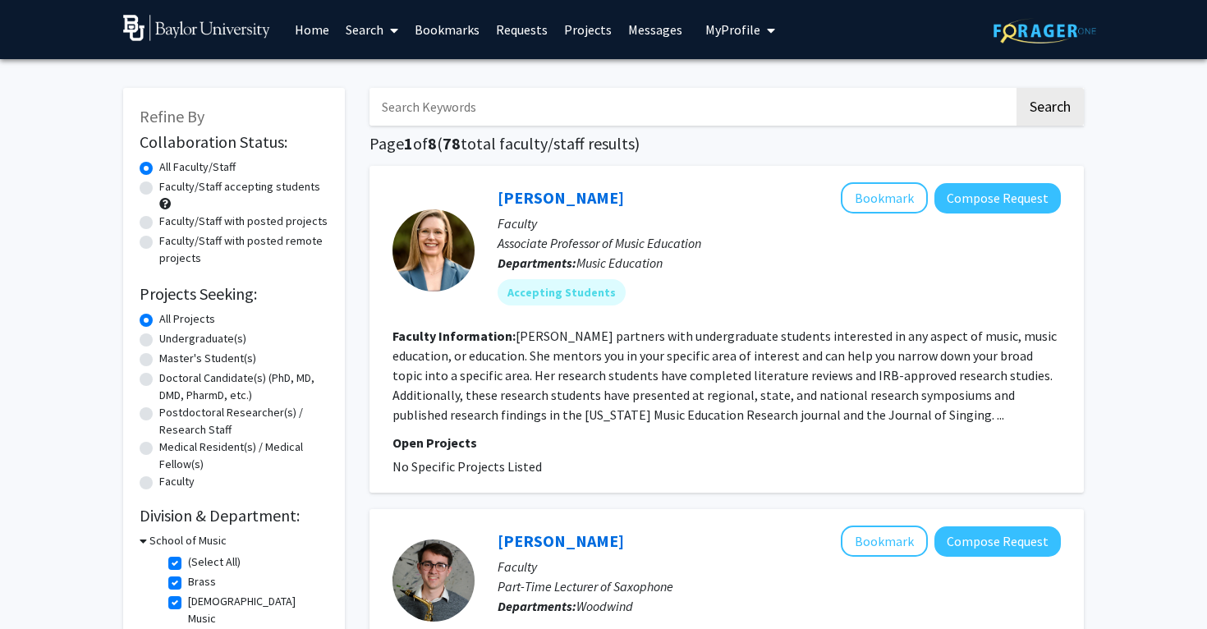
click at [161, 190] on label "Faculty/Staff accepting students" at bounding box center [239, 186] width 161 height 17
click at [161, 189] on input "Faculty/Staff accepting students" at bounding box center [164, 183] width 11 height 11
radio input "true"
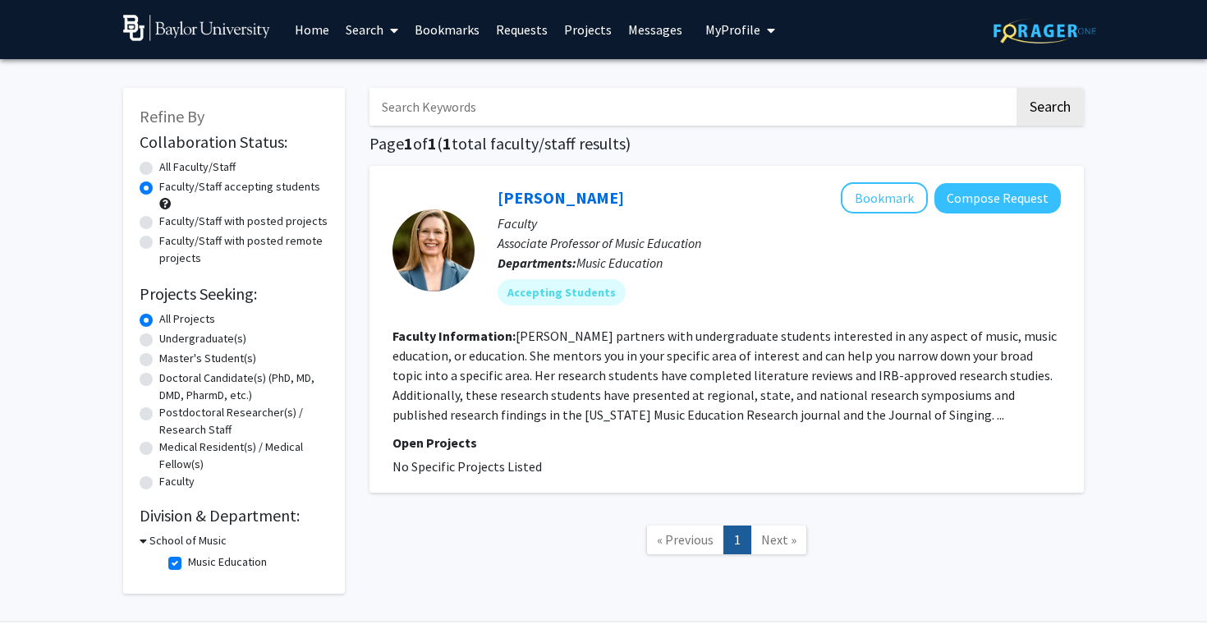
click at [588, 37] on link "Projects" at bounding box center [588, 29] width 64 height 57
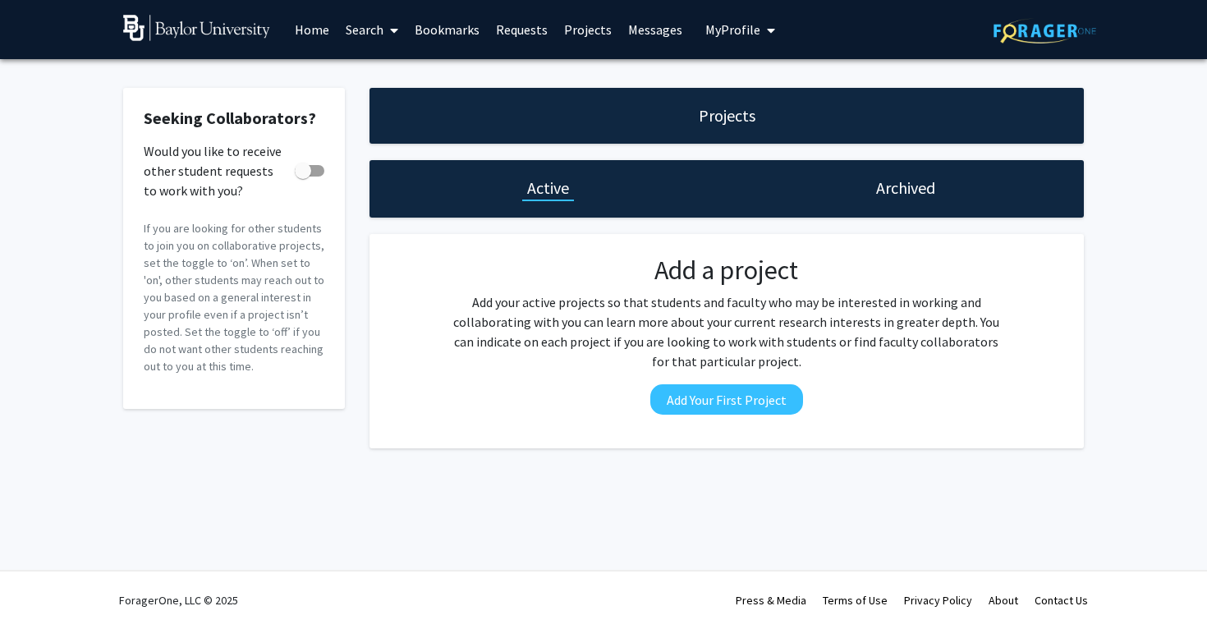
click at [656, 41] on link "Messages" at bounding box center [655, 29] width 71 height 57
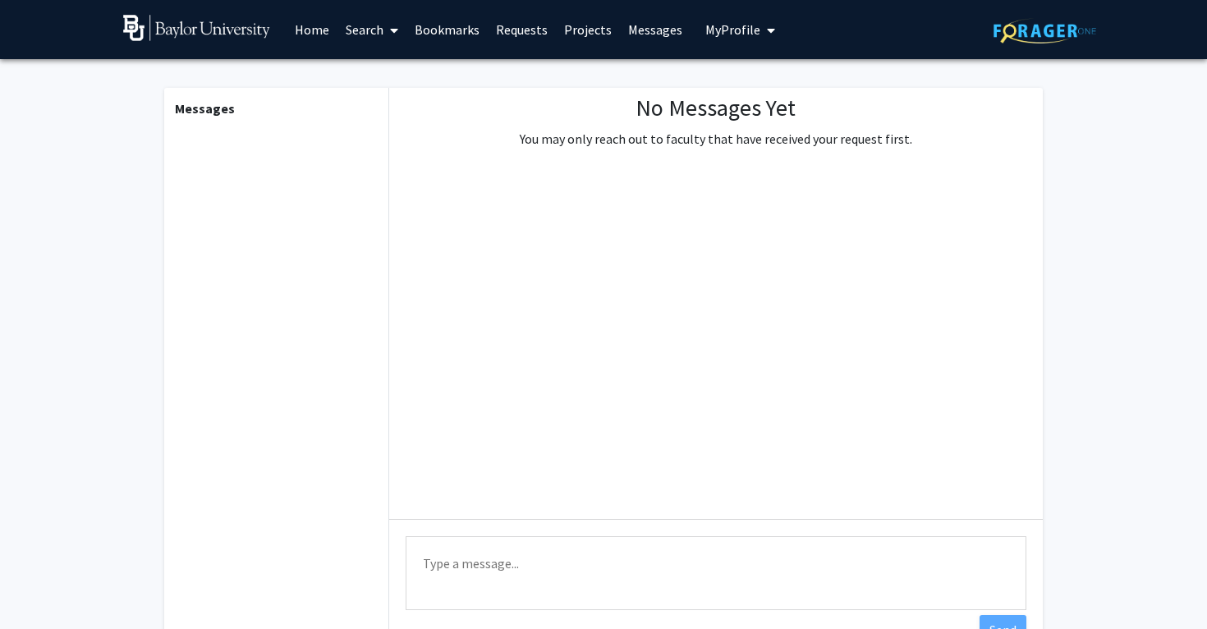
click at [720, 41] on button "My Profile" at bounding box center [740, 29] width 80 height 59
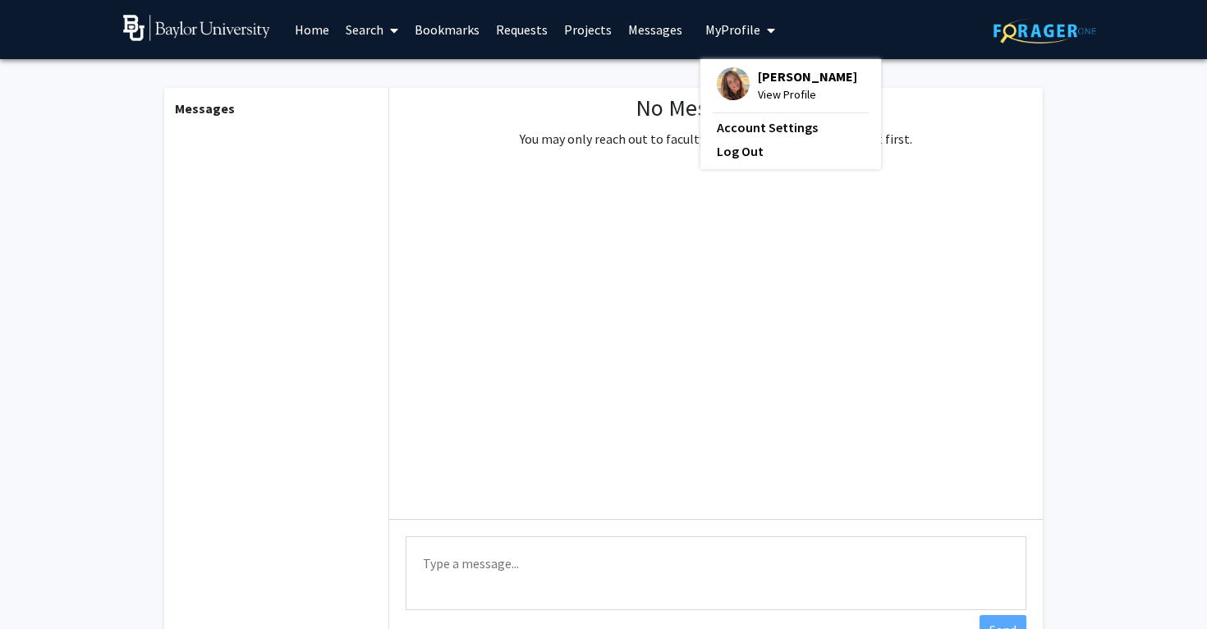
click at [745, 94] on div "[PERSON_NAME] View Profile" at bounding box center [787, 85] width 140 height 36
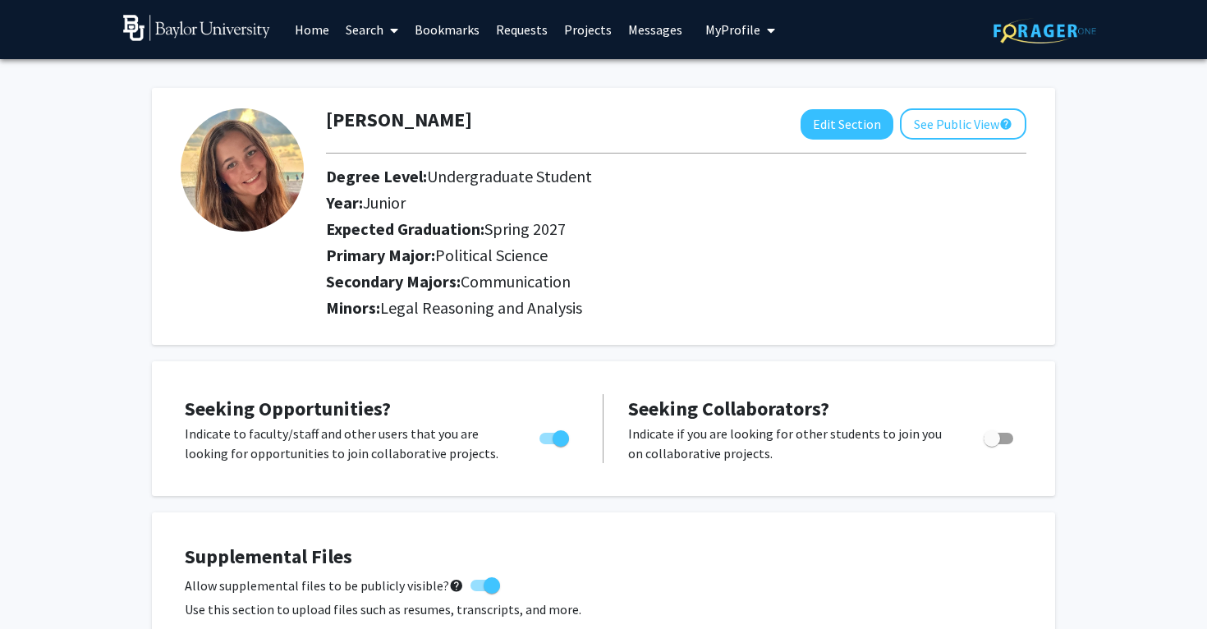
click at [1024, 21] on img at bounding box center [1044, 30] width 103 height 25
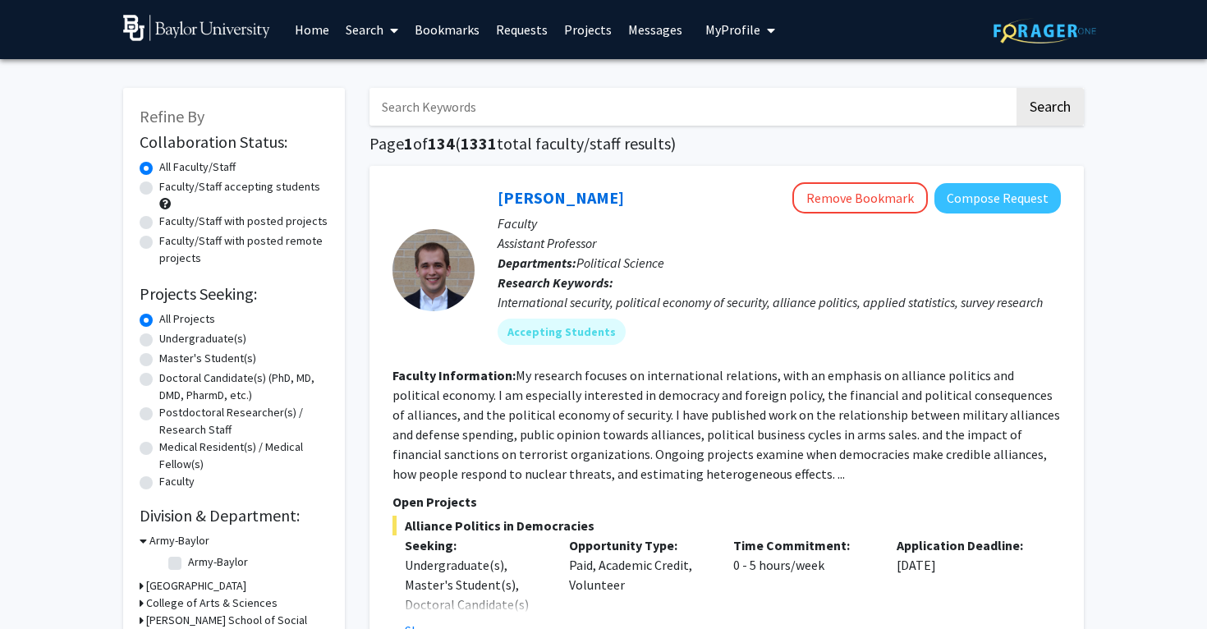
click at [382, 32] on link "Search" at bounding box center [371, 29] width 69 height 57
click at [303, 39] on link "Home" at bounding box center [312, 29] width 51 height 57
